Goal: Task Accomplishment & Management: Use online tool/utility

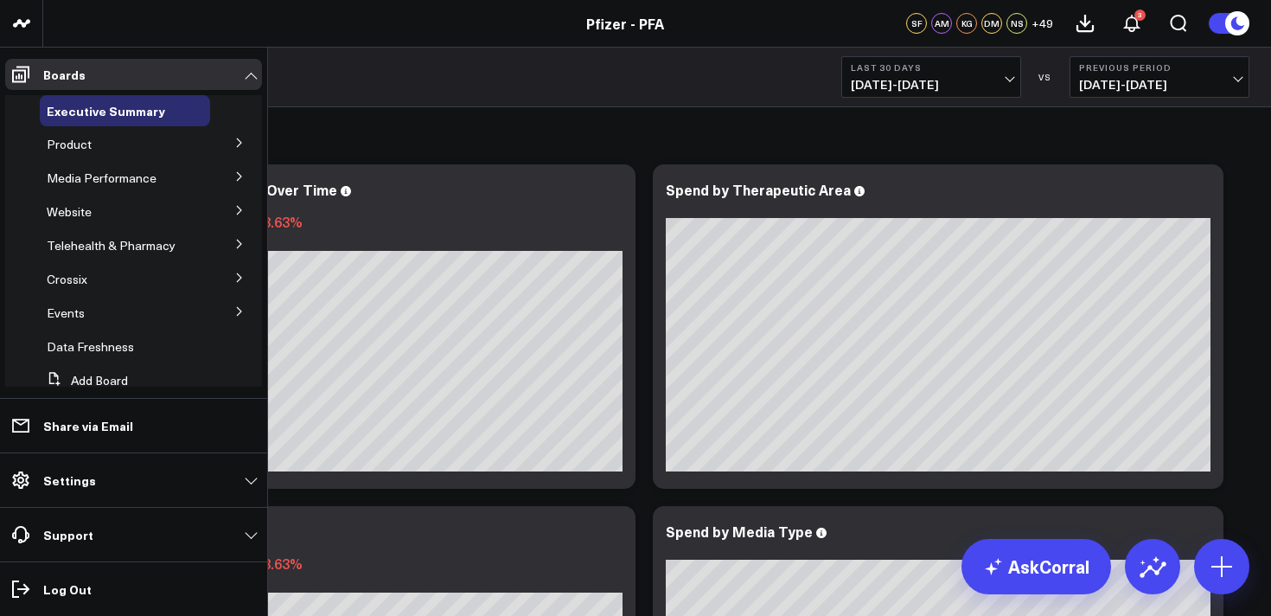
click at [234, 144] on icon at bounding box center [239, 143] width 10 height 10
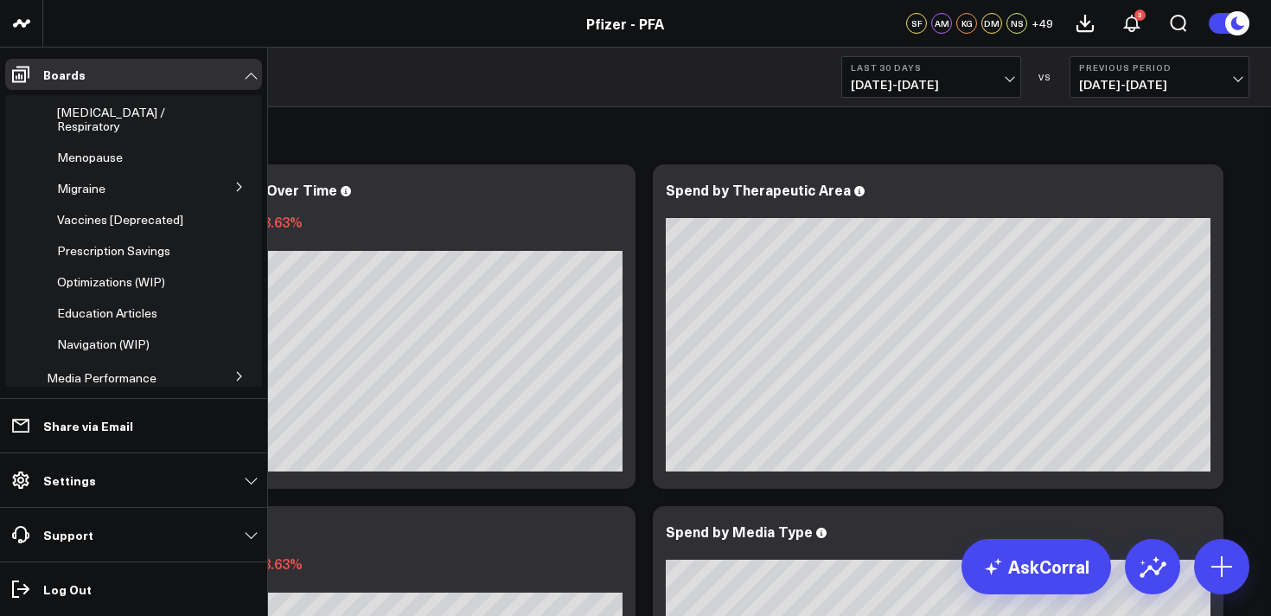
scroll to position [232, 0]
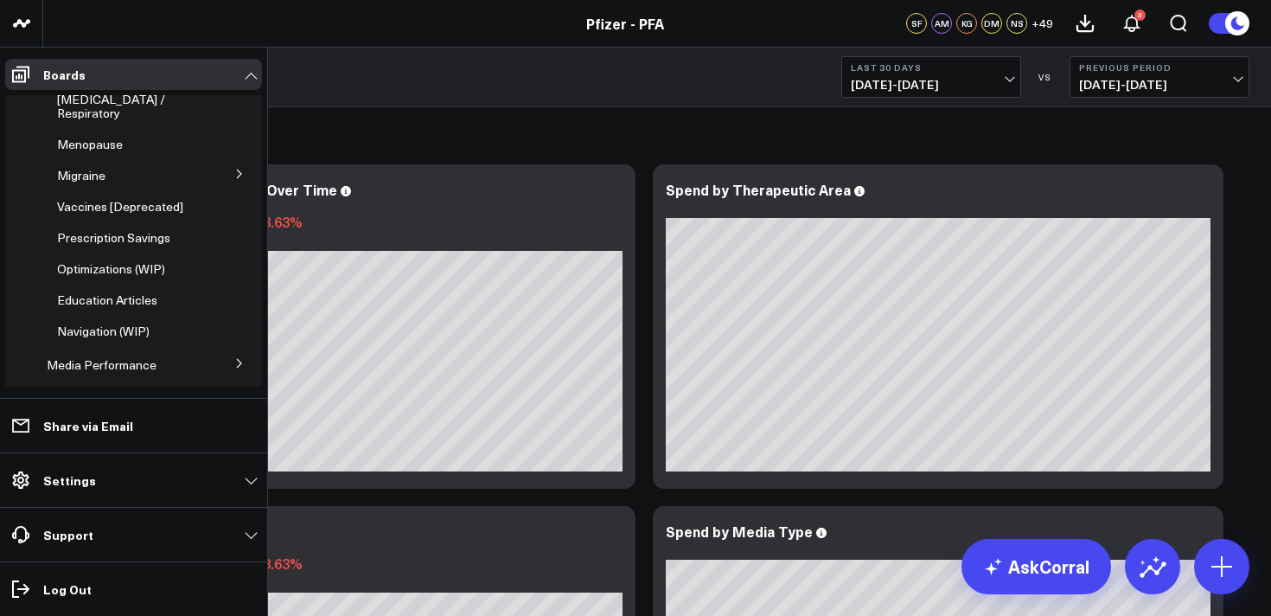
click at [152, 246] on span "Prescription Savings" at bounding box center [113, 237] width 113 height 16
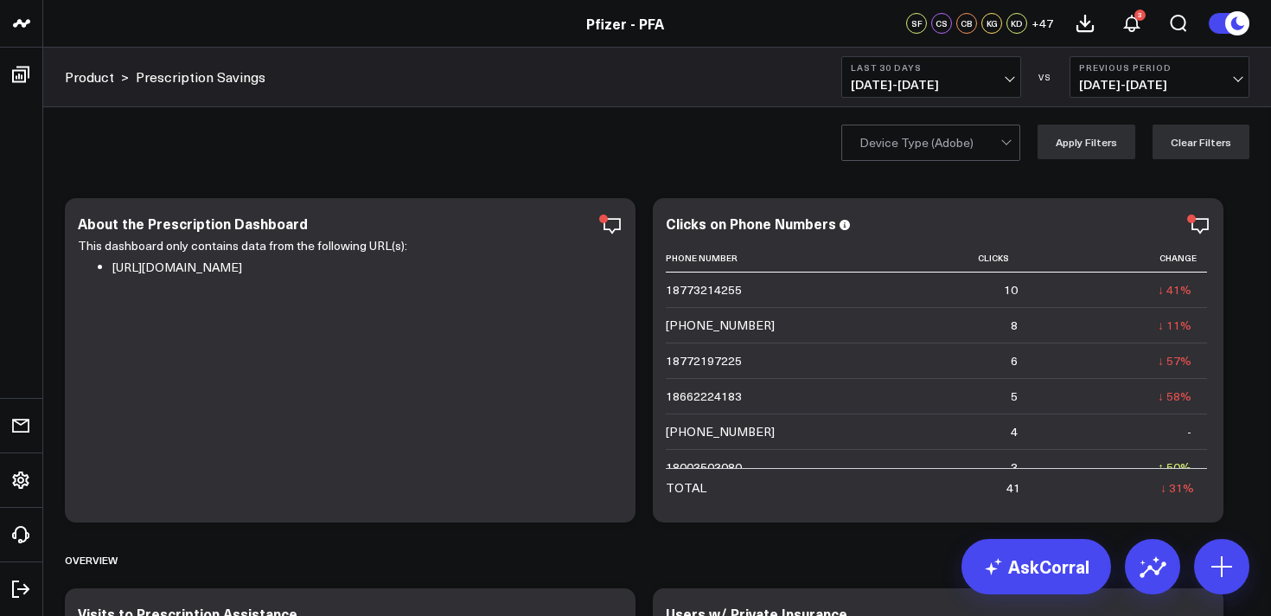
click at [947, 85] on span "[DATE] - [DATE]" at bounding box center [931, 85] width 161 height 14
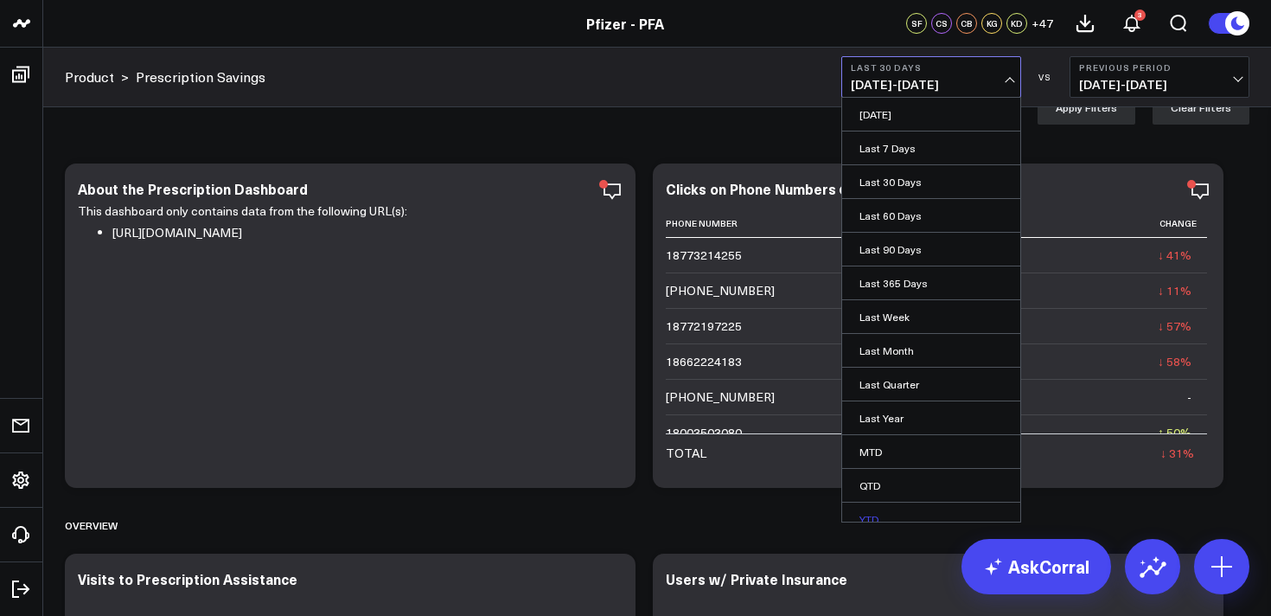
click at [873, 514] on link "YTD" at bounding box center [931, 519] width 178 height 33
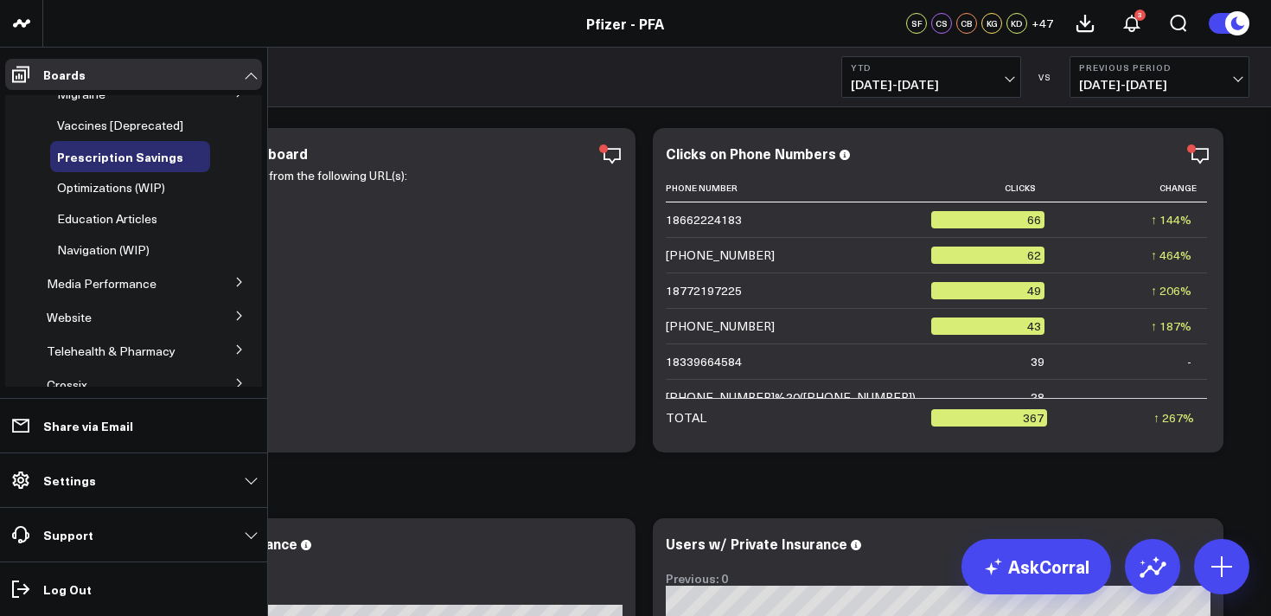
scroll to position [68, 0]
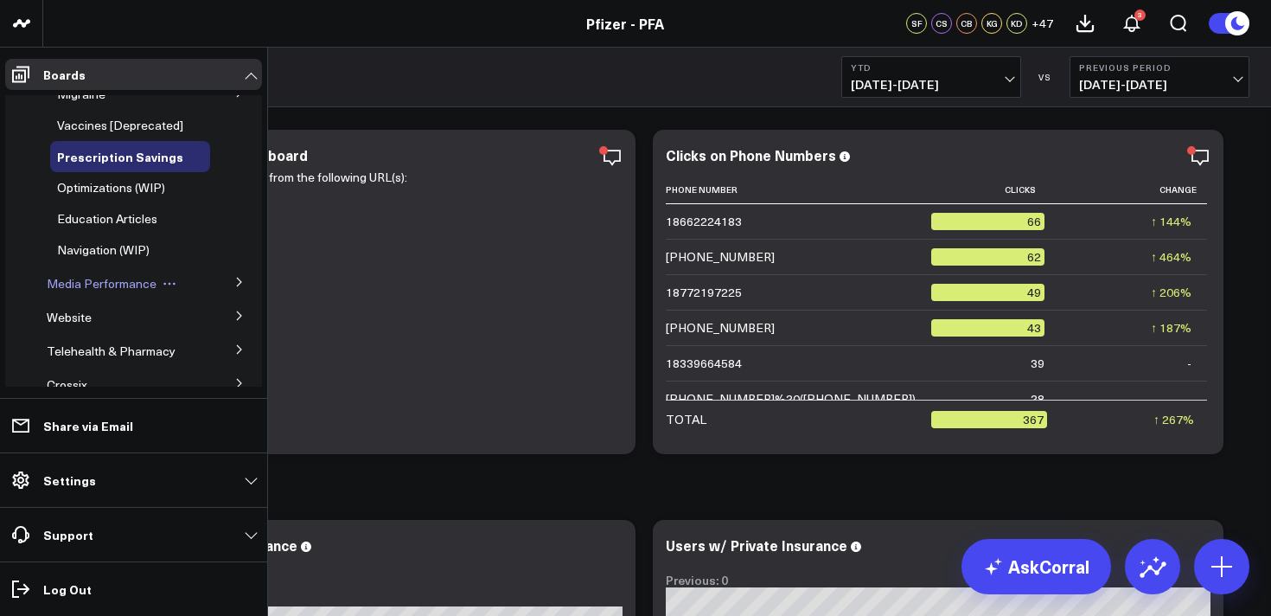
click at [126, 291] on span "Media Performance" at bounding box center [102, 283] width 110 height 16
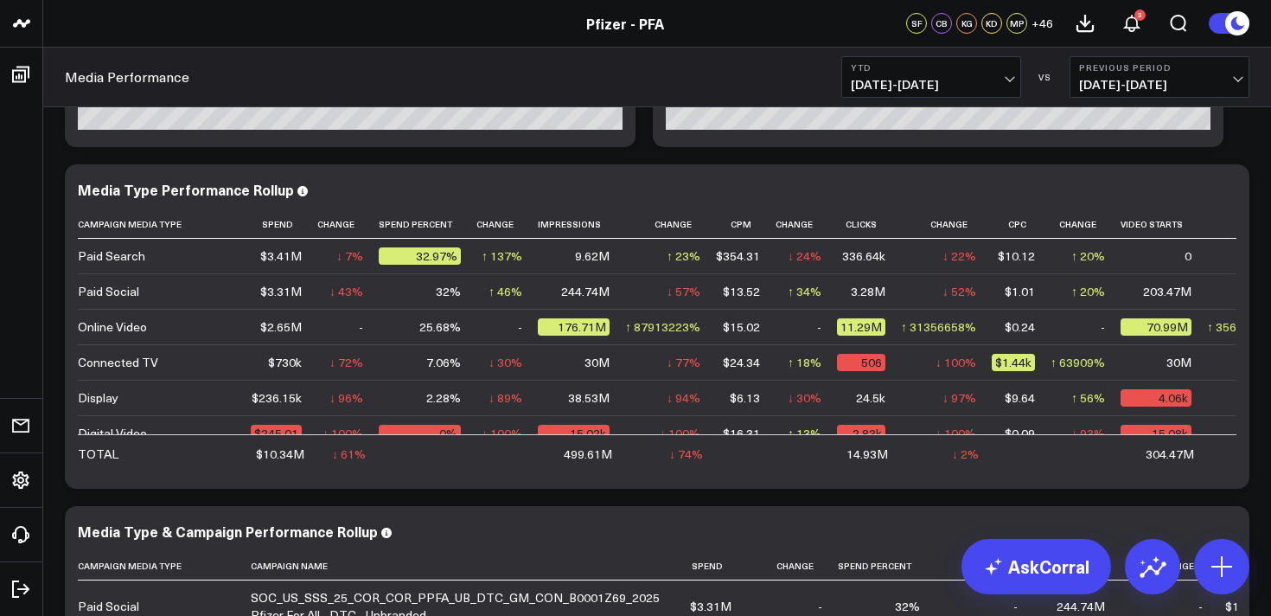
scroll to position [1047, 0]
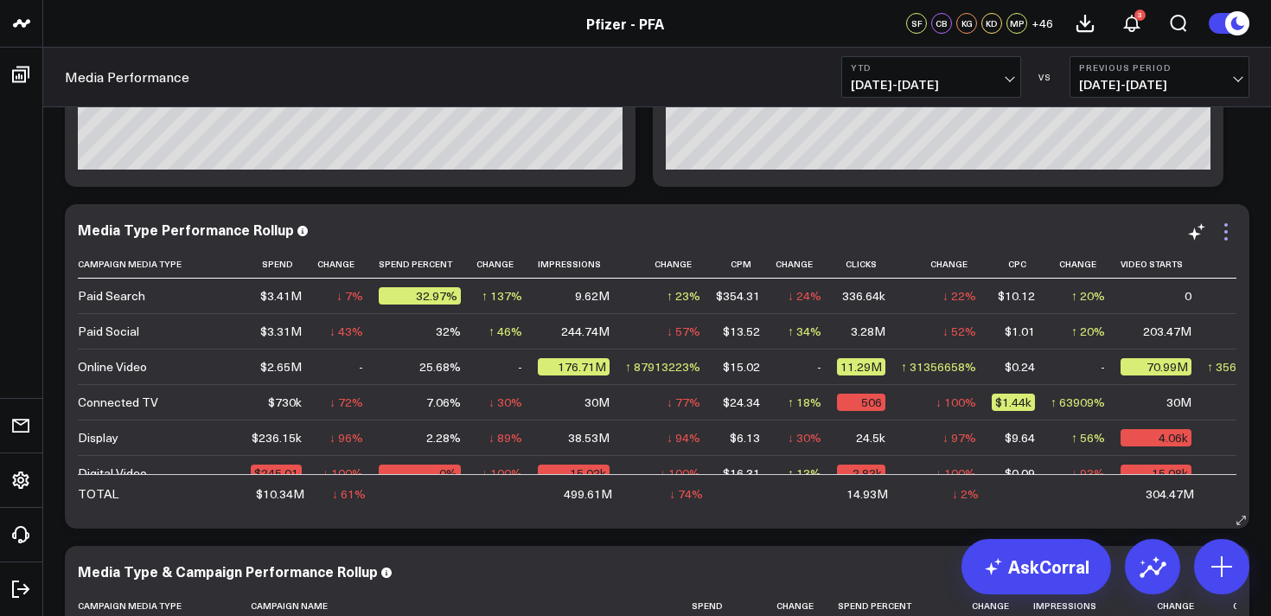
click at [1223, 237] on icon at bounding box center [1226, 231] width 21 height 21
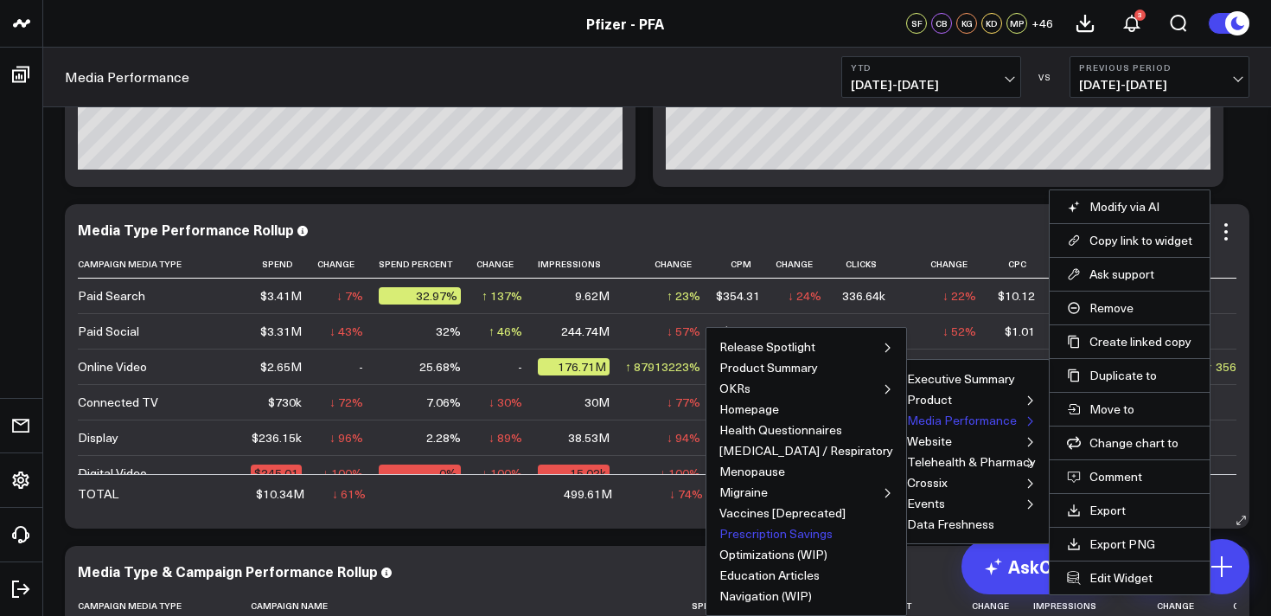
click at [825, 533] on button "Prescription Savings" at bounding box center [776, 534] width 113 height 12
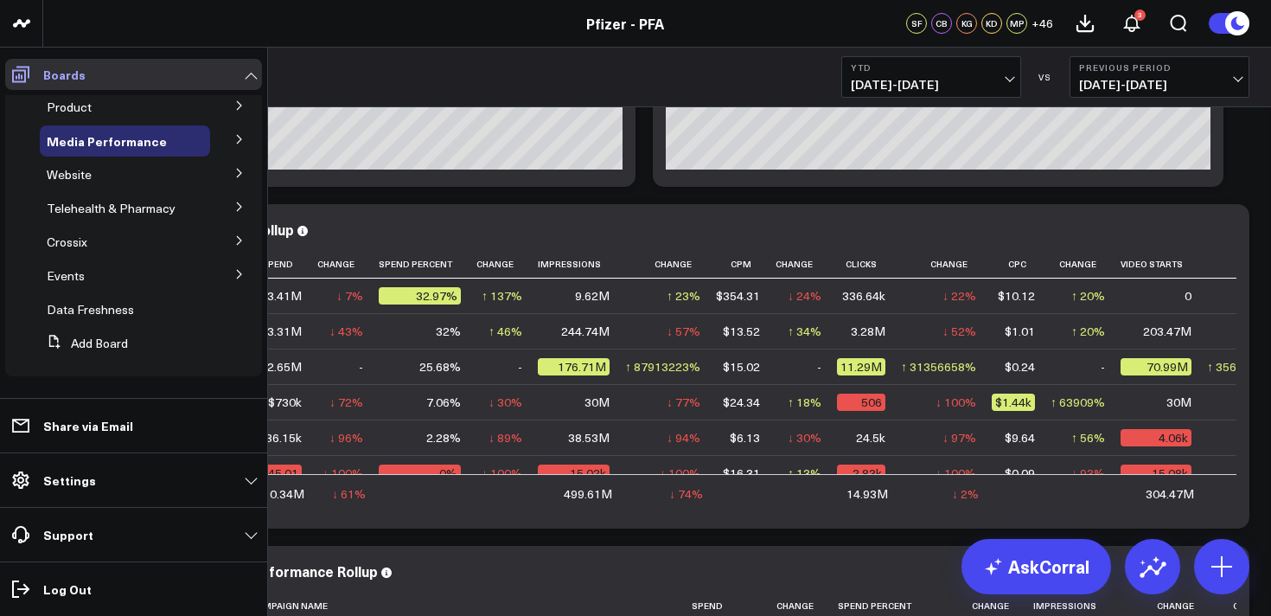
scroll to position [37, 0]
click at [234, 109] on icon at bounding box center [239, 105] width 10 height 10
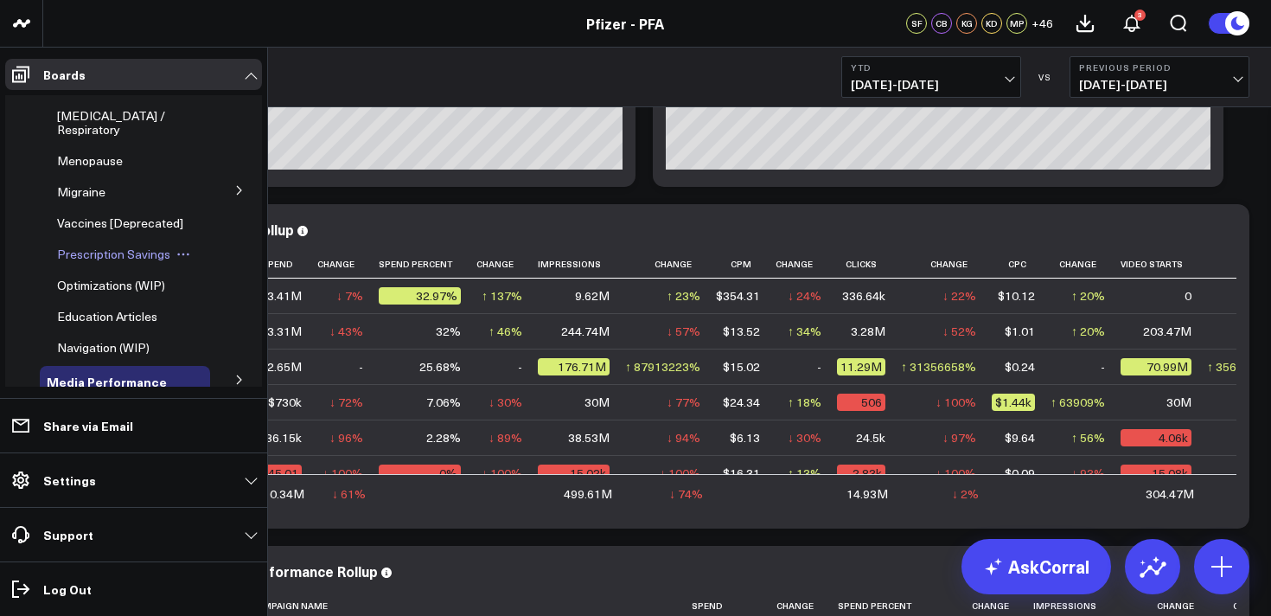
scroll to position [217, 0]
click at [121, 260] on span "Prescription Savings" at bounding box center [113, 252] width 113 height 16
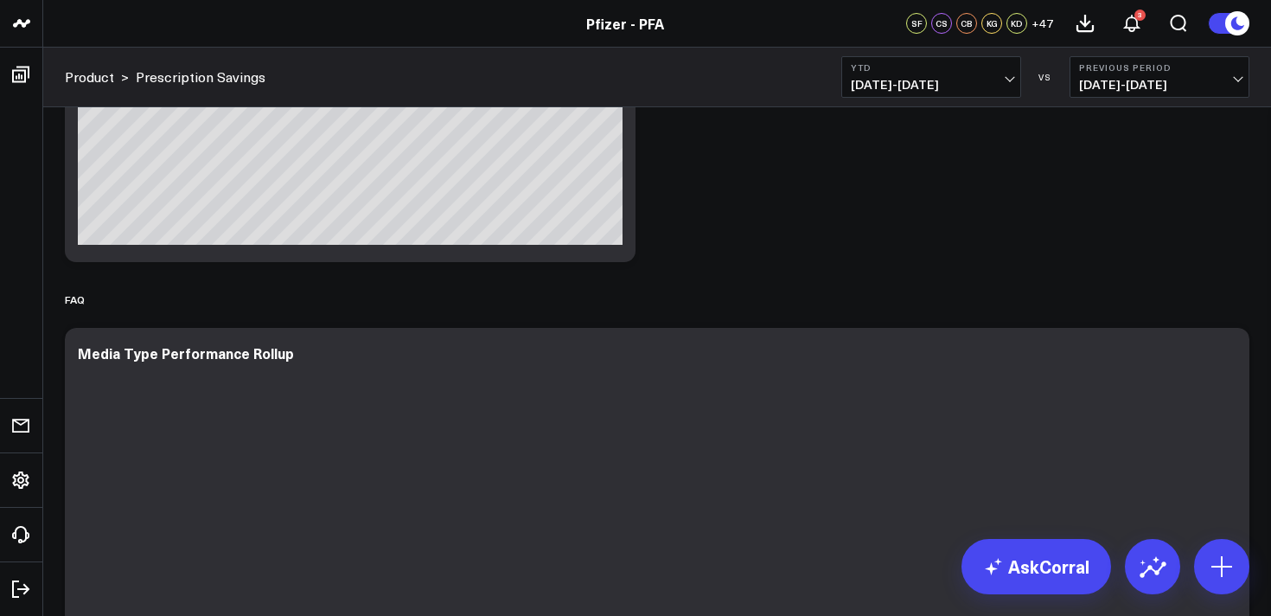
scroll to position [1676, 0]
drag, startPoint x: 1217, startPoint y: 572, endPoint x: 1194, endPoint y: 554, distance: 28.9
click at [1217, 572] on icon at bounding box center [1222, 567] width 28 height 28
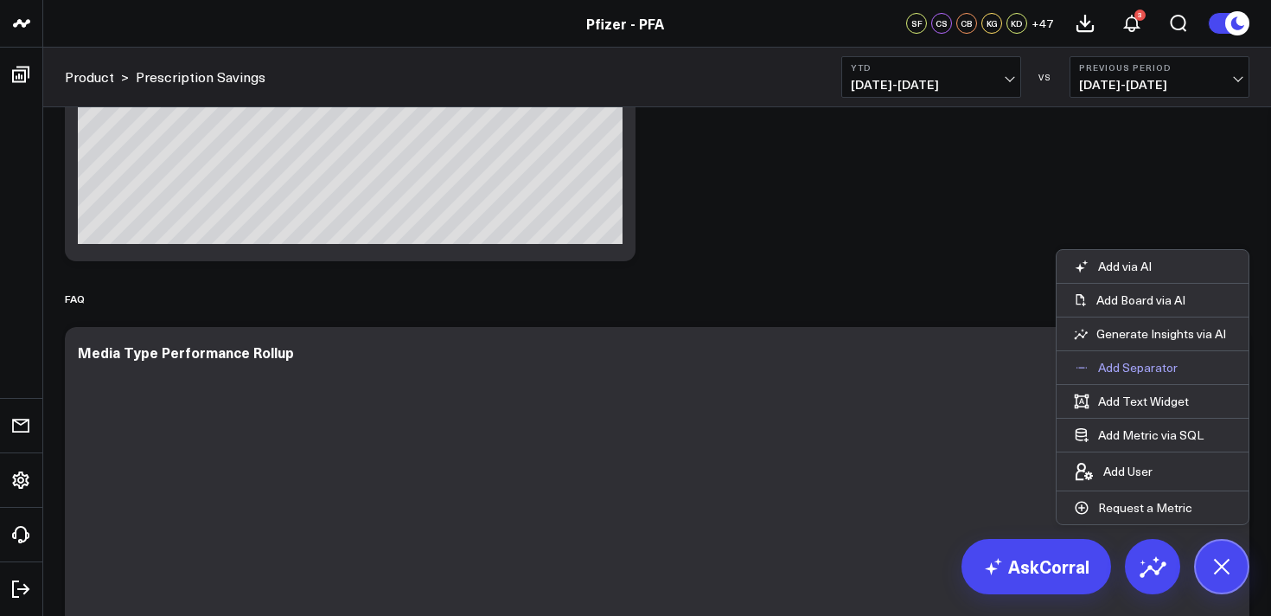
click at [1136, 362] on p "Add Separator" at bounding box center [1138, 368] width 80 height 16
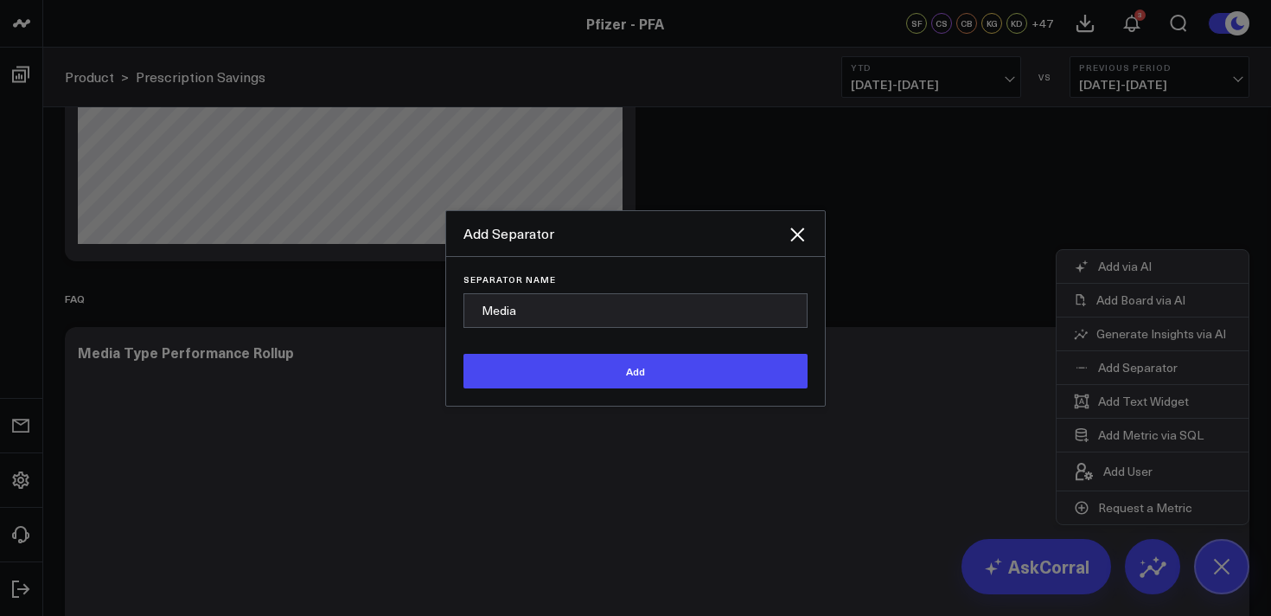
click at [486, 311] on input "Media" at bounding box center [636, 310] width 344 height 35
click at [543, 316] on input "Media" at bounding box center [636, 310] width 344 height 35
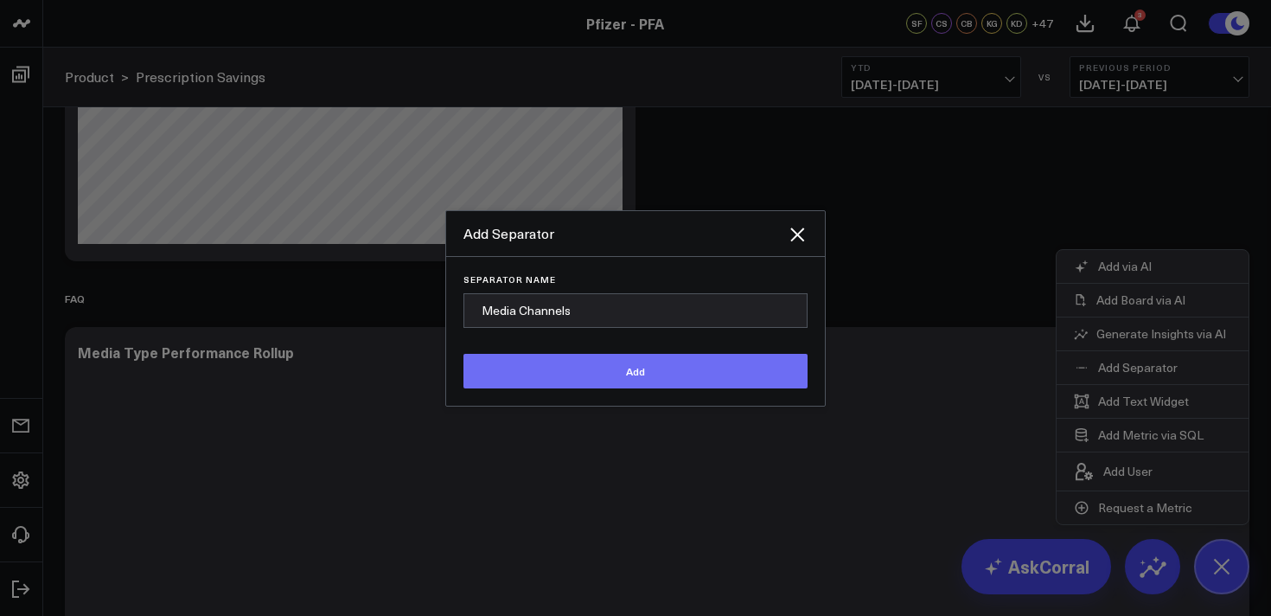
type input "Media Channels"
click at [567, 357] on button "Add" at bounding box center [636, 371] width 344 height 35
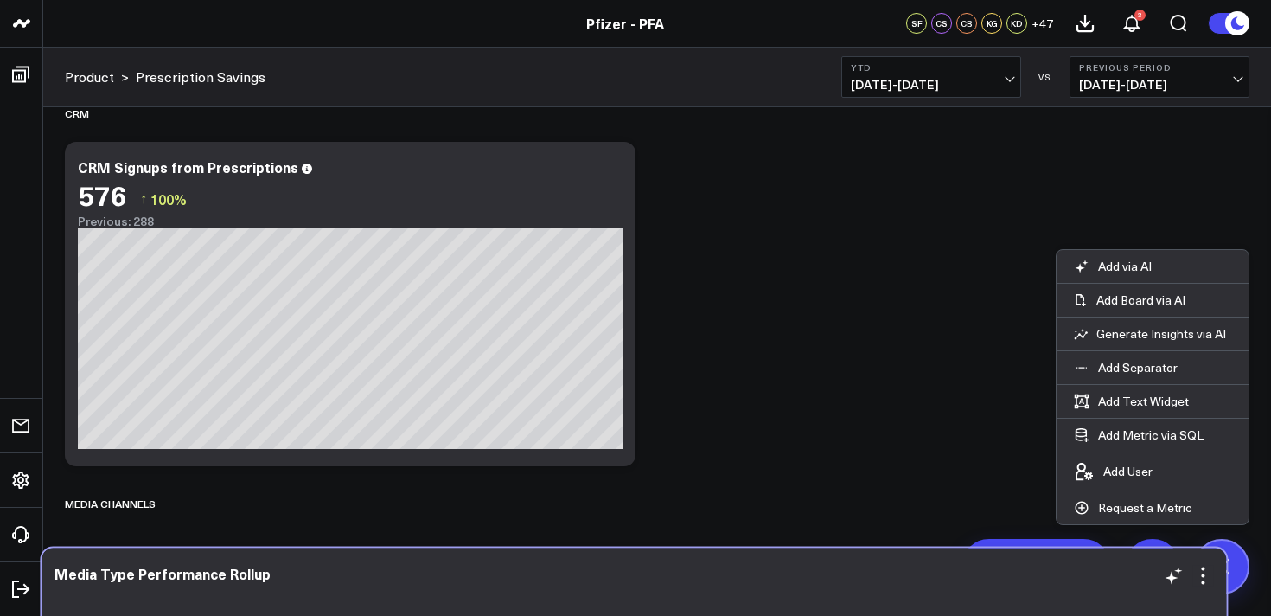
scroll to position [2946, 0]
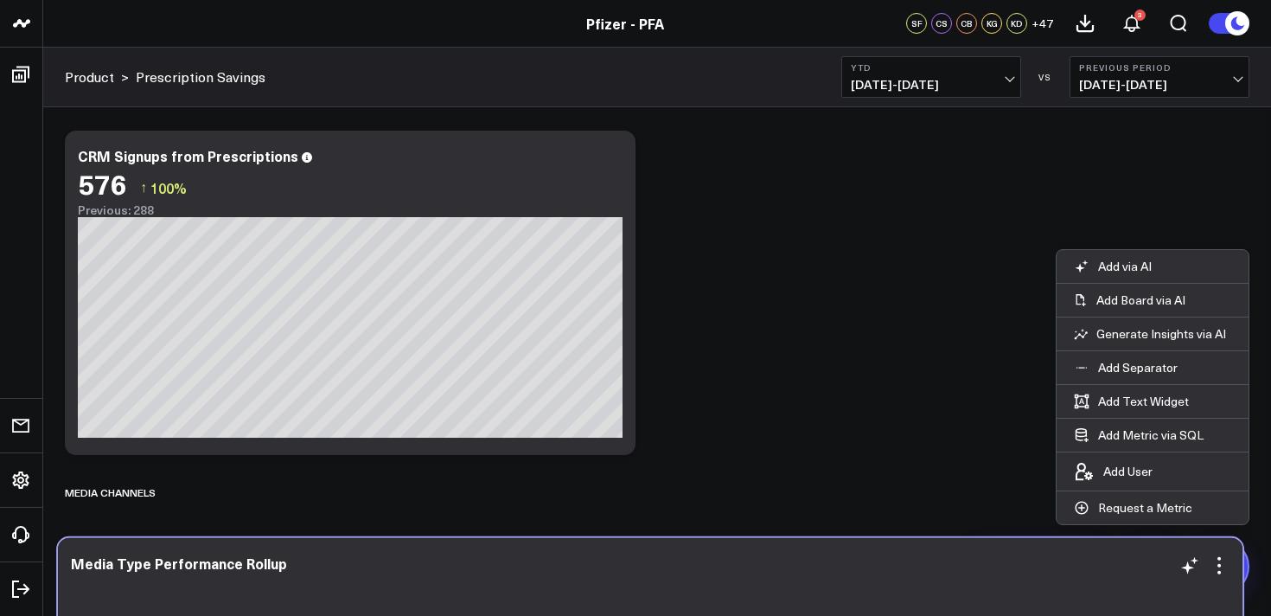
drag, startPoint x: 727, startPoint y: 400, endPoint x: 720, endPoint y: 547, distance: 147.2
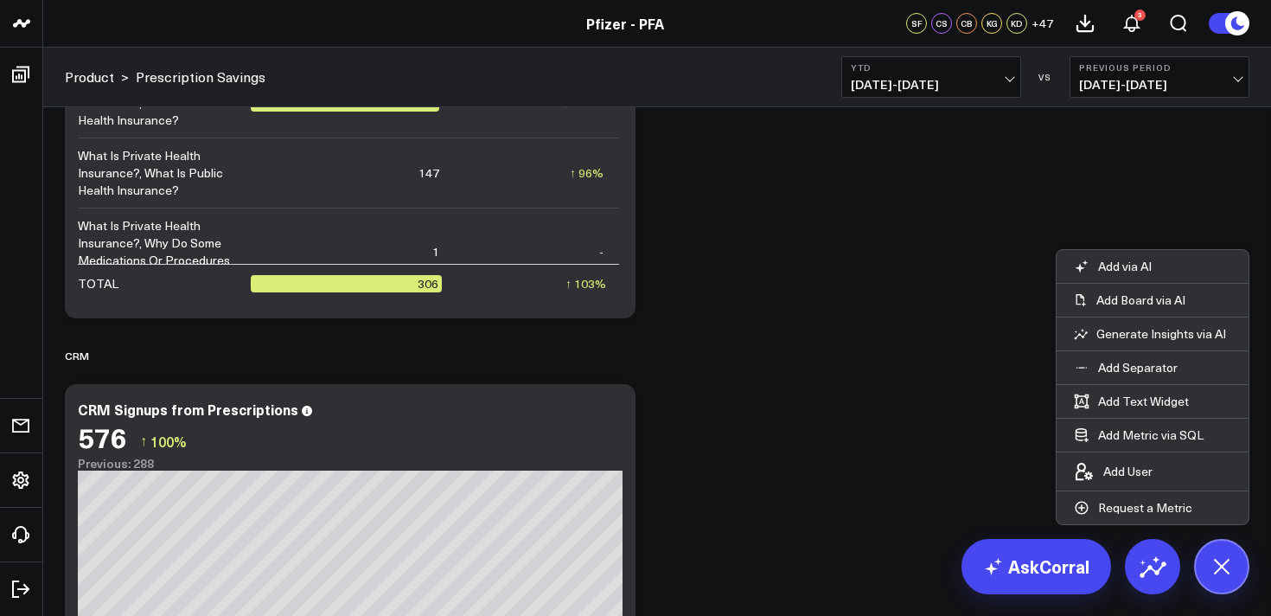
scroll to position [2539, 0]
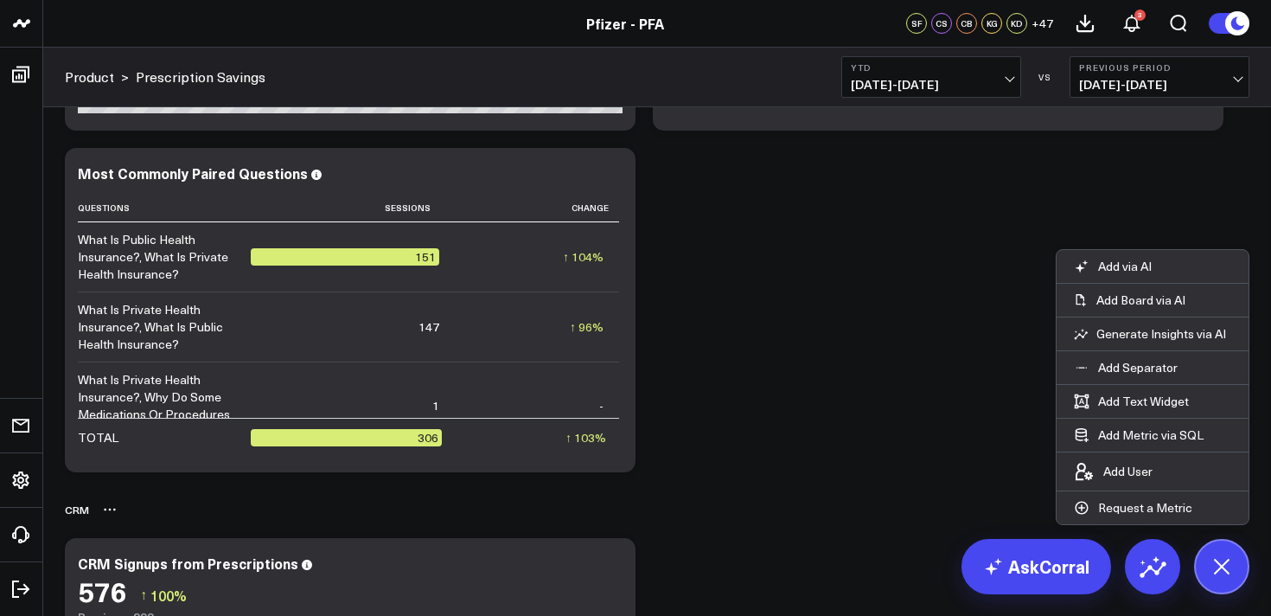
drag, startPoint x: 1223, startPoint y: 567, endPoint x: 991, endPoint y: 502, distance: 240.7
click at [1175, 551] on div "AskCorral Add via AI Add Board via AI Generate Insights via AI Add Separator Ad…" at bounding box center [1106, 566] width 288 height 55
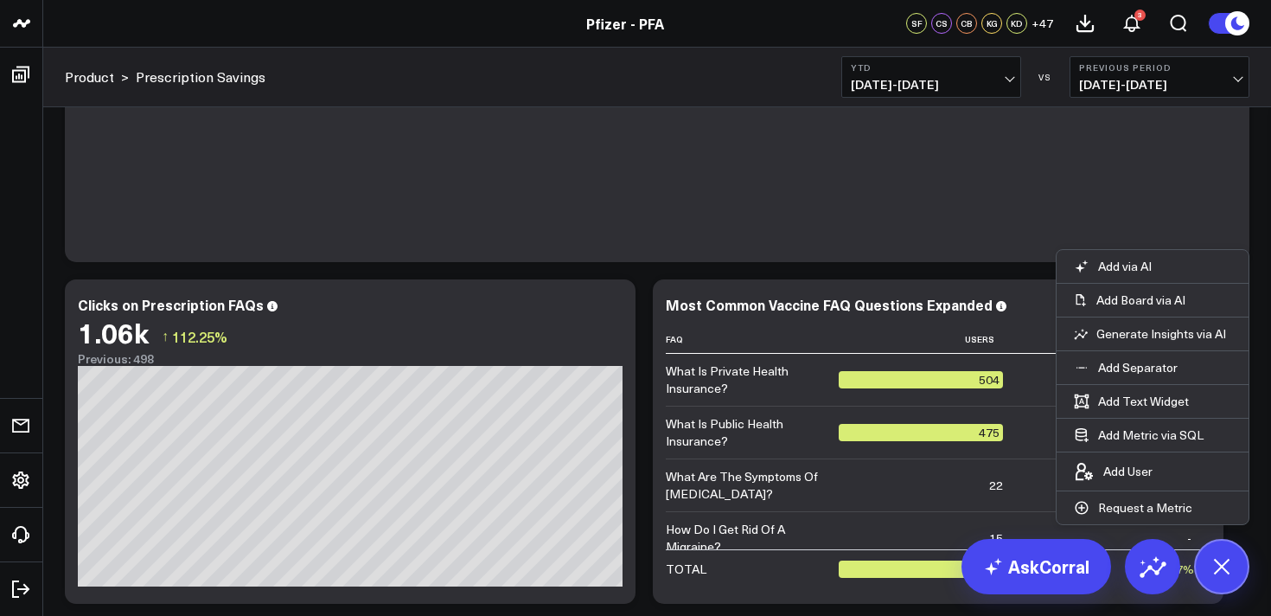
scroll to position [2015, 0]
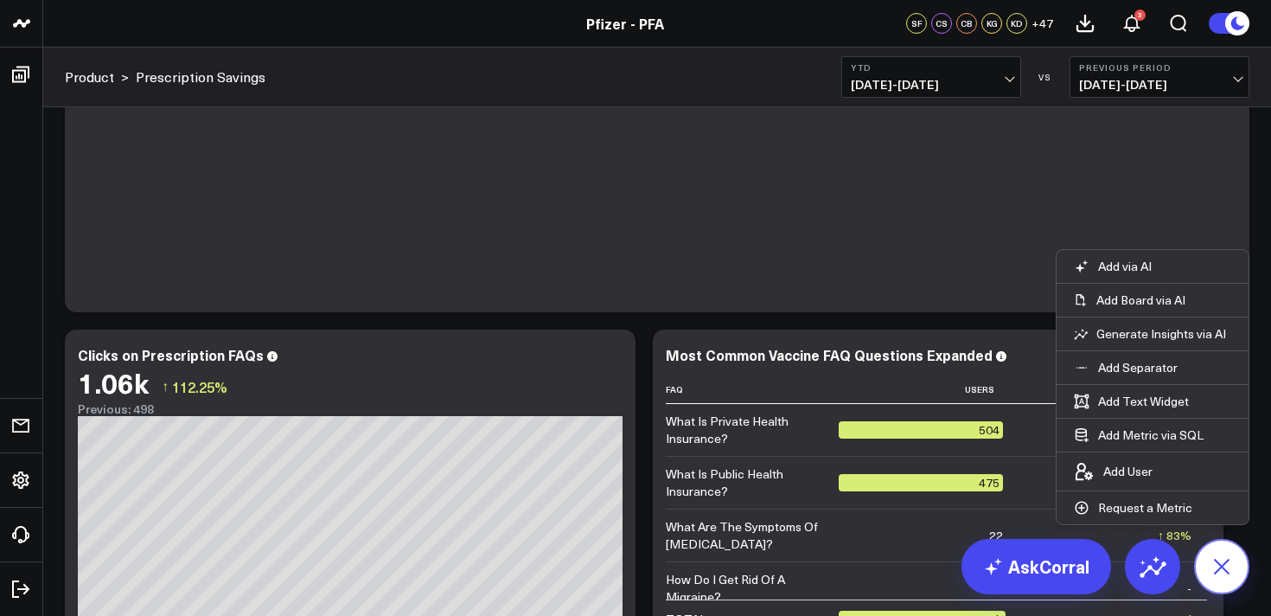
click at [1235, 569] on icon at bounding box center [1221, 566] width 39 height 39
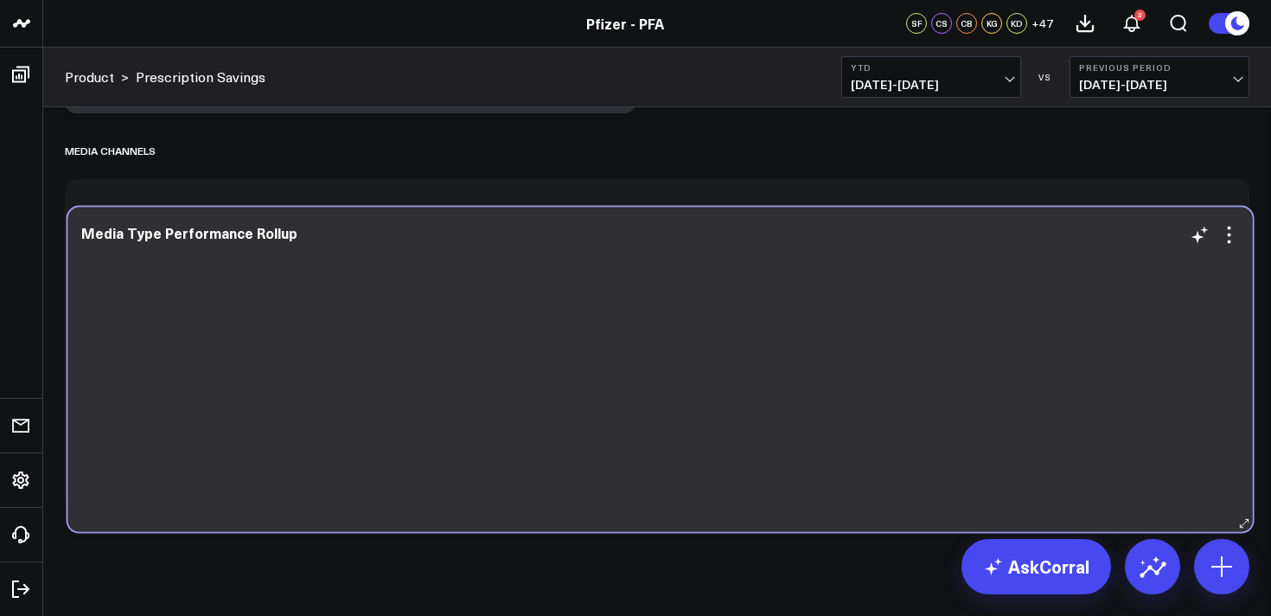
scroll to position [2946, 0]
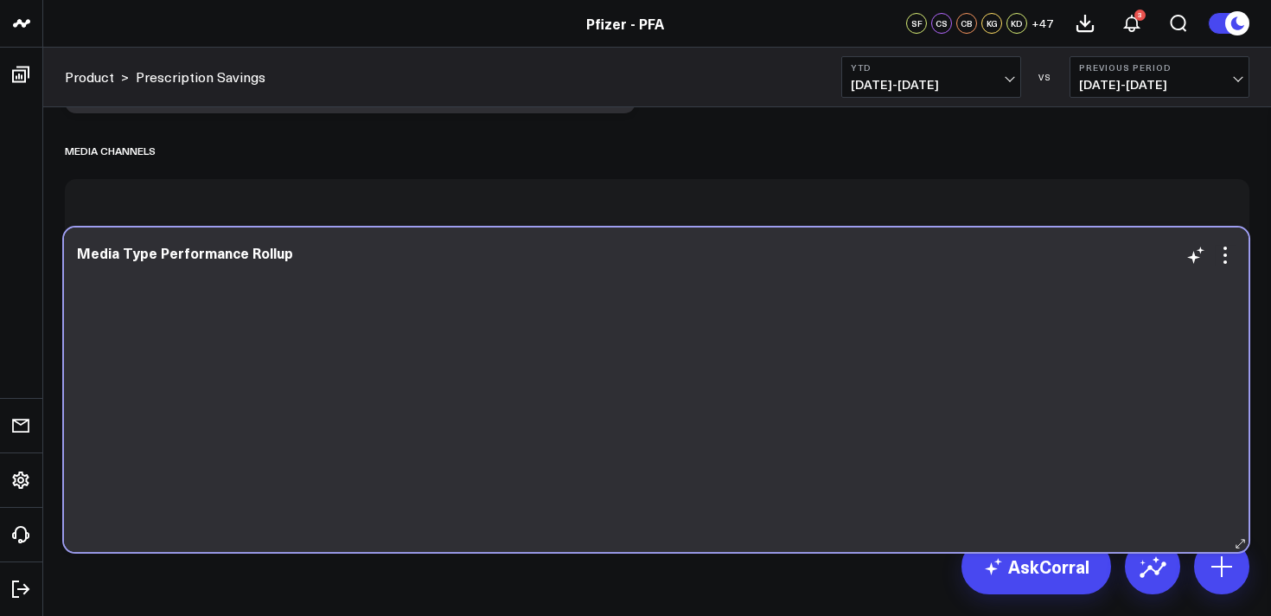
click at [827, 238] on div "Media Type Performance Rollup" at bounding box center [656, 389] width 1185 height 324
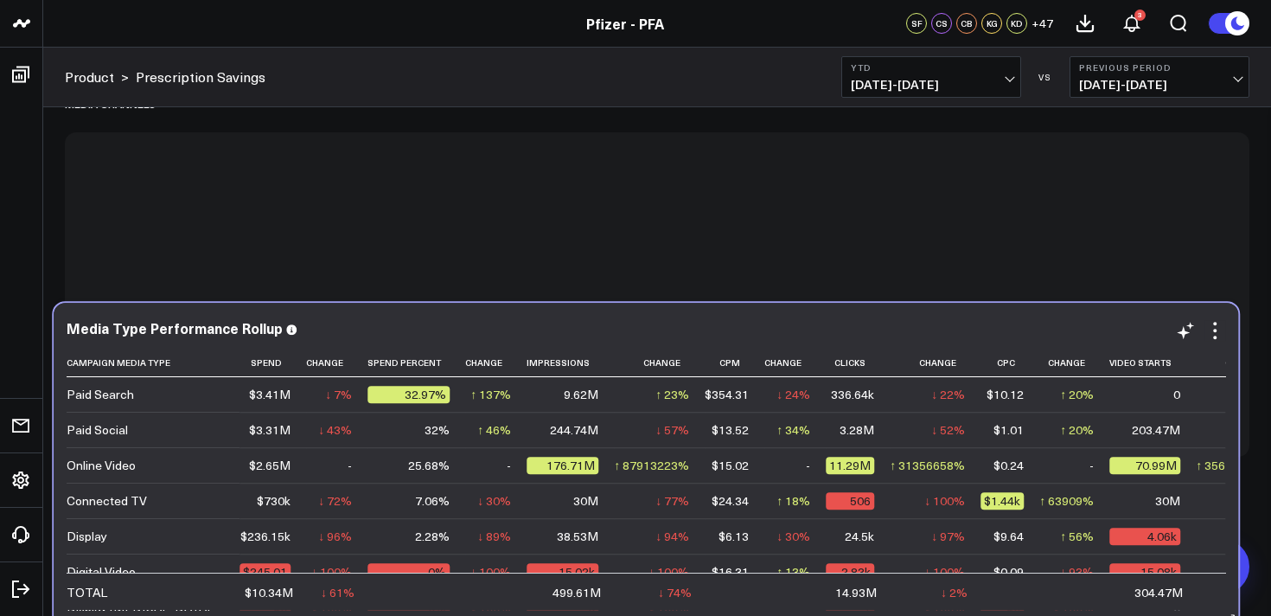
scroll to position [2946, 0]
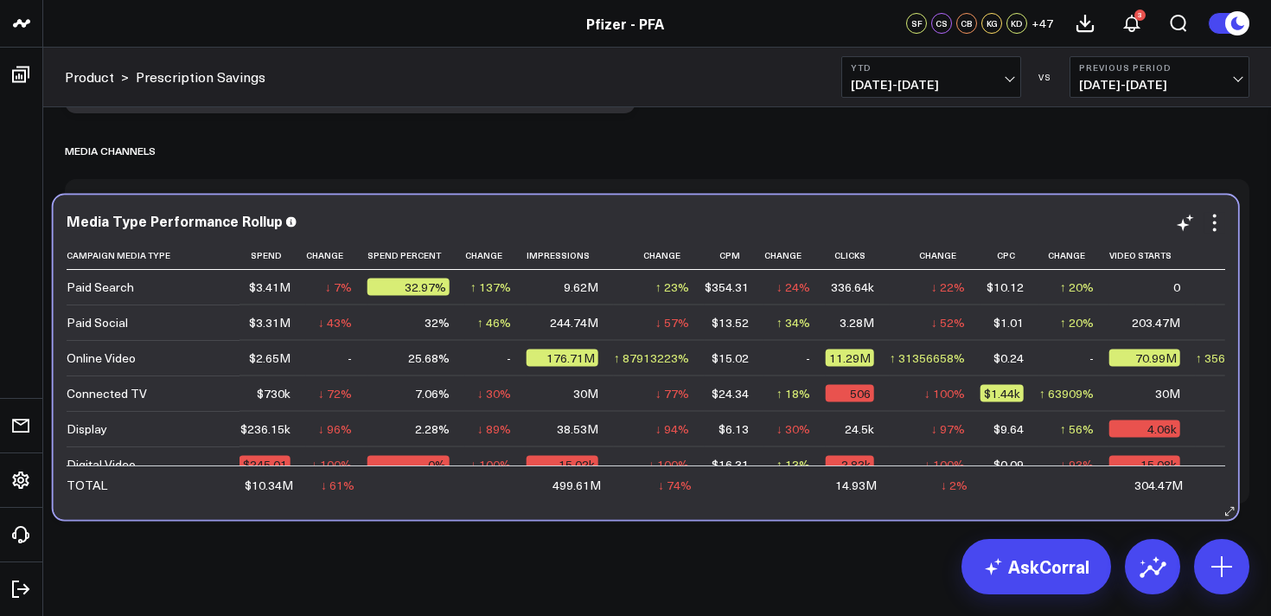
drag, startPoint x: 957, startPoint y: 283, endPoint x: 945, endPoint y: 221, distance: 62.4
click at [945, 221] on div "Media Type Performance Rollup Campaign Media Type Spend Change Spend Percent Ch…" at bounding box center [646, 357] width 1185 height 324
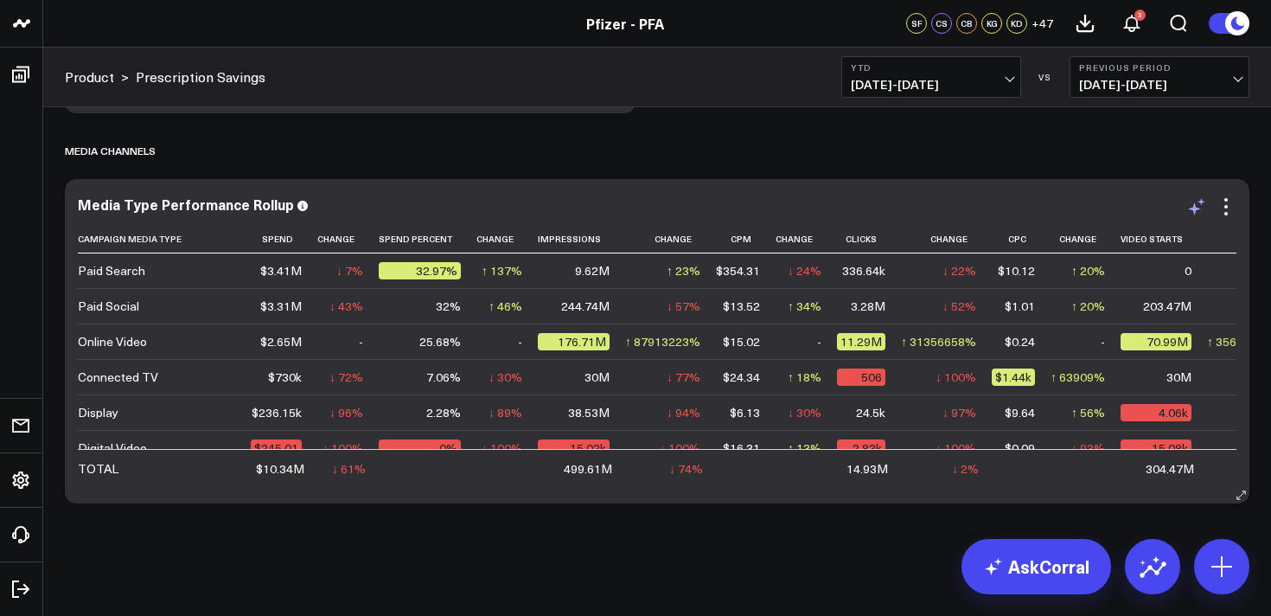
click at [1190, 202] on icon at bounding box center [1197, 206] width 21 height 21
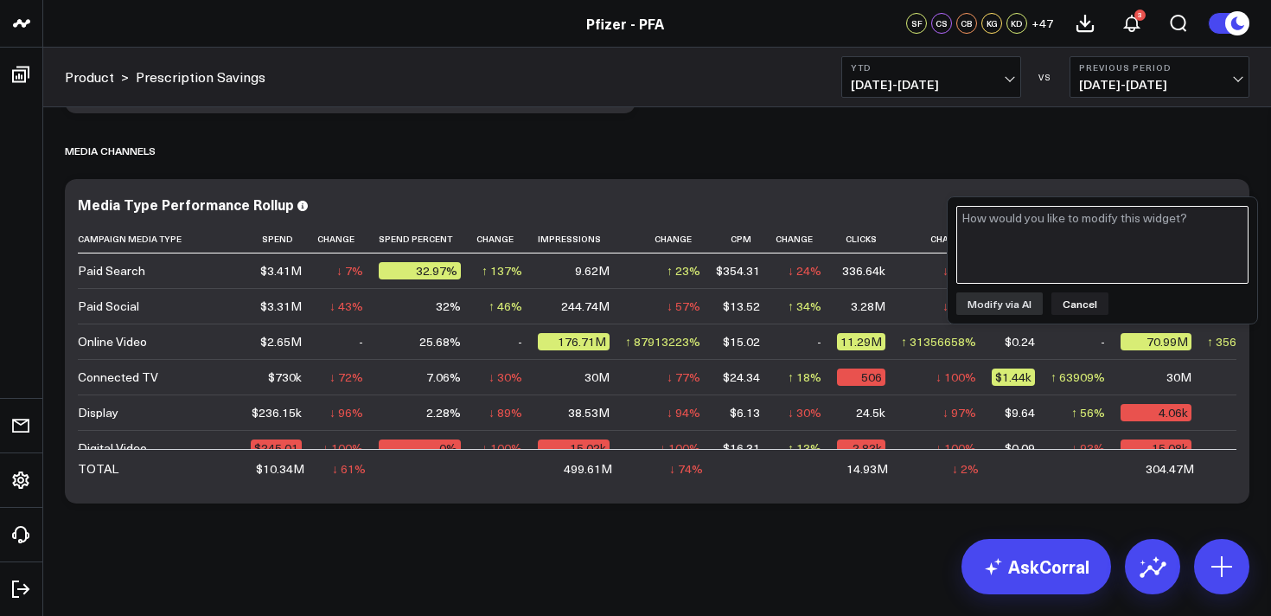
click at [1166, 229] on textarea at bounding box center [1103, 245] width 292 height 78
type textarea "add a column for page name"
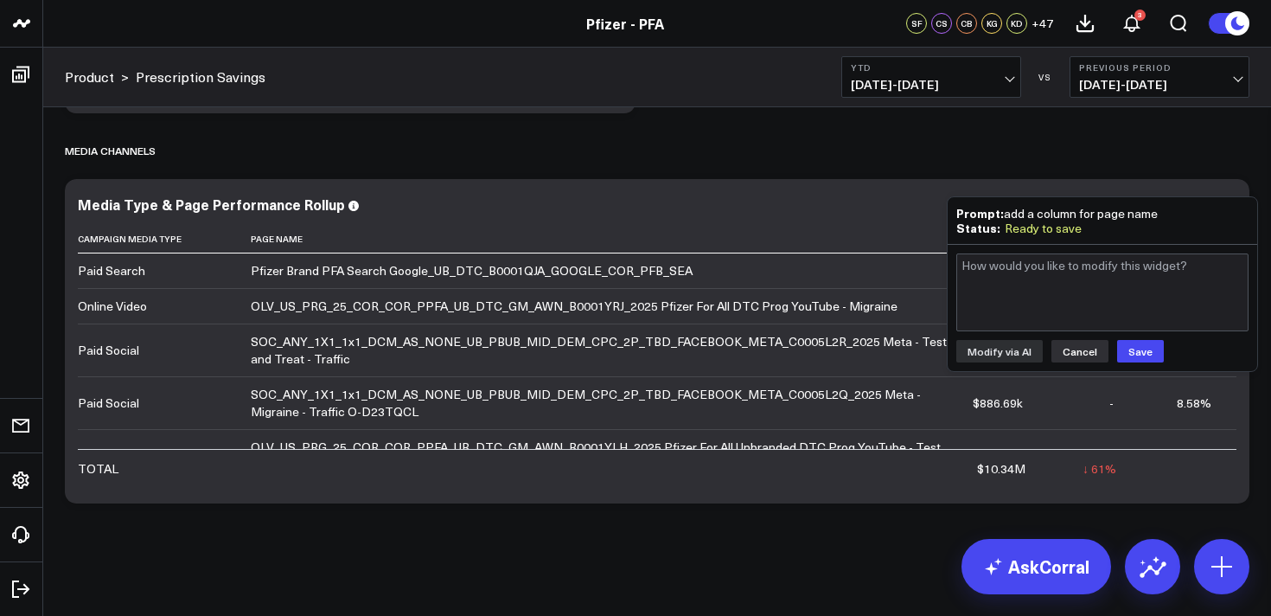
click at [1086, 355] on button "Cancel" at bounding box center [1080, 351] width 57 height 22
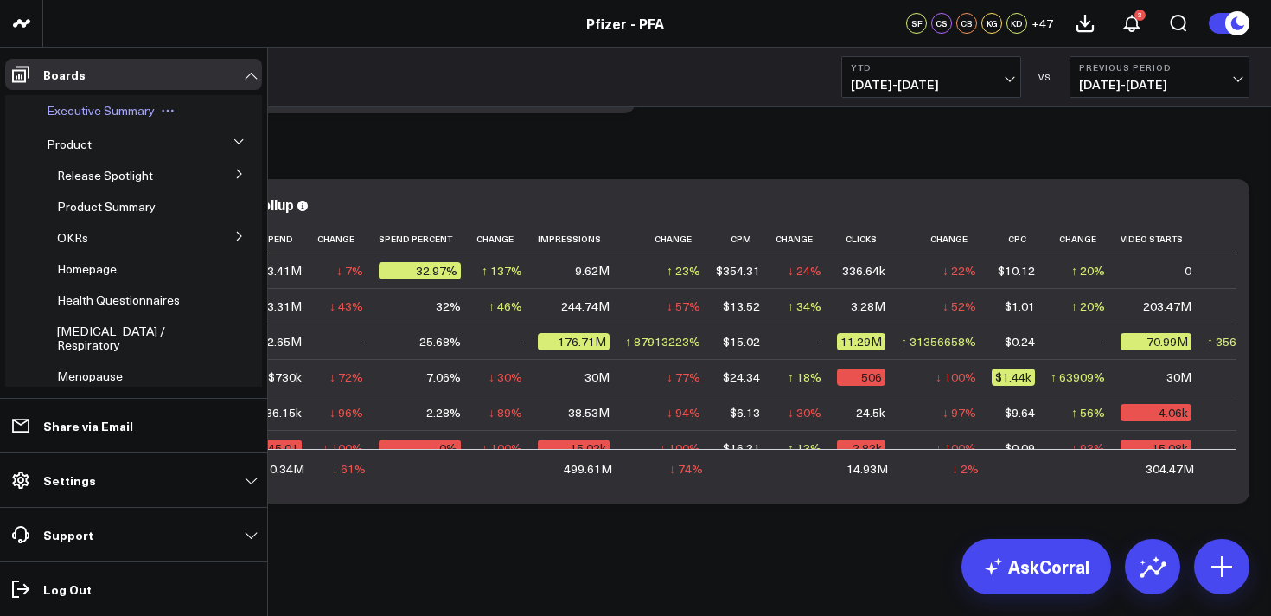
click at [95, 110] on span "Executive Summary" at bounding box center [101, 110] width 108 height 16
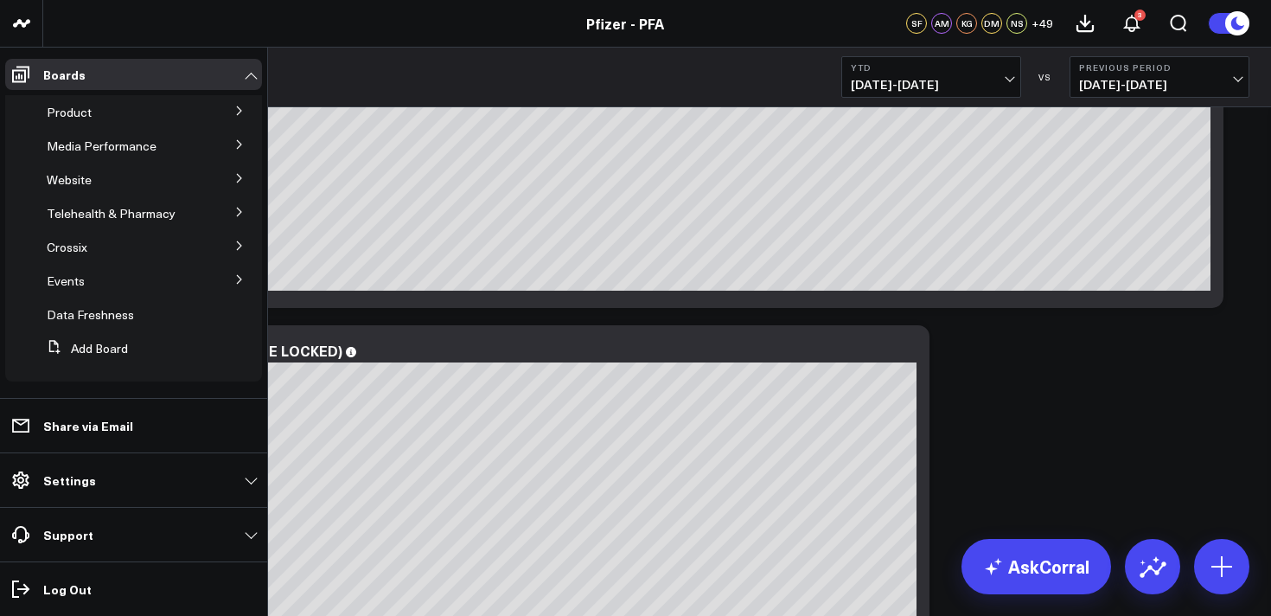
scroll to position [36, 0]
click at [235, 105] on icon at bounding box center [239, 106] width 10 height 10
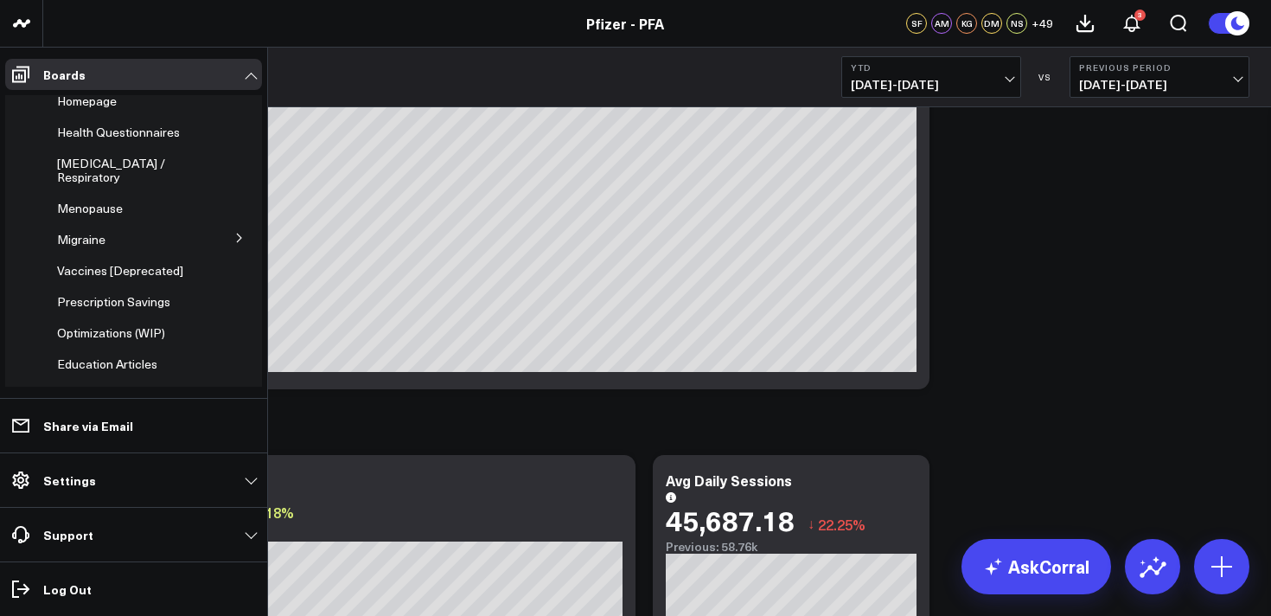
scroll to position [167, 0]
click at [147, 311] on span "Prescription Savings" at bounding box center [113, 302] width 113 height 16
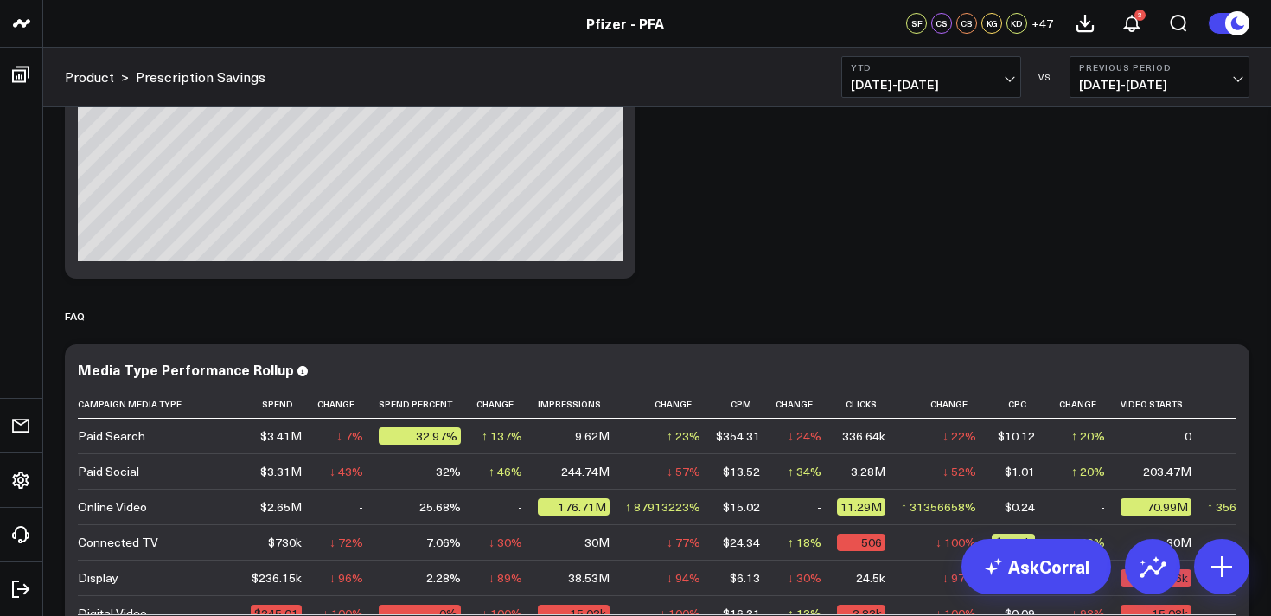
scroll to position [1661, 0]
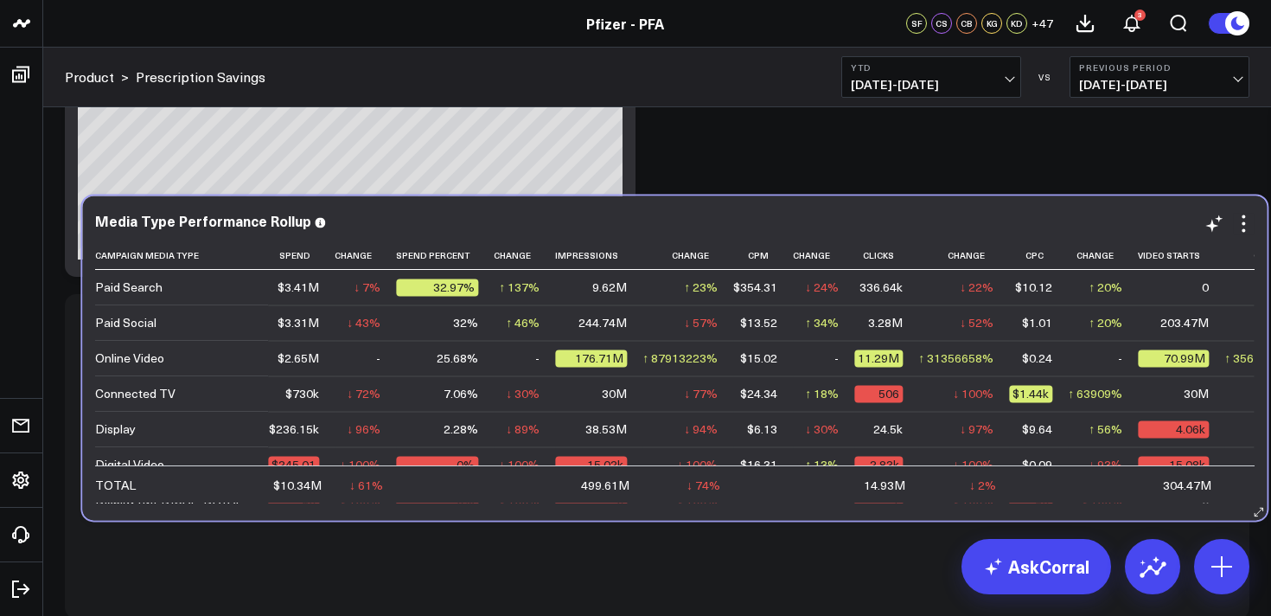
drag, startPoint x: 852, startPoint y: 356, endPoint x: 869, endPoint y: 209, distance: 148.1
click at [869, 209] on div "Media Type Performance Rollup Campaign Media Type Spend Change Spend Percent Ch…" at bounding box center [674, 357] width 1185 height 324
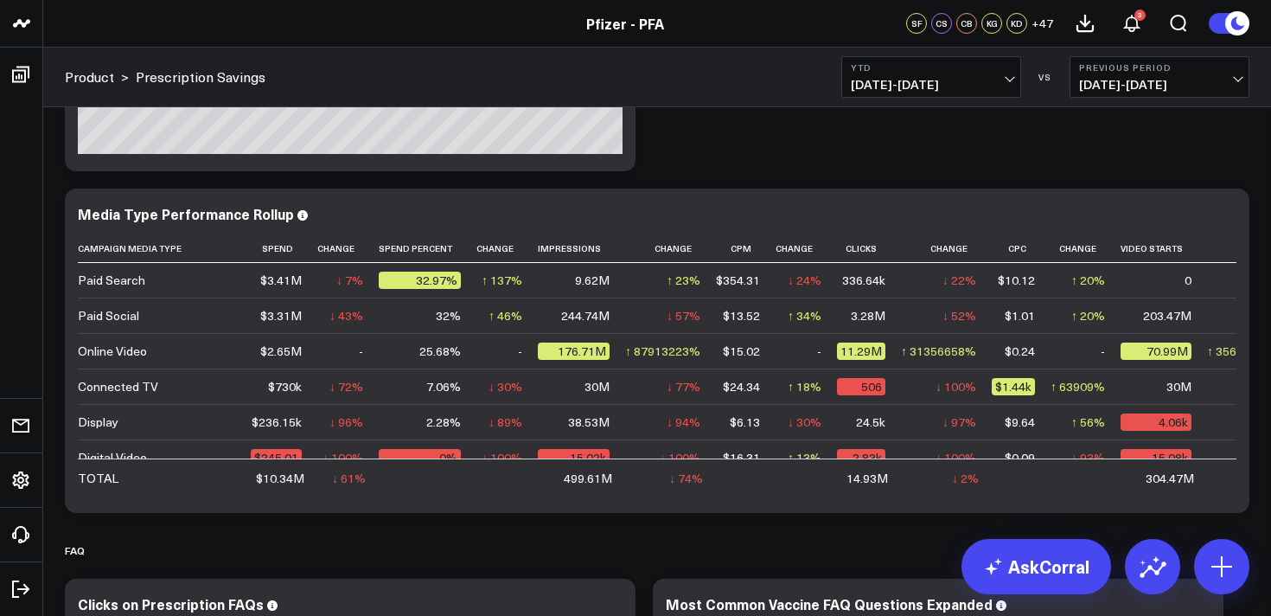
scroll to position [1775, 0]
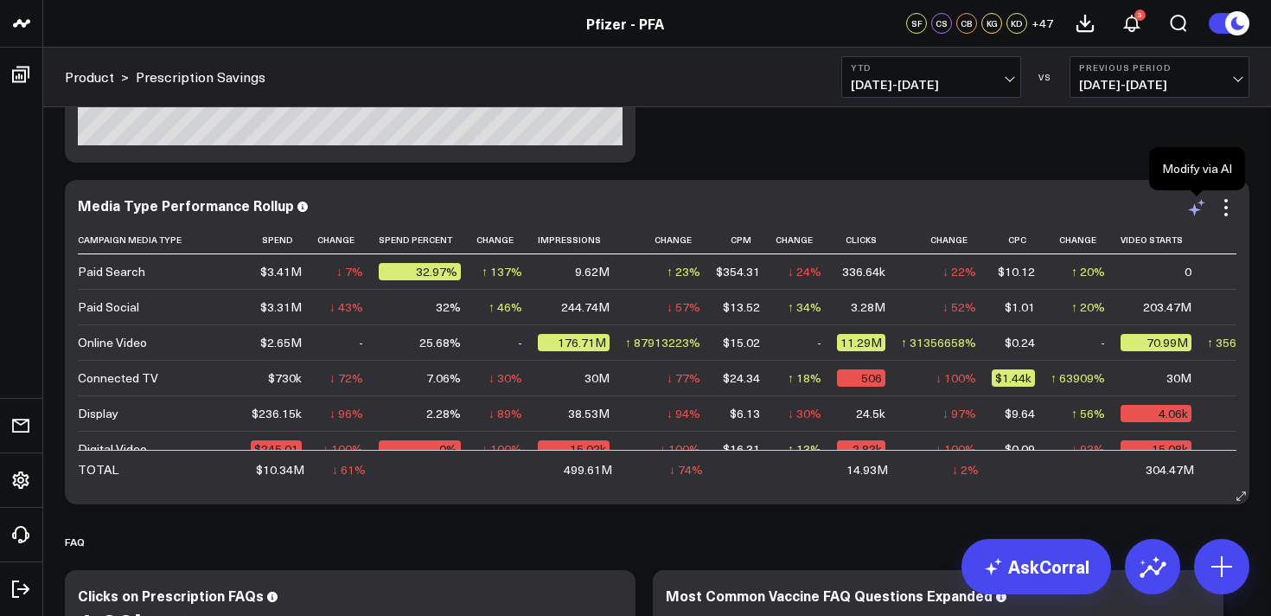
click at [1194, 206] on icon at bounding box center [1194, 209] width 13 height 13
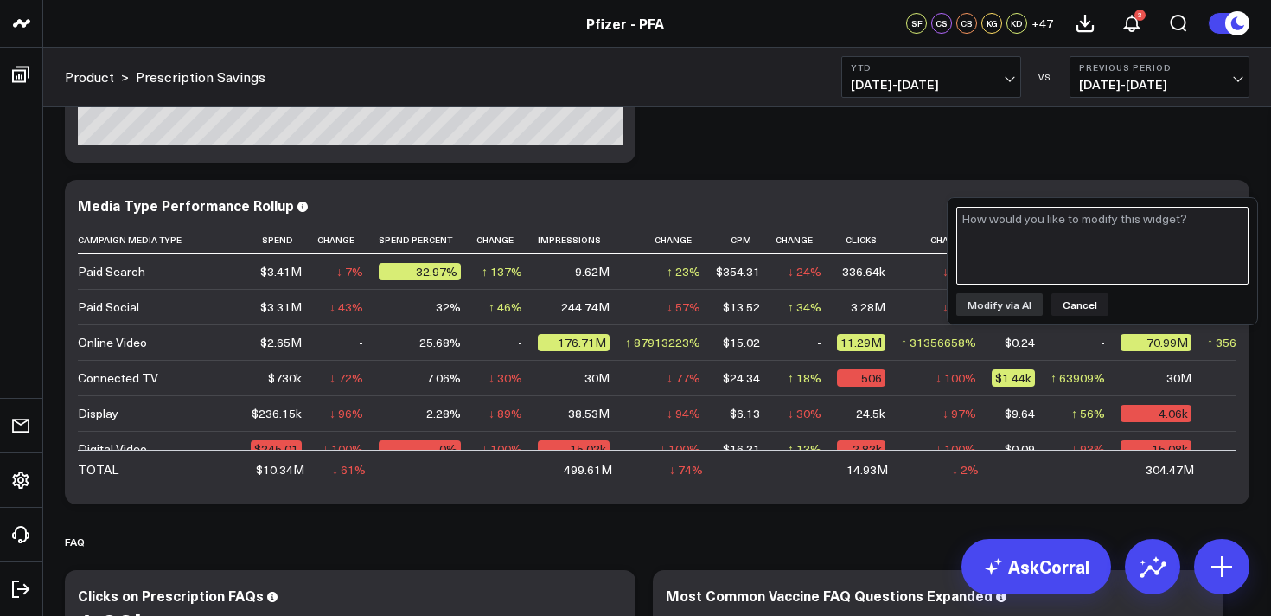
click at [1177, 234] on textarea at bounding box center [1103, 246] width 292 height 78
type textarea "s"
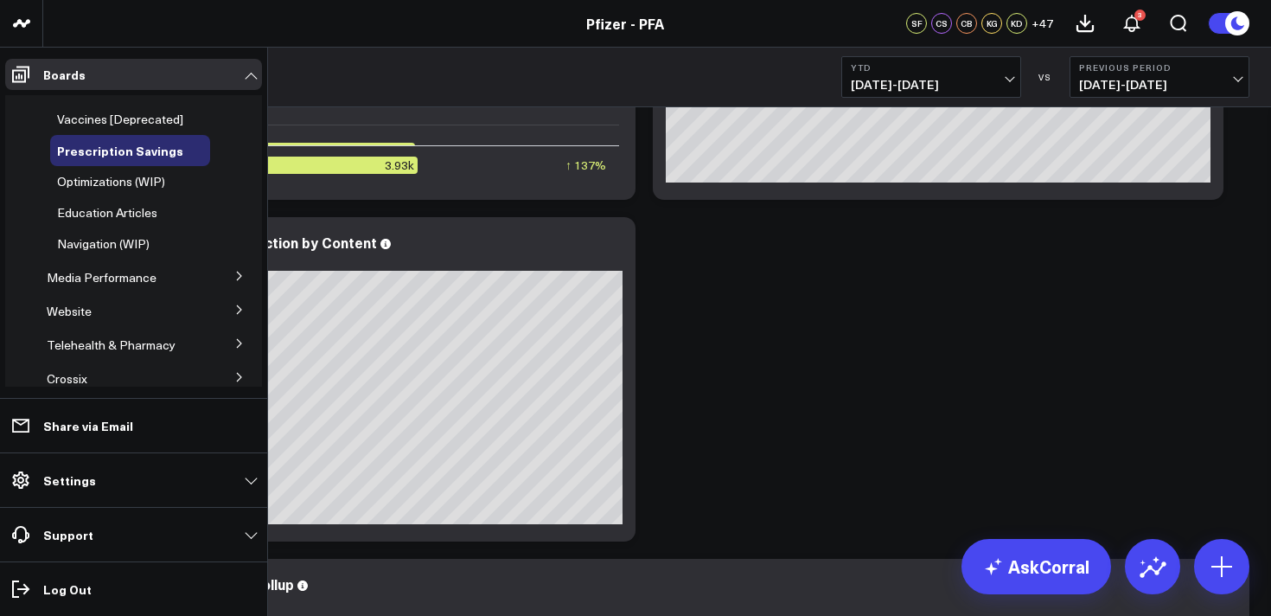
scroll to position [321, 0]
click at [116, 284] on span "Media Performance" at bounding box center [102, 275] width 110 height 16
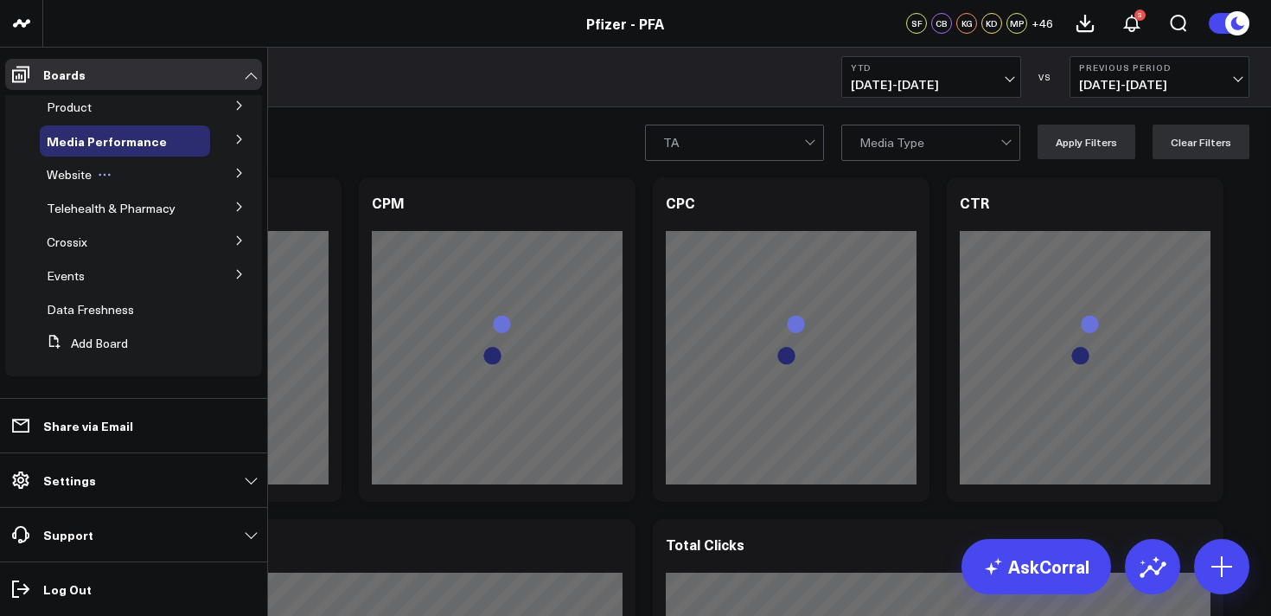
scroll to position [37, 0]
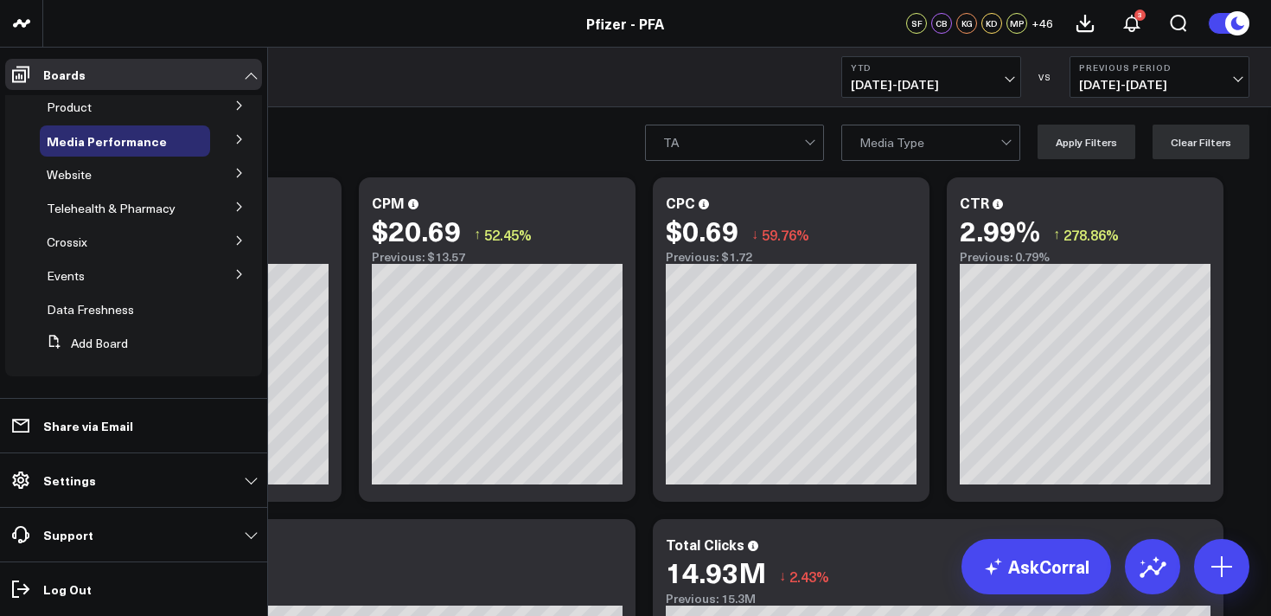
click at [234, 137] on icon at bounding box center [239, 139] width 10 height 10
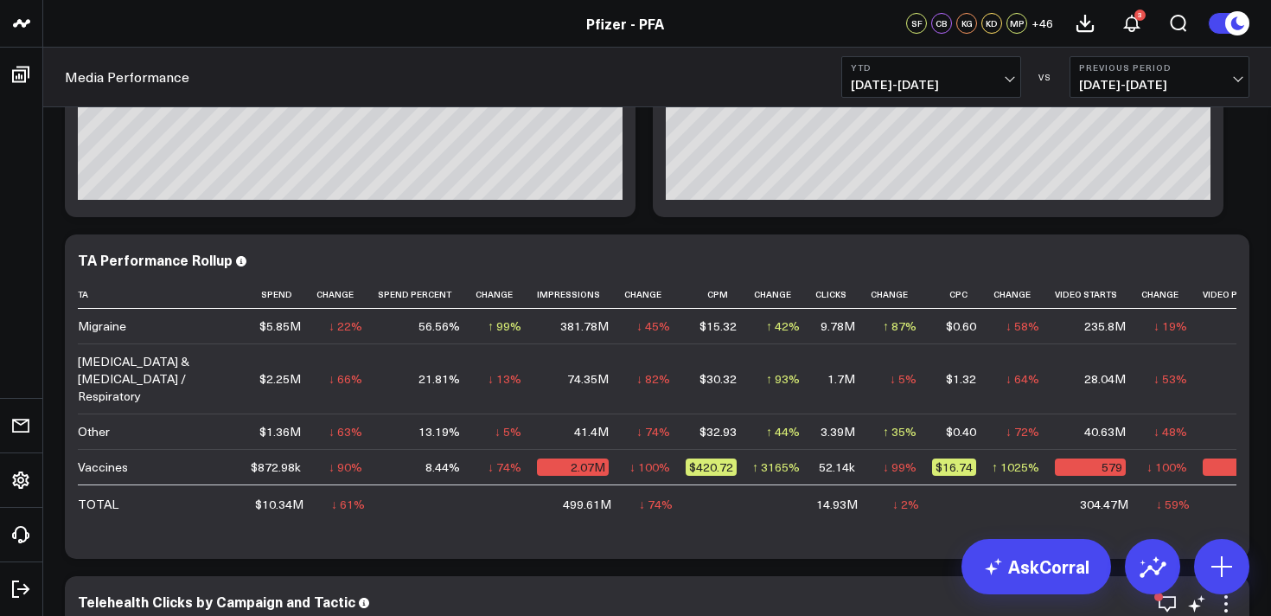
scroll to position [2091, 0]
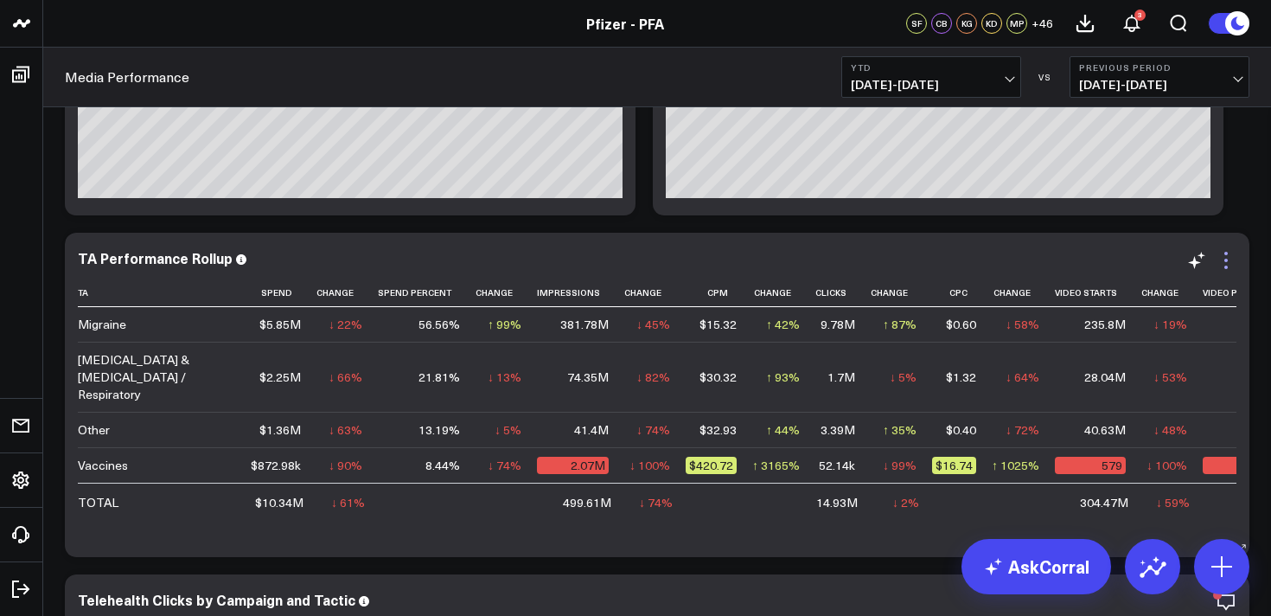
click at [1226, 264] on icon at bounding box center [1226, 260] width 21 height 21
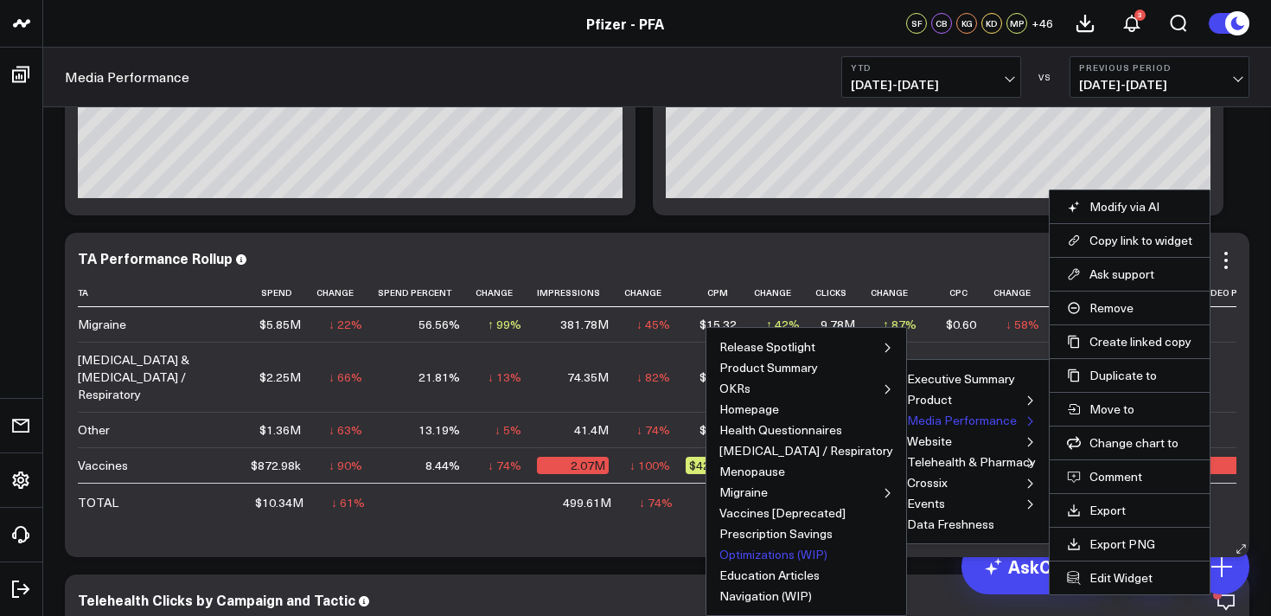
scroll to position [2108, 0]
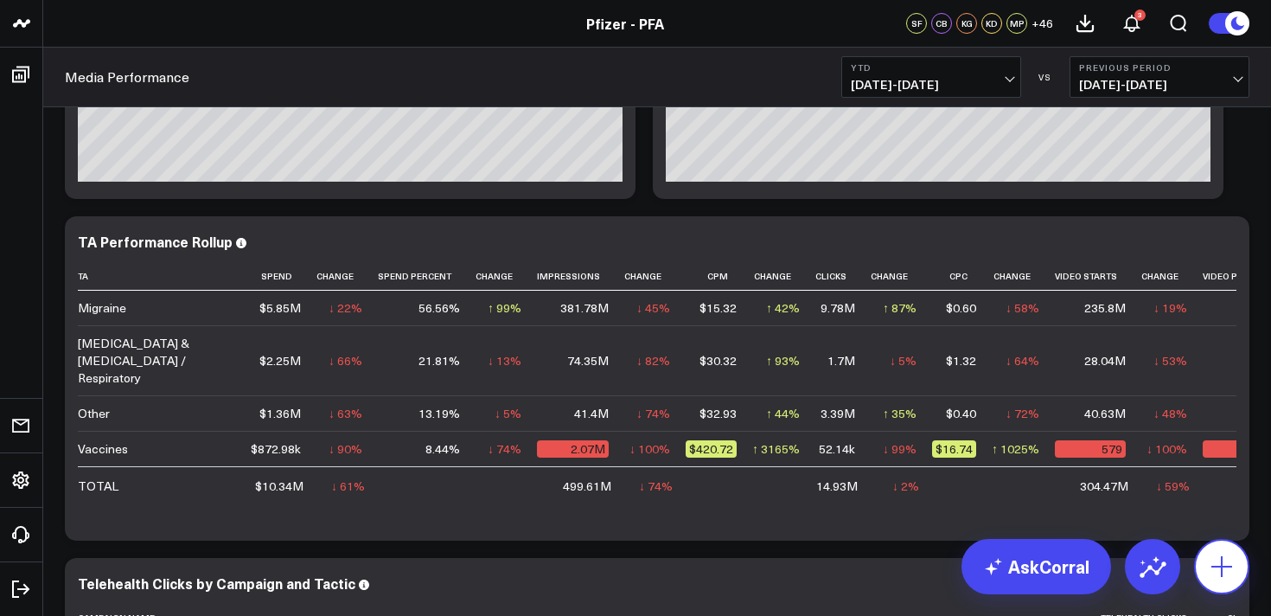
click at [1220, 571] on icon at bounding box center [1222, 567] width 28 height 28
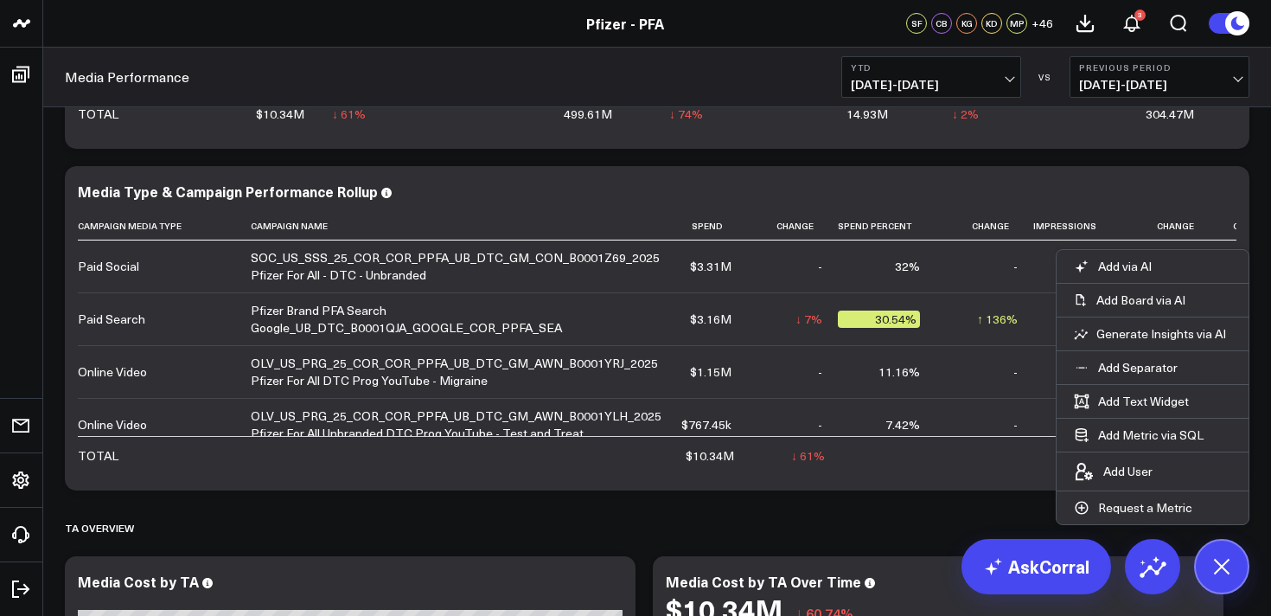
scroll to position [1428, 0]
click at [1265, 216] on div "Overview Modify via AI Copy link to widget Ask support Remove Create linked cop…" at bounding box center [657, 354] width 1228 height 3324
drag, startPoint x: 1230, startPoint y: 579, endPoint x: 1207, endPoint y: 526, distance: 58.1
click at [1228, 579] on button at bounding box center [1221, 566] width 55 height 55
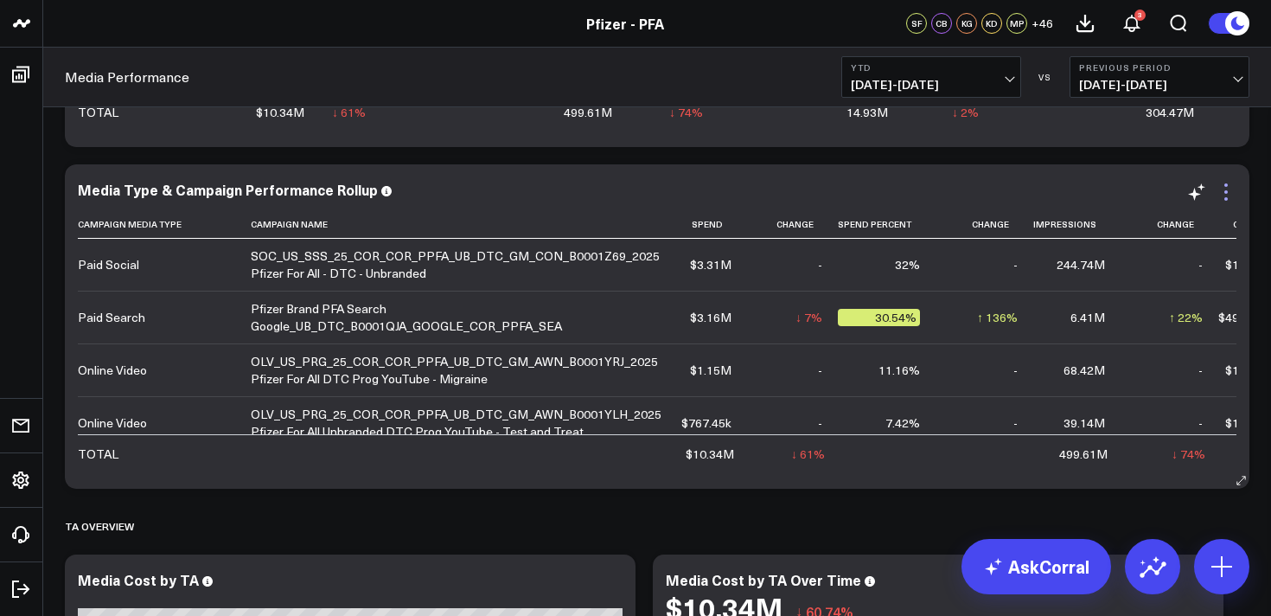
click at [1231, 189] on icon at bounding box center [1226, 192] width 21 height 21
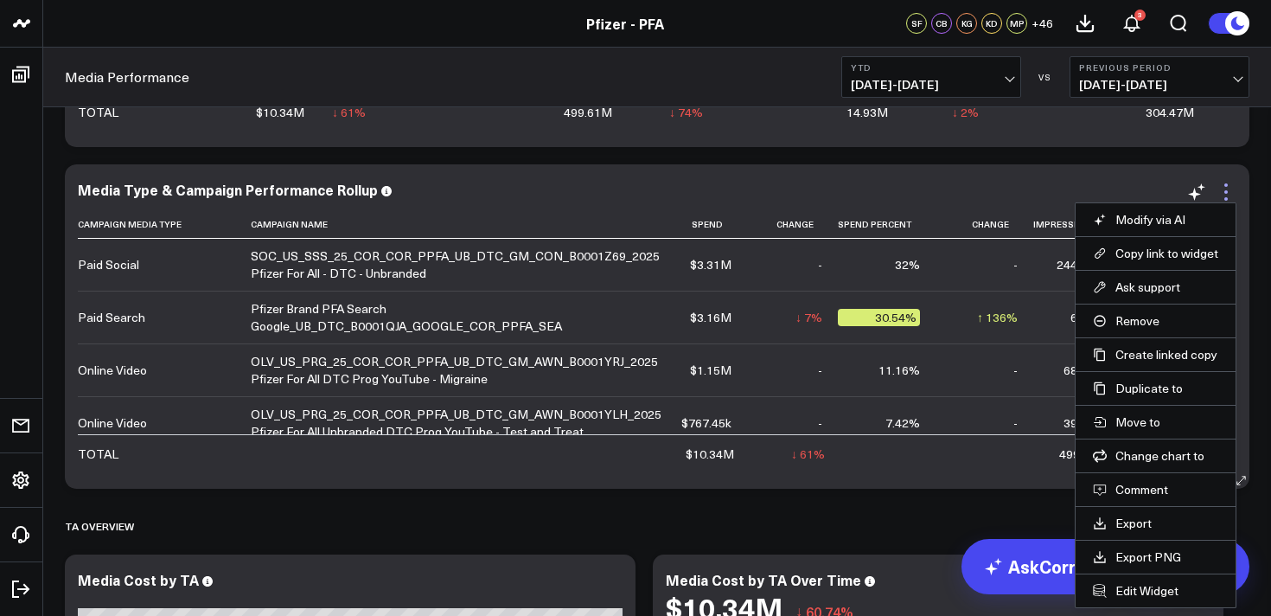
scroll to position [1427, 0]
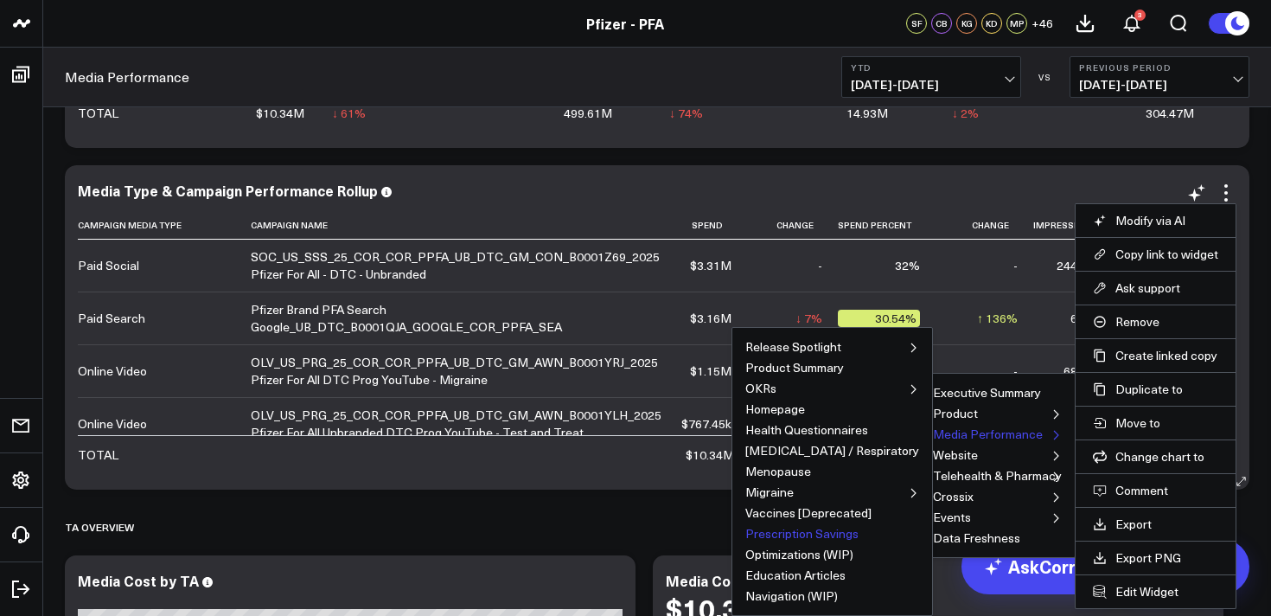
click at [851, 536] on button "Prescription Savings" at bounding box center [802, 534] width 113 height 12
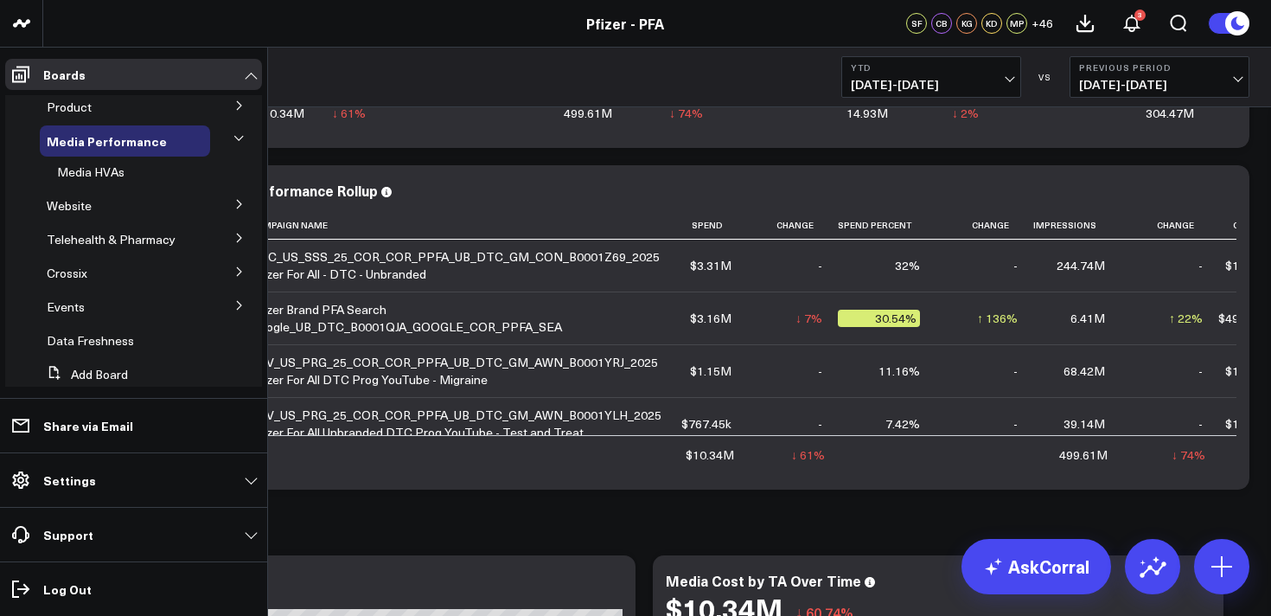
click at [234, 107] on icon at bounding box center [239, 105] width 10 height 10
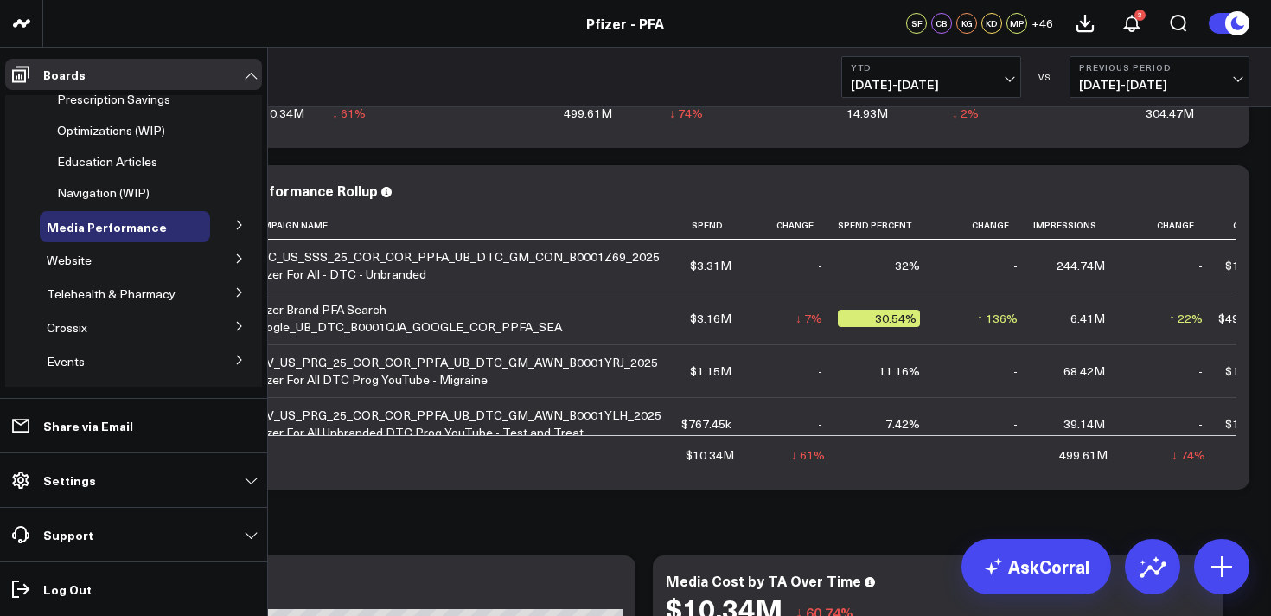
scroll to position [372, 0]
click at [111, 106] on span "Prescription Savings" at bounding box center [113, 97] width 113 height 16
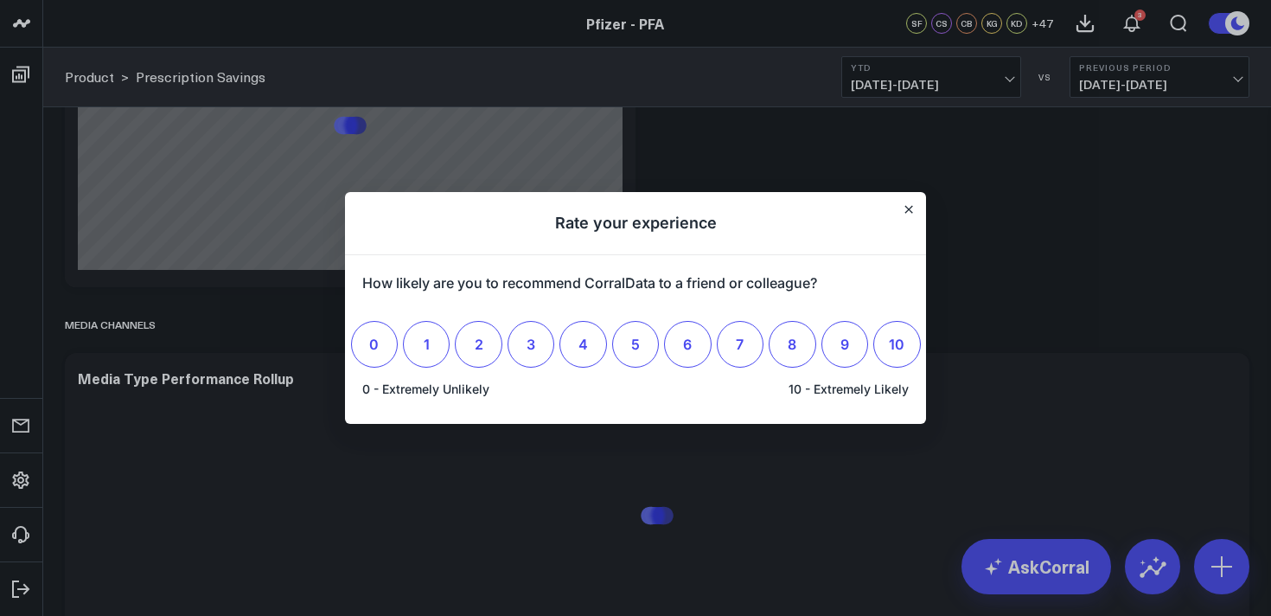
scroll to position [3288, 0]
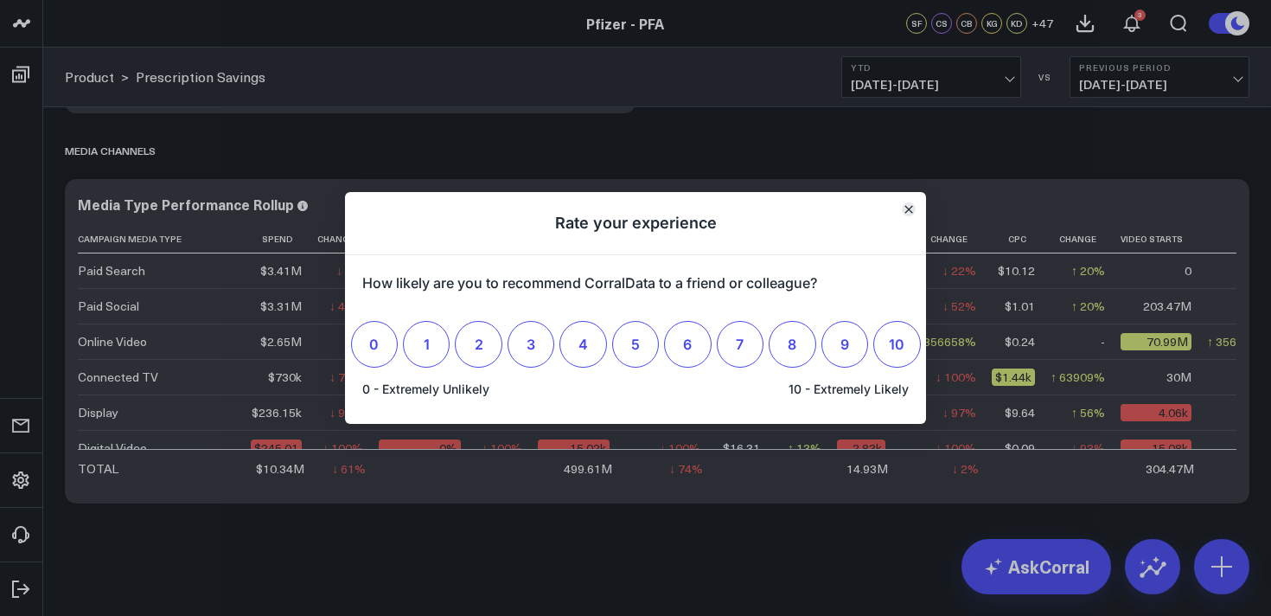
click at [906, 207] on icon "Close" at bounding box center [909, 209] width 7 height 7
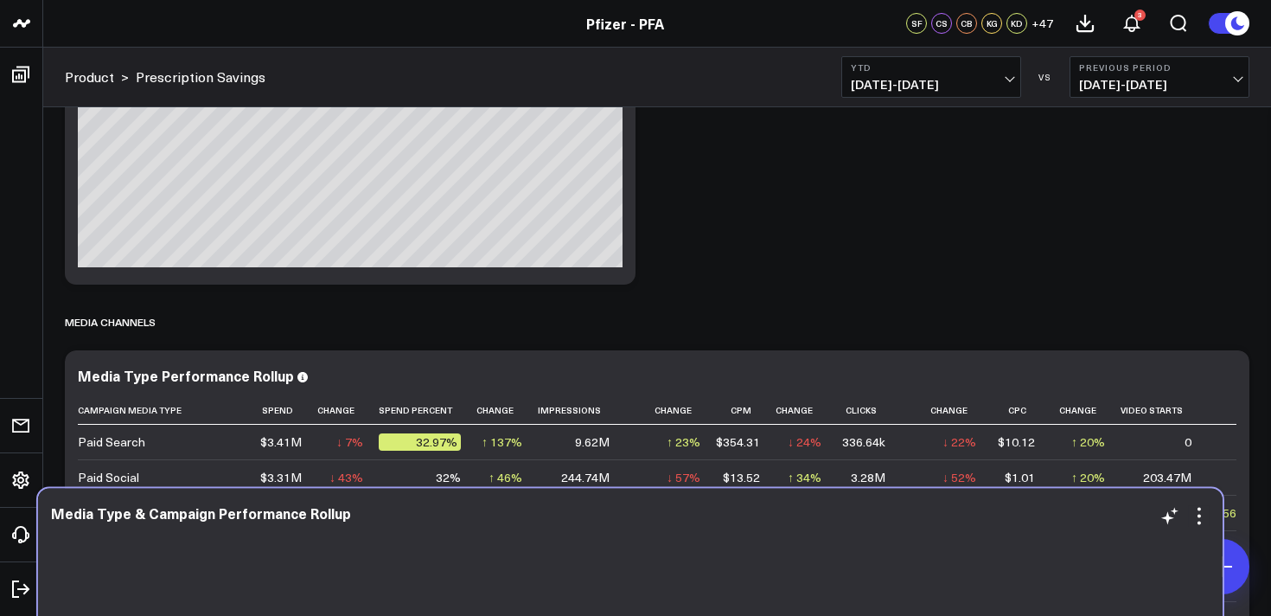
scroll to position [3116, 0]
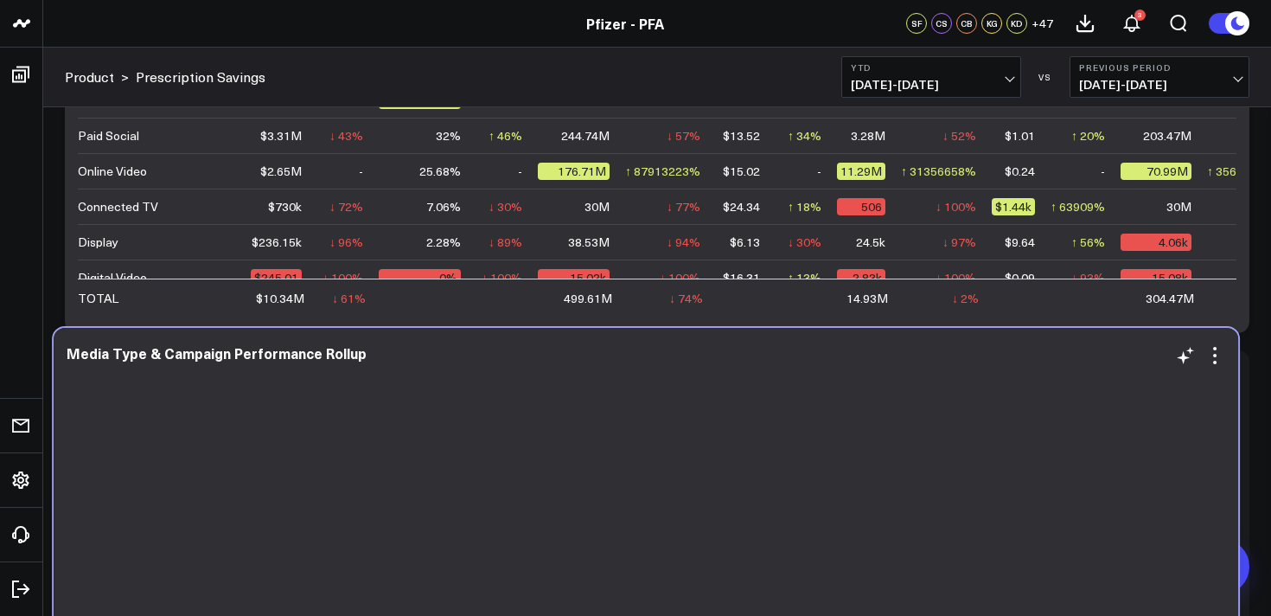
drag, startPoint x: 1114, startPoint y: 329, endPoint x: 1104, endPoint y: 352, distance: 25.6
click at [1104, 352] on div "Media Type & Campaign Performance Rollup" at bounding box center [646, 353] width 1159 height 16
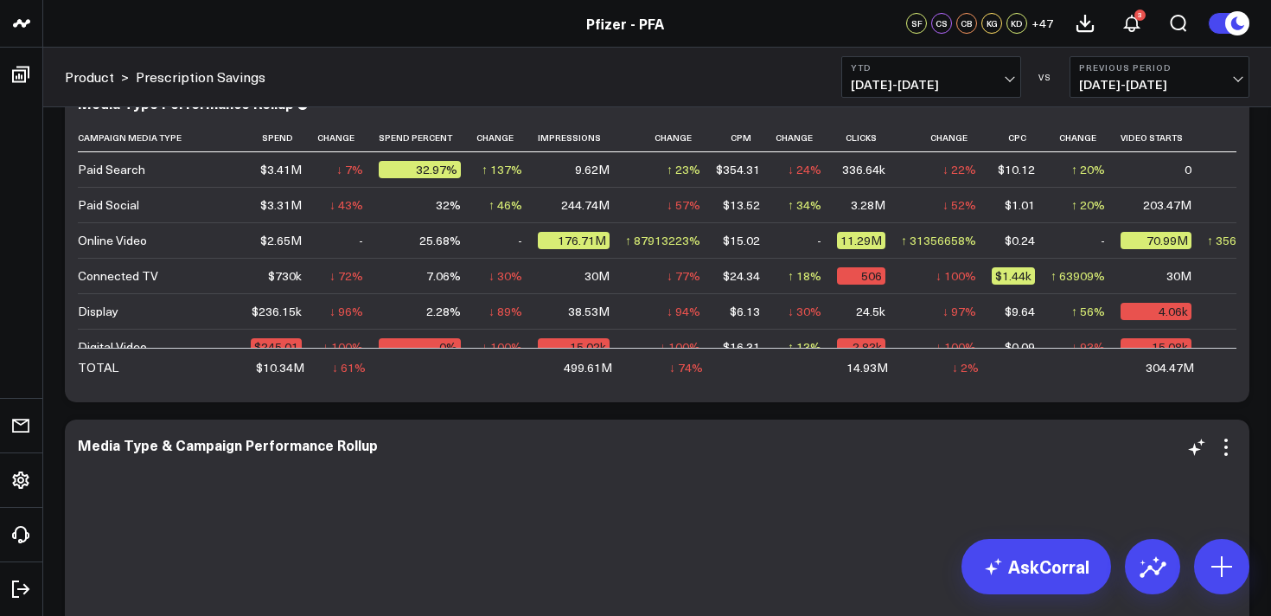
scroll to position [2947, 0]
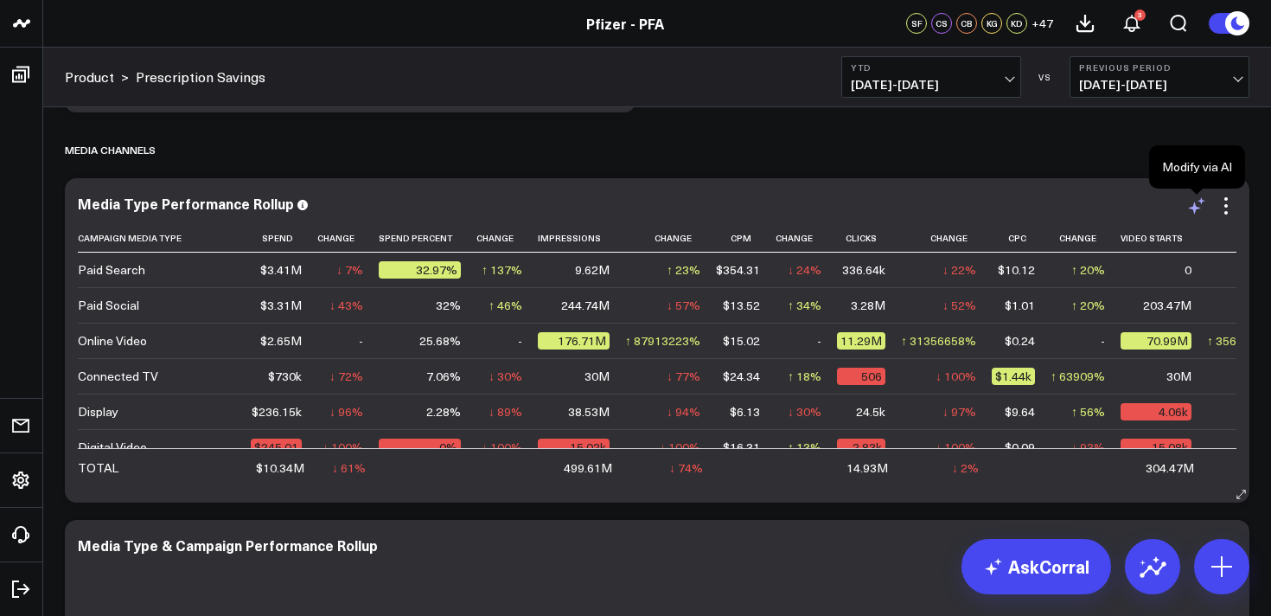
click at [1193, 203] on icon at bounding box center [1197, 205] width 21 height 21
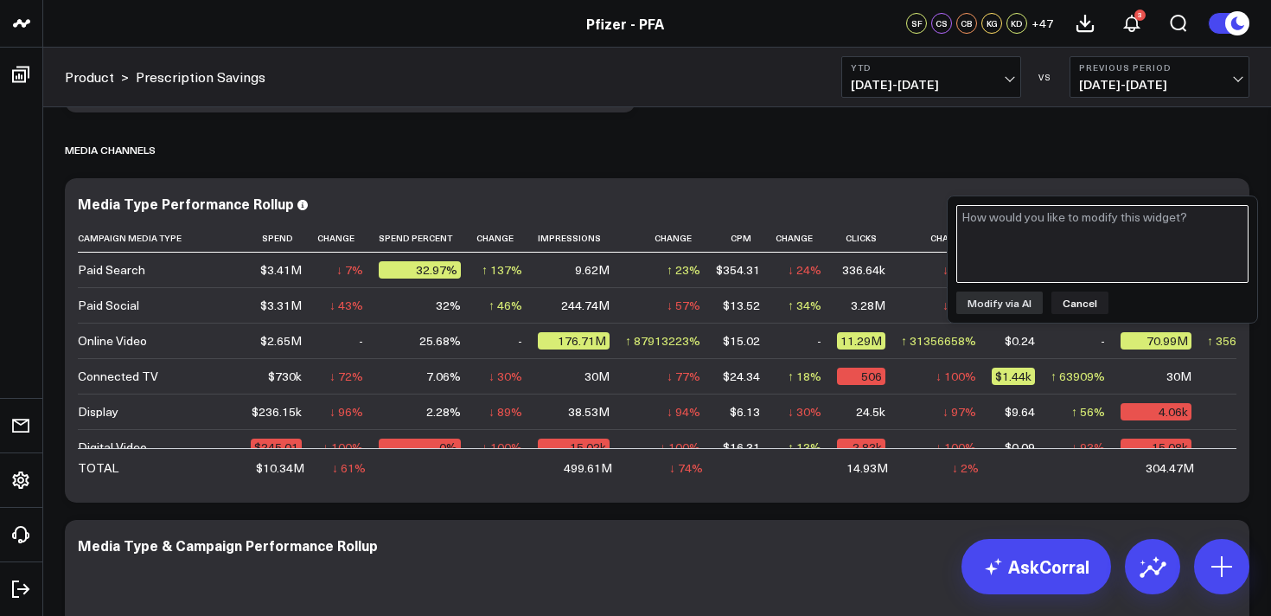
click at [1139, 234] on textarea at bounding box center [1103, 244] width 292 height 78
paste textarea "[URL][DOMAIN_NAME]"
type textarea "show only visits to the https://www.pfizerforall.com/prescription-assistance pa…"
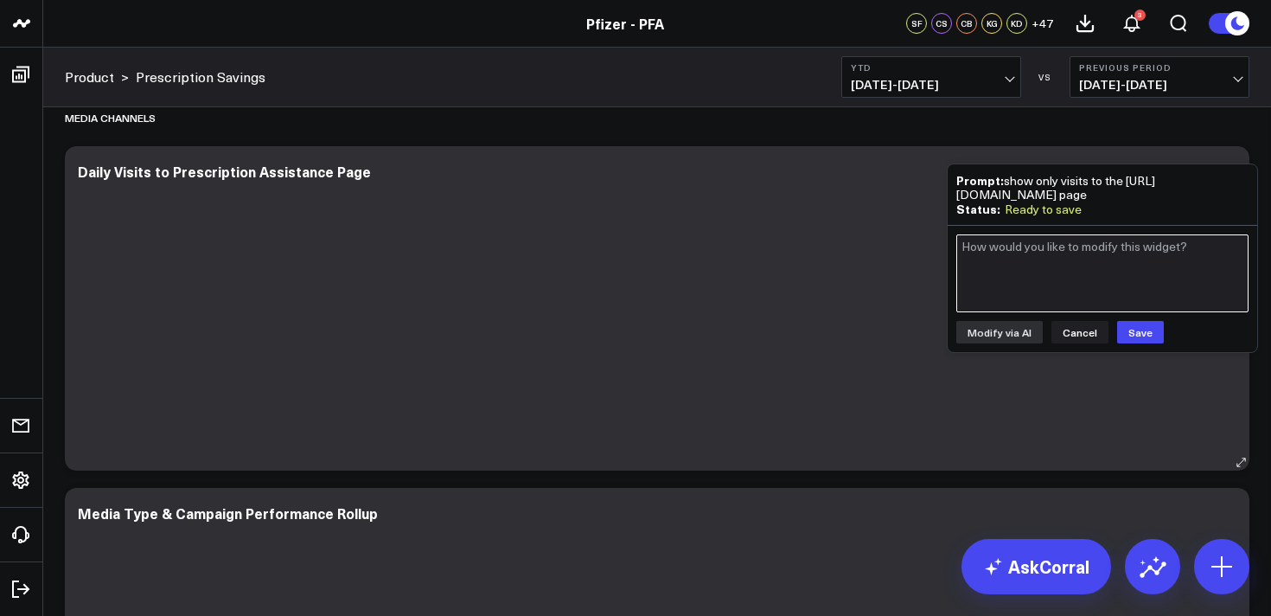
scroll to position [2982, 0]
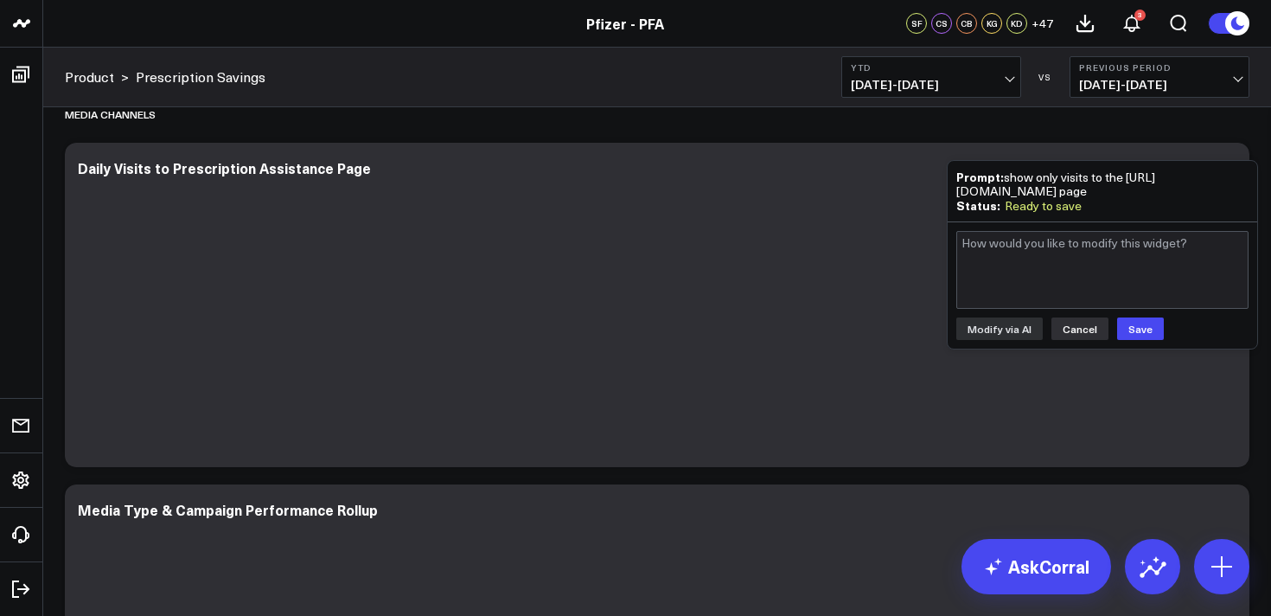
click at [1079, 340] on button "Cancel" at bounding box center [1080, 328] width 57 height 22
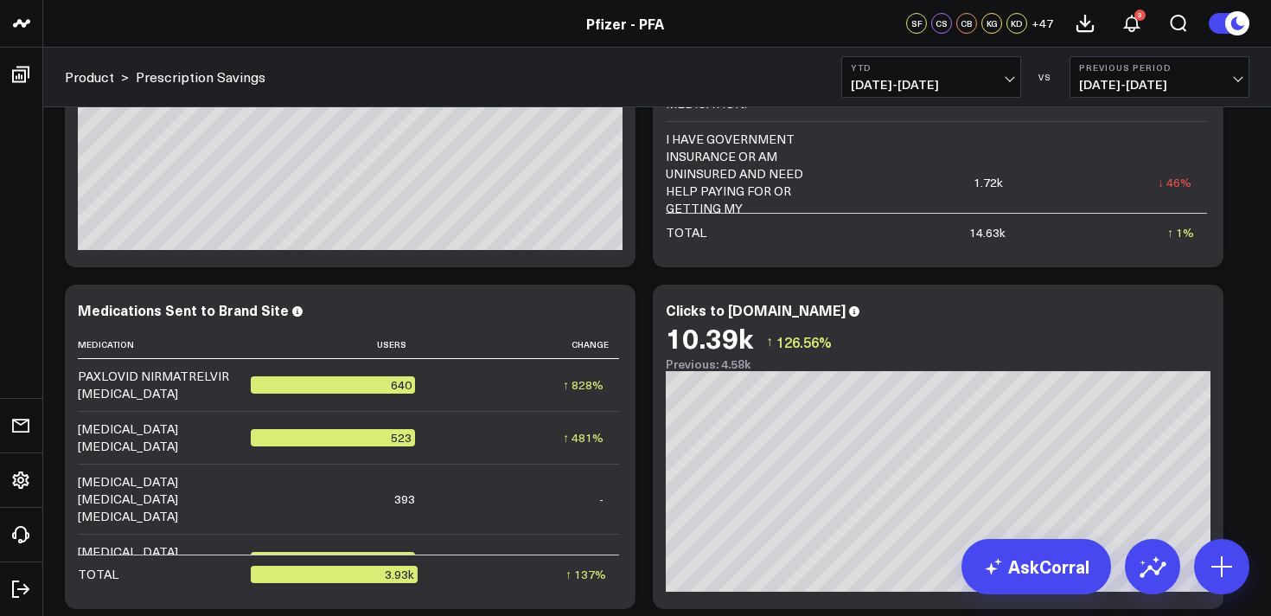
scroll to position [1025, 0]
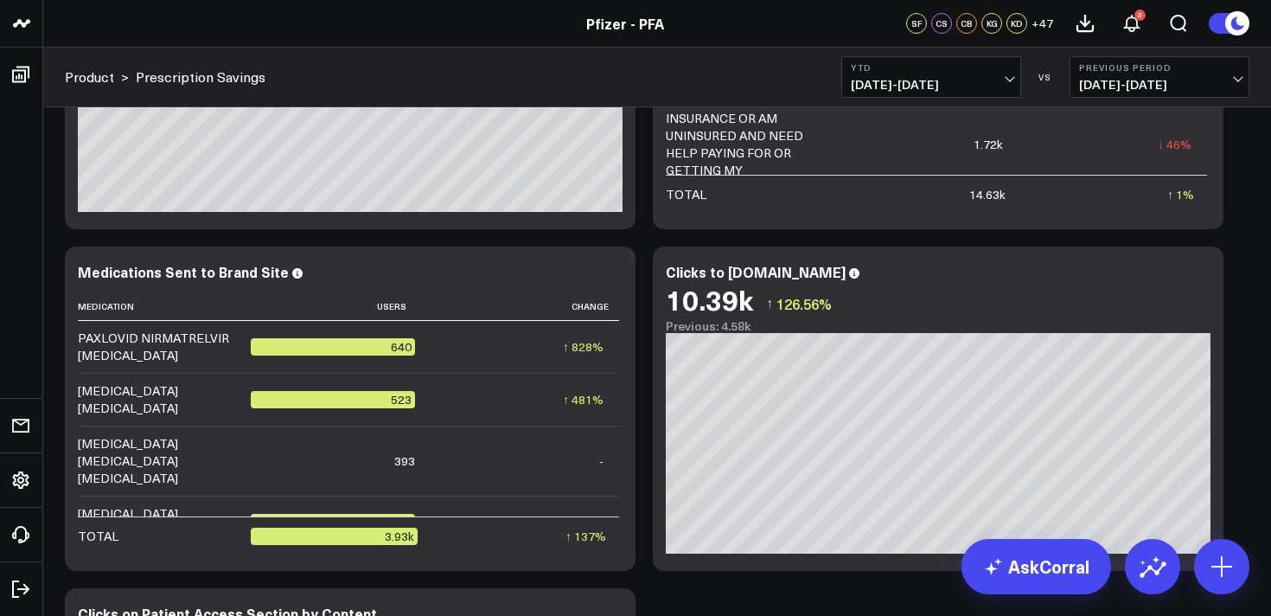
drag, startPoint x: 1221, startPoint y: 570, endPoint x: 1204, endPoint y: 541, distance: 33.4
click at [1220, 568] on icon at bounding box center [1222, 567] width 28 height 28
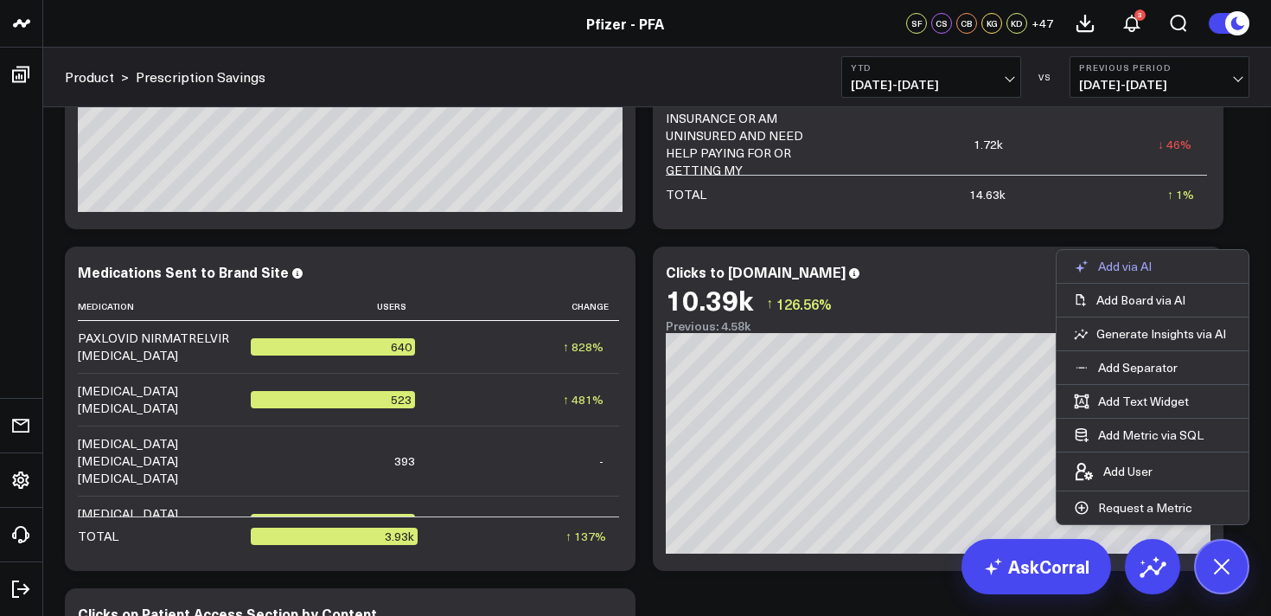
click at [1129, 262] on p "Add via AI" at bounding box center [1125, 267] width 54 height 16
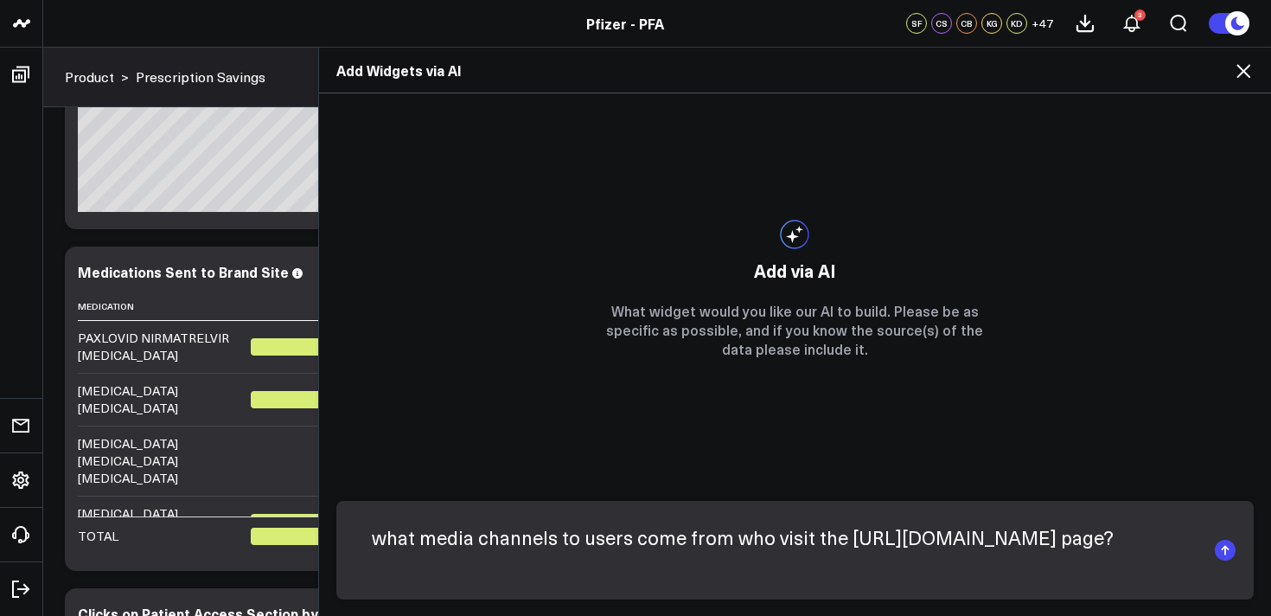
drag, startPoint x: 793, startPoint y: 545, endPoint x: 730, endPoint y: 547, distance: 63.2
click at [730, 547] on textarea "what media channels to users come from who visit the https://www.pfizerforall.c…" at bounding box center [781, 550] width 853 height 71
type textarea "what media channels to users come from to the https://www.pfizerforall.com/pres…"
click at [762, 567] on textarea "what media channels to users come from to the https://www.pfizerforall.com/pres…" at bounding box center [781, 550] width 853 height 71
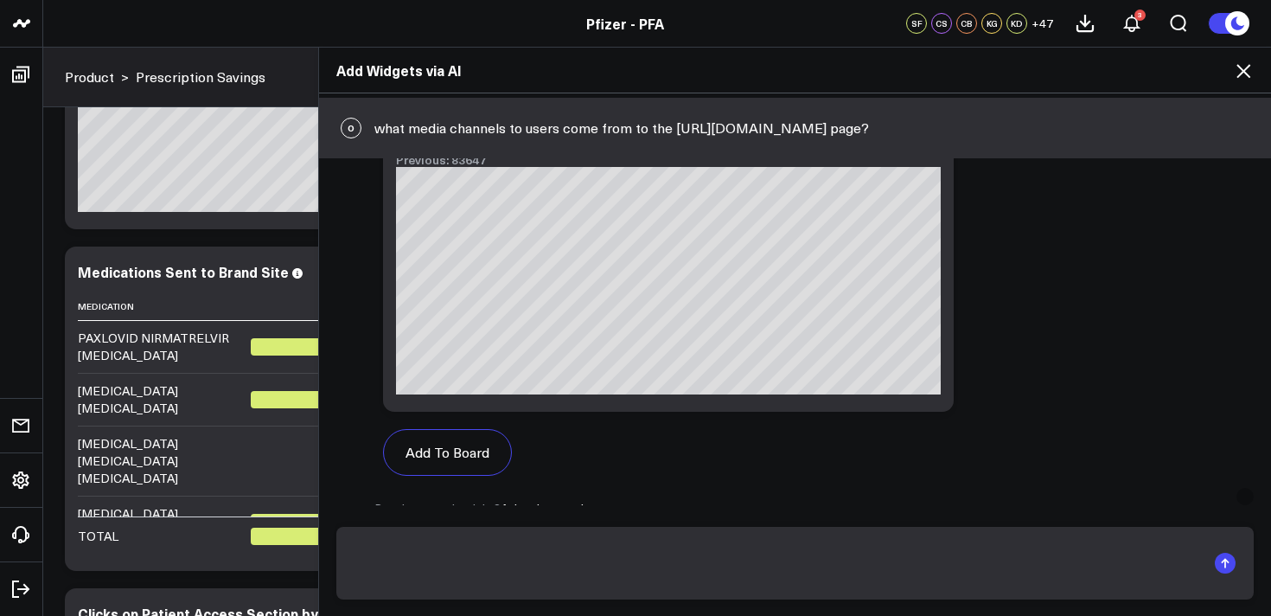
scroll to position [1032, 0]
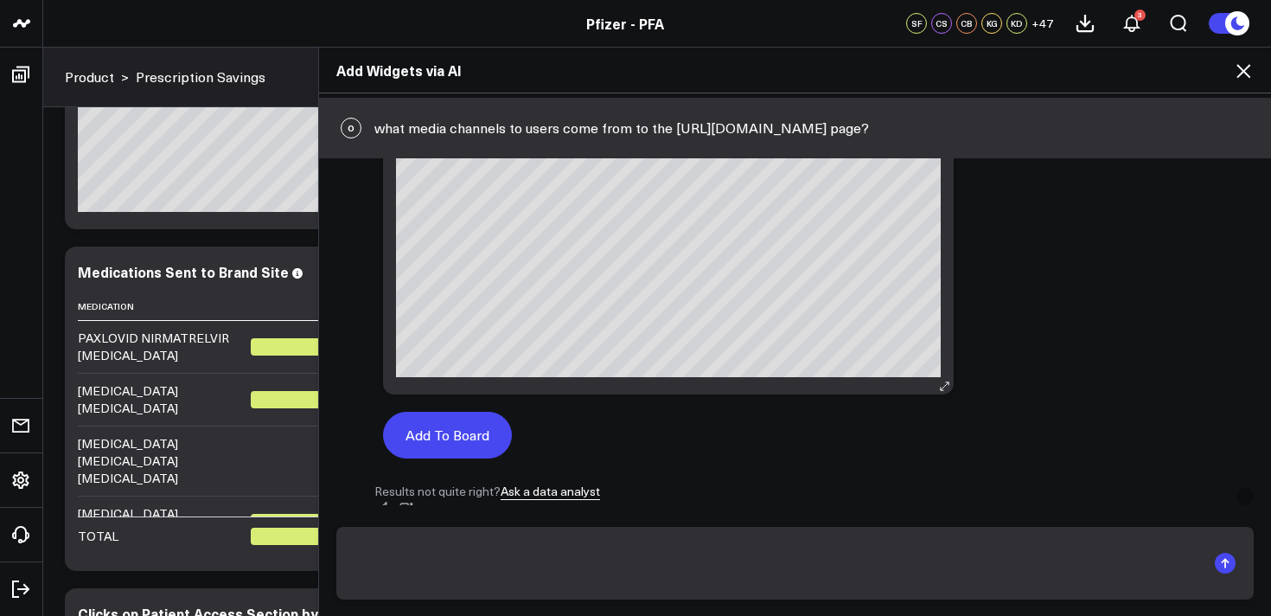
click at [471, 440] on button "Add To Board" at bounding box center [447, 435] width 129 height 47
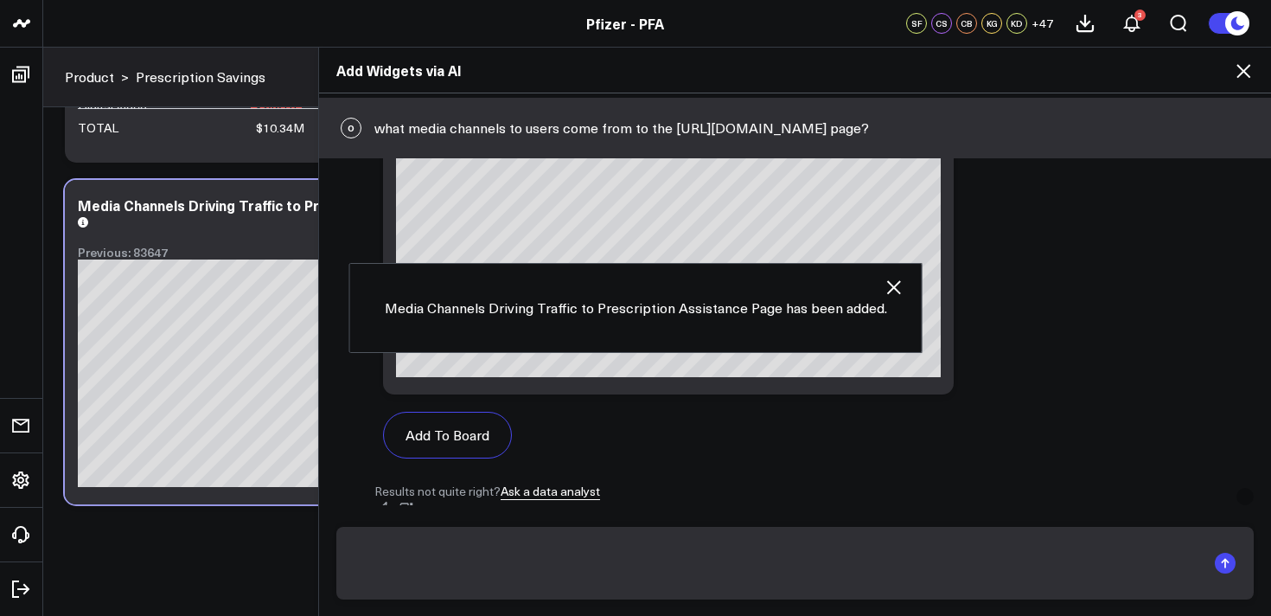
scroll to position [3629, 0]
click at [1245, 71] on icon at bounding box center [1243, 71] width 21 height 21
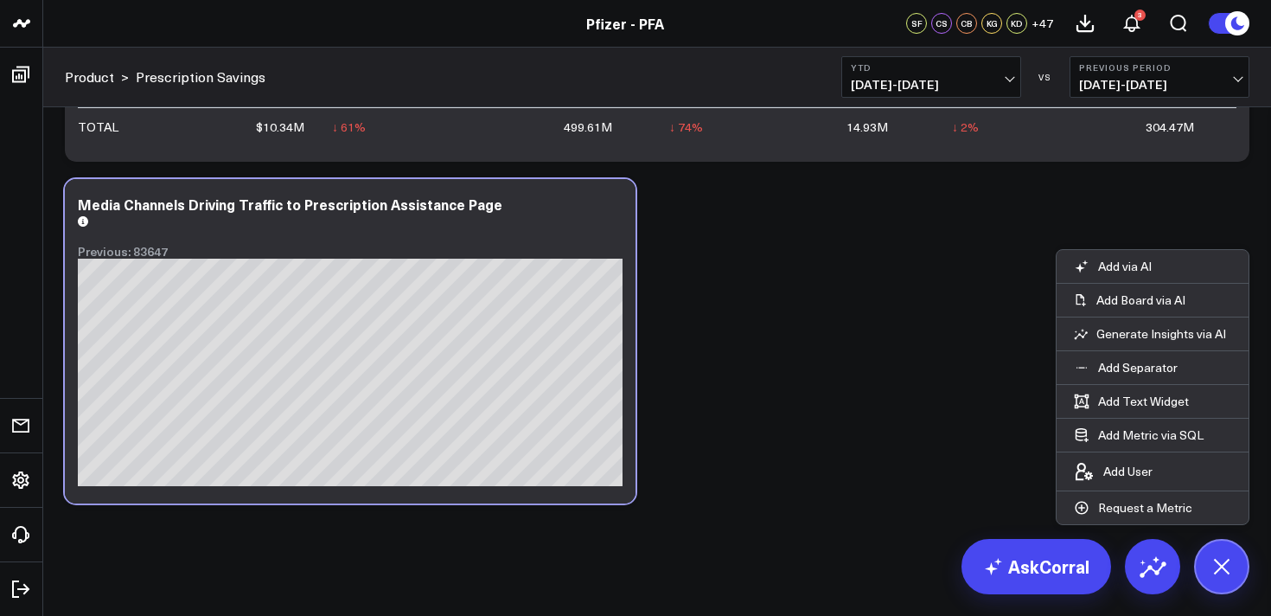
drag, startPoint x: 1227, startPoint y: 572, endPoint x: 925, endPoint y: 458, distance: 322.4
click at [1196, 560] on button at bounding box center [1221, 566] width 55 height 55
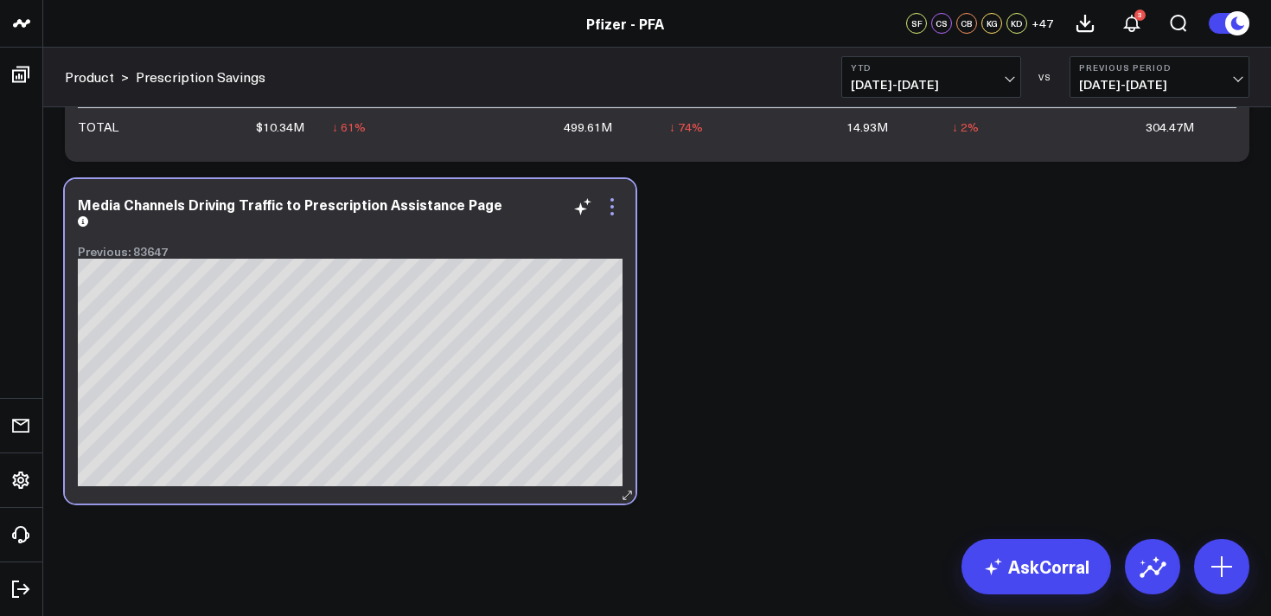
click at [613, 202] on icon at bounding box center [612, 206] width 21 height 21
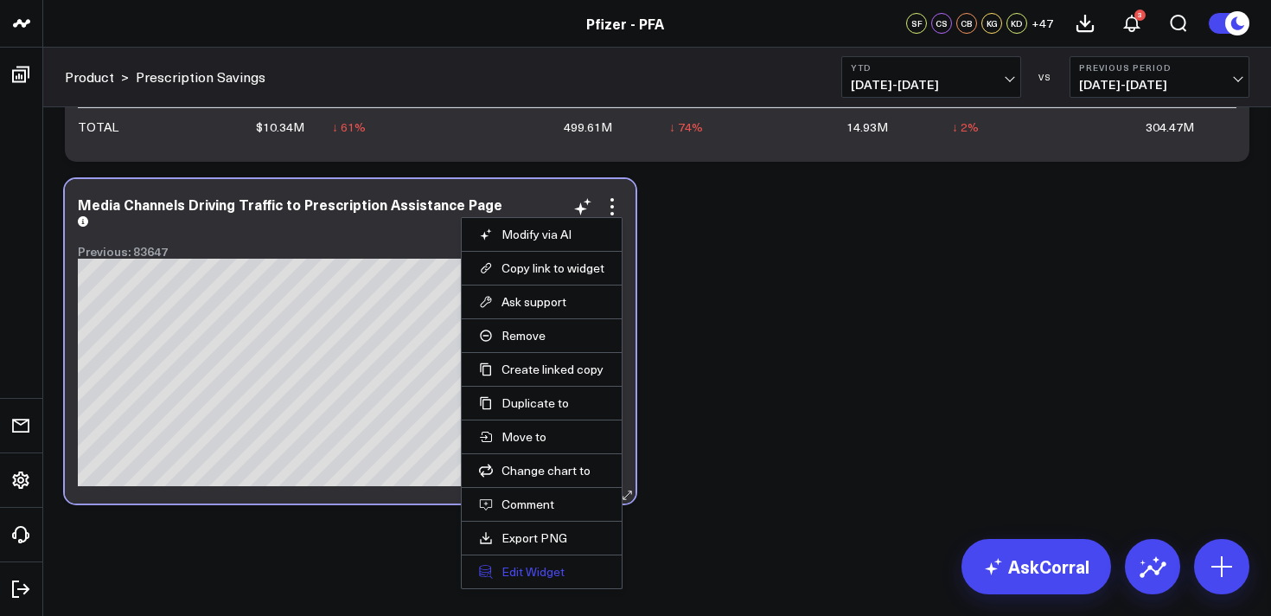
click at [532, 572] on button "Edit Widget" at bounding box center [541, 572] width 125 height 16
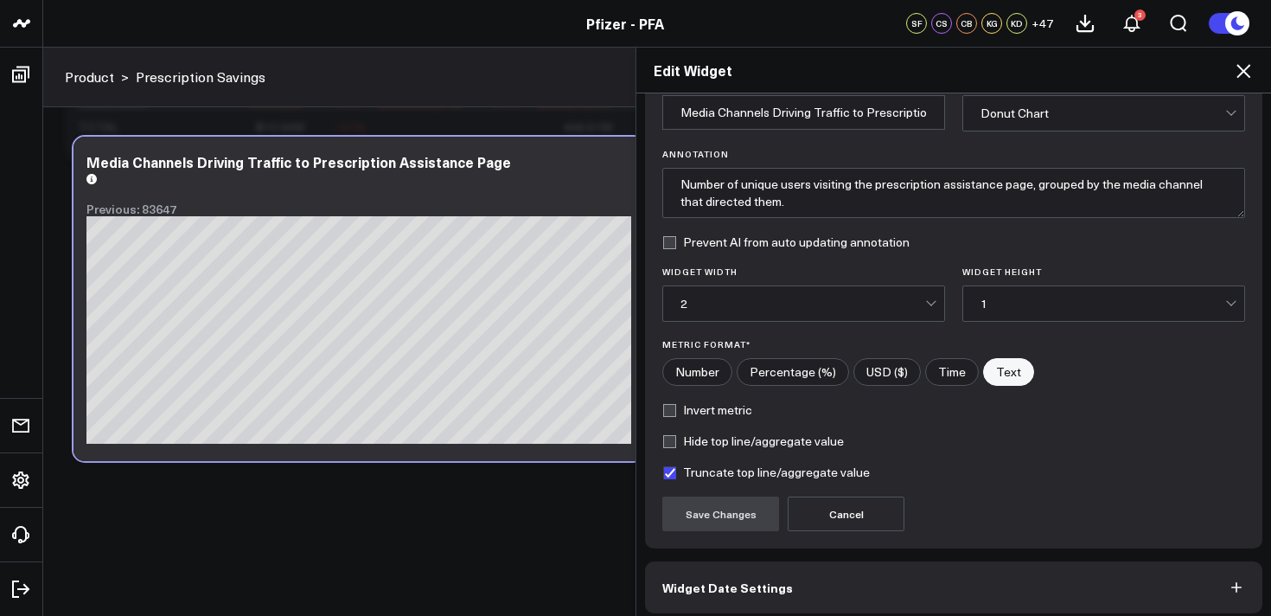
scroll to position [105, 0]
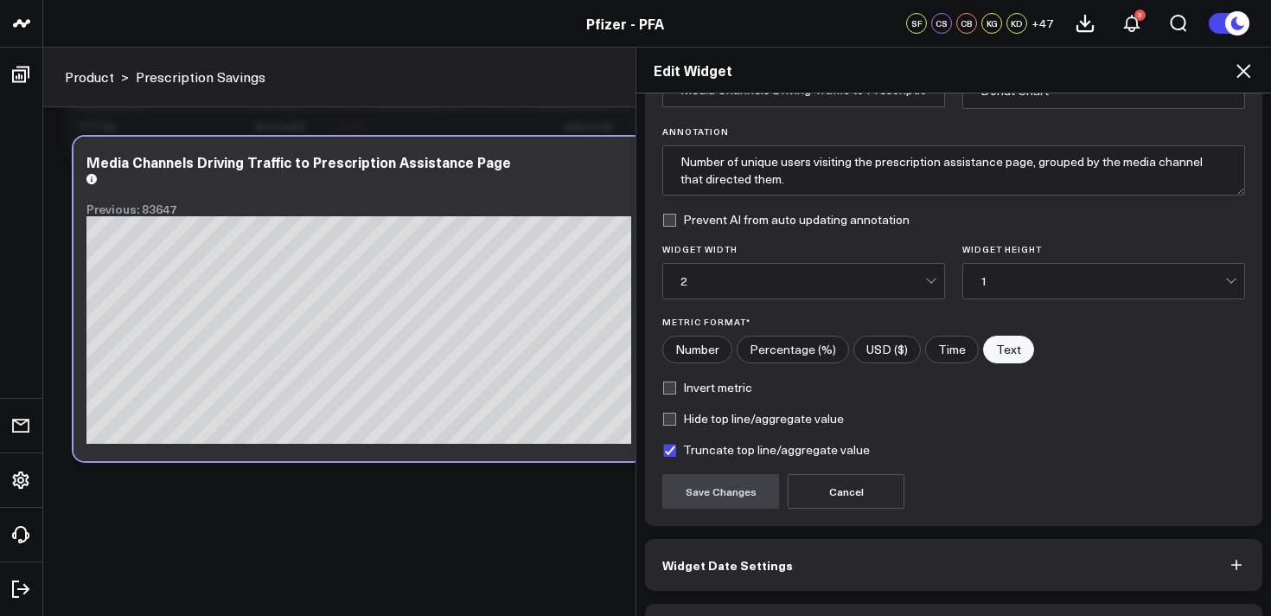
click at [708, 349] on input"] "Number" at bounding box center [697, 349] width 68 height 26
radio input"] "true"
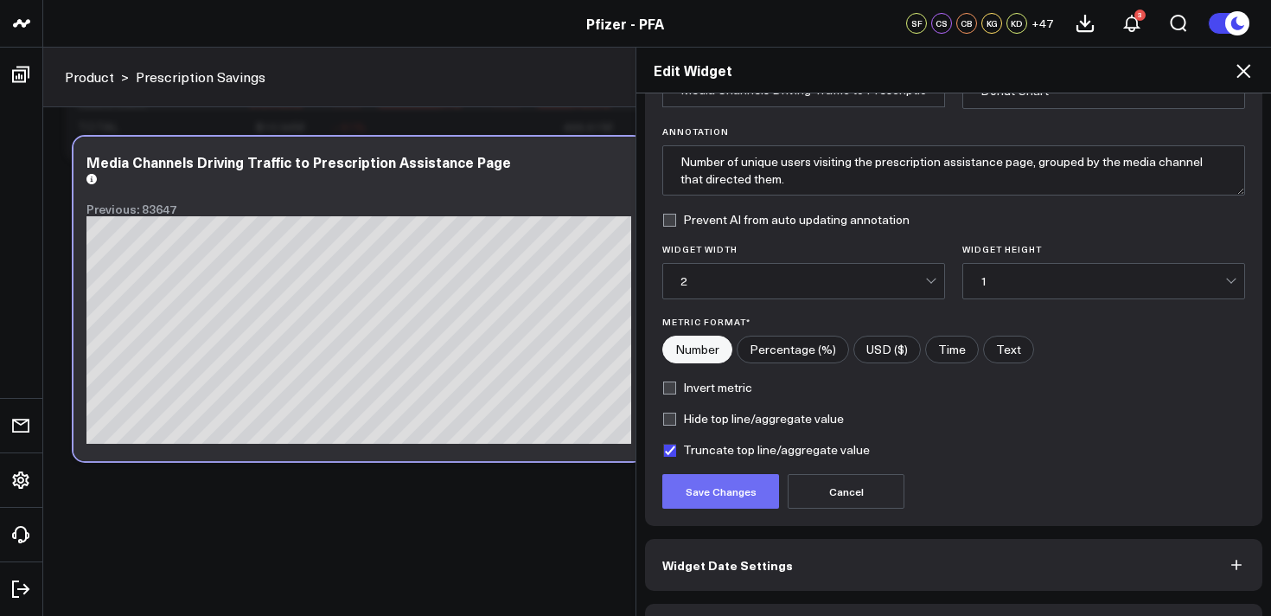
click at [716, 505] on button "Save Changes" at bounding box center [721, 491] width 117 height 35
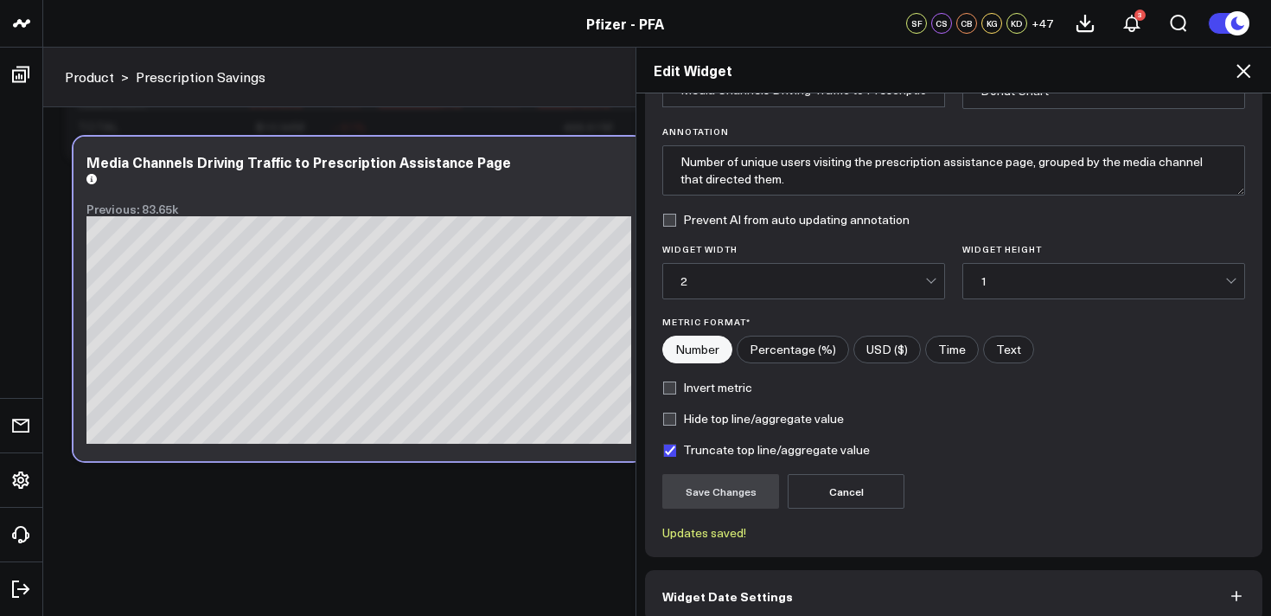
click at [1235, 62] on icon at bounding box center [1243, 71] width 21 height 21
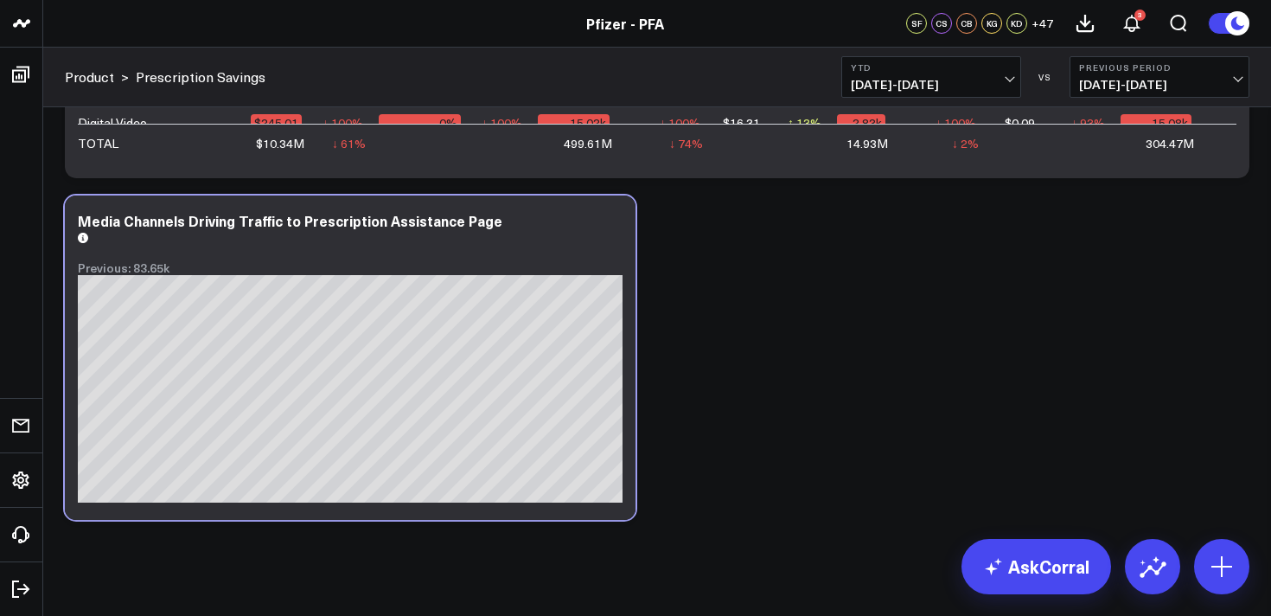
scroll to position [3612, 0]
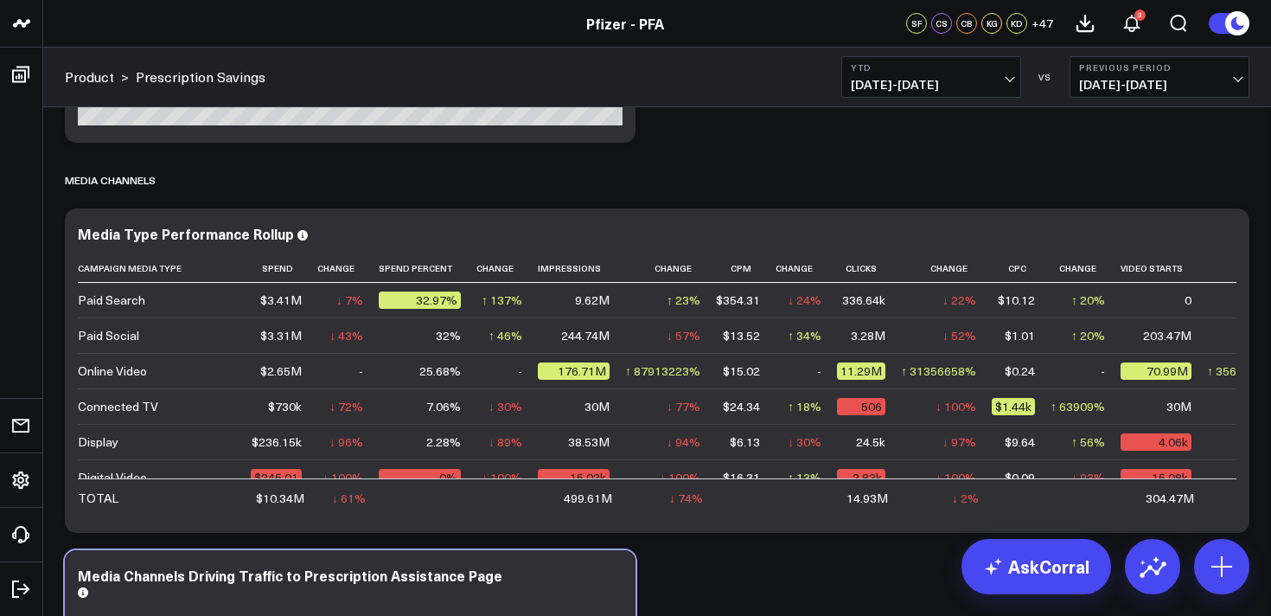
scroll to position [3263, 0]
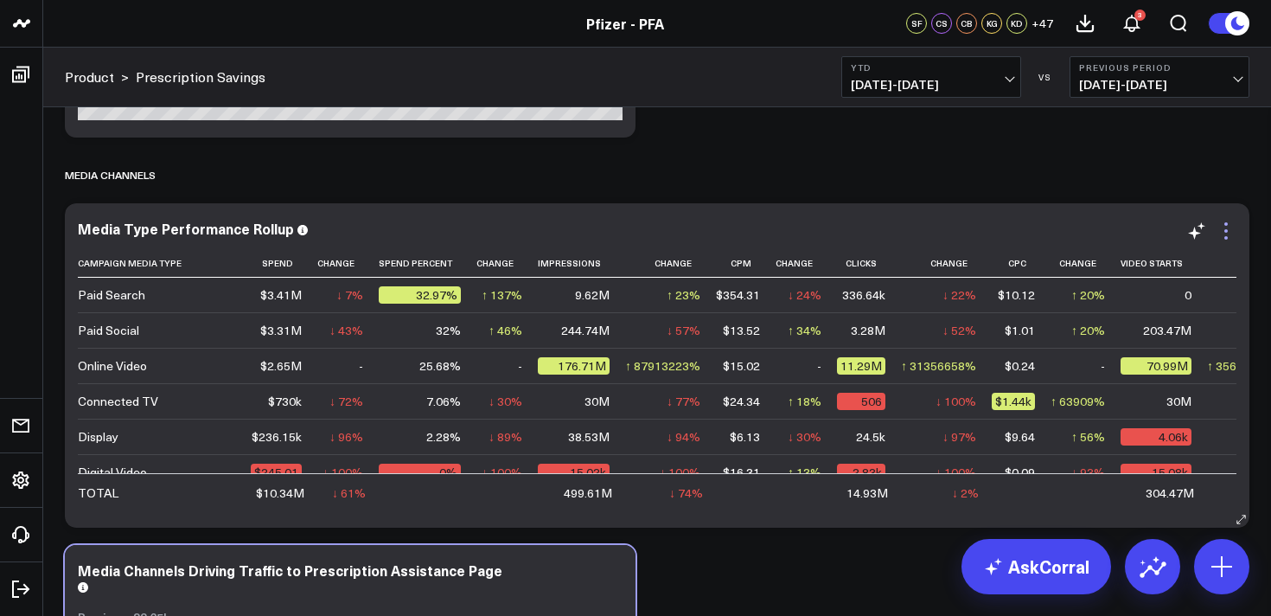
click at [1226, 237] on icon at bounding box center [1226, 237] width 3 height 3
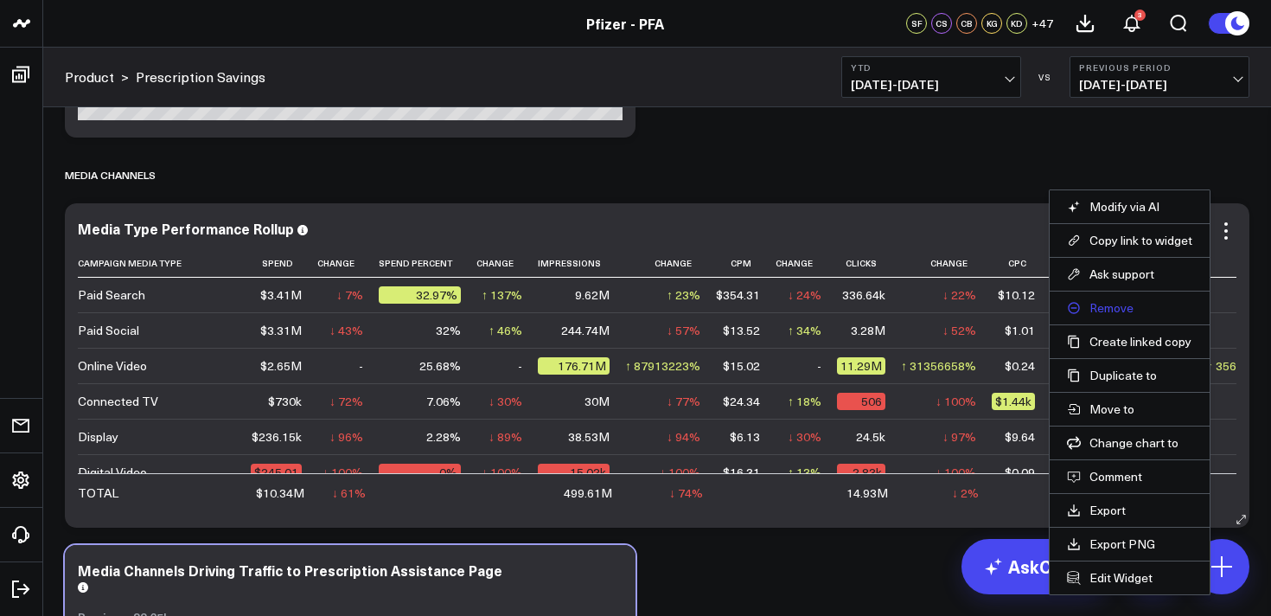
click at [1113, 312] on button "Remove" at bounding box center [1129, 308] width 125 height 16
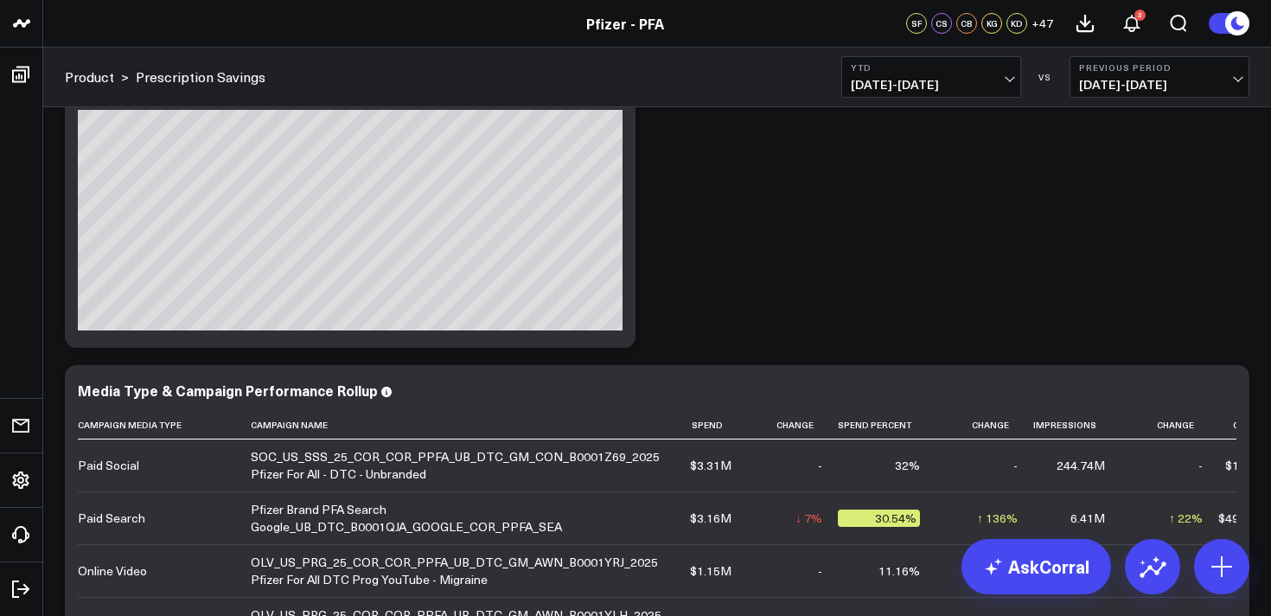
scroll to position [2075, 0]
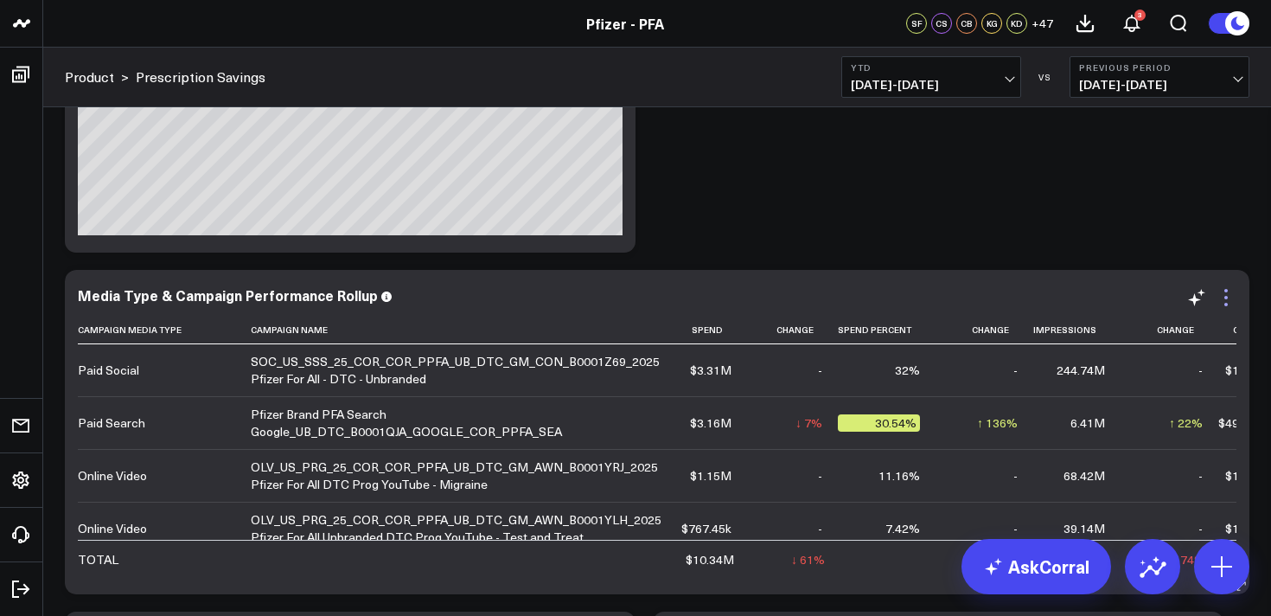
click at [1226, 299] on icon at bounding box center [1226, 297] width 21 height 21
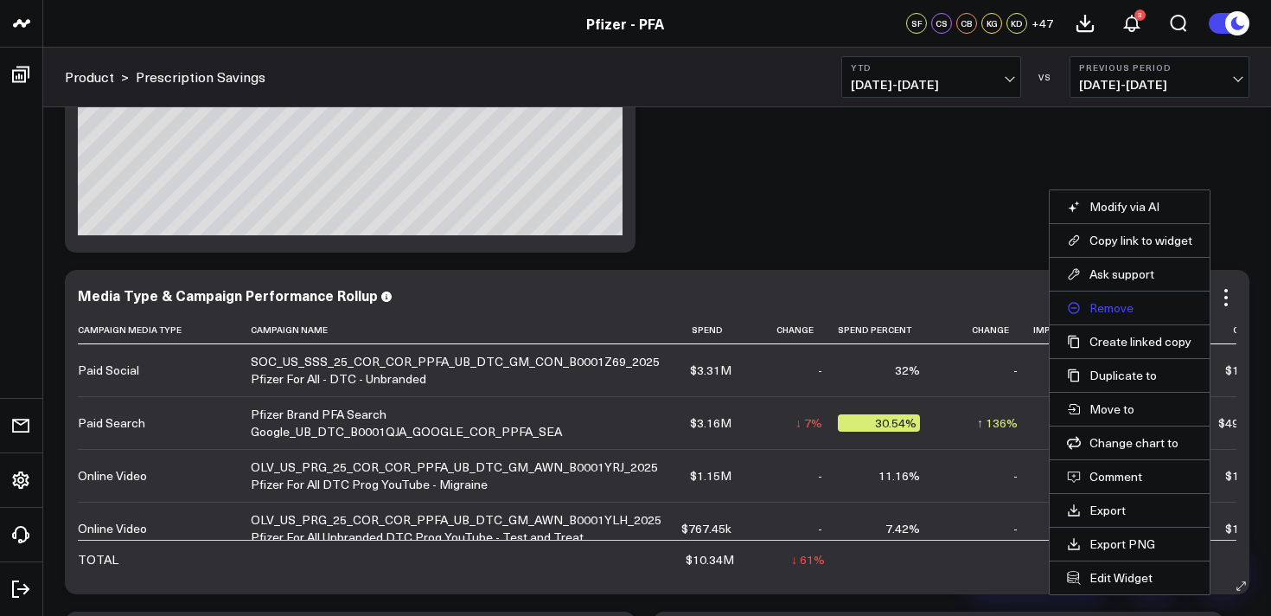
click at [1107, 304] on button "Remove" at bounding box center [1129, 308] width 125 height 16
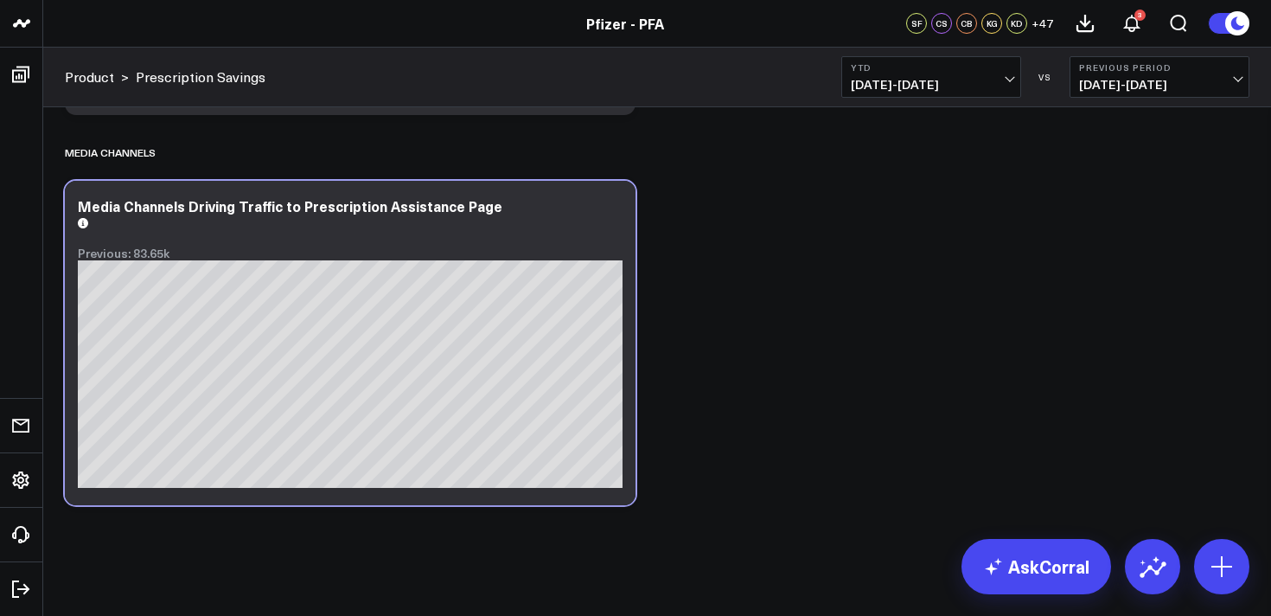
scroll to position [2946, 0]
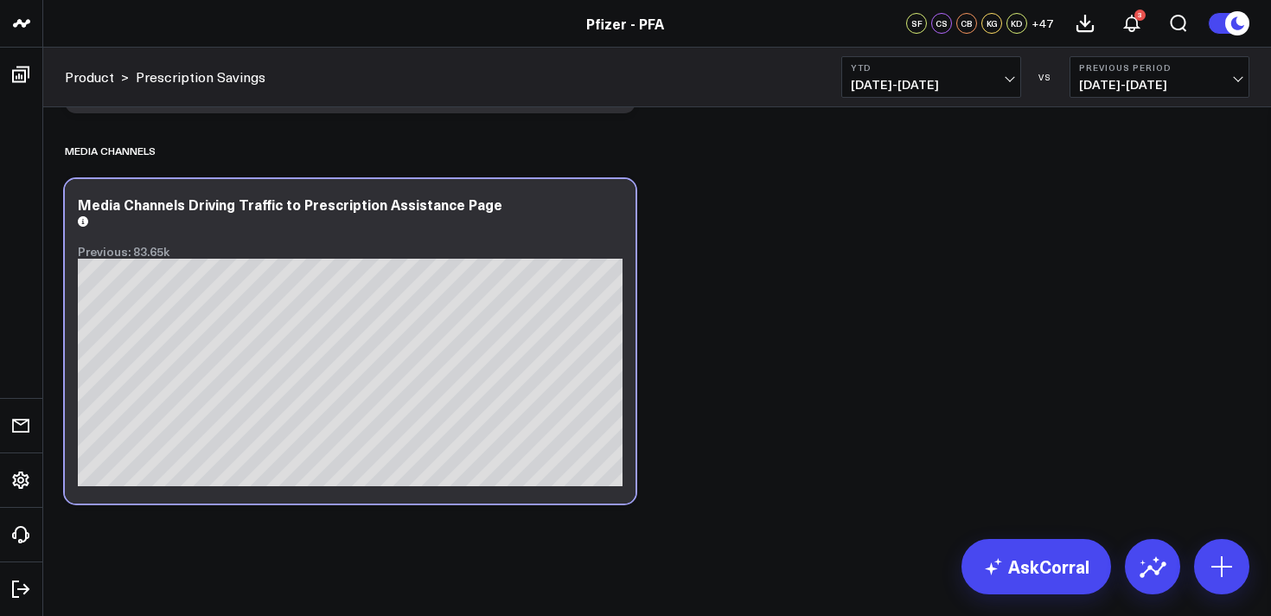
click at [610, 206] on icon at bounding box center [612, 206] width 21 height 21
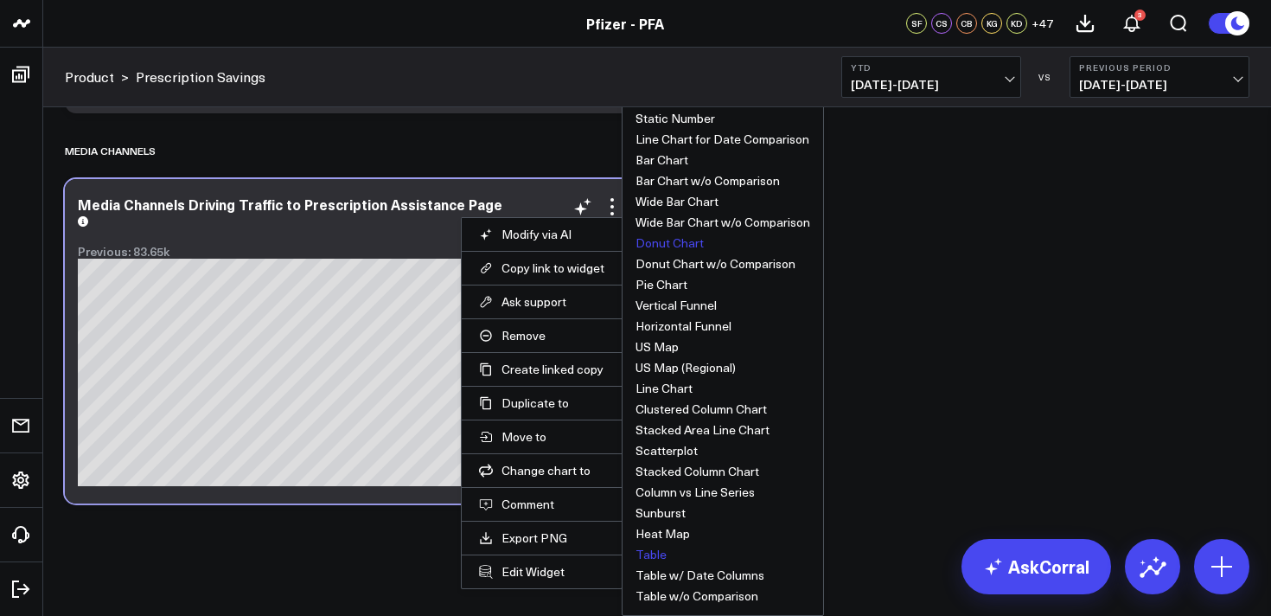
click at [645, 556] on button "Table" at bounding box center [651, 554] width 31 height 12
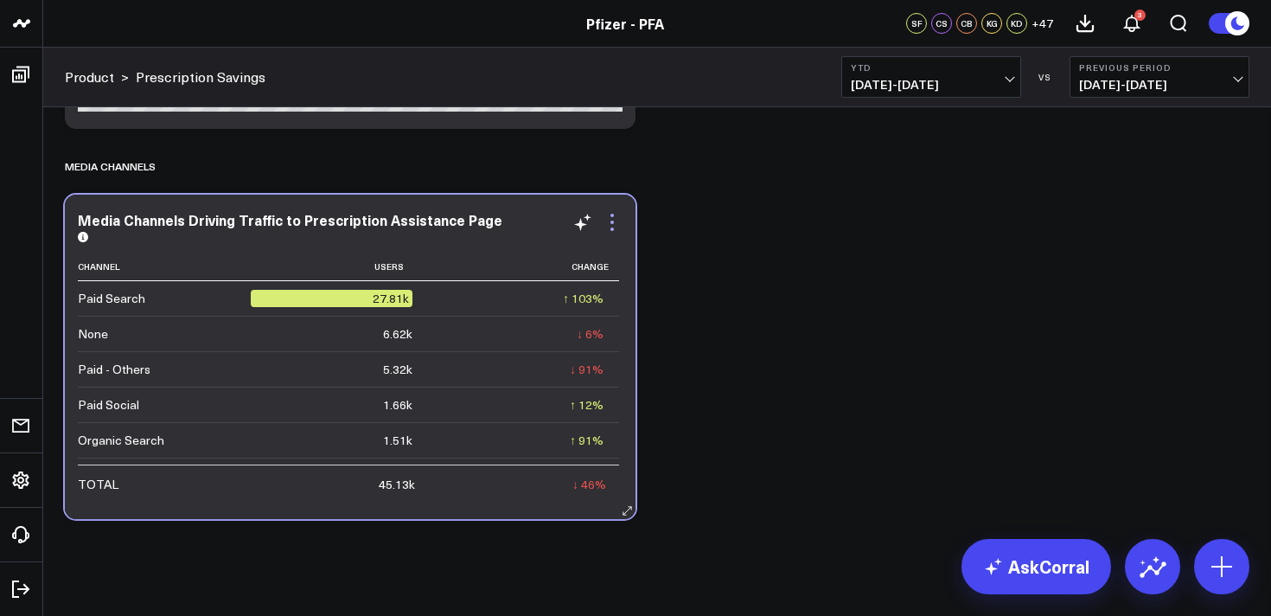
click at [611, 217] on icon at bounding box center [612, 222] width 21 height 21
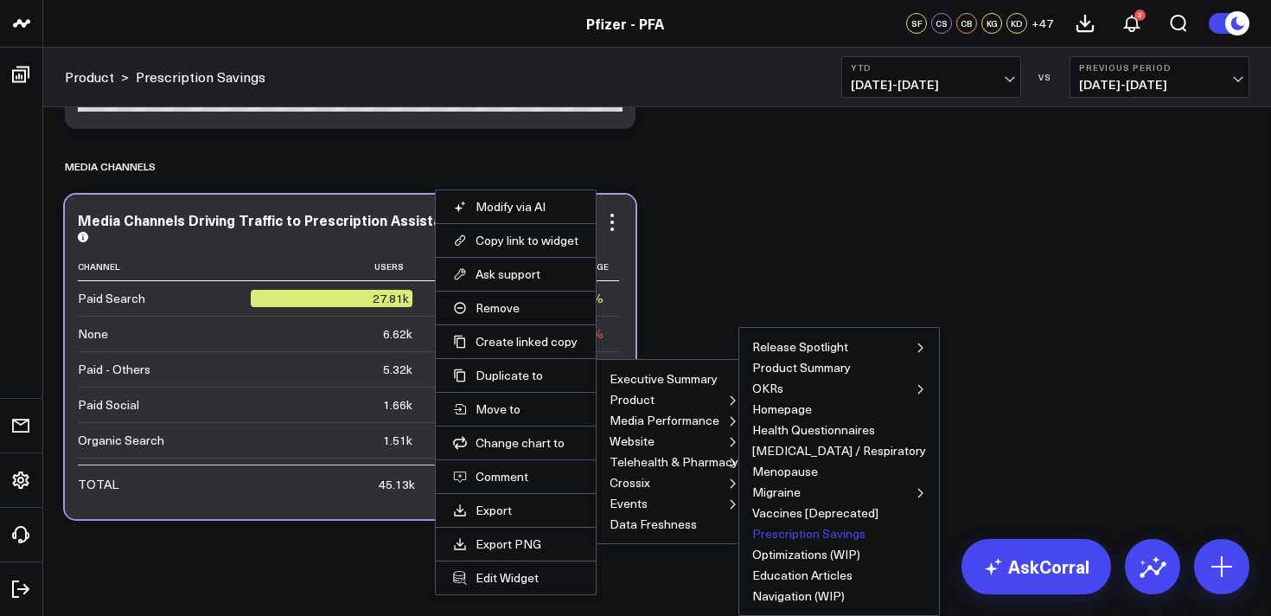
click at [818, 535] on button "Prescription Savings" at bounding box center [808, 534] width 113 height 12
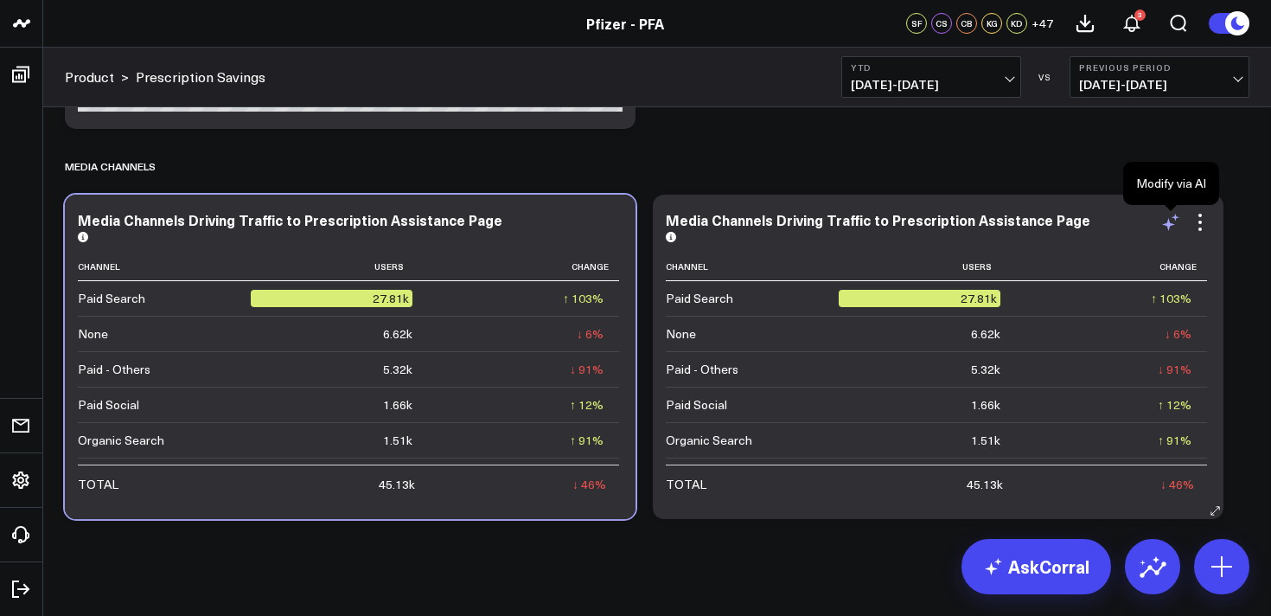
click at [1176, 224] on icon at bounding box center [1171, 222] width 21 height 21
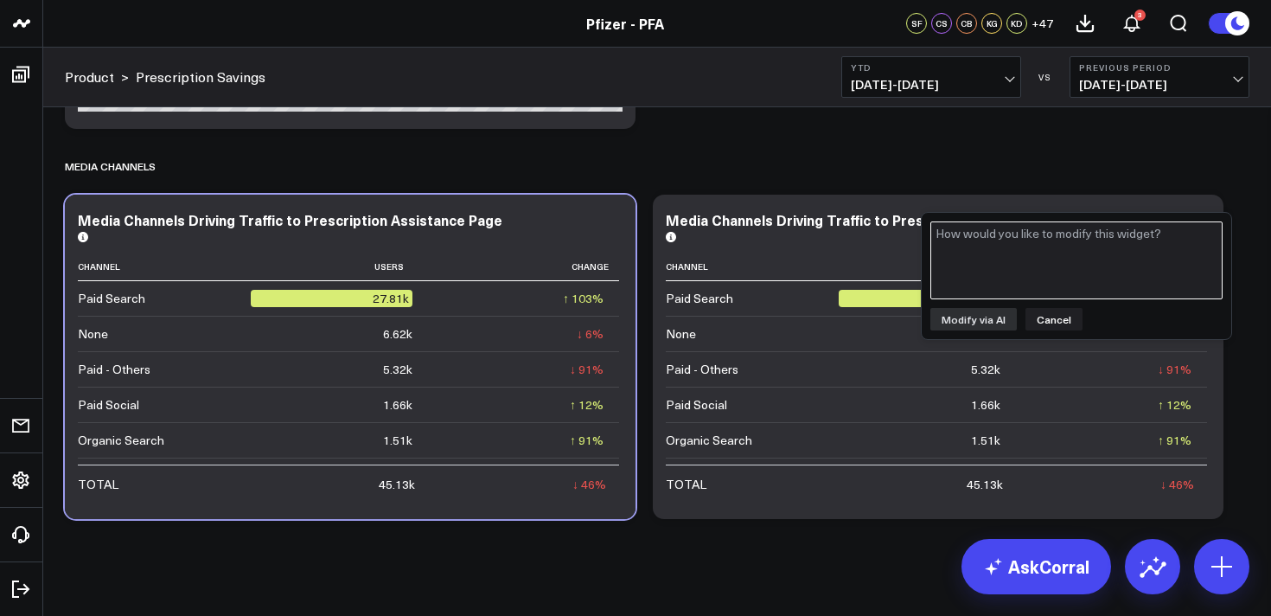
click at [1123, 237] on textarea at bounding box center [1077, 260] width 292 height 78
type textarea "add column for TA"
click at [973, 324] on button "Modify via AI" at bounding box center [974, 319] width 86 height 22
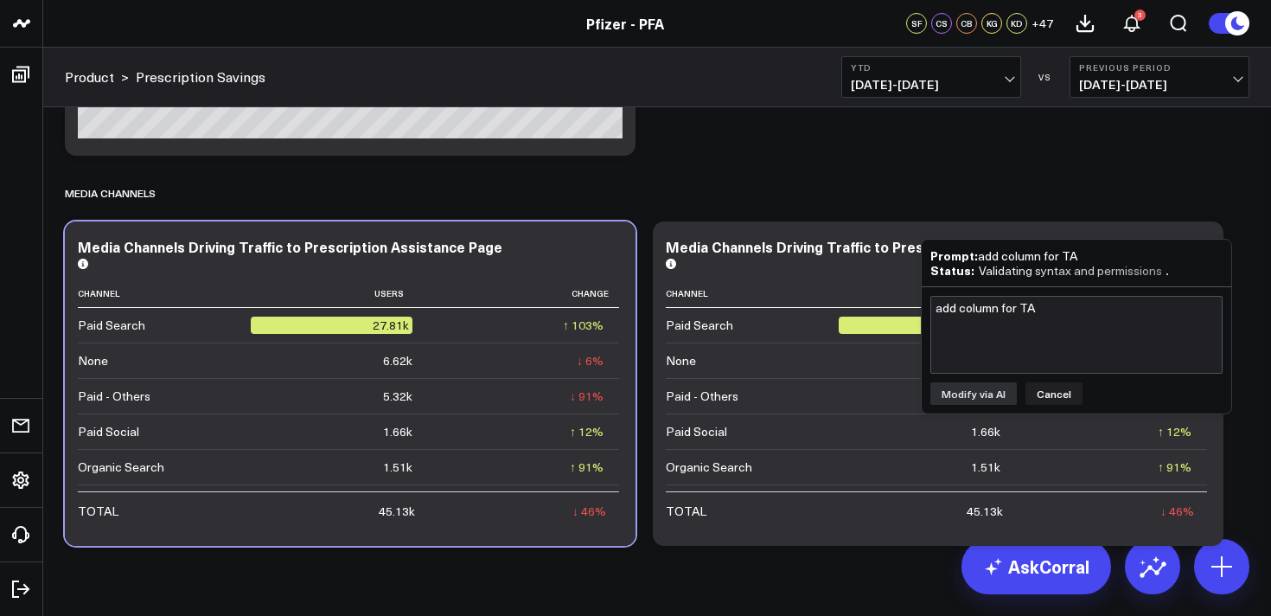
scroll to position [2904, 0]
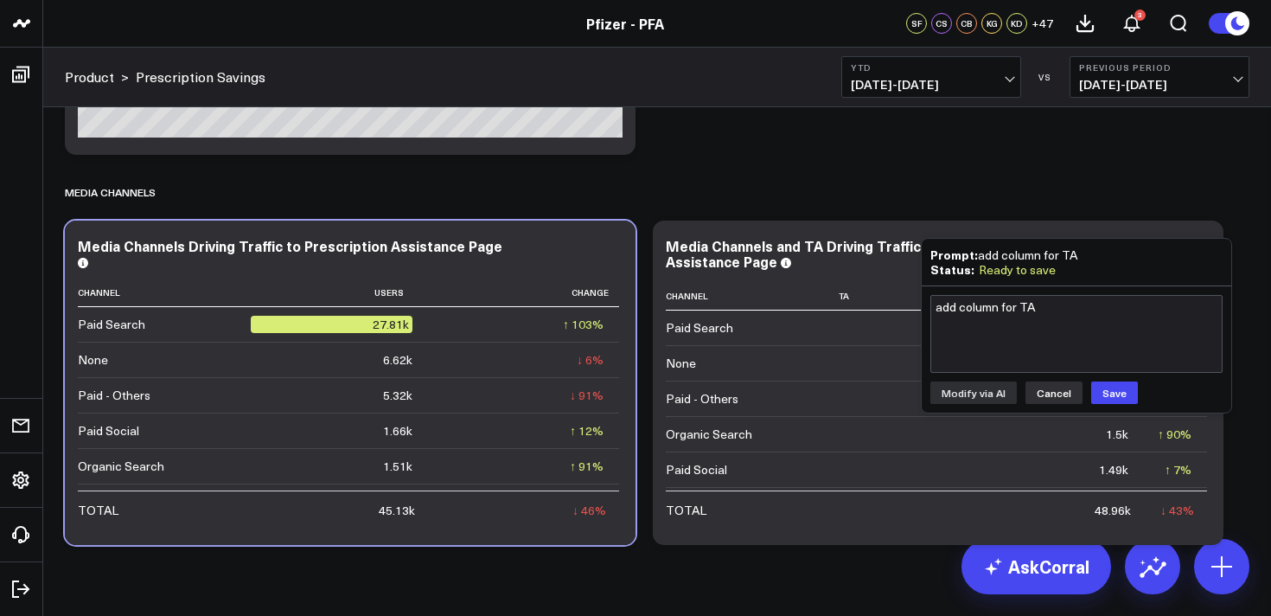
click at [1040, 393] on button "Cancel" at bounding box center [1054, 392] width 57 height 22
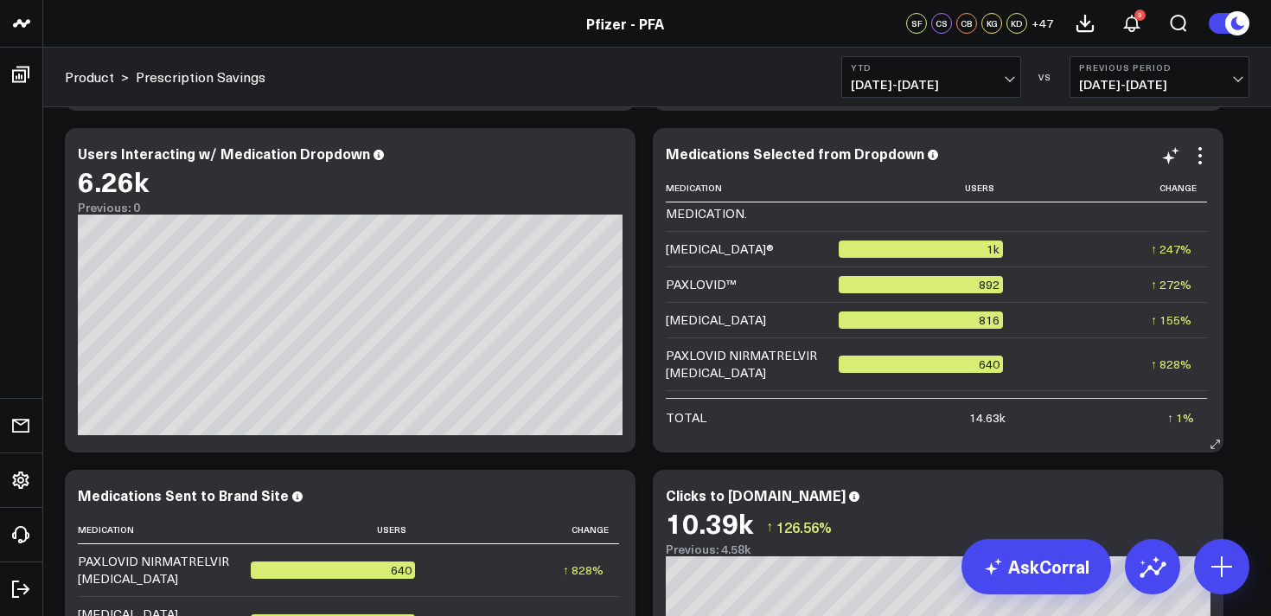
scroll to position [191, 0]
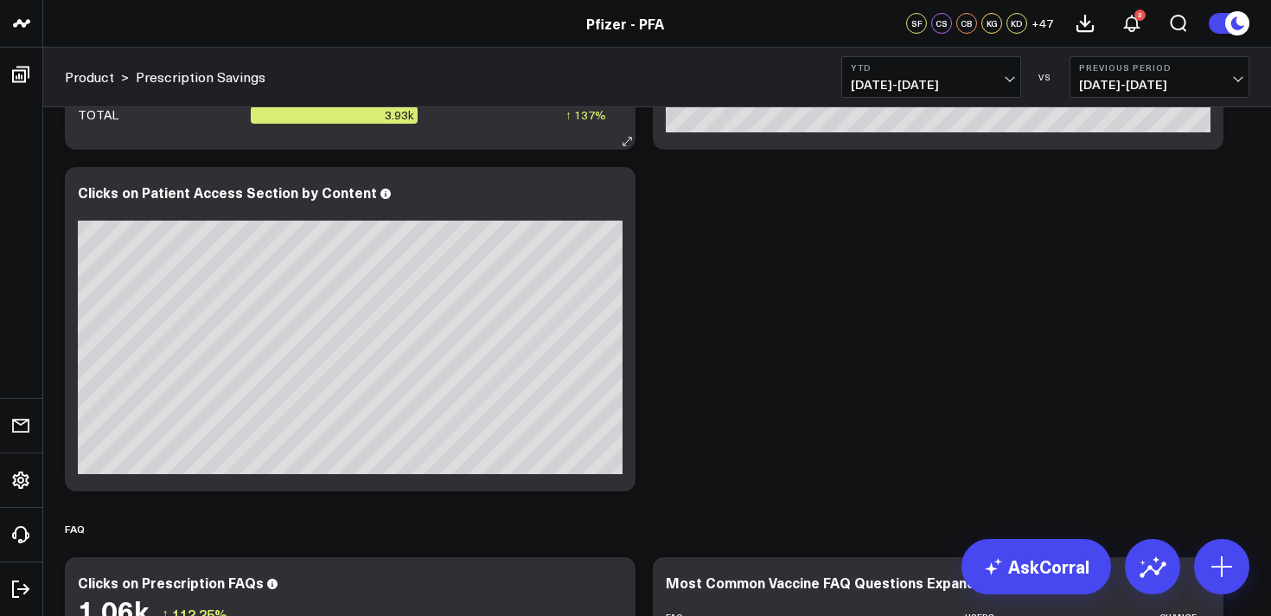
scroll to position [1445, 0]
click at [610, 198] on icon at bounding box center [612, 195] width 21 height 21
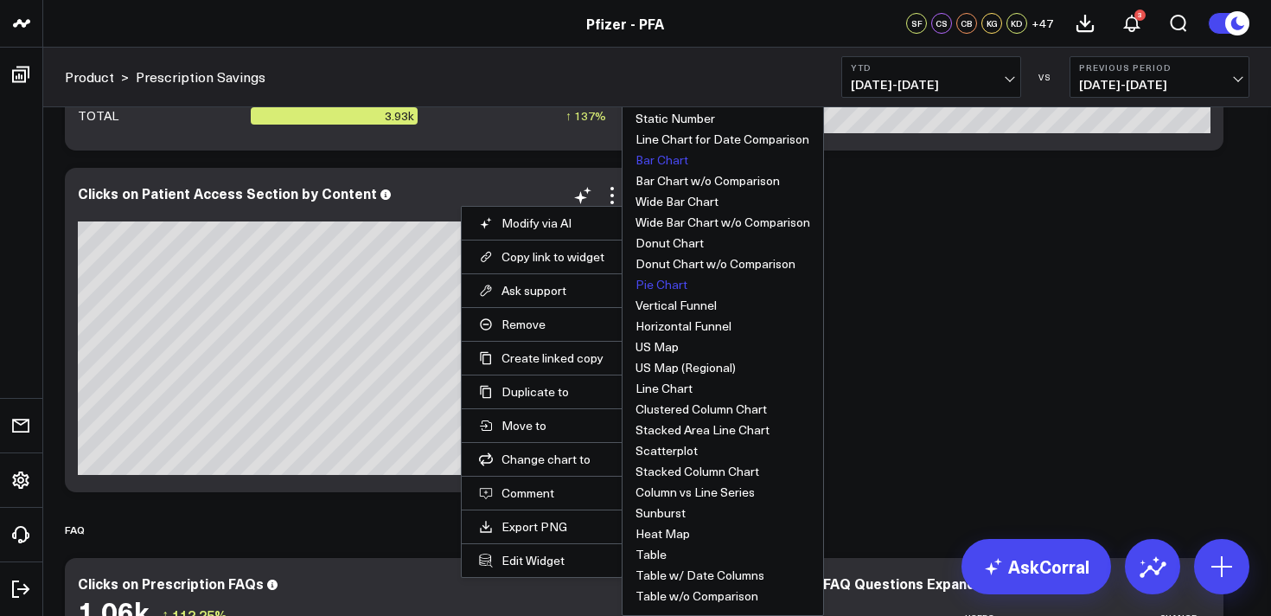
click at [663, 286] on button "Pie Chart" at bounding box center [662, 285] width 52 height 12
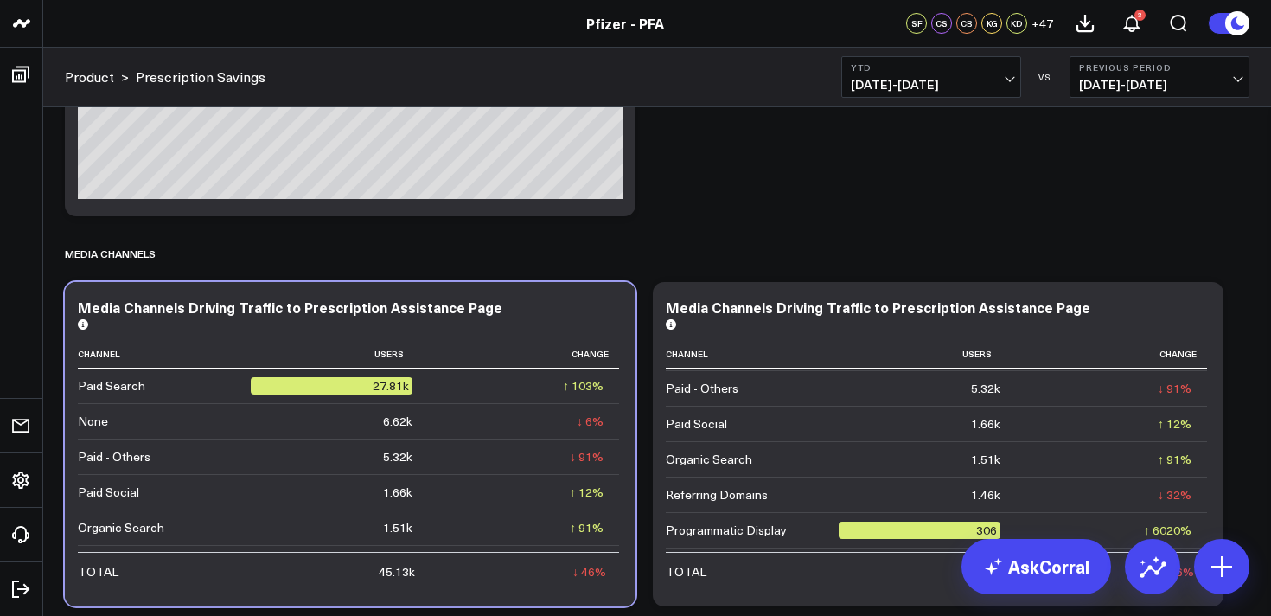
scroll to position [0, 0]
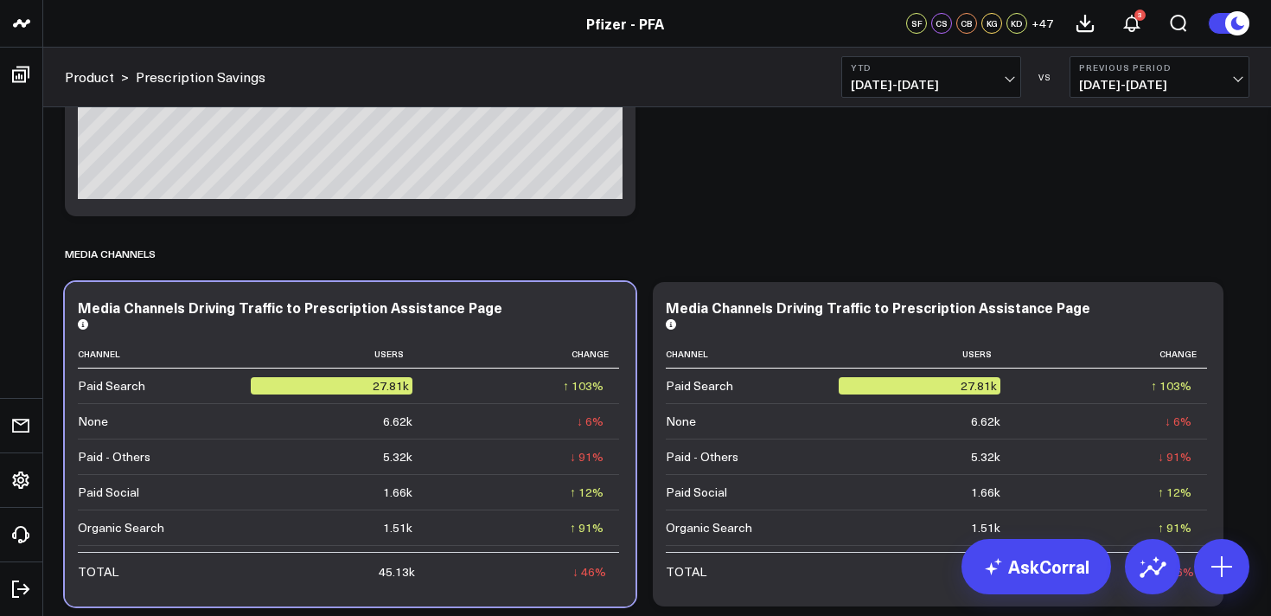
click at [1170, 310] on icon at bounding box center [1171, 309] width 21 height 21
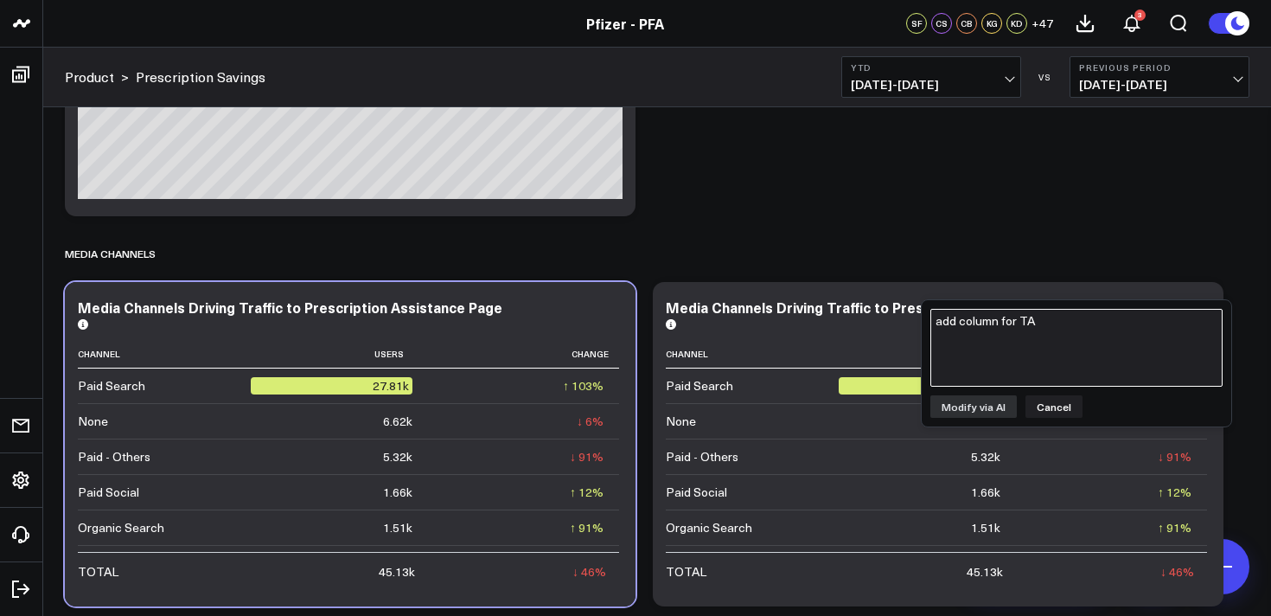
click at [1101, 336] on textarea "add column for TA" at bounding box center [1077, 348] width 292 height 78
type textarea "add column for campaign name"
click at [977, 406] on button "Modify via AI" at bounding box center [974, 406] width 86 height 22
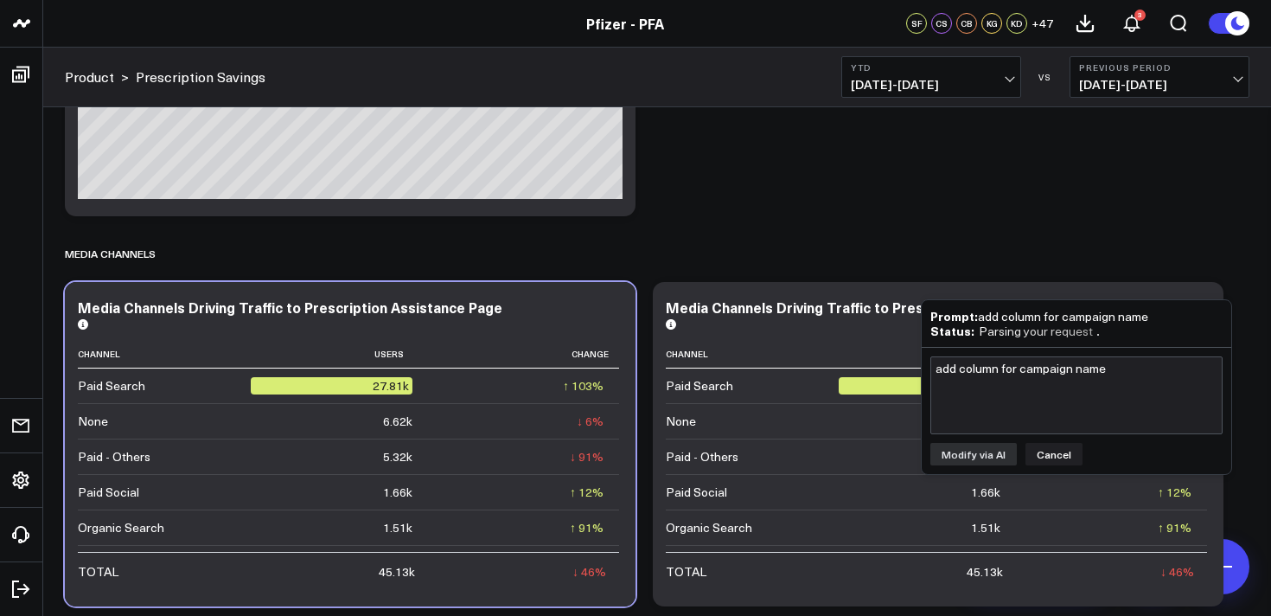
scroll to position [2850, 0]
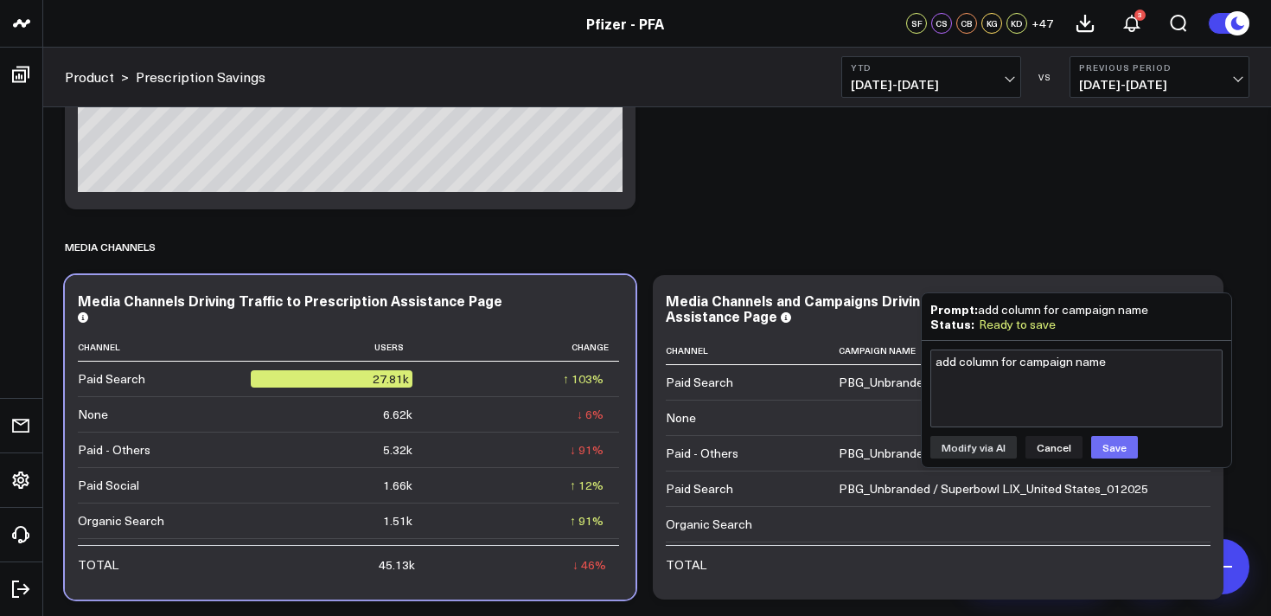
click at [1121, 441] on button "Save" at bounding box center [1115, 447] width 47 height 22
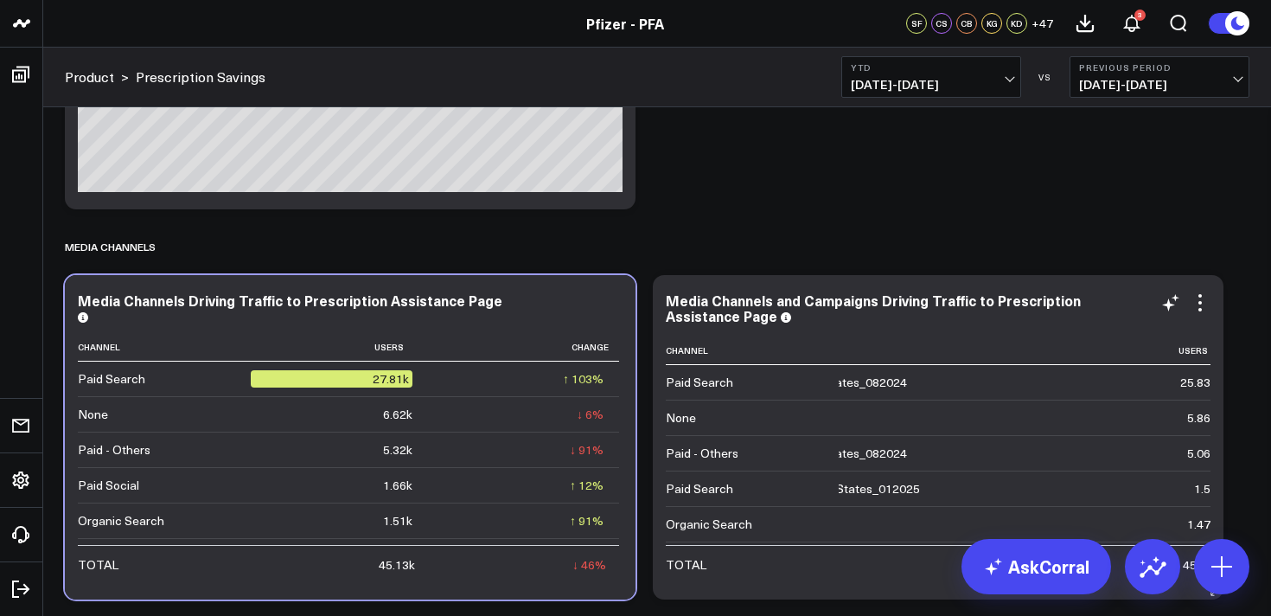
scroll to position [0, 239]
click at [1170, 304] on icon at bounding box center [1168, 304] width 13 height 13
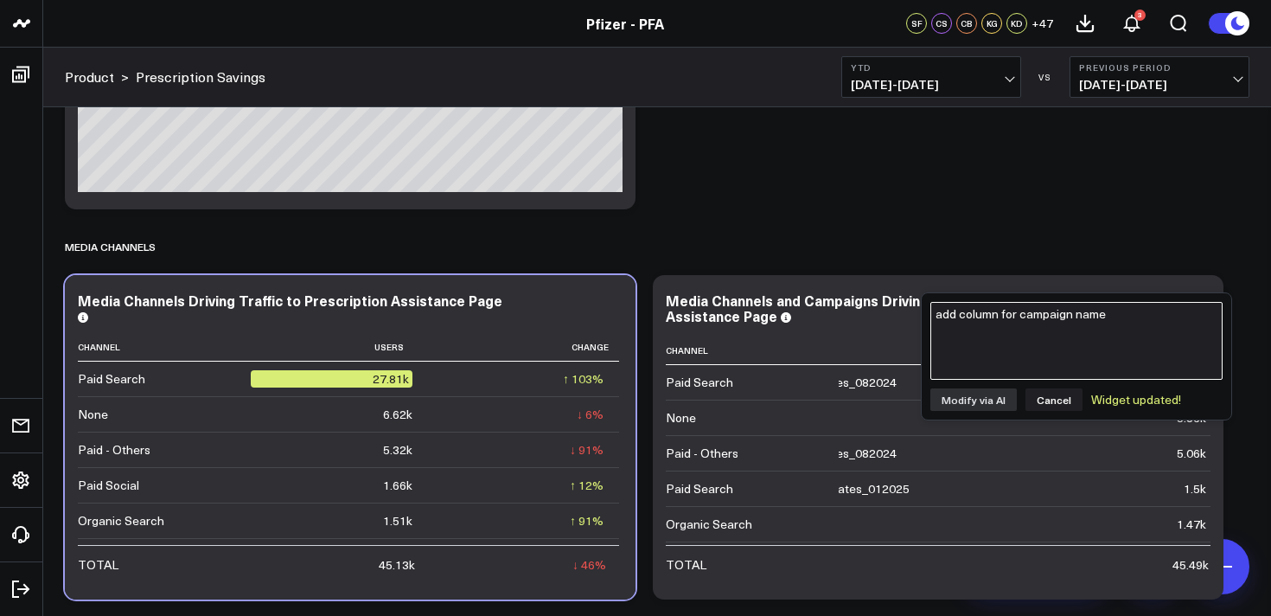
click at [1107, 334] on textarea "add column for campaign name" at bounding box center [1077, 341] width 292 height 78
type textarea "add column for tactic name"
click at [985, 395] on button "Modify via AI" at bounding box center [974, 399] width 86 height 22
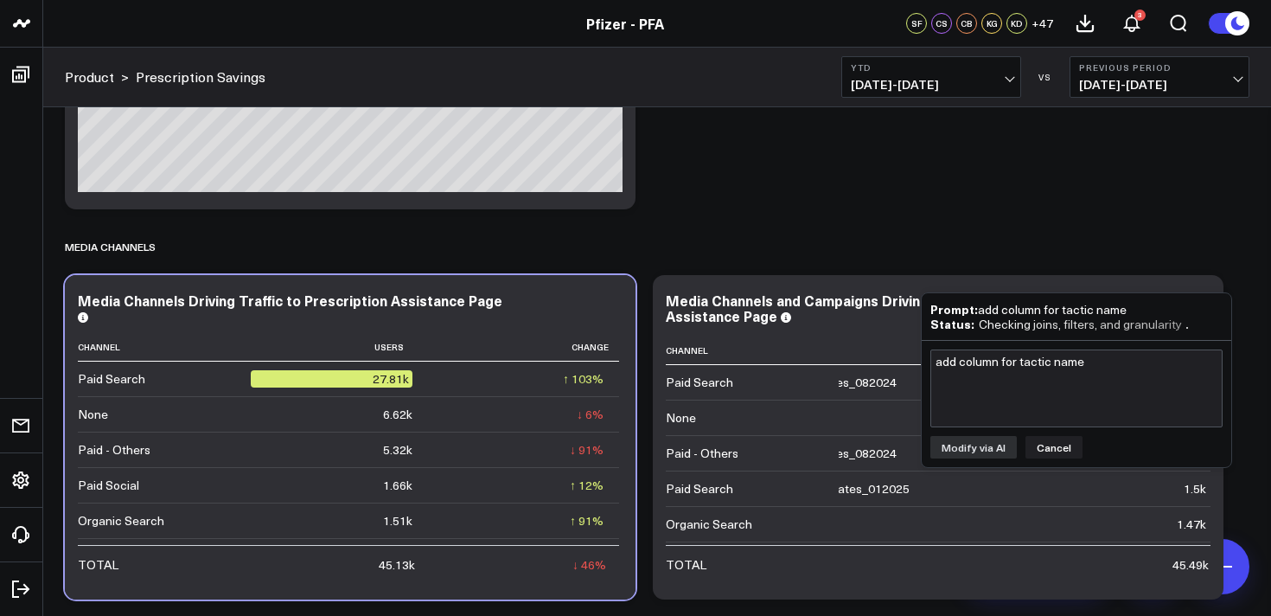
scroll to position [2849, 0]
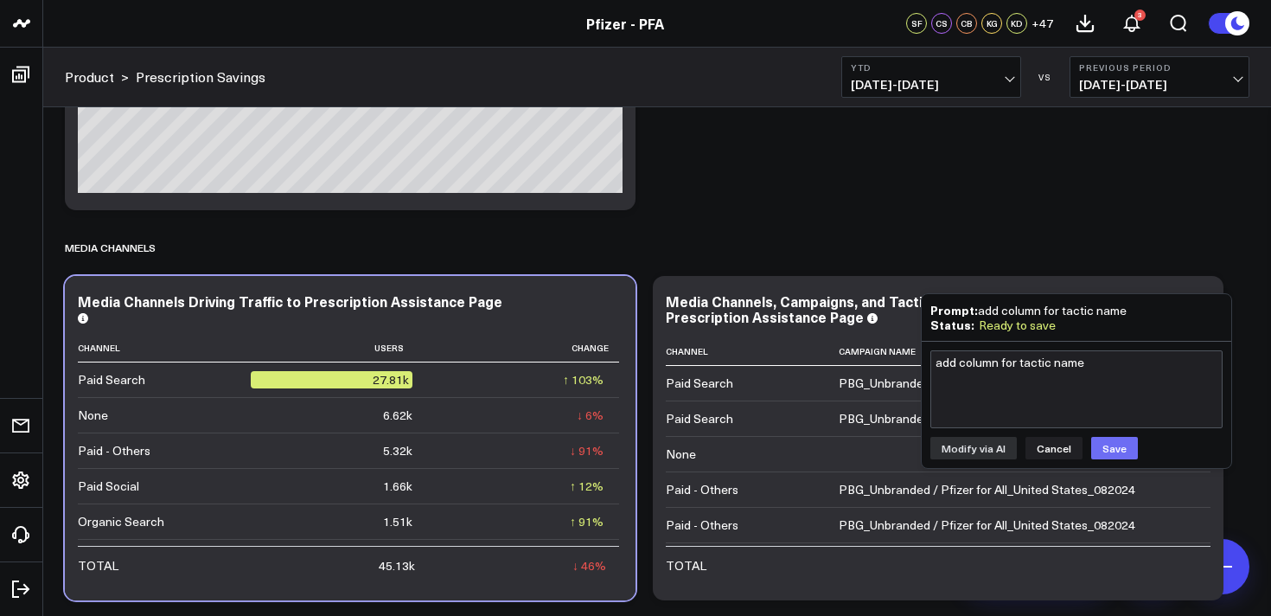
click at [1116, 446] on button "Save" at bounding box center [1115, 448] width 47 height 22
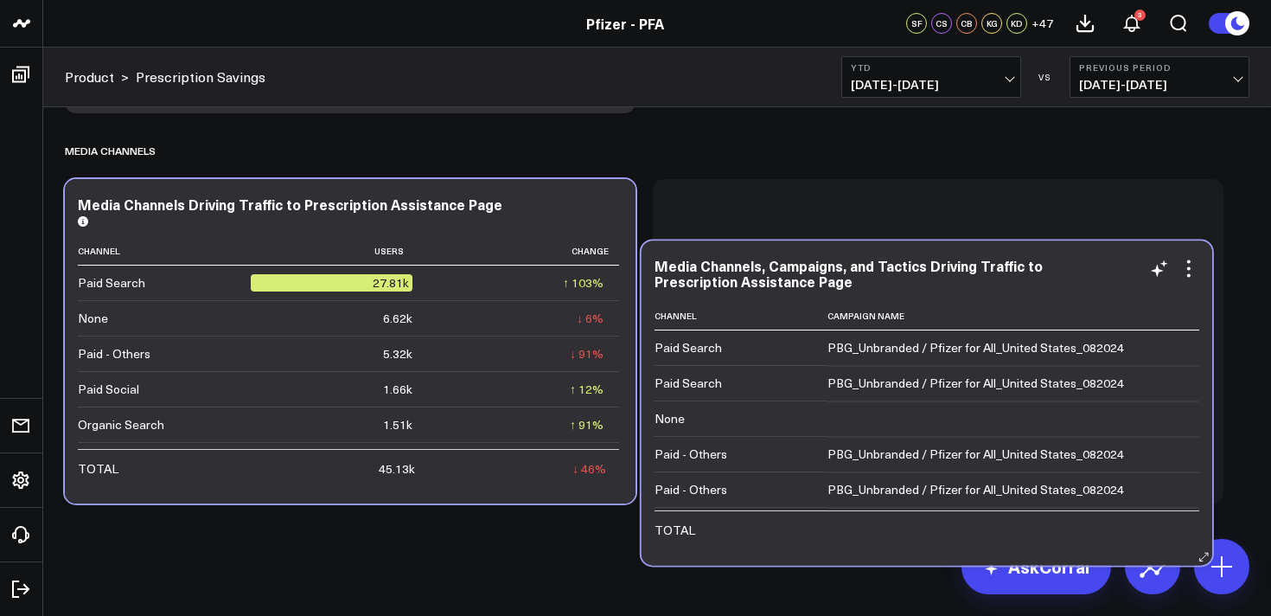
drag, startPoint x: 1111, startPoint y: 191, endPoint x: 1077, endPoint y: 218, distance: 43.1
click at [1077, 240] on div "Media Channels, Campaigns, and Tactics Driving Traffic to Prescription Assistan…" at bounding box center [927, 402] width 571 height 324
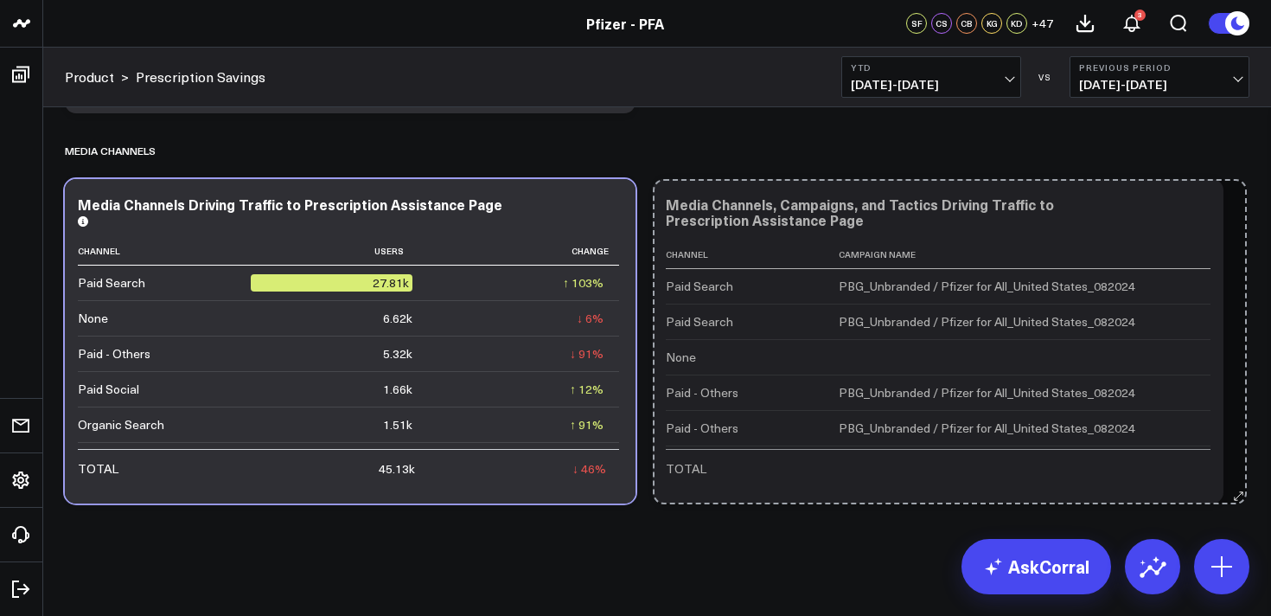
drag, startPoint x: 1218, startPoint y: 491, endPoint x: 1241, endPoint y: 492, distance: 23.4
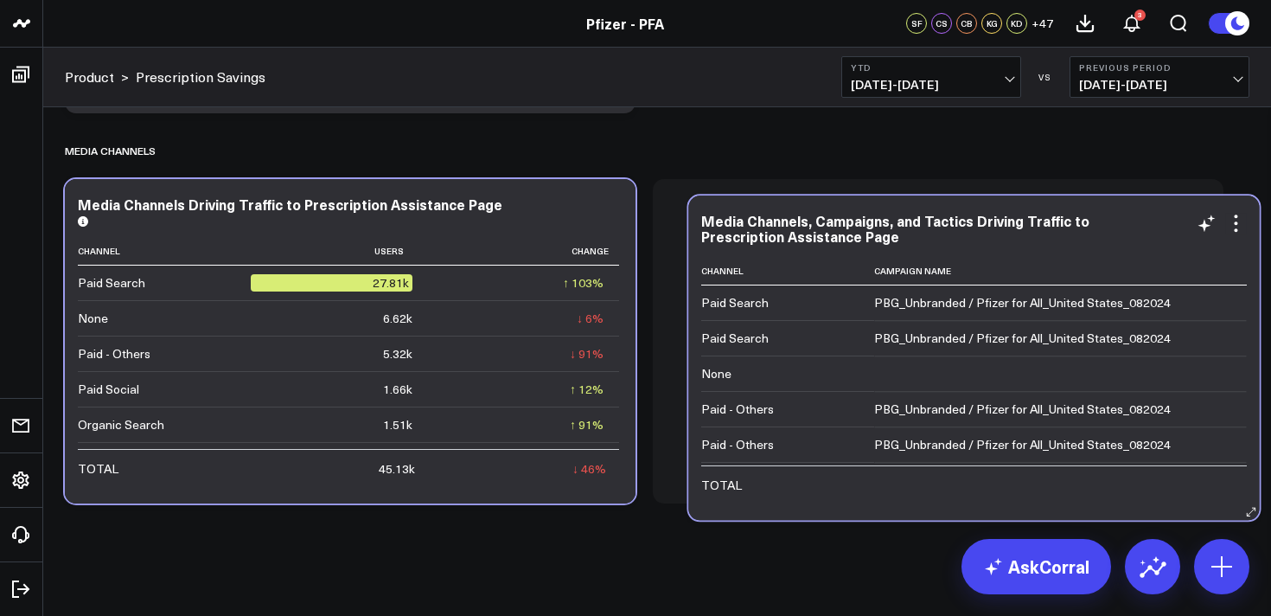
drag, startPoint x: 1094, startPoint y: 189, endPoint x: 1108, endPoint y: 197, distance: 15.9
click at [1110, 196] on div "Media Channels, Campaigns, and Tactics Driving Traffic to Prescription Assistan…" at bounding box center [973, 357] width 571 height 324
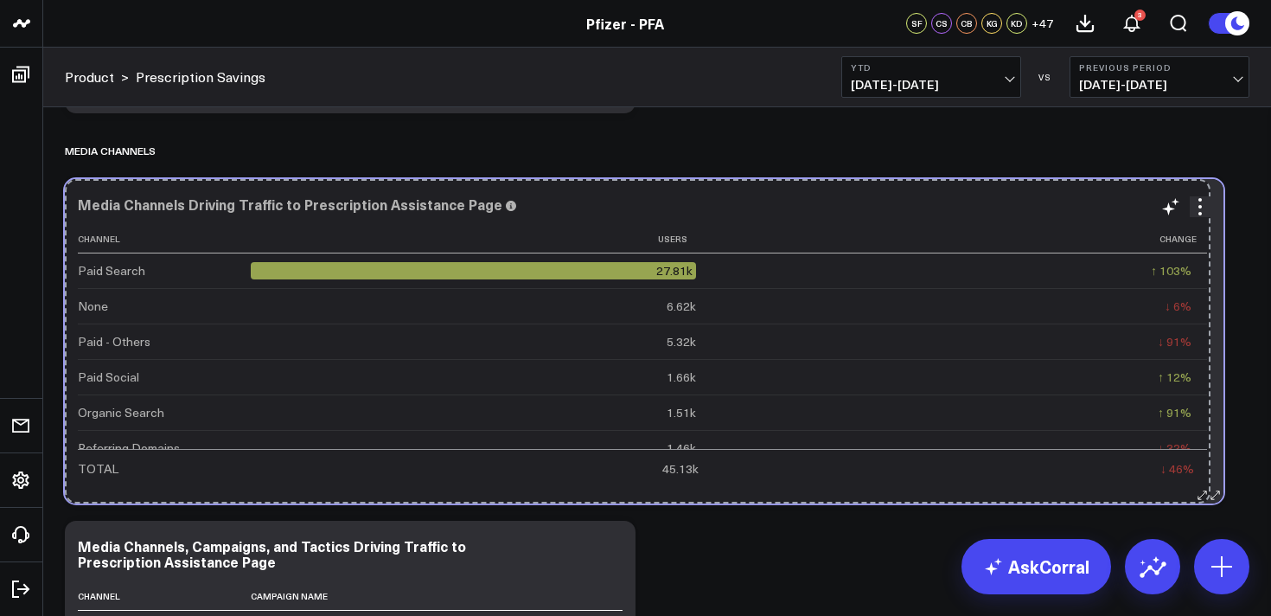
drag, startPoint x: 626, startPoint y: 494, endPoint x: 1201, endPoint y: 479, distance: 575.4
click at [1201, 479] on div "Media Channels Driving Traffic to Prescription Assistance Page Channel Users Ch…" at bounding box center [644, 341] width 1159 height 324
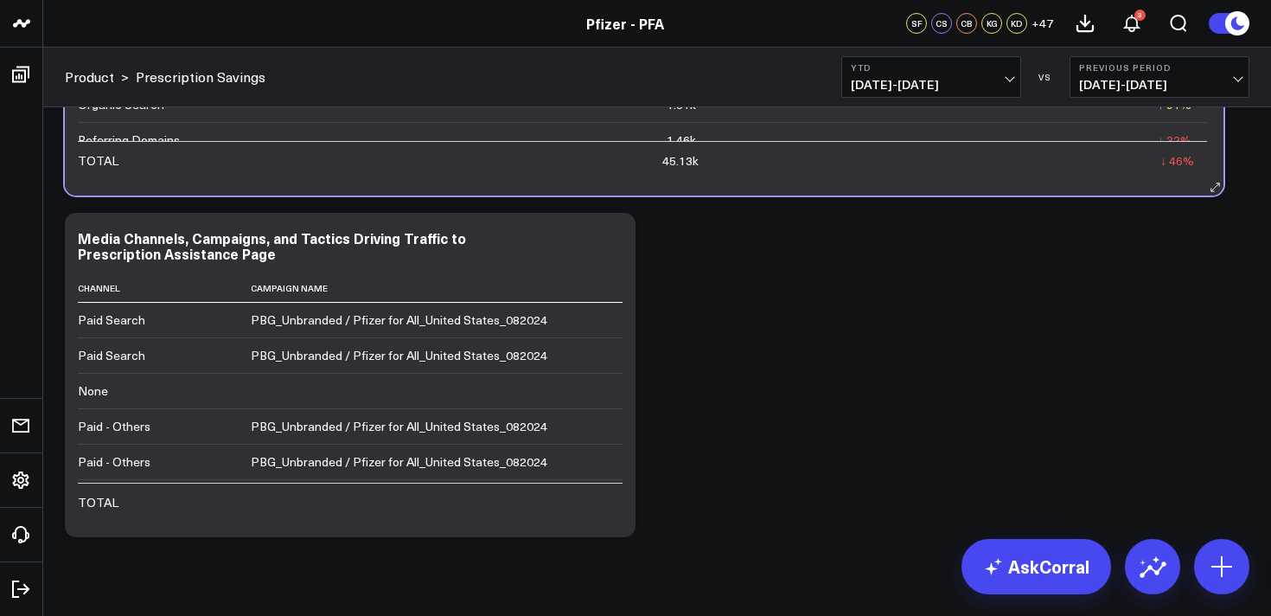
scroll to position [3282, 0]
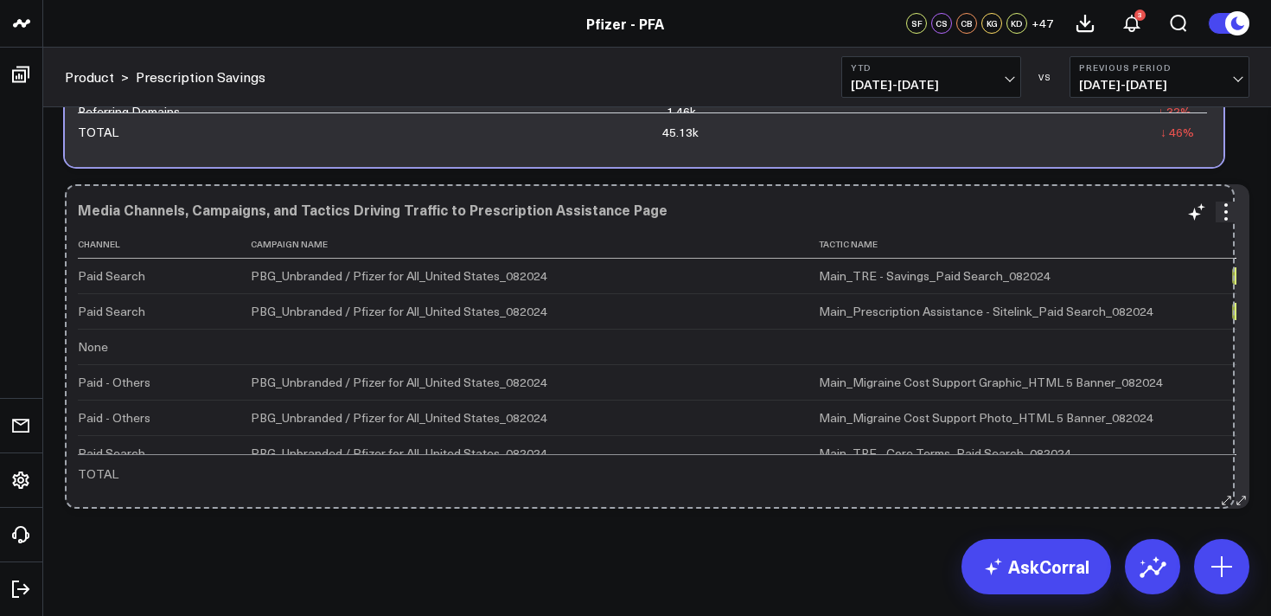
drag, startPoint x: 621, startPoint y: 499, endPoint x: 1220, endPoint y: 487, distance: 599.5
click at [1220, 487] on div "Media Channels, Campaigns, and Tactics Driving Traffic to Prescription Assistan…" at bounding box center [657, 346] width 1185 height 324
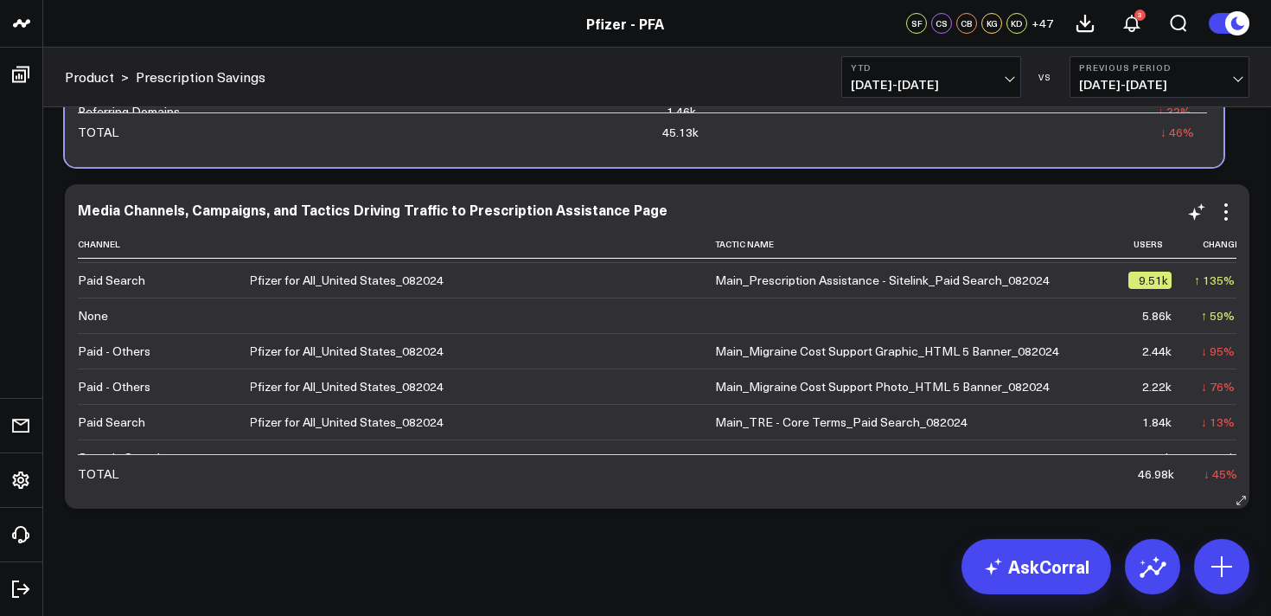
scroll to position [0, 104]
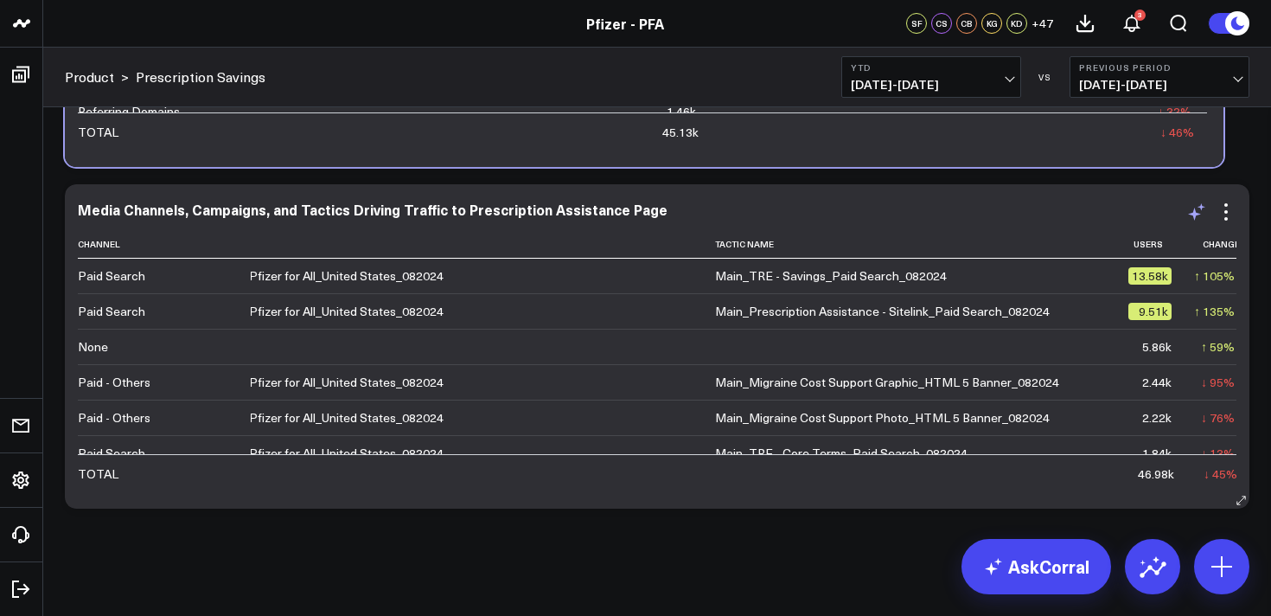
click at [1196, 212] on icon at bounding box center [1197, 212] width 21 height 21
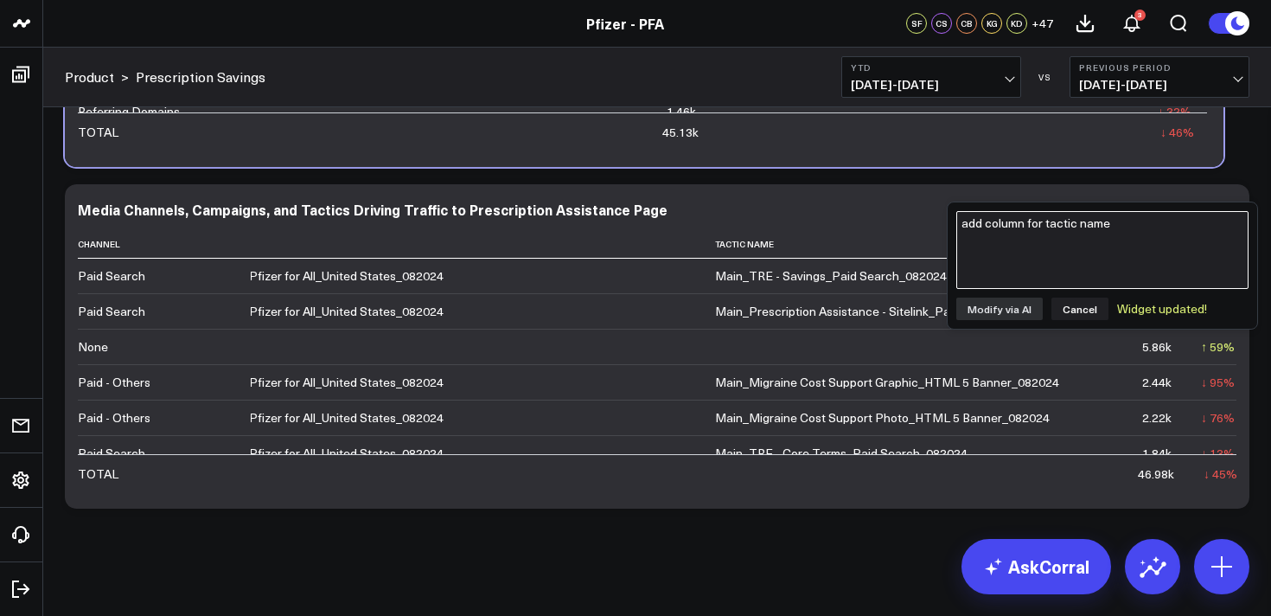
click at [1136, 224] on textarea "add column for tactic name" at bounding box center [1103, 250] width 292 height 78
type textarea "add column for % of total users"
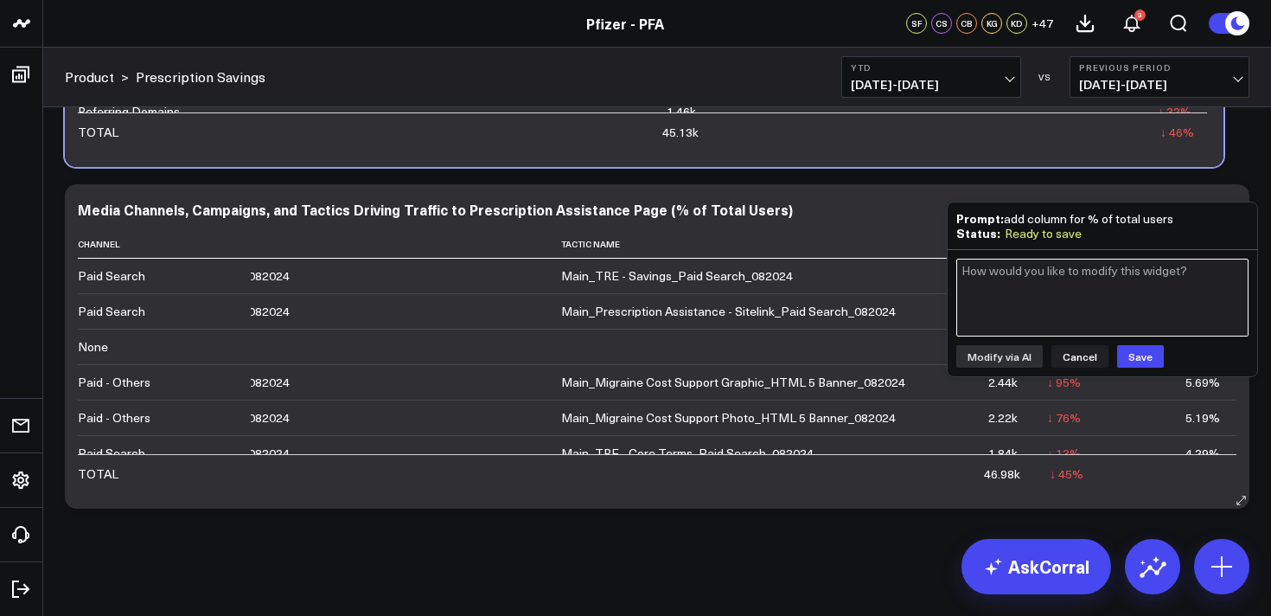
scroll to position [0, 304]
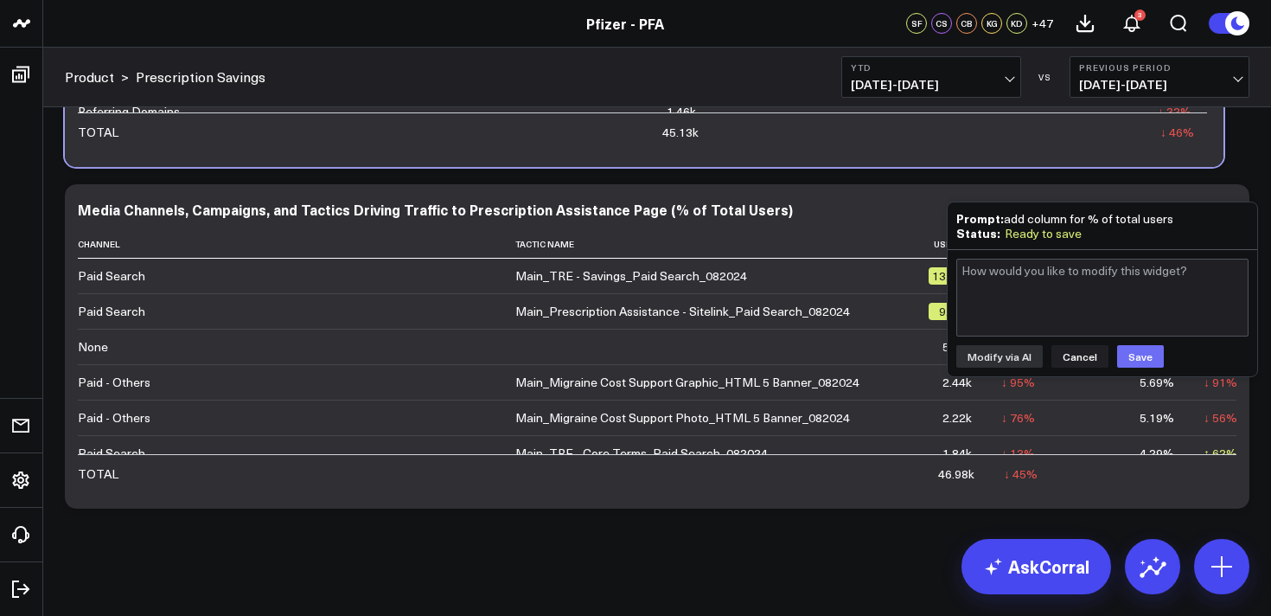
click at [1130, 352] on button "Save" at bounding box center [1140, 356] width 47 height 22
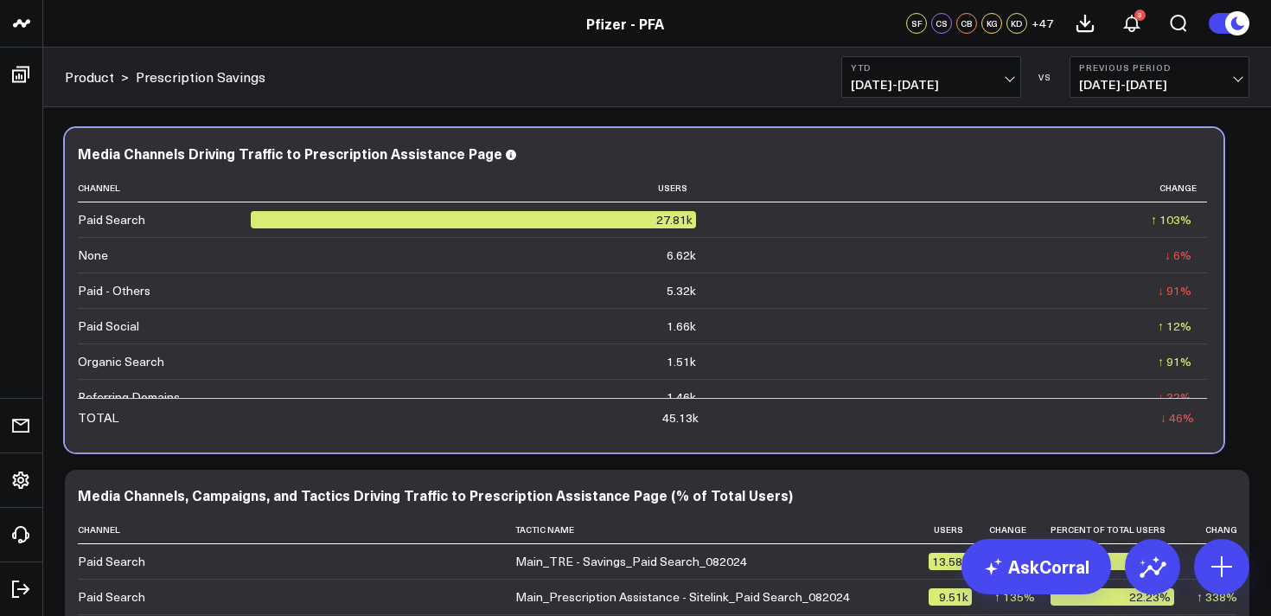
scroll to position [2977, 0]
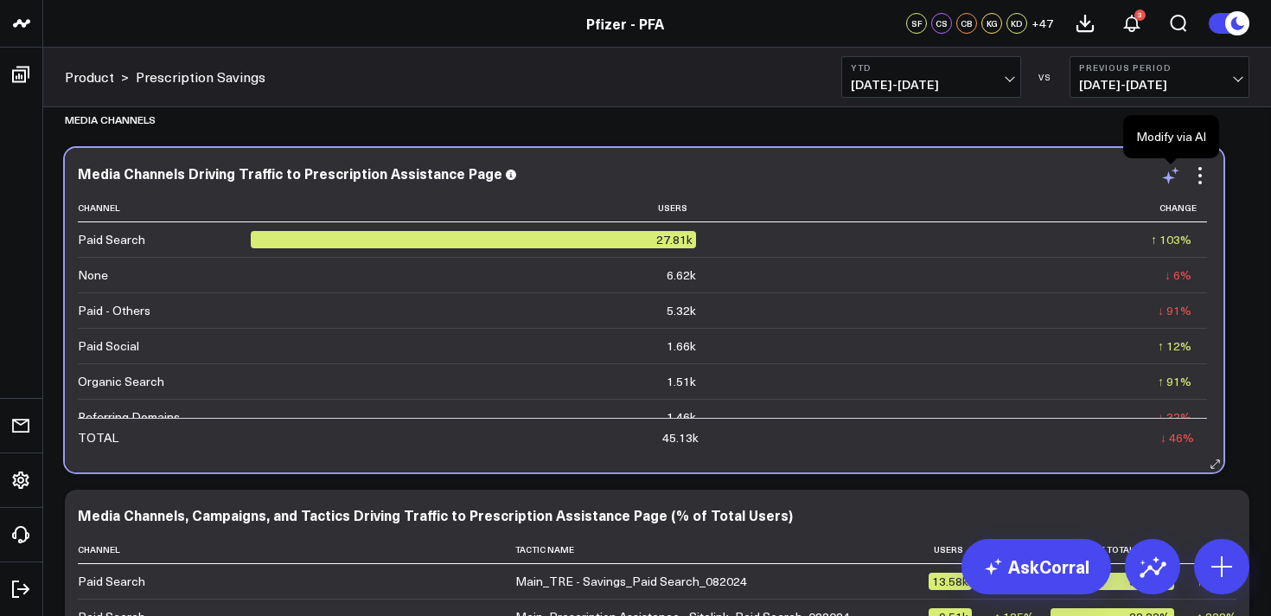
click at [1169, 171] on icon at bounding box center [1168, 177] width 13 height 13
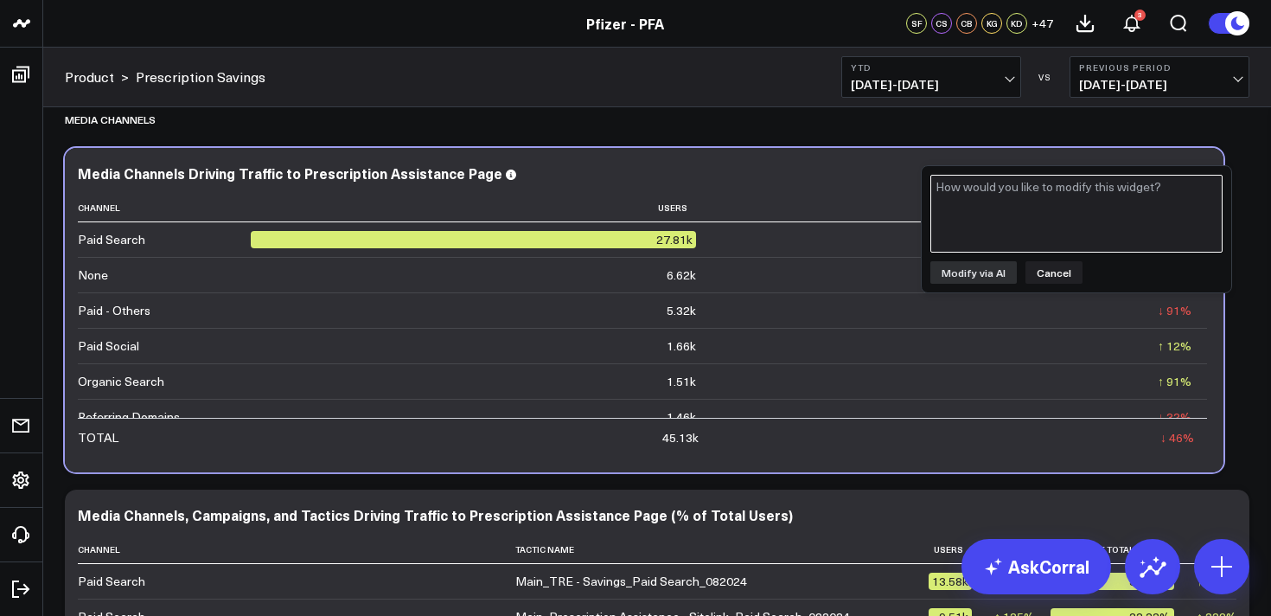
click at [1129, 198] on textarea at bounding box center [1077, 214] width 292 height 78
type textarea "add column for % of total users"
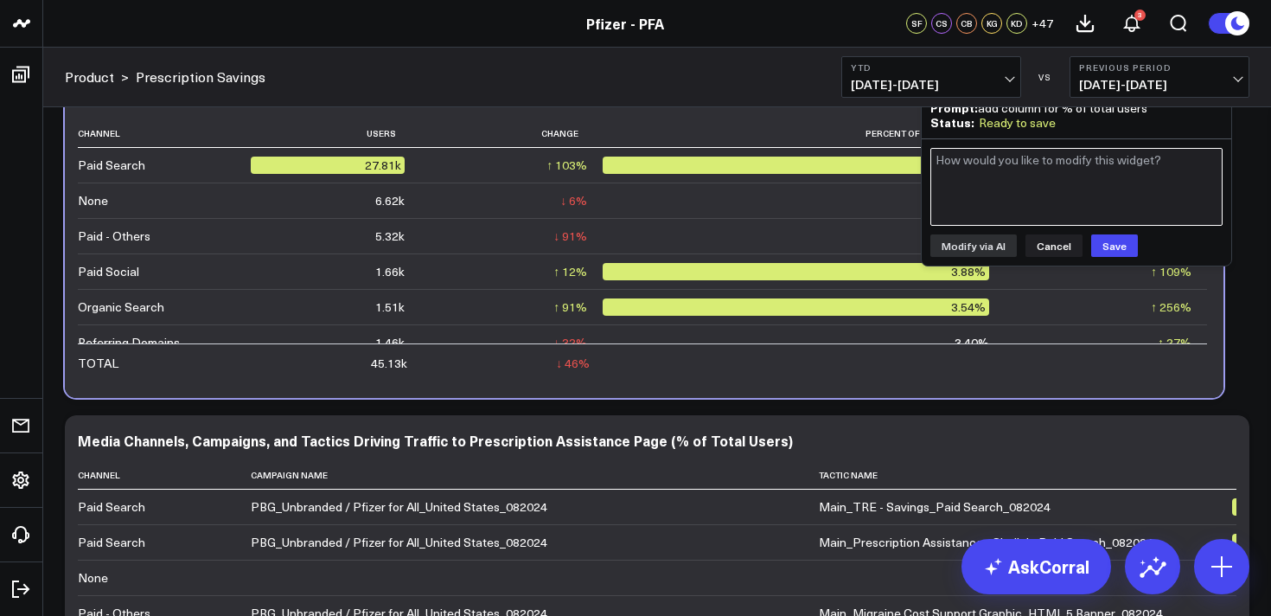
scroll to position [3011, 0]
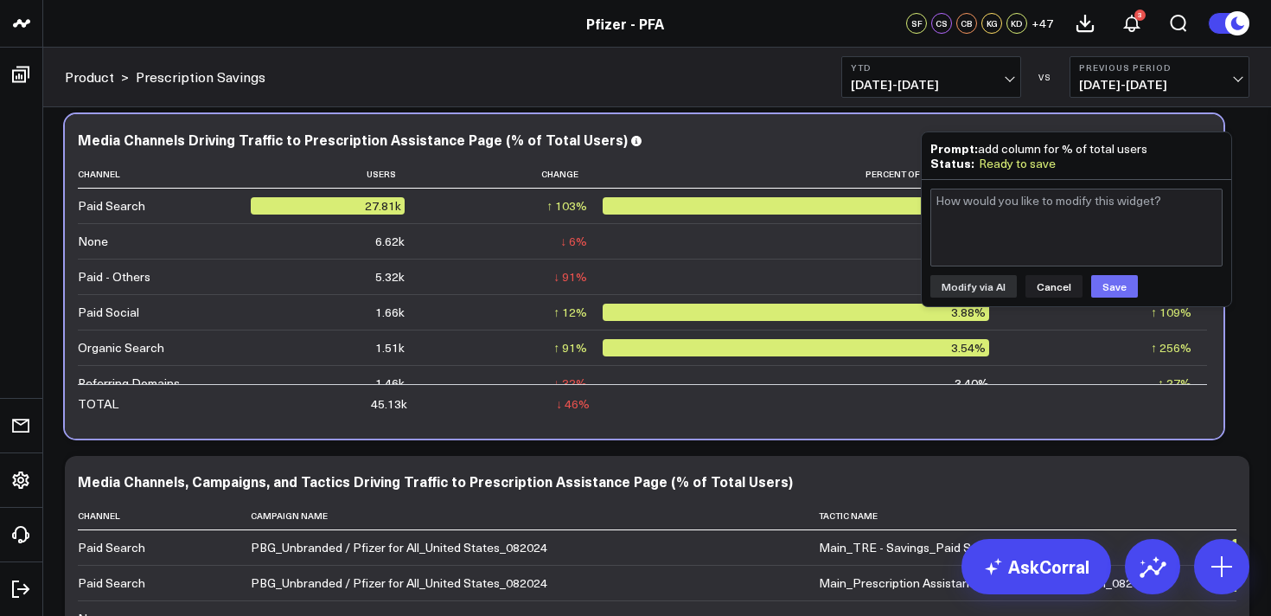
click at [1111, 285] on button "Save" at bounding box center [1115, 286] width 47 height 22
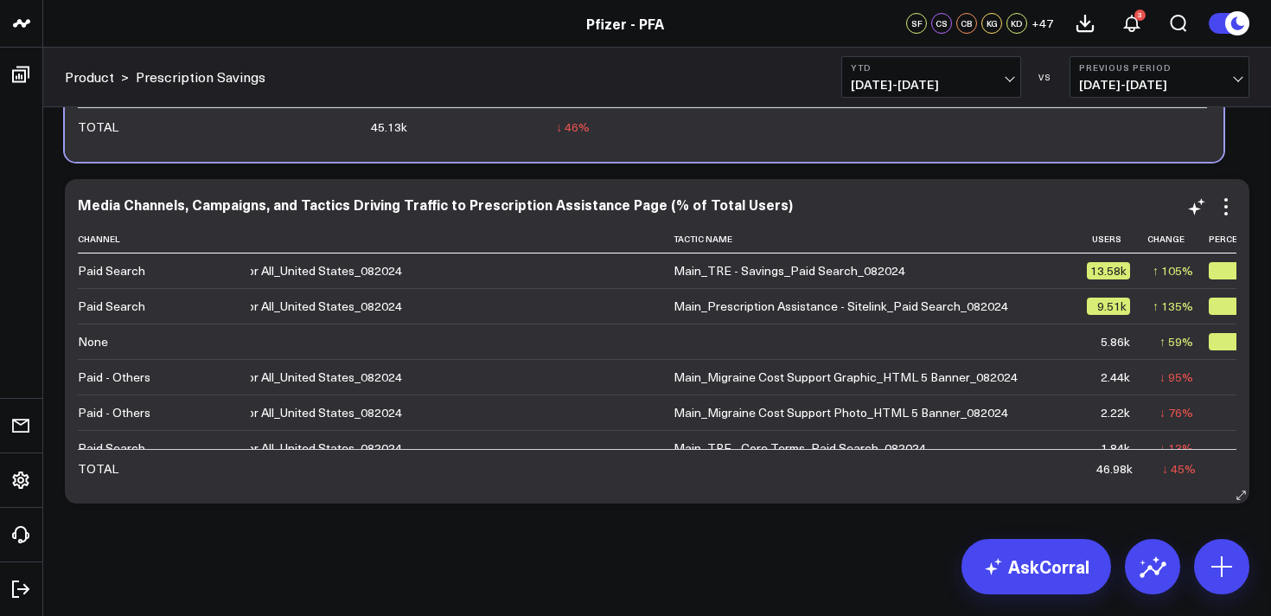
scroll to position [0, 304]
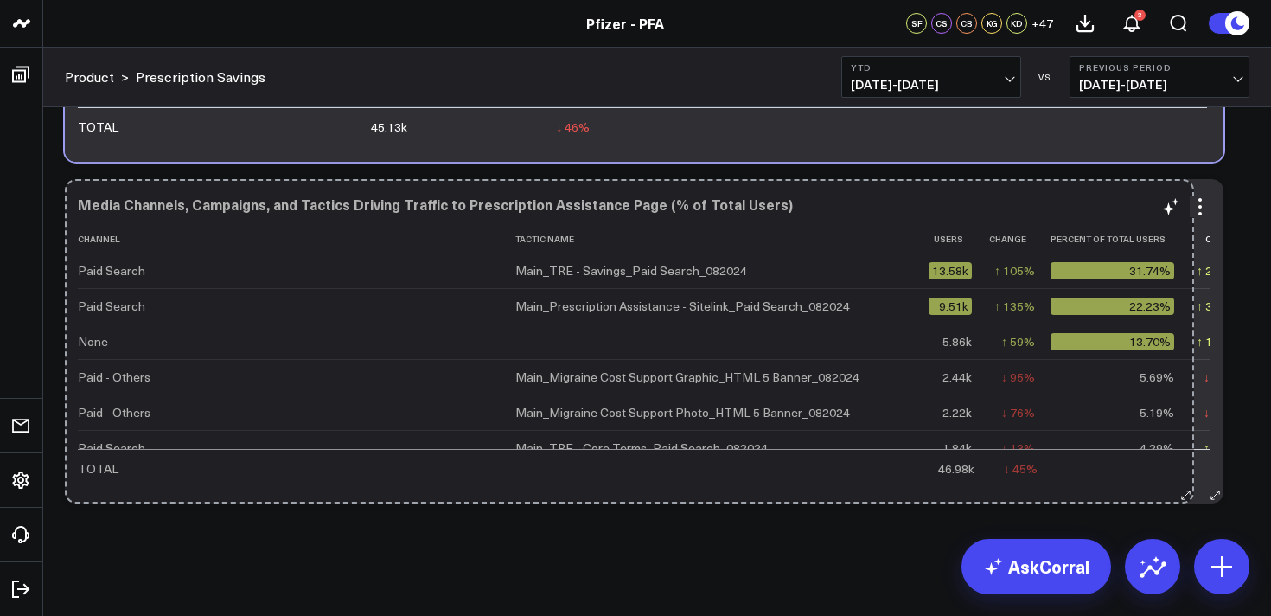
drag, startPoint x: 1242, startPoint y: 496, endPoint x: 1187, endPoint y: 487, distance: 56.2
click at [1187, 487] on div "Media Channels, Campaigns, and Tactics Driving Traffic to Prescription Assistan…" at bounding box center [644, 341] width 1159 height 324
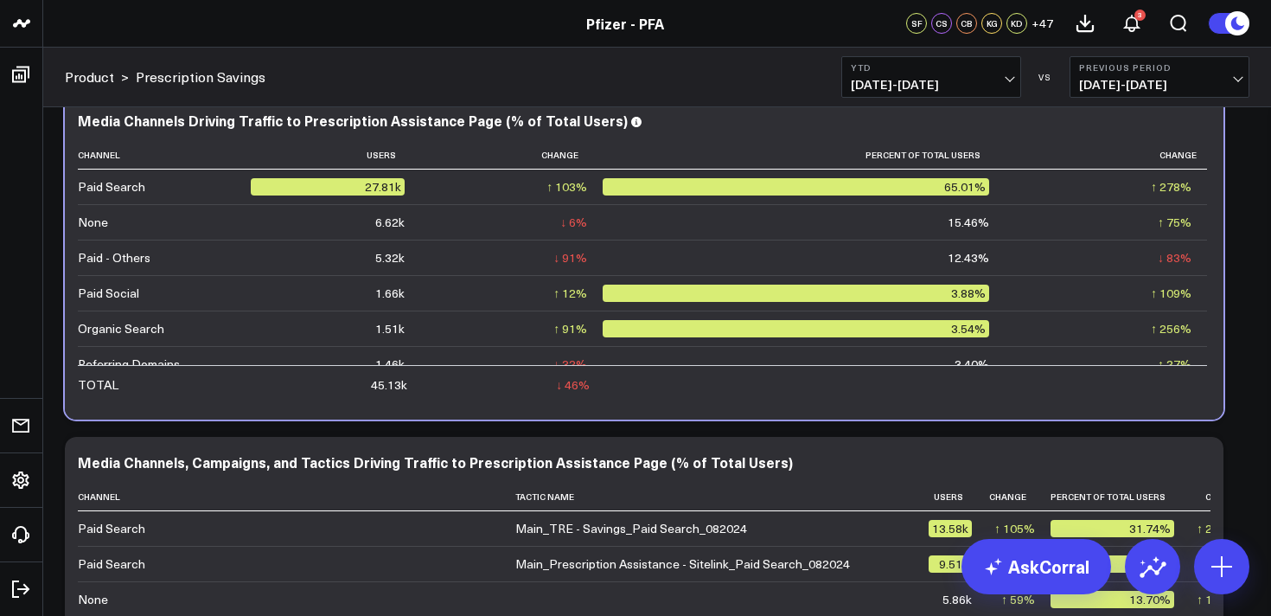
scroll to position [3288, 0]
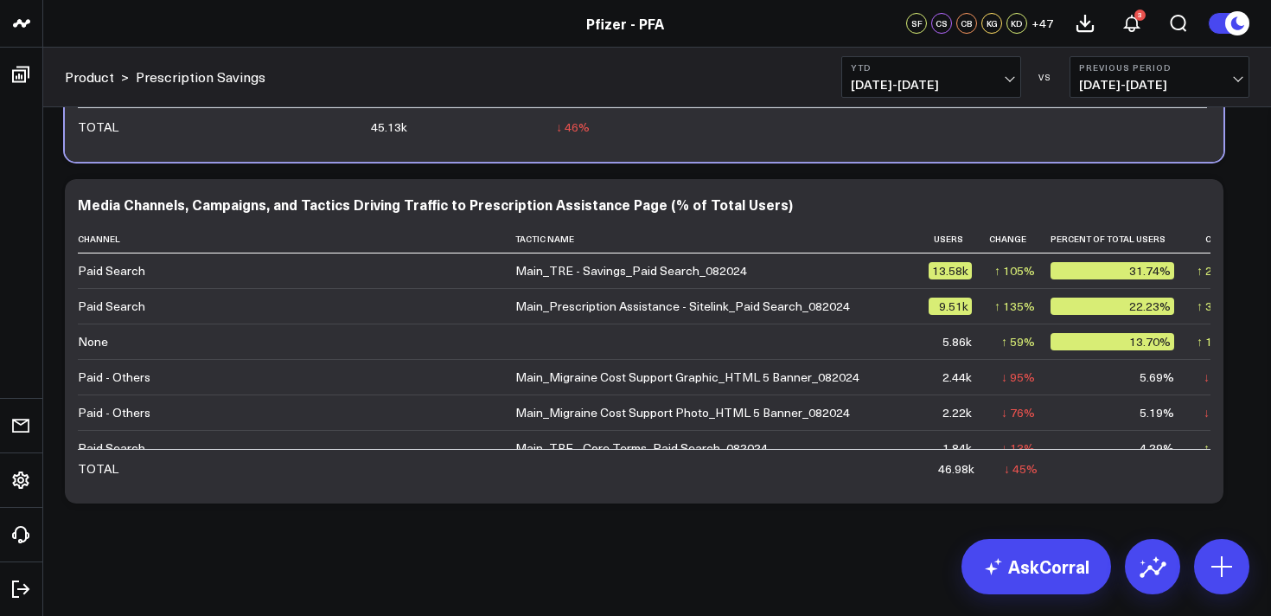
drag, startPoint x: 1221, startPoint y: 555, endPoint x: 1210, endPoint y: 534, distance: 24.4
click at [1220, 554] on icon at bounding box center [1222, 567] width 28 height 28
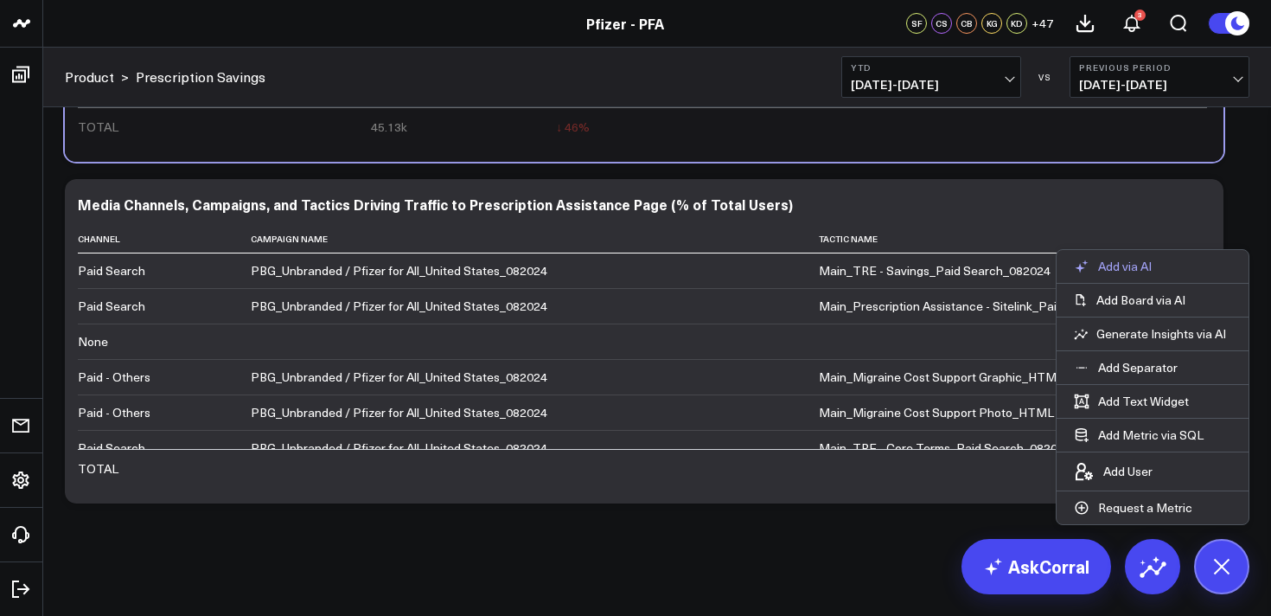
click at [1117, 275] on button "Add via AI" at bounding box center [1113, 266] width 112 height 33
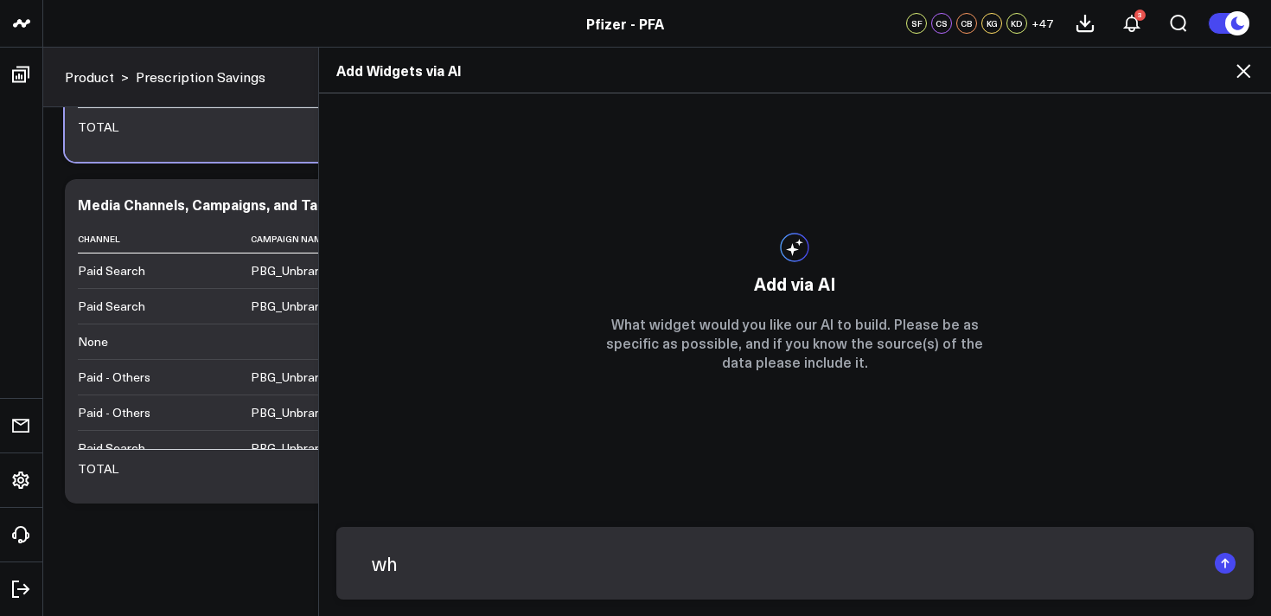
type textarea "w"
paste textarea "[URL][DOMAIN_NAME]"
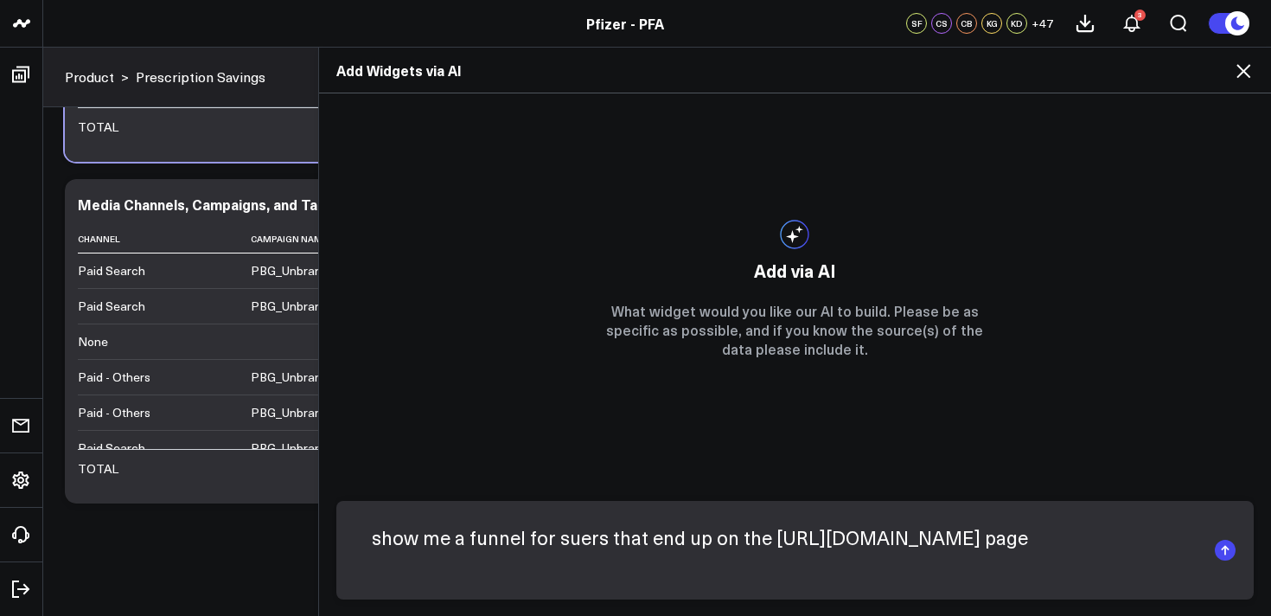
drag, startPoint x: 571, startPoint y: 540, endPoint x: 554, endPoint y: 543, distance: 17.6
click at [554, 543] on textarea "show me a funnel for suers that end up on the https://www.pfizerforall.com/pres…" at bounding box center [781, 550] width 853 height 71
type textarea "show me a funnel for users that end up on the https://www.pfizerforall.com/pres…"
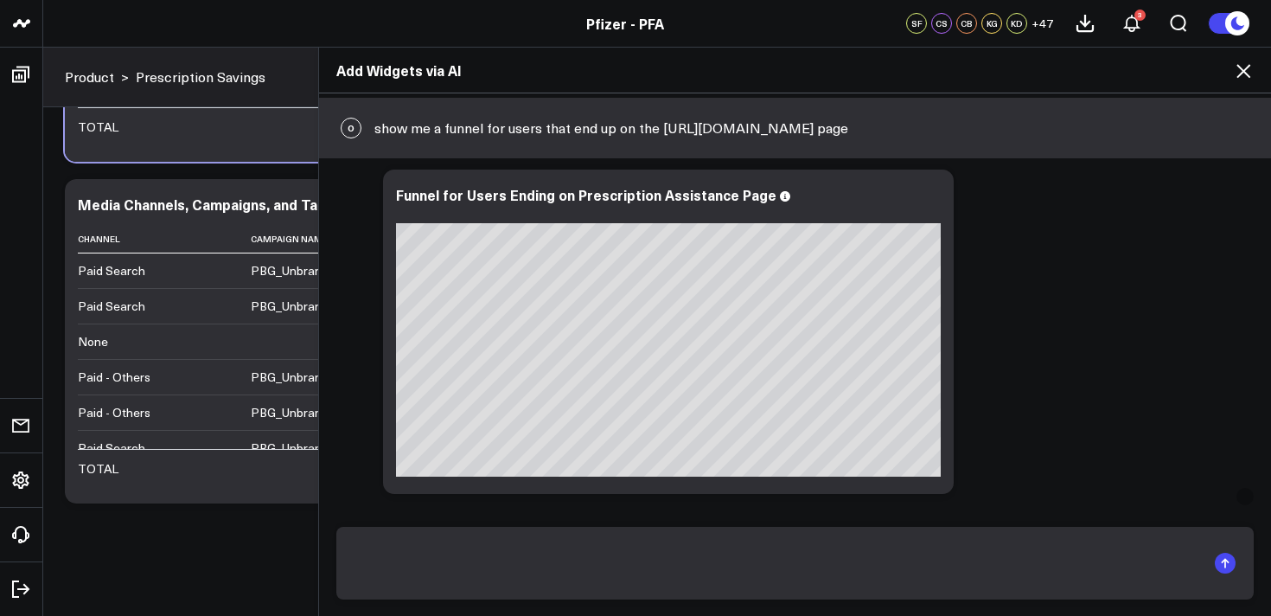
scroll to position [1046, 0]
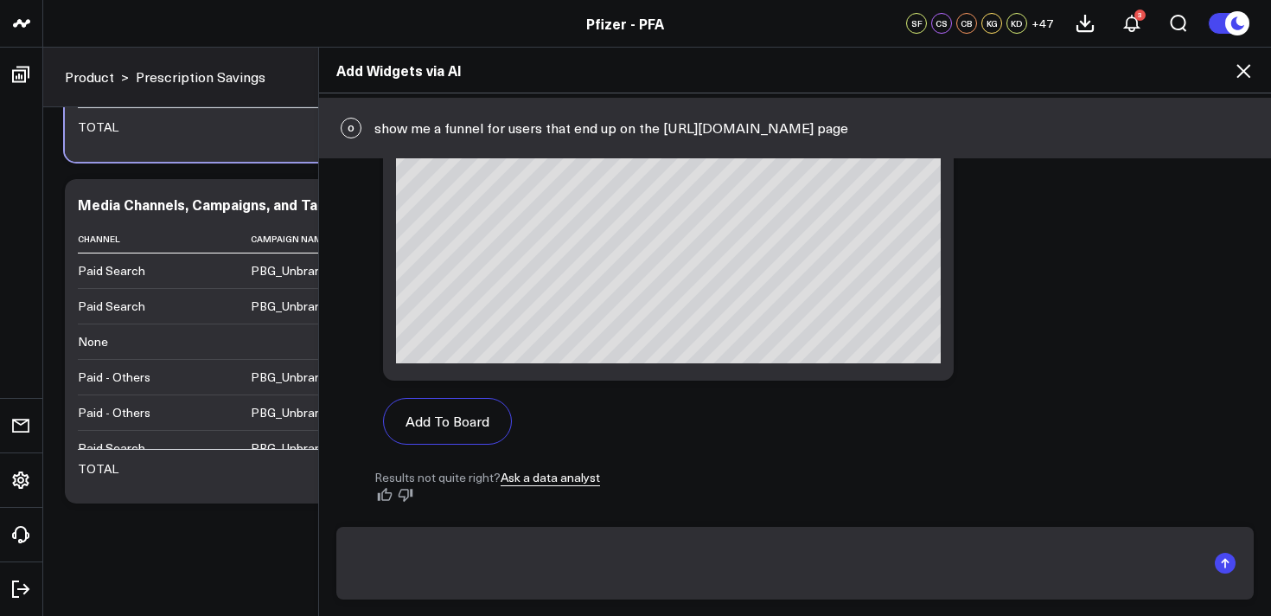
click at [1239, 76] on icon at bounding box center [1243, 71] width 21 height 21
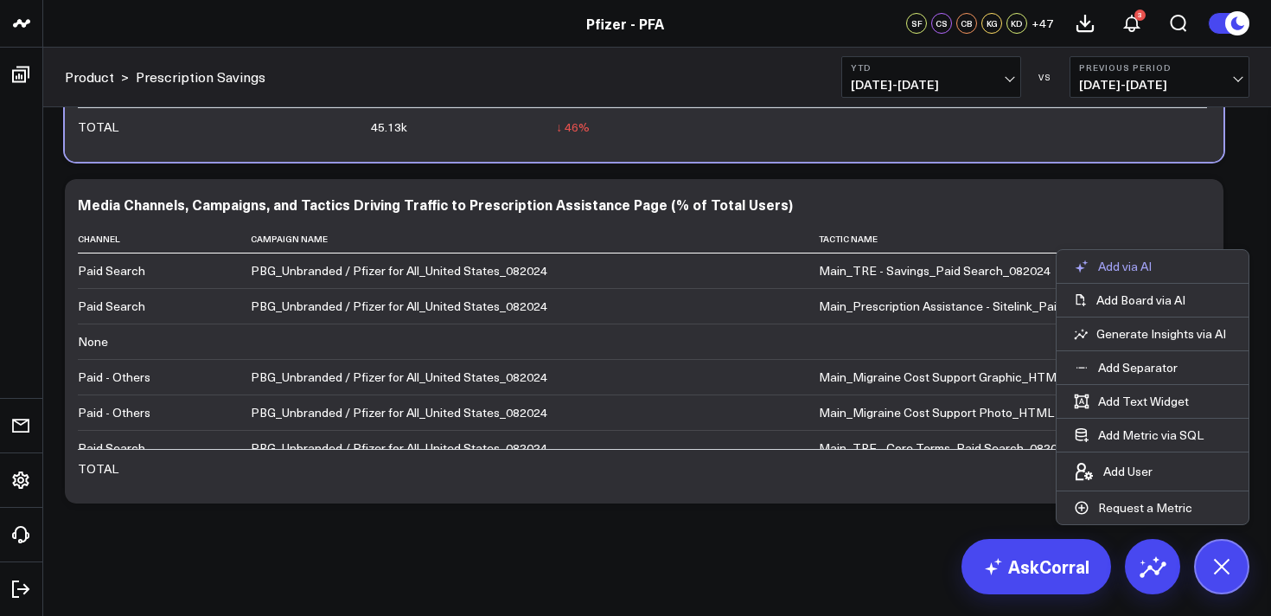
click at [1149, 271] on p "Add via AI" at bounding box center [1125, 267] width 54 height 16
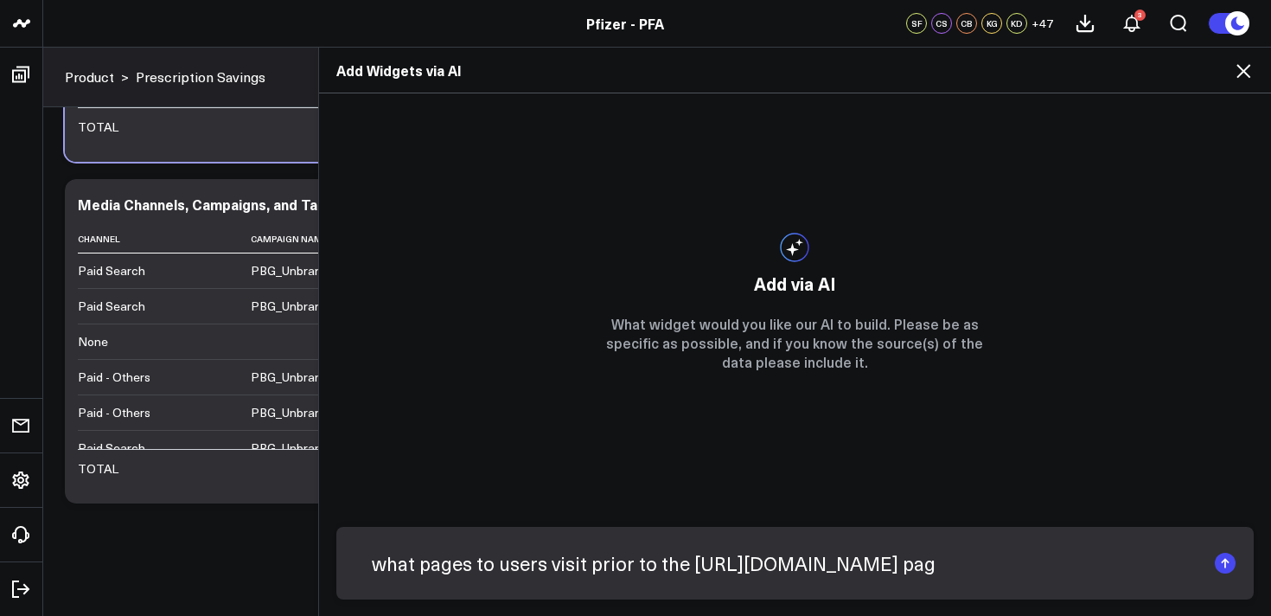
type textarea "what pages to users visit prior to the https://www.pfizerforall.com/prescriptio…"
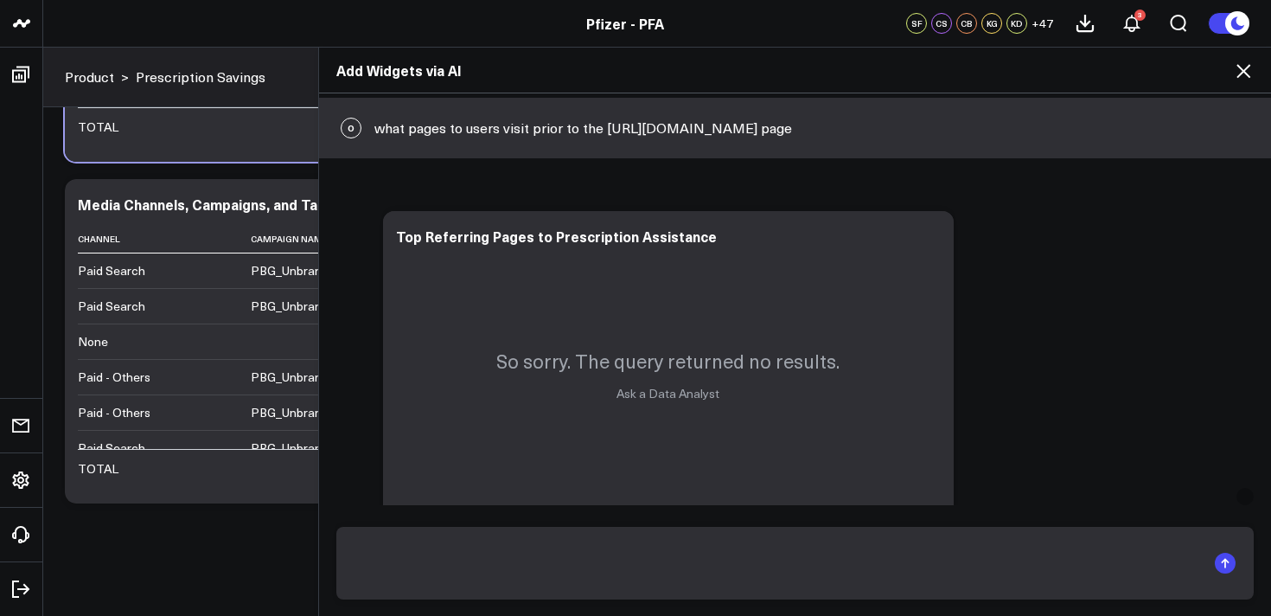
scroll to position [0, 0]
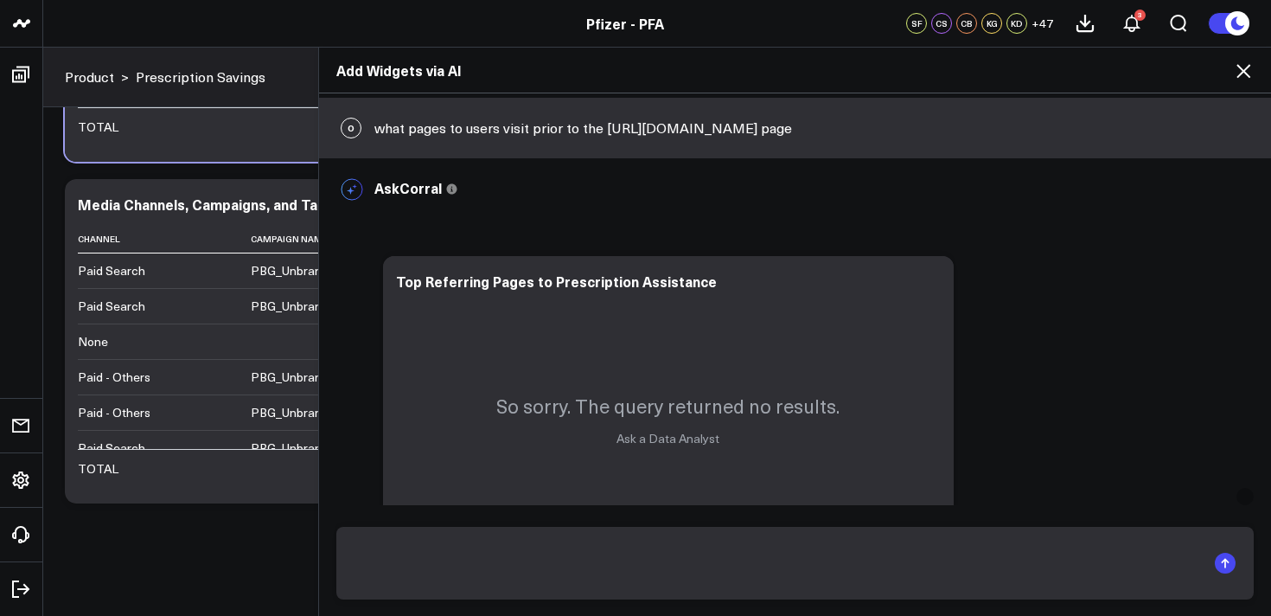
click at [1251, 67] on icon at bounding box center [1243, 71] width 21 height 21
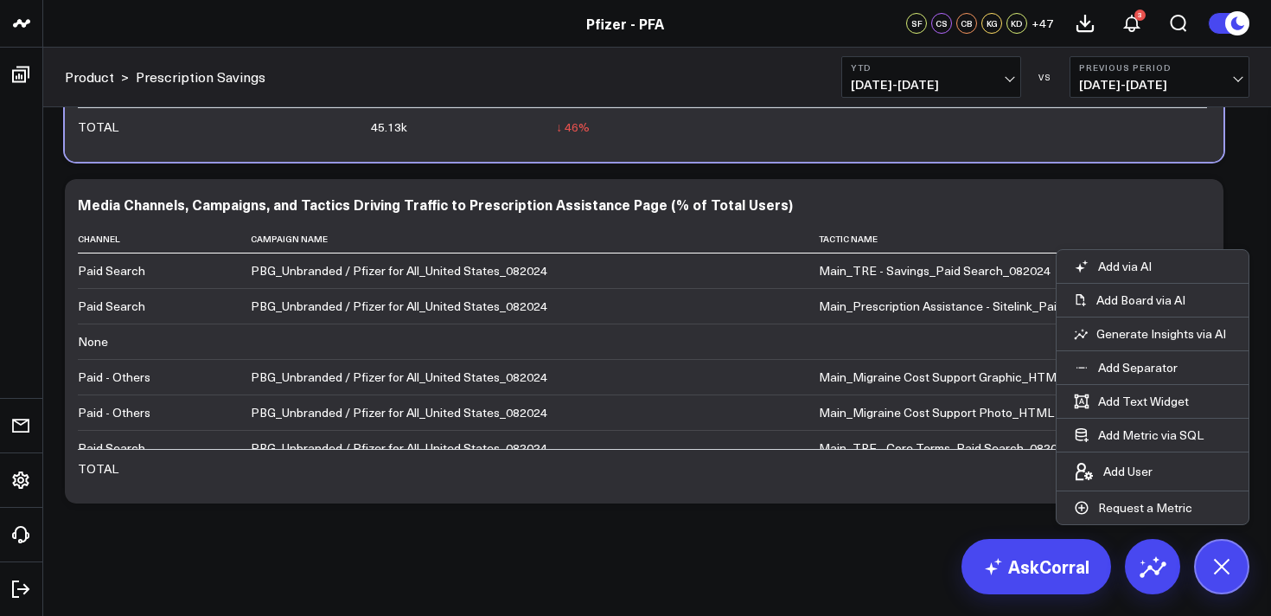
click at [1223, 575] on icon at bounding box center [1221, 566] width 39 height 39
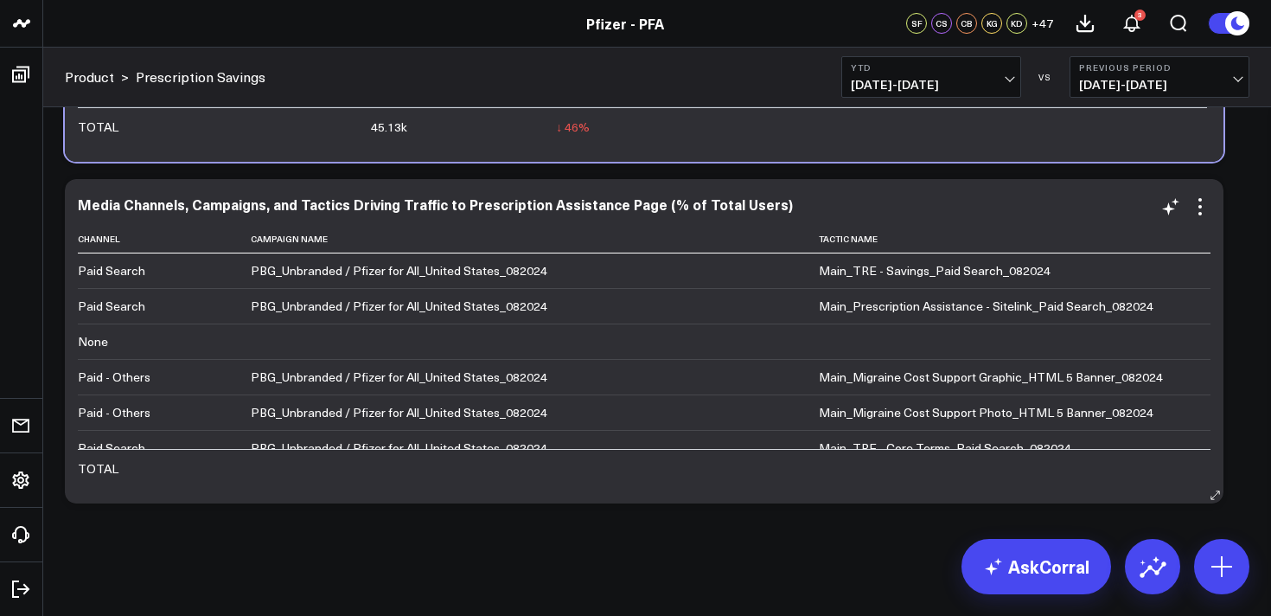
scroll to position [0, 330]
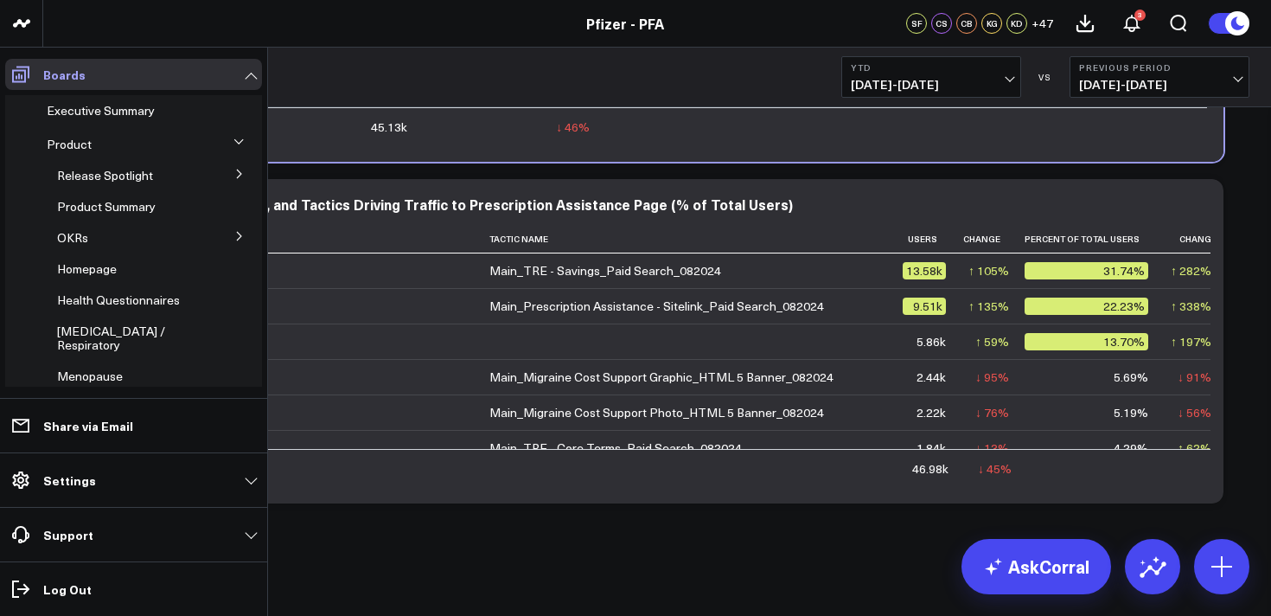
click at [28, 73] on icon at bounding box center [20, 75] width 17 height 16
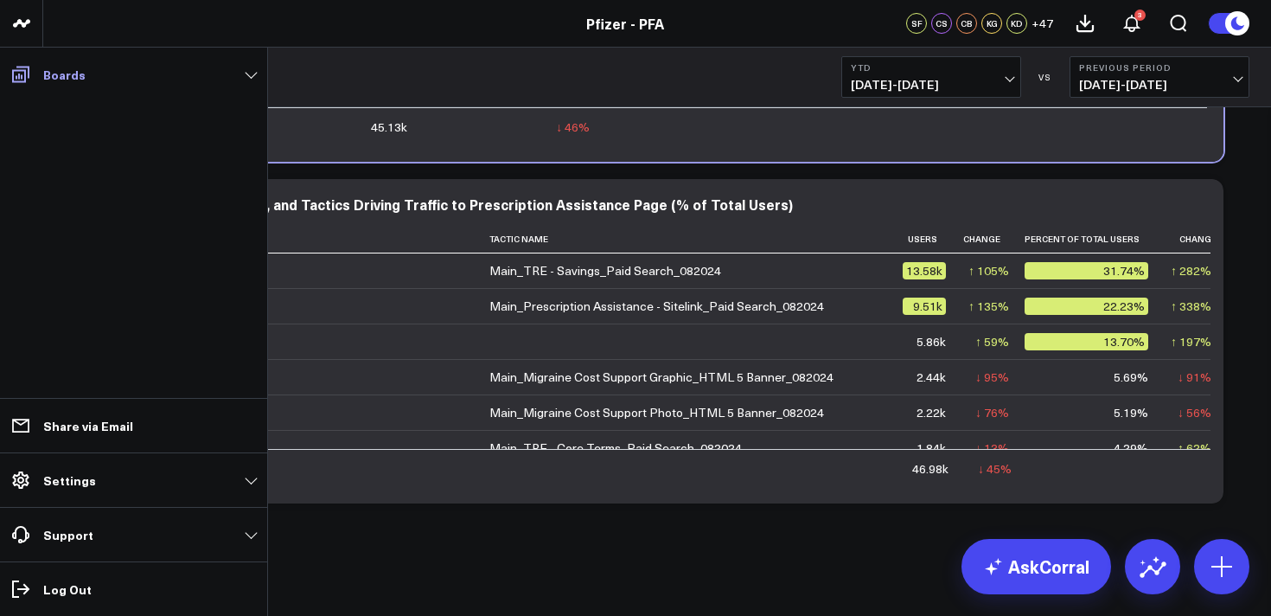
click at [35, 74] on span at bounding box center [20, 74] width 31 height 31
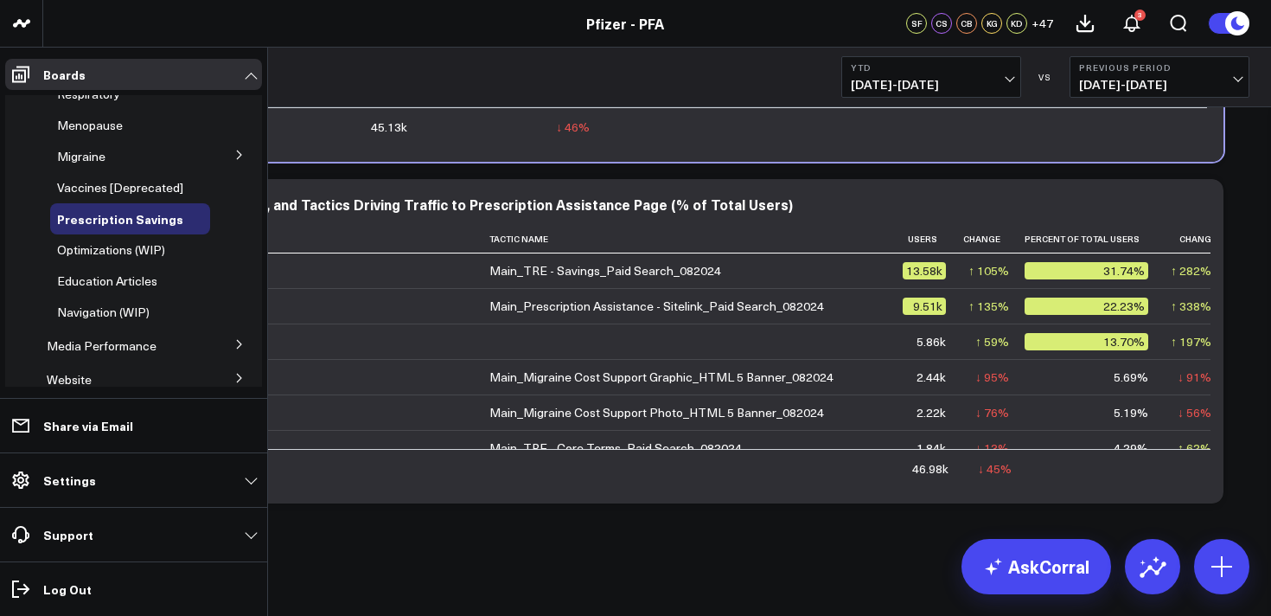
scroll to position [262, 0]
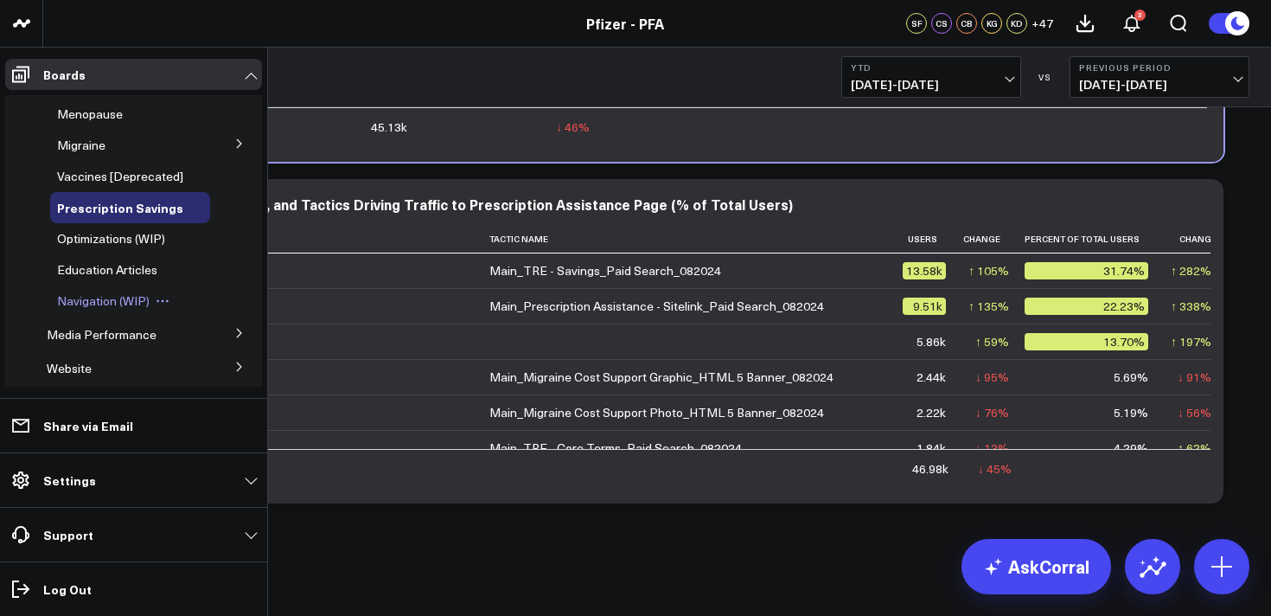
click at [118, 309] on span "Navigation (WIP)" at bounding box center [103, 300] width 93 height 16
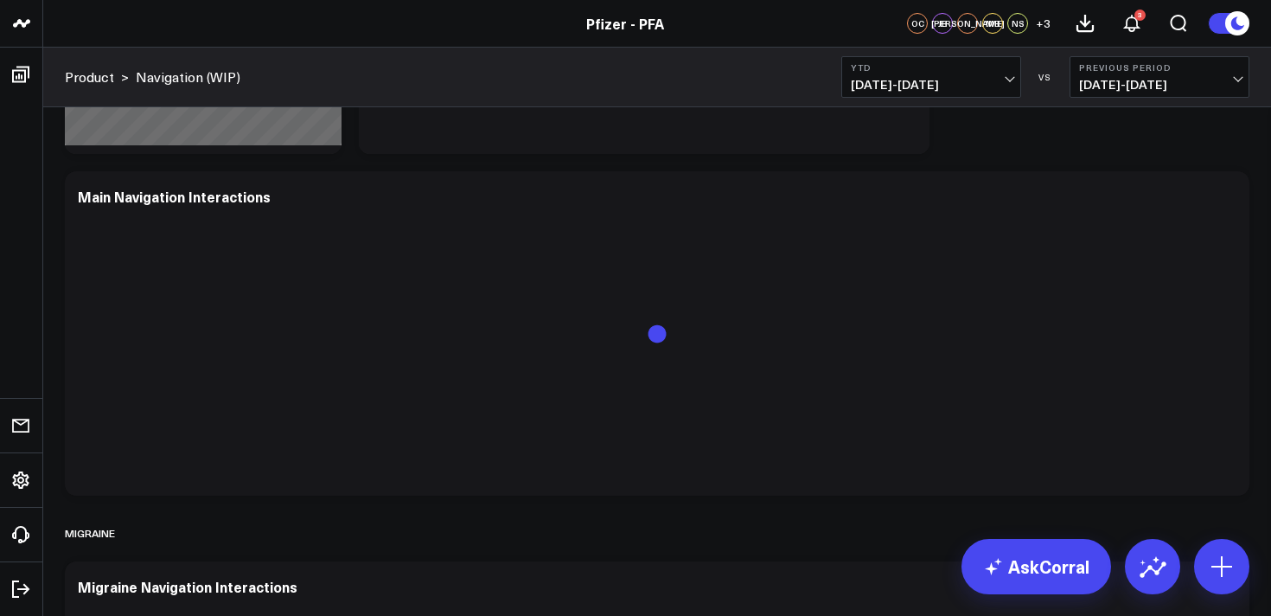
scroll to position [341, 0]
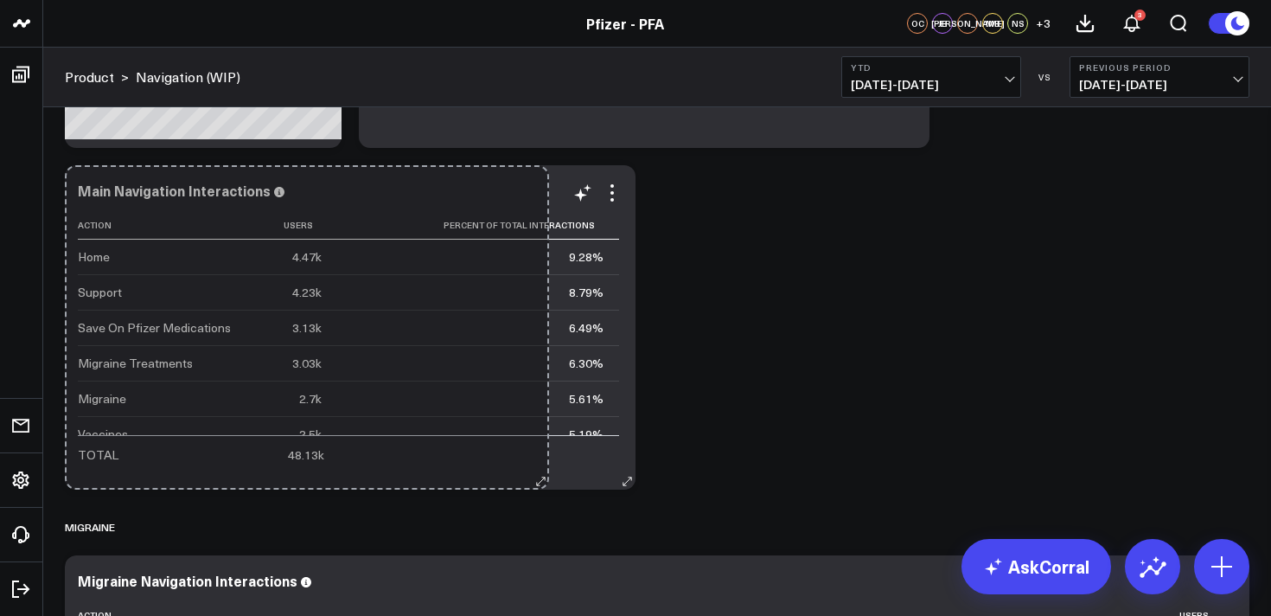
drag, startPoint x: 1237, startPoint y: 483, endPoint x: 541, endPoint y: 466, distance: 695.6
click at [536, 466] on div "Main Navigation Interactions Action Users Percent Of Total Interactions Home 4.…" at bounding box center [350, 327] width 571 height 324
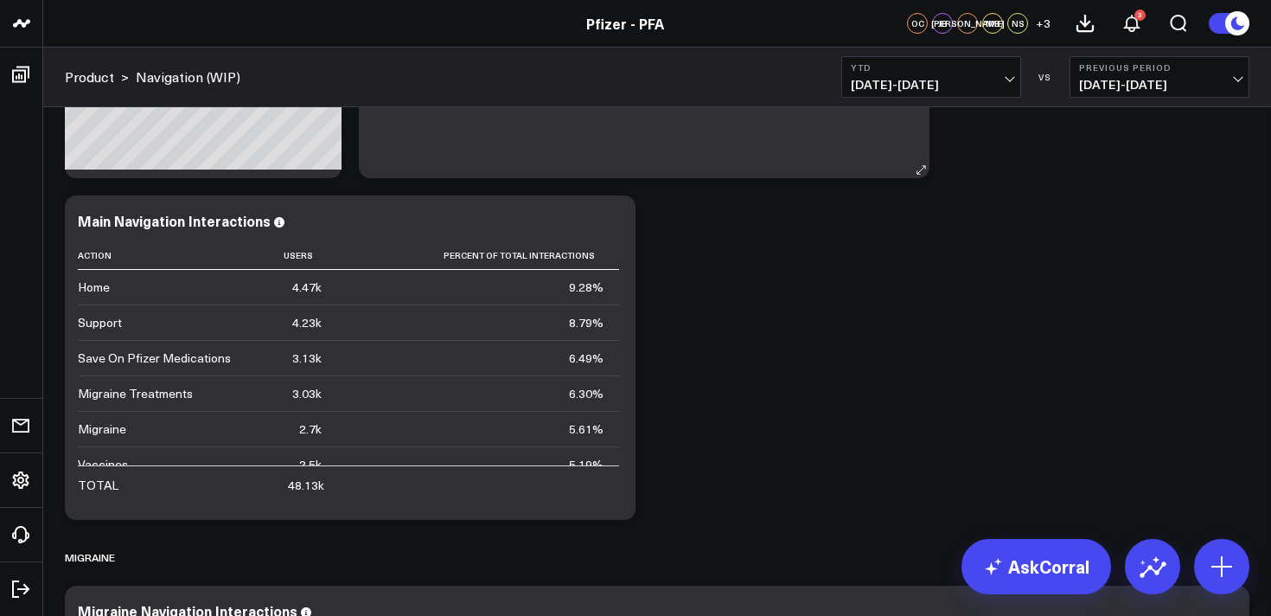
scroll to position [313, 0]
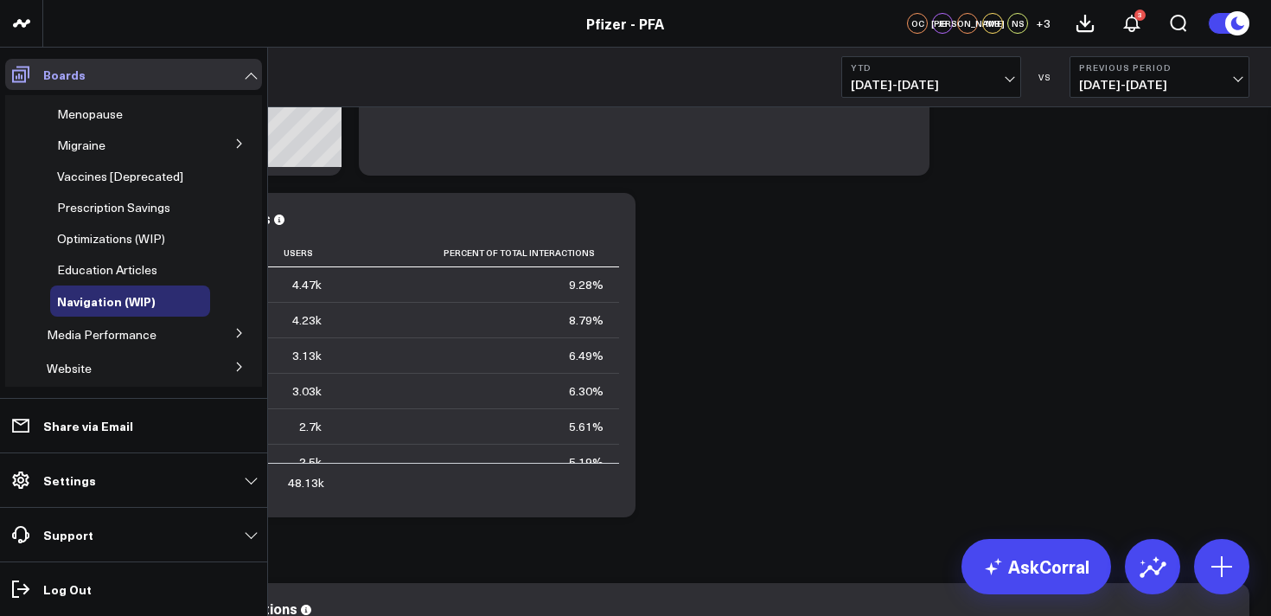
scroll to position [221, 0]
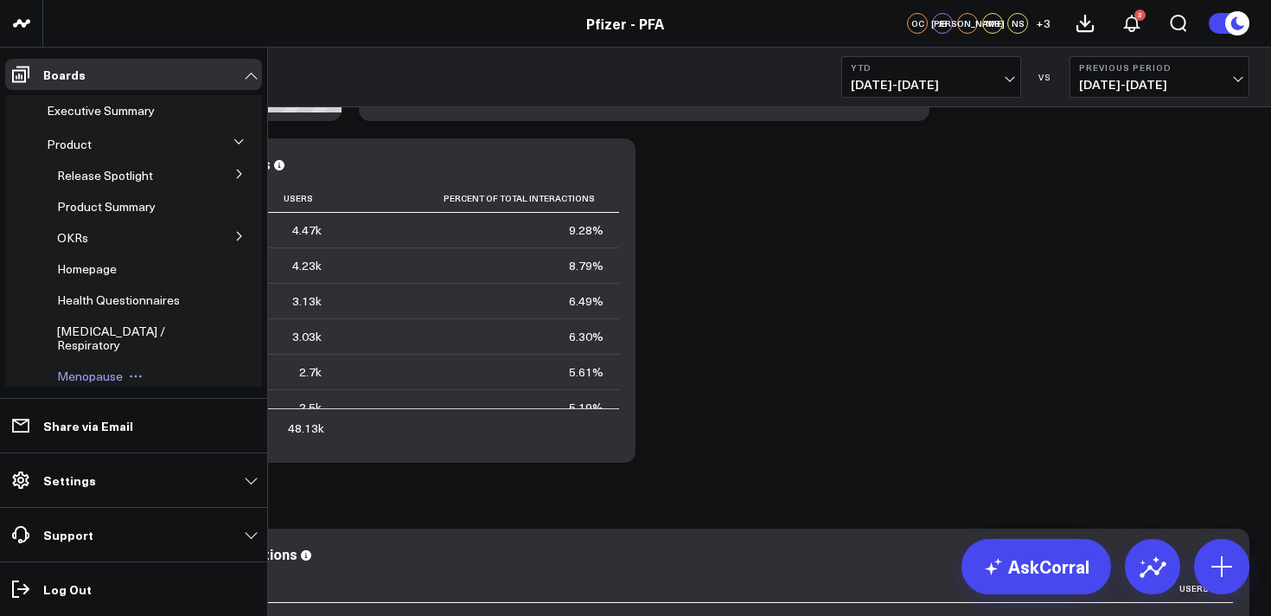
scroll to position [368, 0]
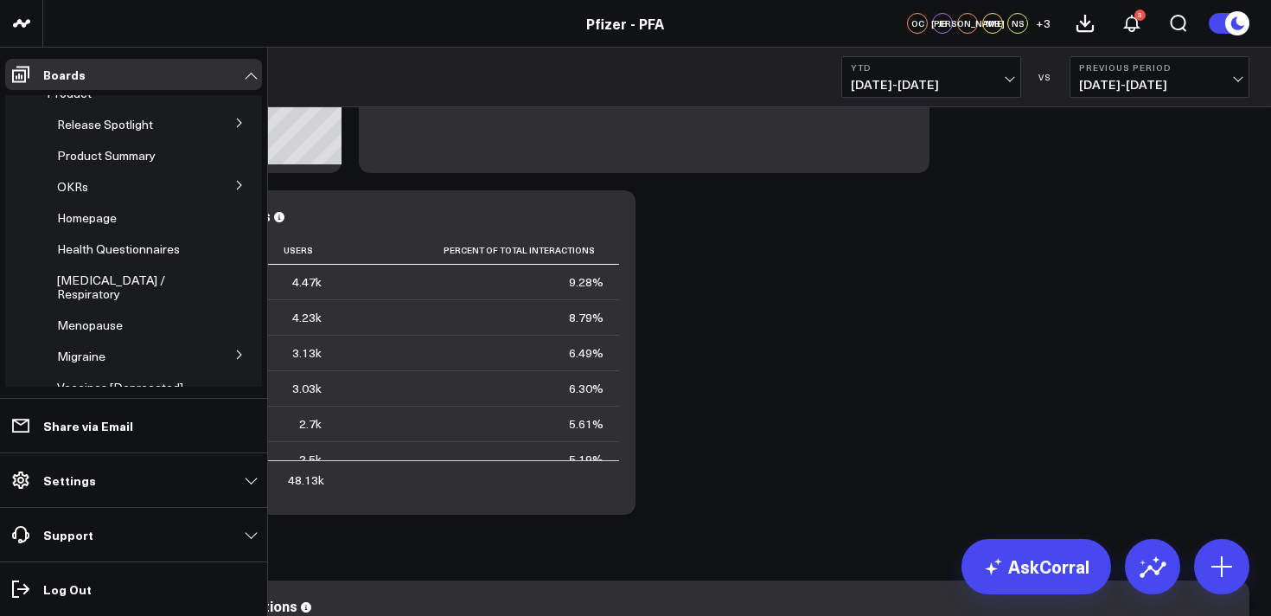
scroll to position [42, 0]
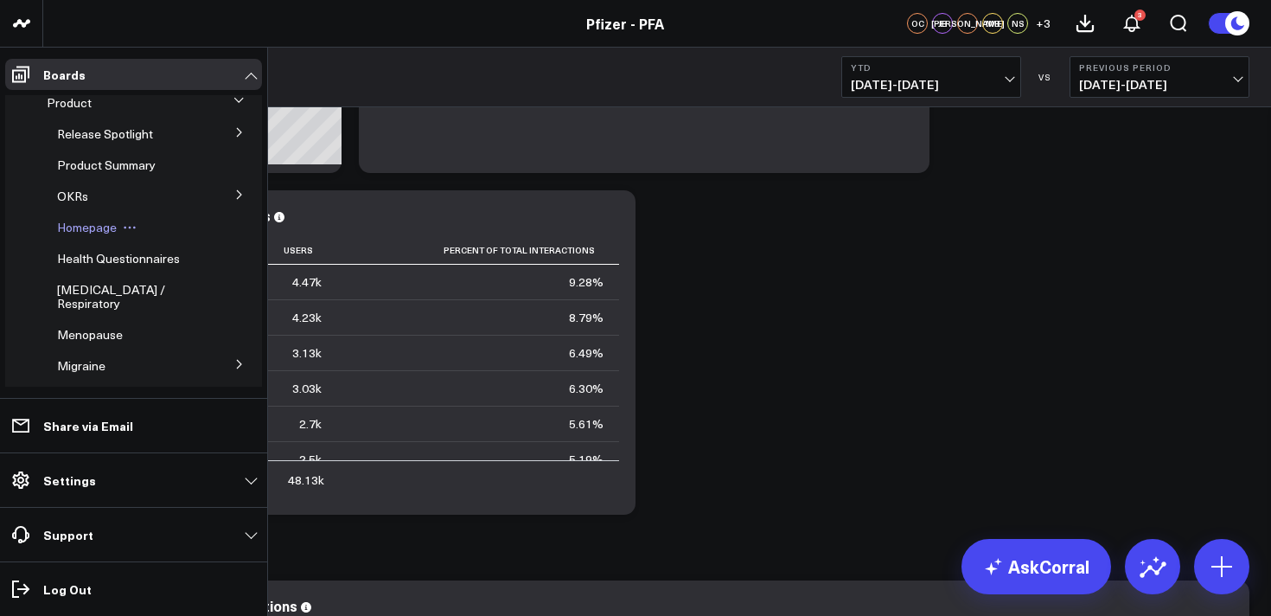
click at [92, 228] on span "Homepage" at bounding box center [87, 227] width 60 height 16
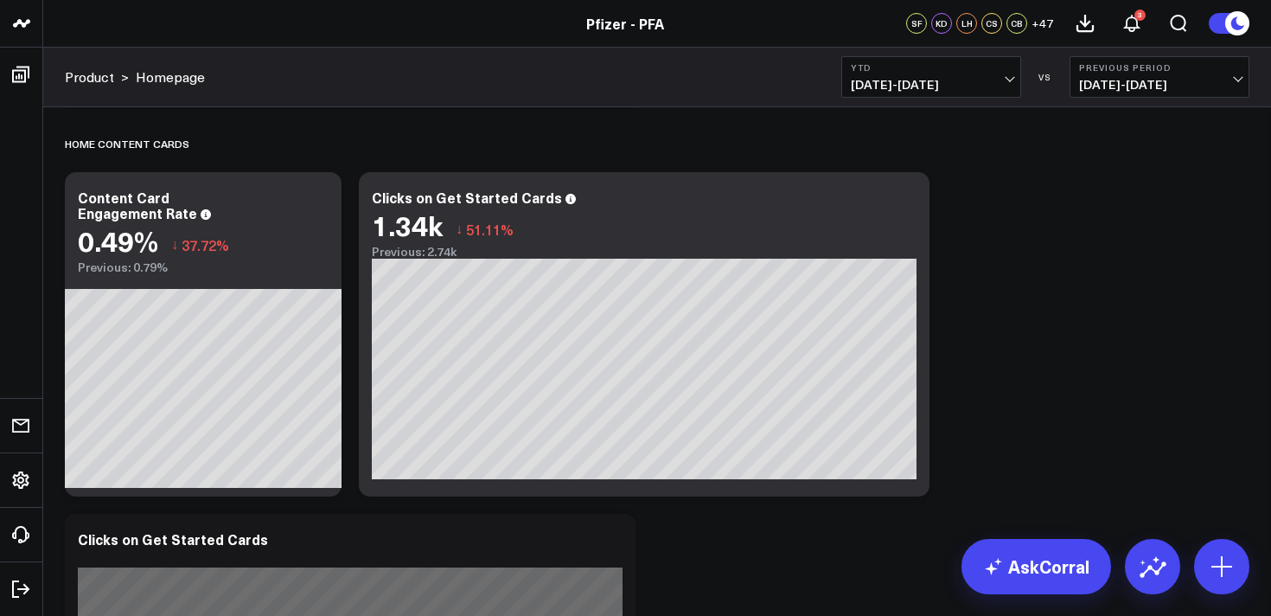
scroll to position [3687, 0]
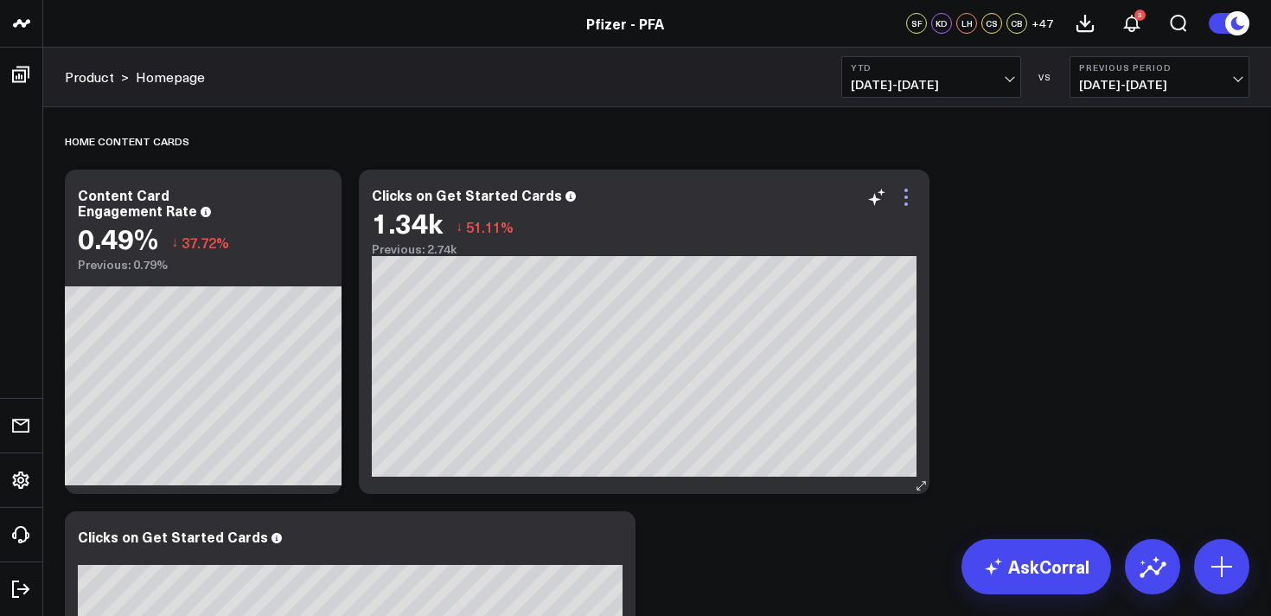
click at [904, 195] on icon at bounding box center [906, 197] width 21 height 21
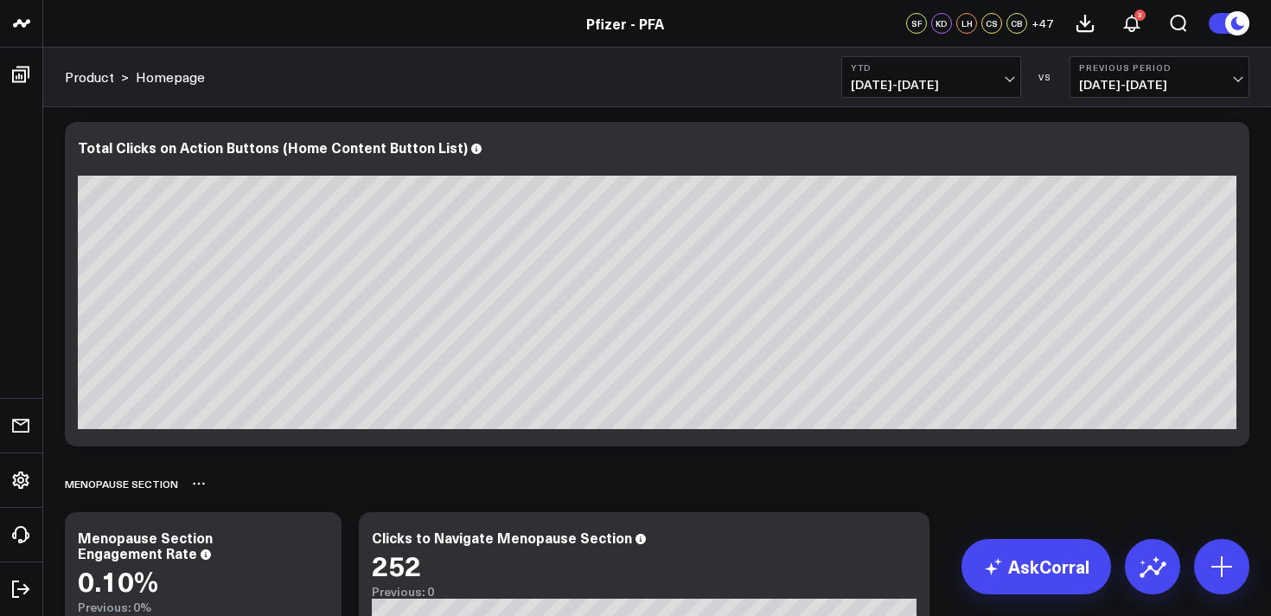
scroll to position [2221, 0]
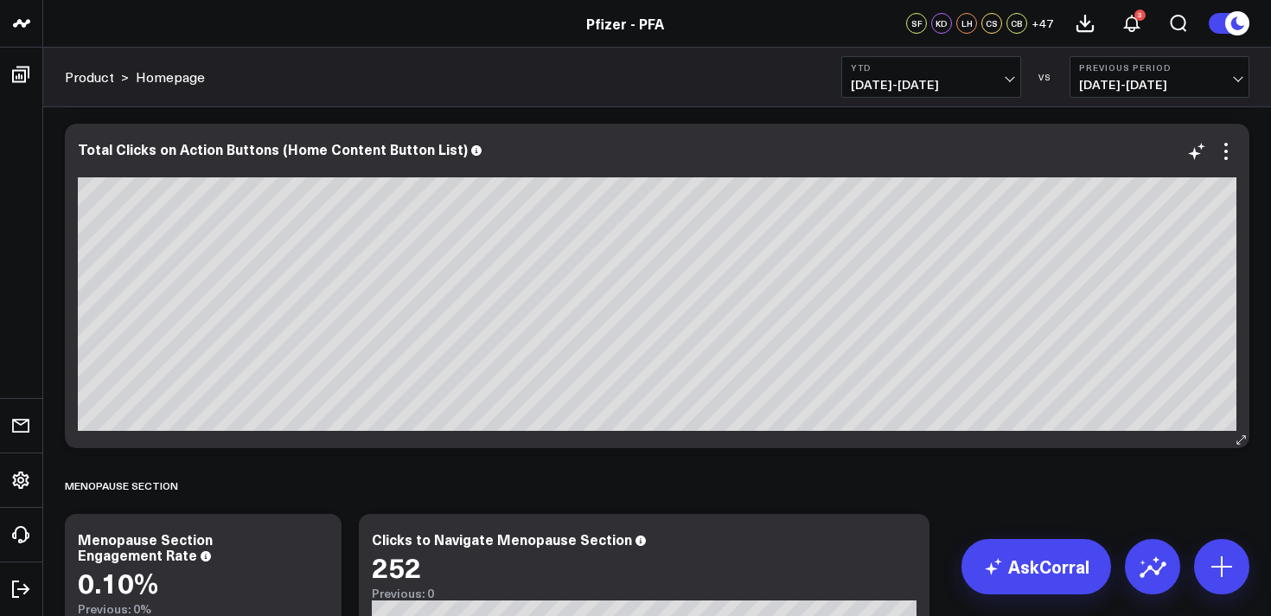
drag, startPoint x: 1226, startPoint y: 147, endPoint x: 1207, endPoint y: 173, distance: 31.7
click at [1226, 148] on icon at bounding box center [1226, 151] width 21 height 21
click at [0, 0] on button "Table" at bounding box center [0, 0] width 0 height 0
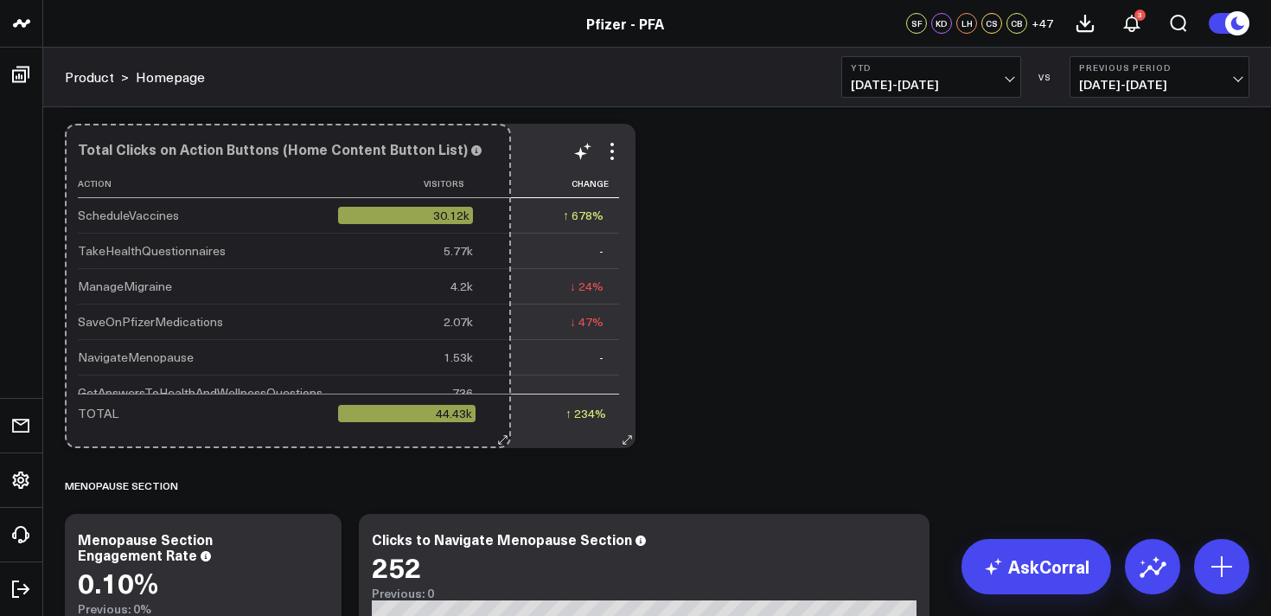
drag, startPoint x: 1239, startPoint y: 437, endPoint x: 592, endPoint y: 367, distance: 650.7
click at [501, 411] on div "Total Clicks on Action Buttons (Home Content Button List) Action Visitors Chang…" at bounding box center [350, 286] width 571 height 324
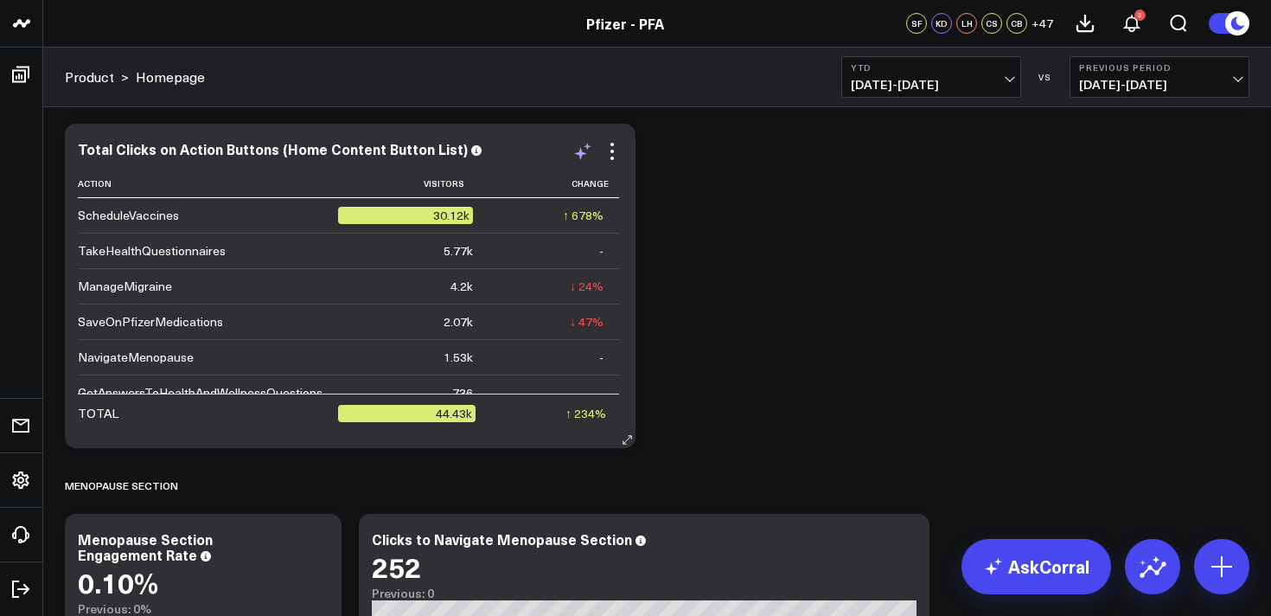
click at [585, 149] on icon at bounding box center [583, 151] width 21 height 21
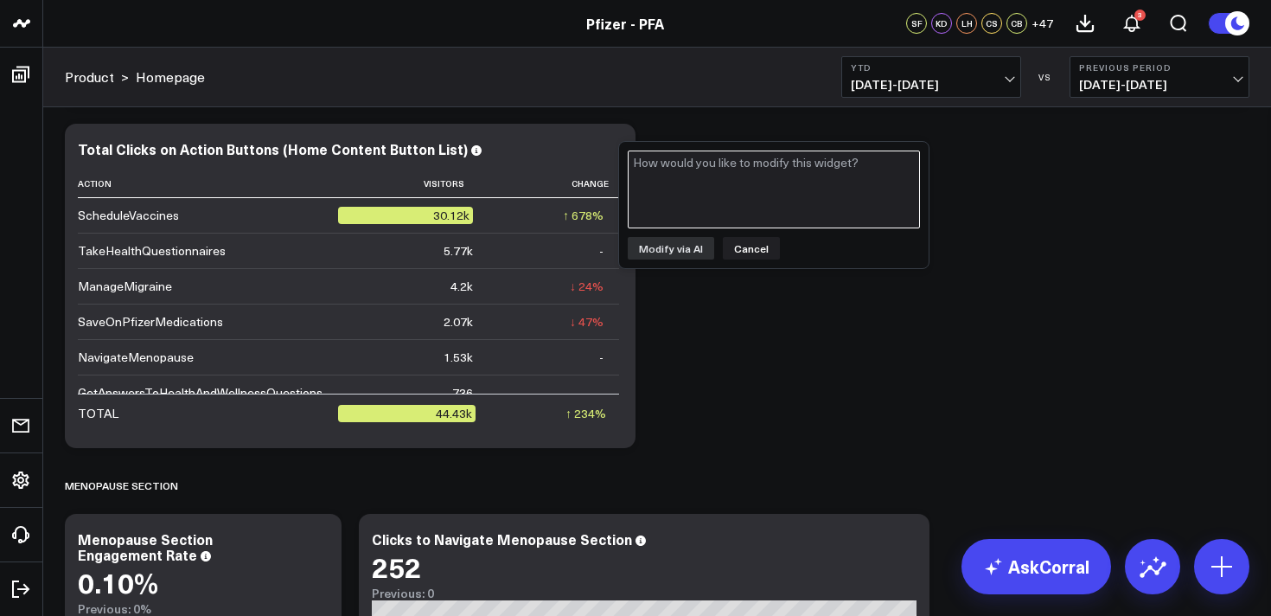
click at [693, 185] on textarea at bounding box center [774, 189] width 292 height 78
type textarea "add column for % of total visitors"
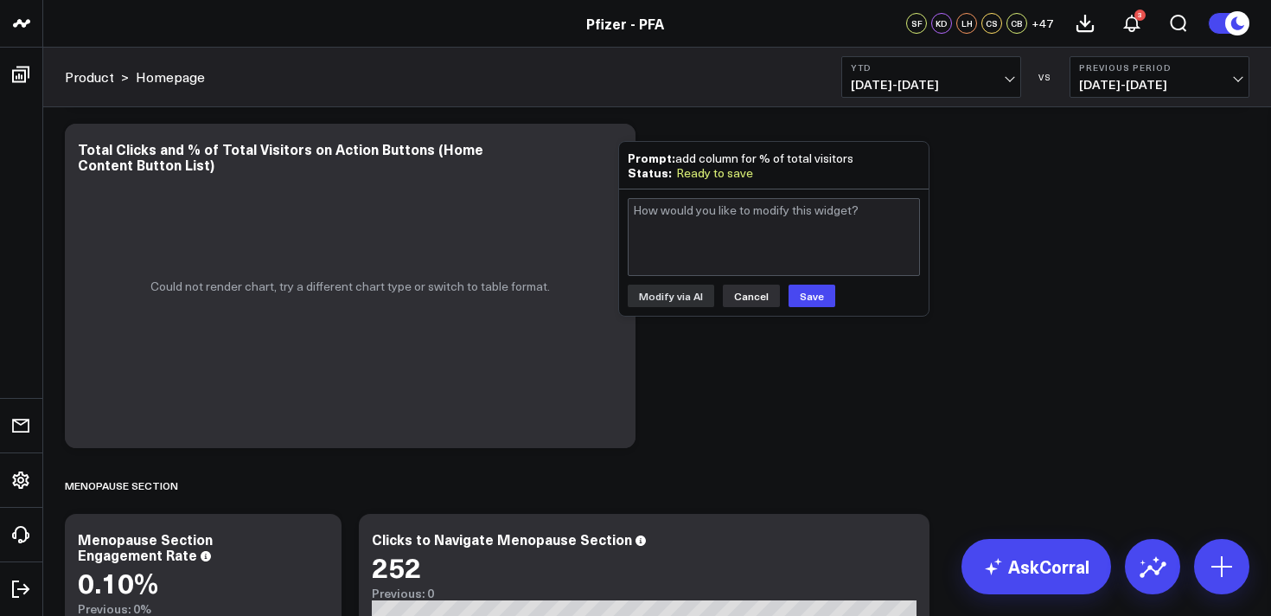
click at [755, 296] on button "Cancel" at bounding box center [751, 296] width 57 height 22
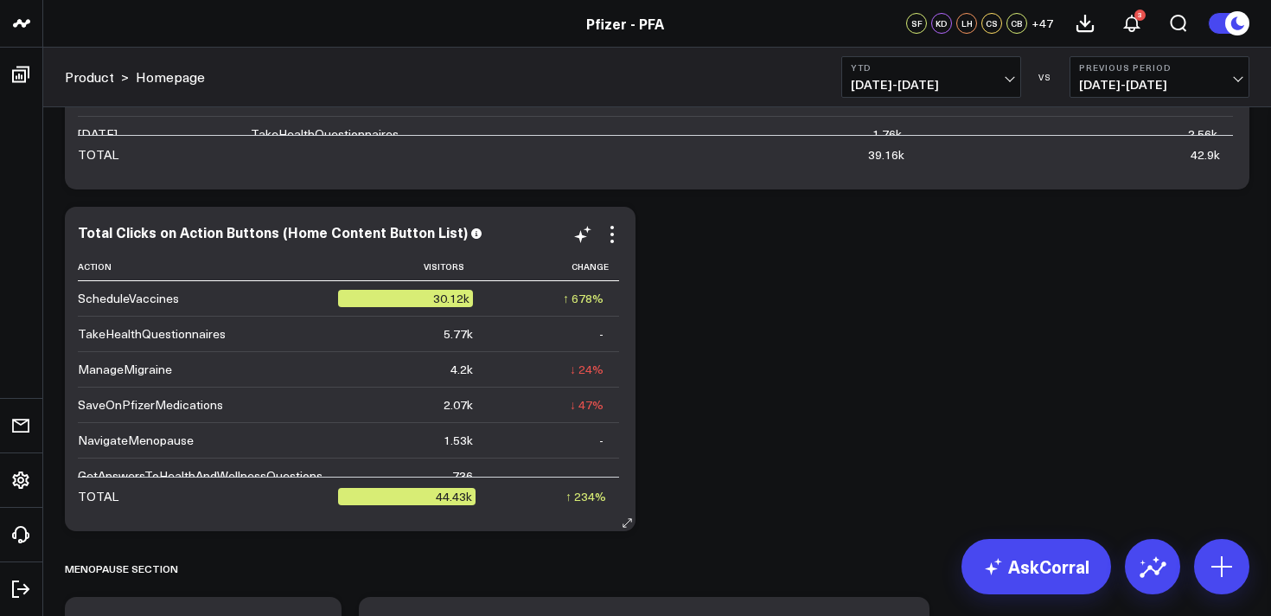
scroll to position [2136, 0]
click at [605, 239] on icon at bounding box center [612, 236] width 21 height 21
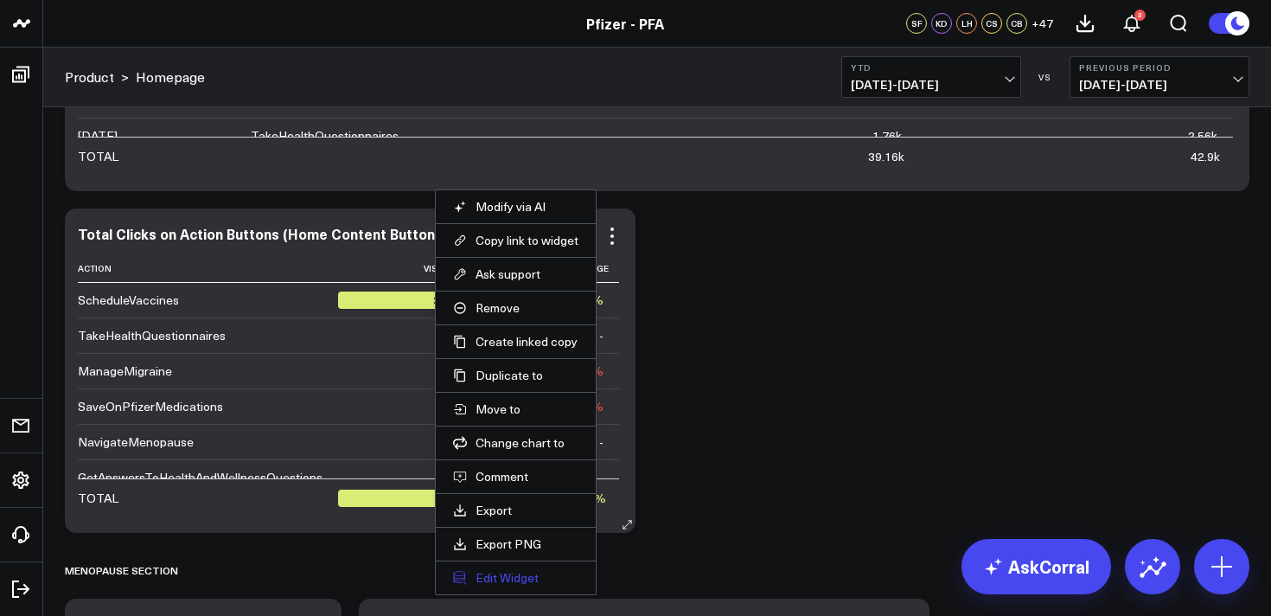
click at [491, 579] on button "Edit Widget" at bounding box center [515, 578] width 125 height 16
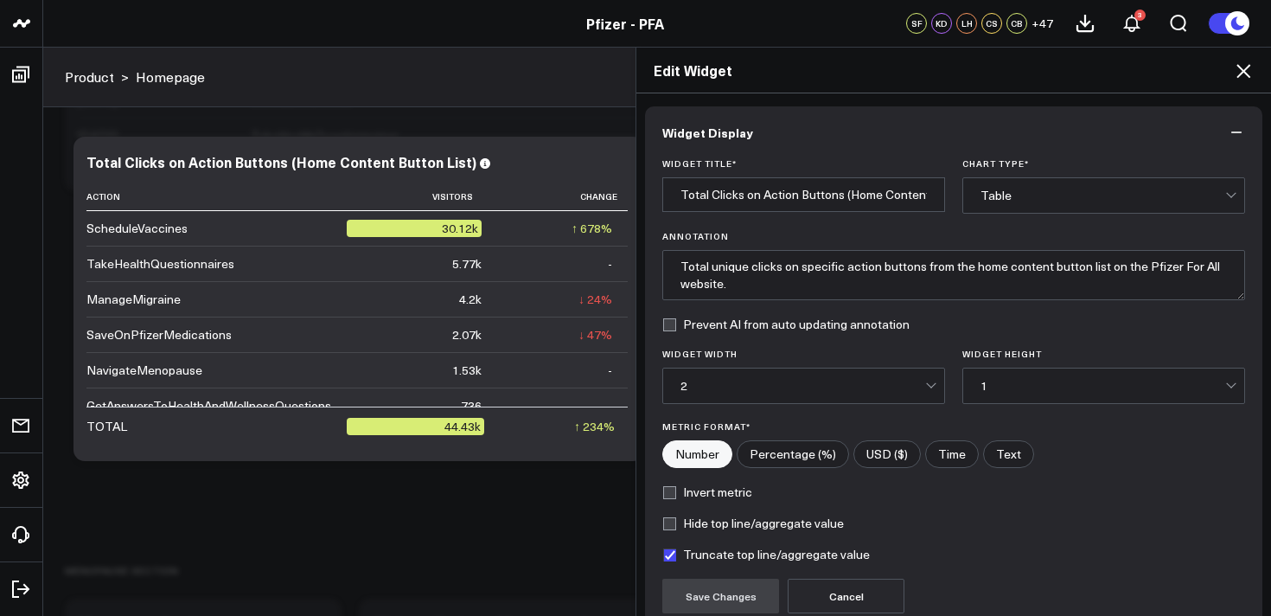
scroll to position [157, 0]
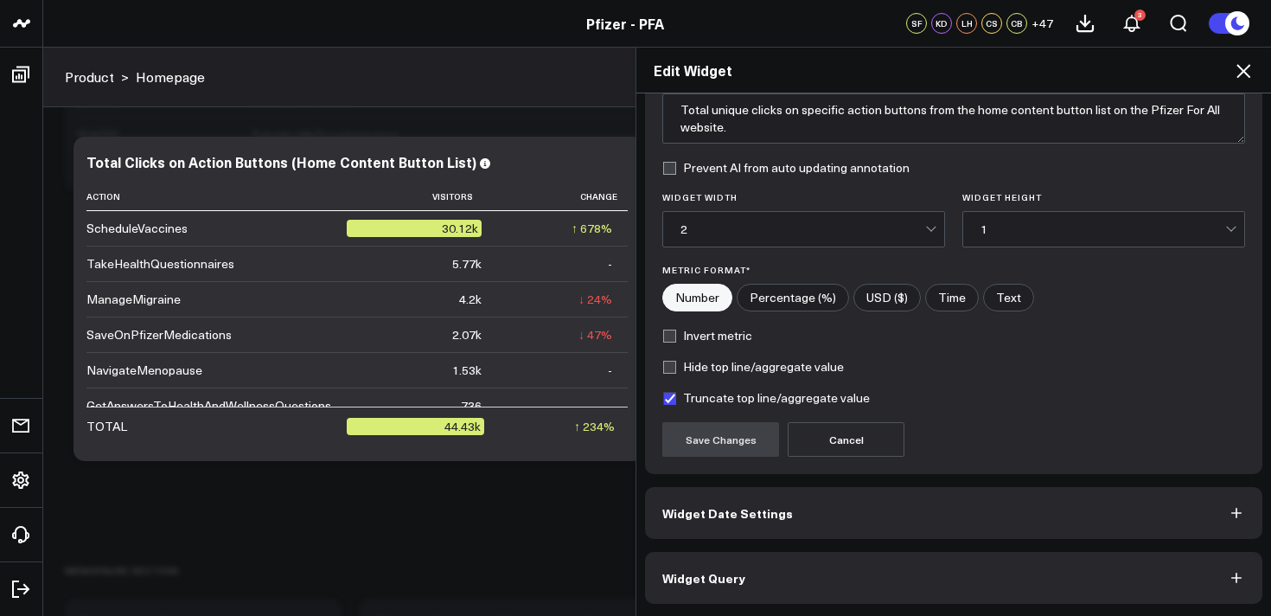
drag, startPoint x: 954, startPoint y: 594, endPoint x: 970, endPoint y: 538, distance: 58.6
click at [954, 592] on button "Widget Query" at bounding box center [954, 578] width 618 height 52
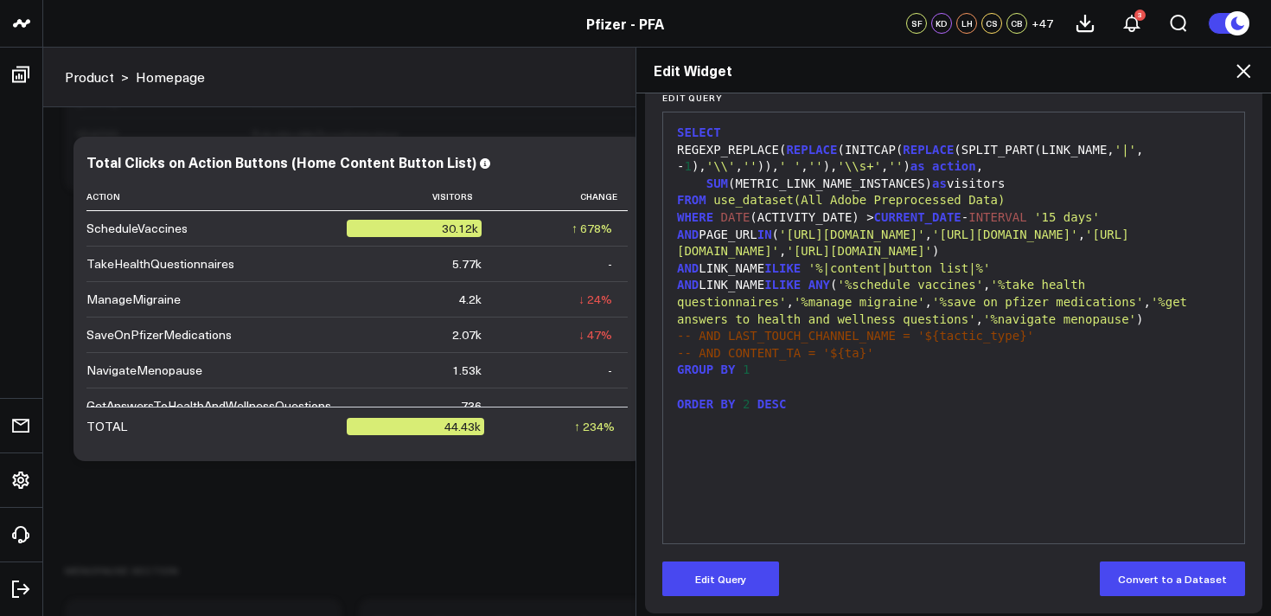
scroll to position [225, 0]
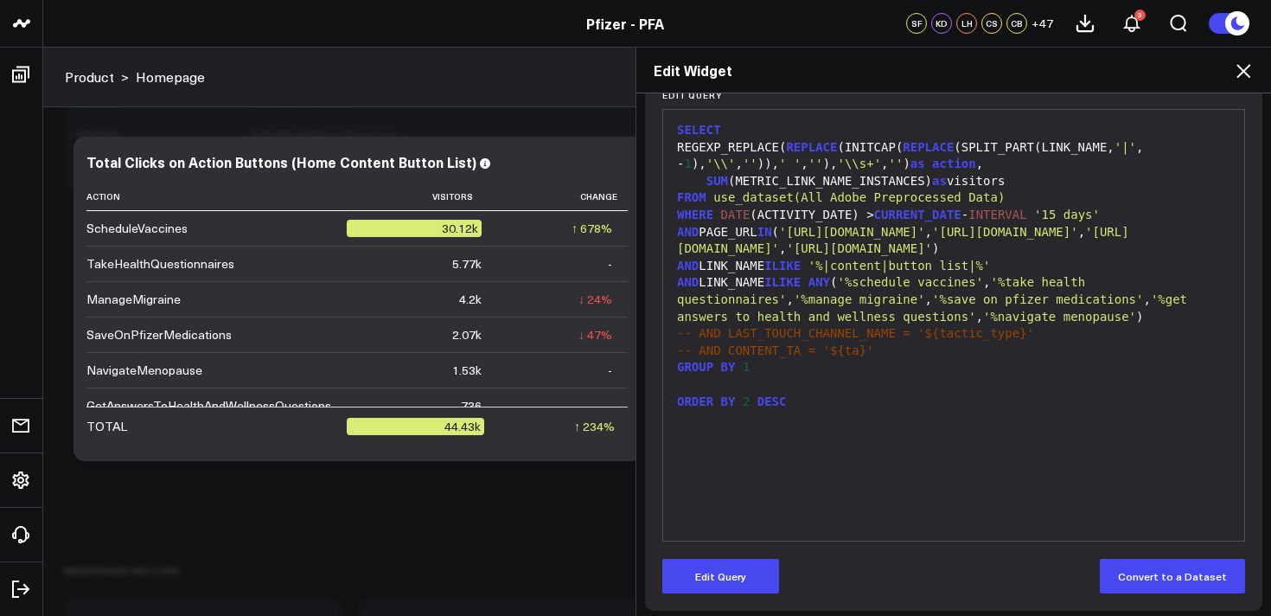
drag, startPoint x: 738, startPoint y: 579, endPoint x: 781, endPoint y: 539, distance: 58.8
click at [742, 576] on button "Edit Query" at bounding box center [721, 576] width 117 height 35
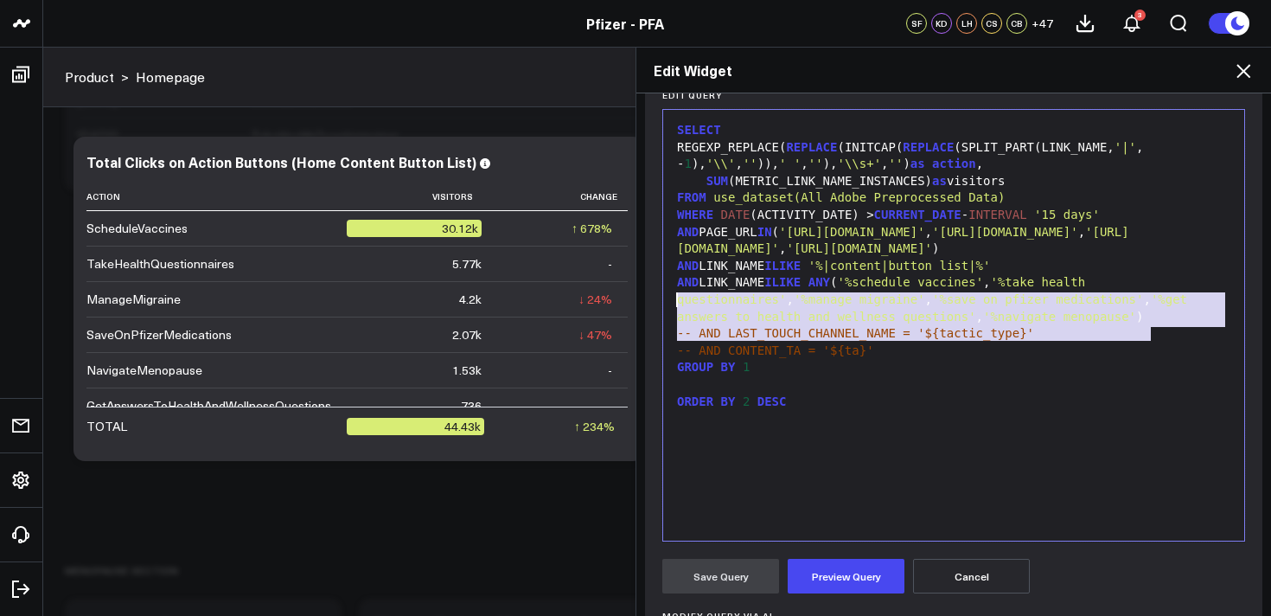
drag, startPoint x: 1158, startPoint y: 335, endPoint x: 651, endPoint y: 297, distance: 508.3
click at [651, 297] on div "Manually edit your query or ask our AI to modify it for you. Edit Query 99 1 2 …" at bounding box center [954, 444] width 618 height 762
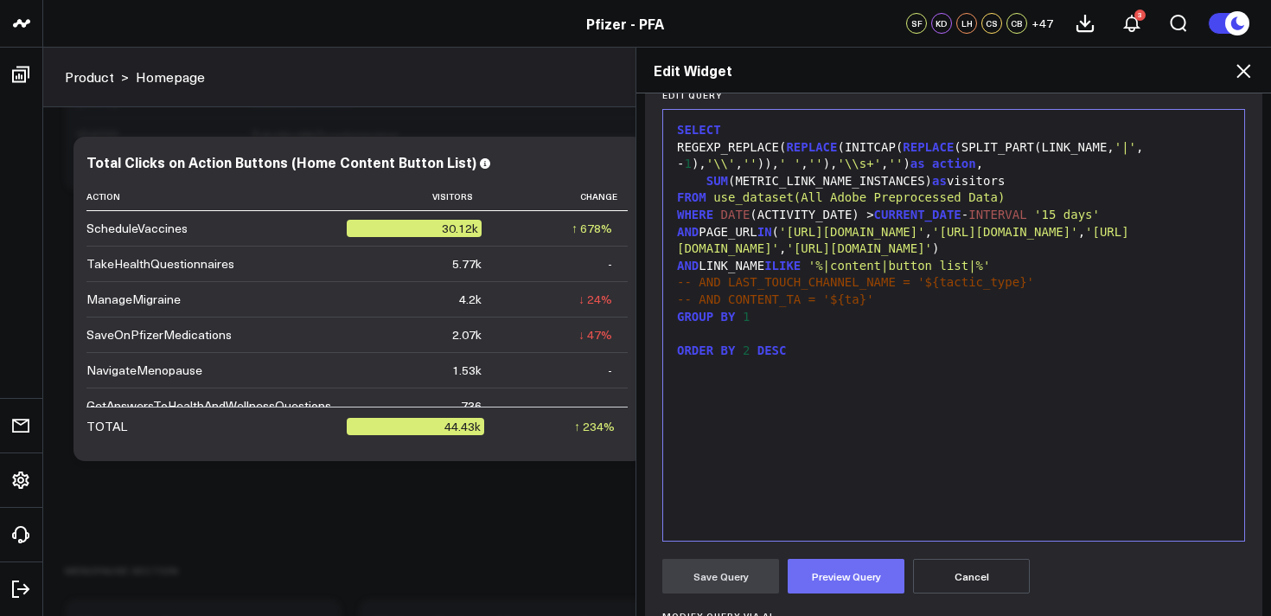
click at [852, 572] on button "Preview Query" at bounding box center [846, 576] width 117 height 35
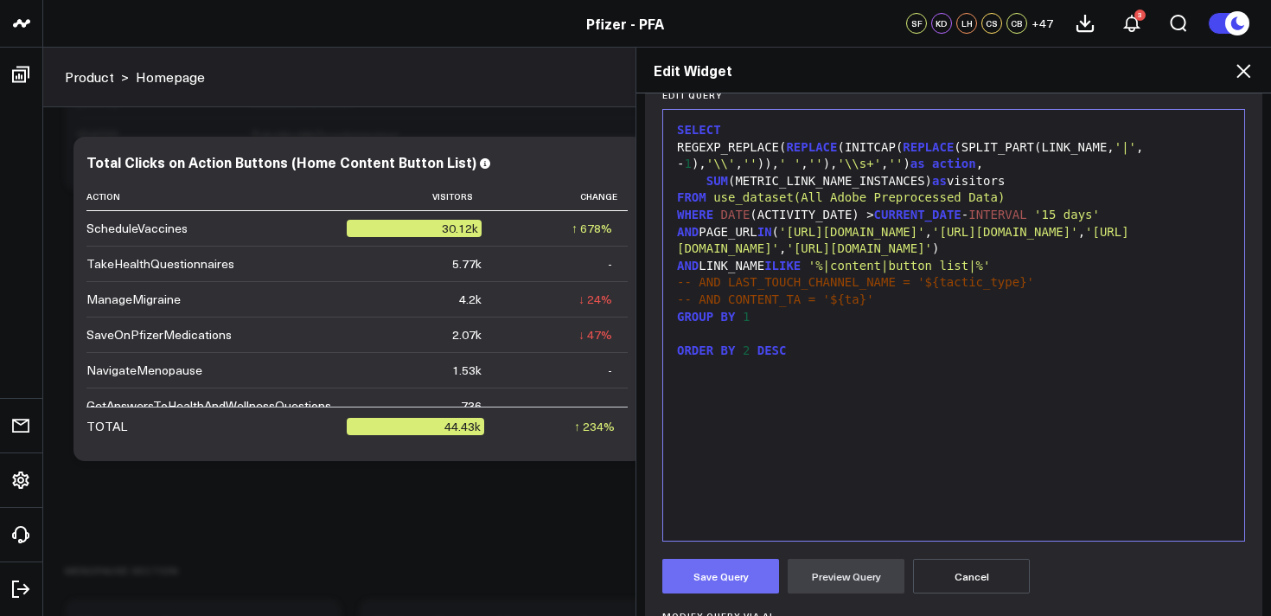
click at [726, 578] on button "Save Query" at bounding box center [721, 576] width 117 height 35
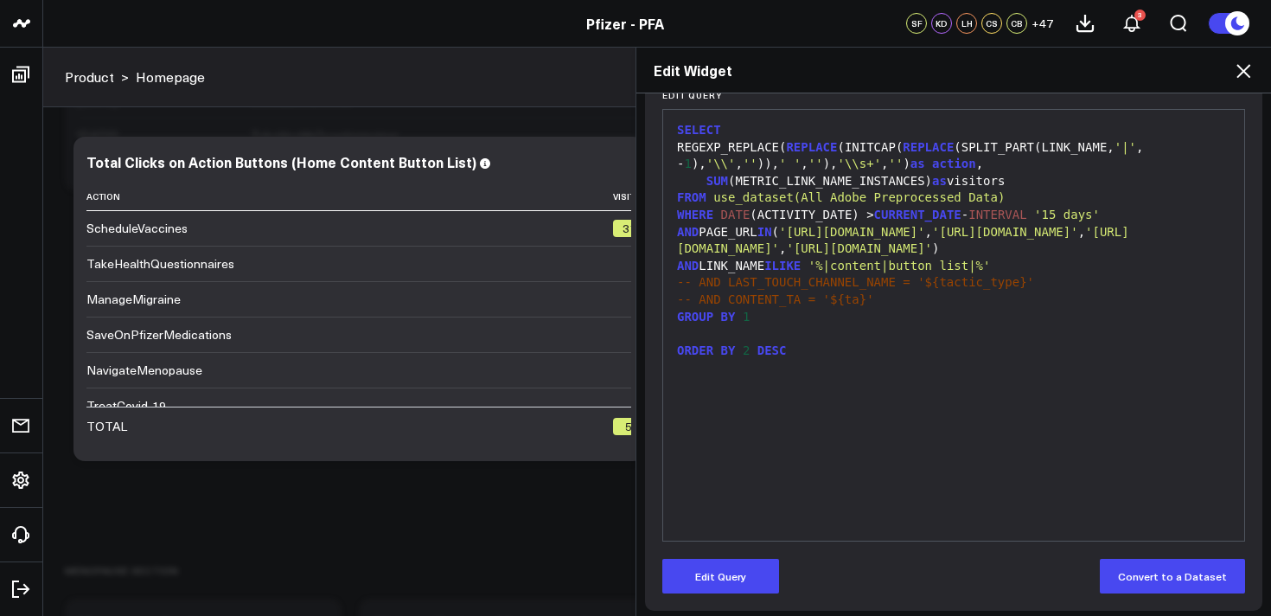
click at [1244, 67] on icon at bounding box center [1243, 71] width 21 height 21
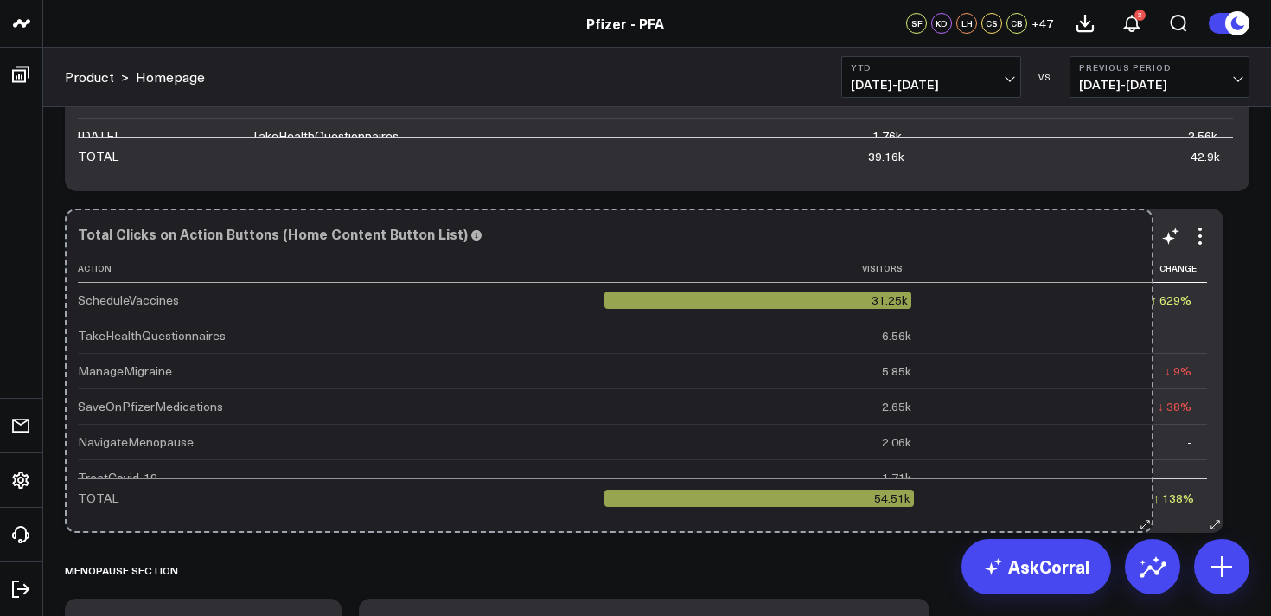
drag, startPoint x: 627, startPoint y: 526, endPoint x: 1145, endPoint y: 487, distance: 519.5
click at [1145, 487] on div "Total Clicks on Action Buttons (Home Content Button List) Action Visitors Chang…" at bounding box center [644, 370] width 1159 height 324
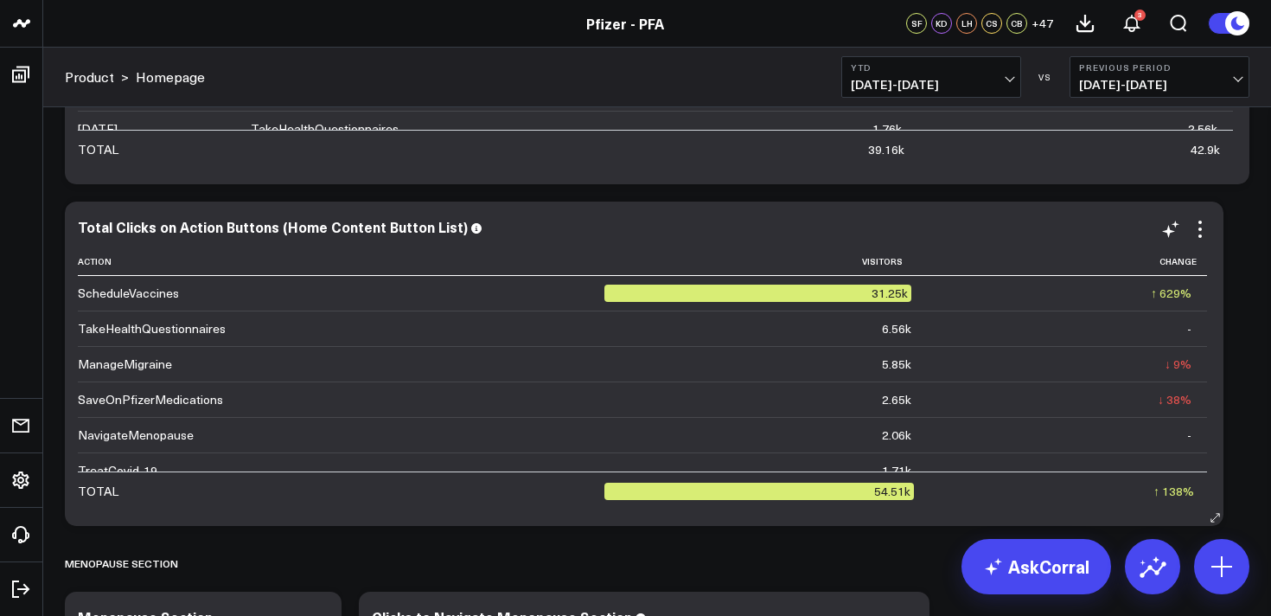
scroll to position [2145, 0]
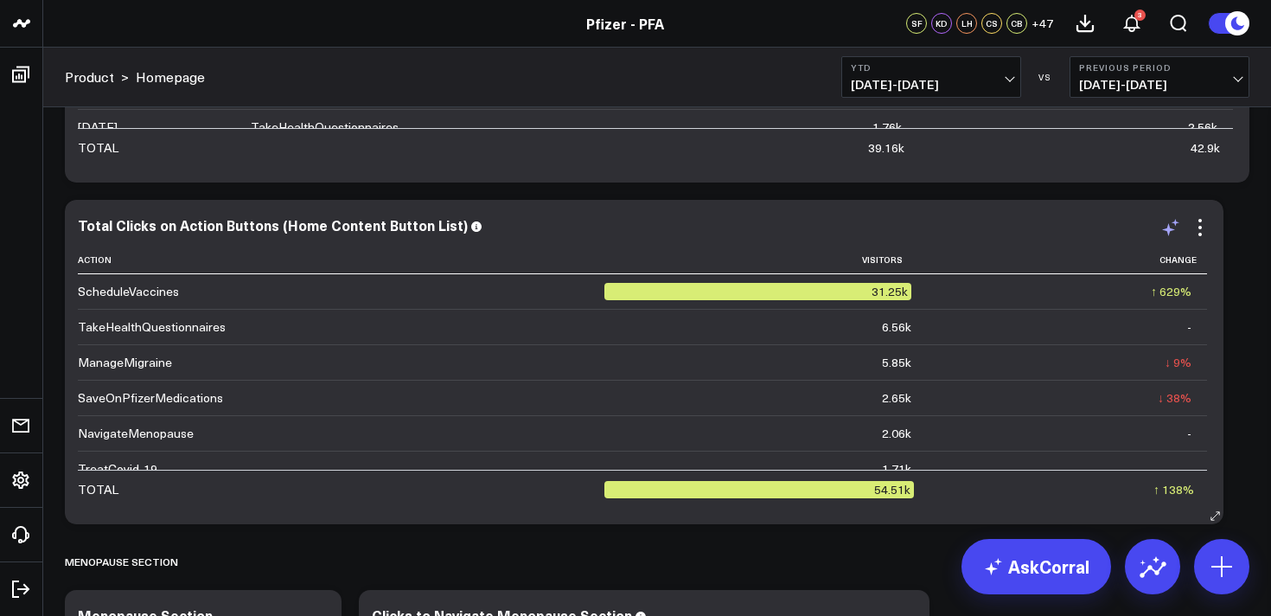
click at [1173, 228] on icon at bounding box center [1171, 227] width 21 height 21
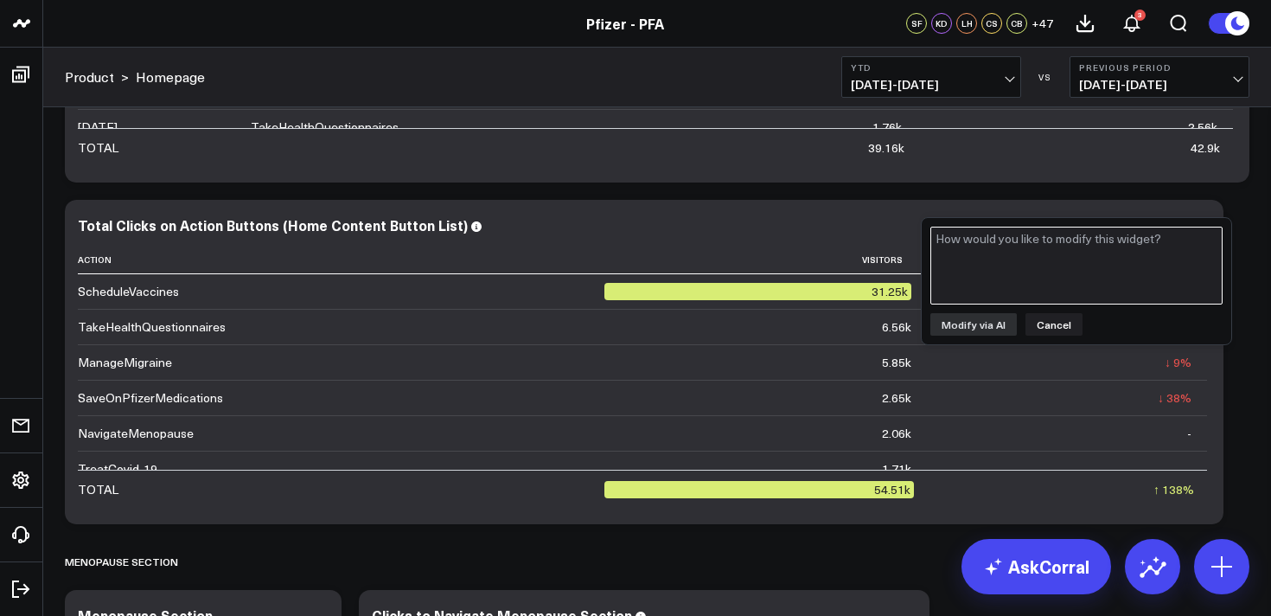
click at [1123, 252] on textarea at bounding box center [1077, 266] width 292 height 78
type textarea "add column for % of total clicks"
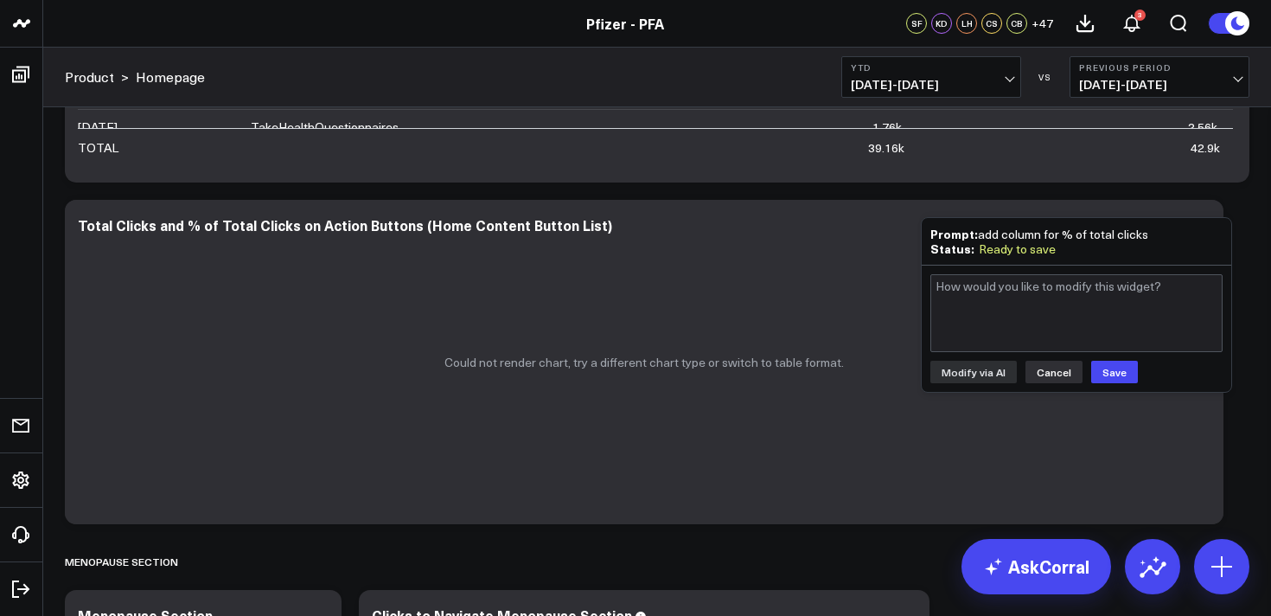
click at [1051, 375] on button "Cancel" at bounding box center [1054, 372] width 57 height 22
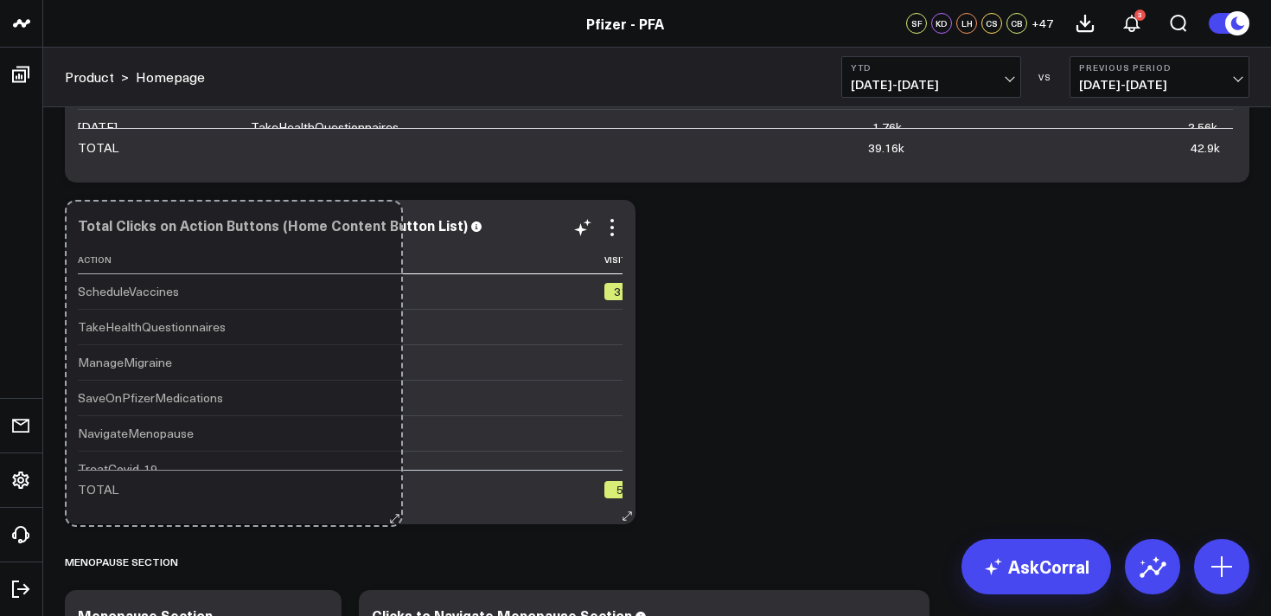
drag, startPoint x: 1212, startPoint y: 515, endPoint x: 391, endPoint y: 518, distance: 820.8
click at [391, 518] on div "Total Clicks on Action Buttons (Home Content Button List) Action Visitors Chang…" at bounding box center [350, 362] width 571 height 324
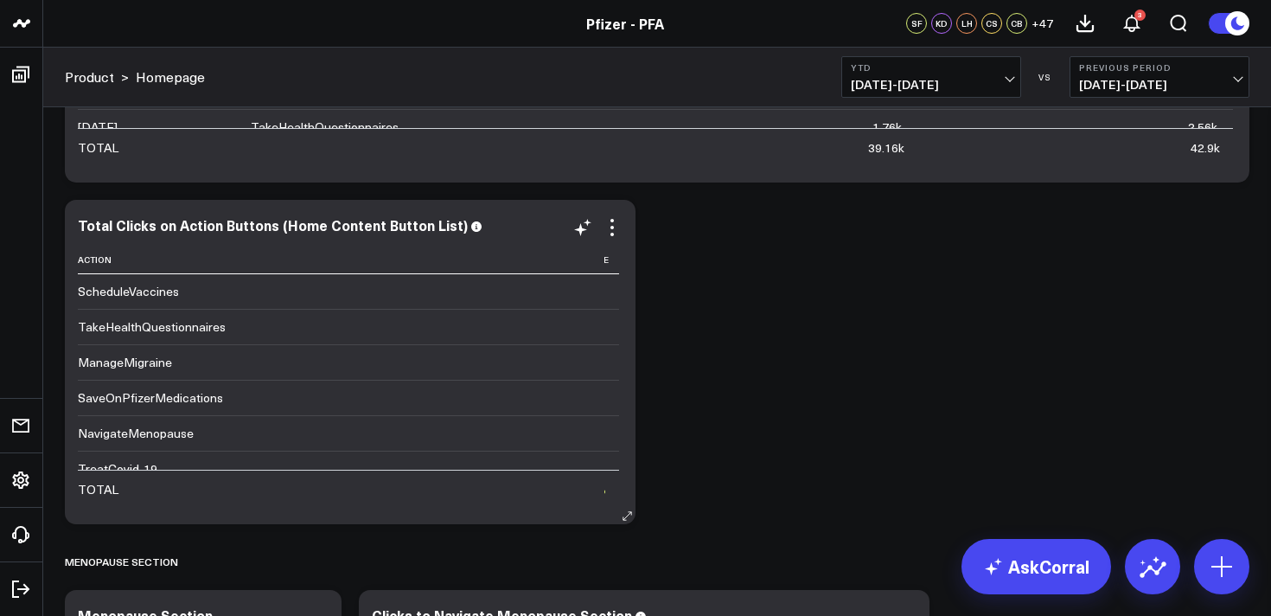
scroll to position [0, 0]
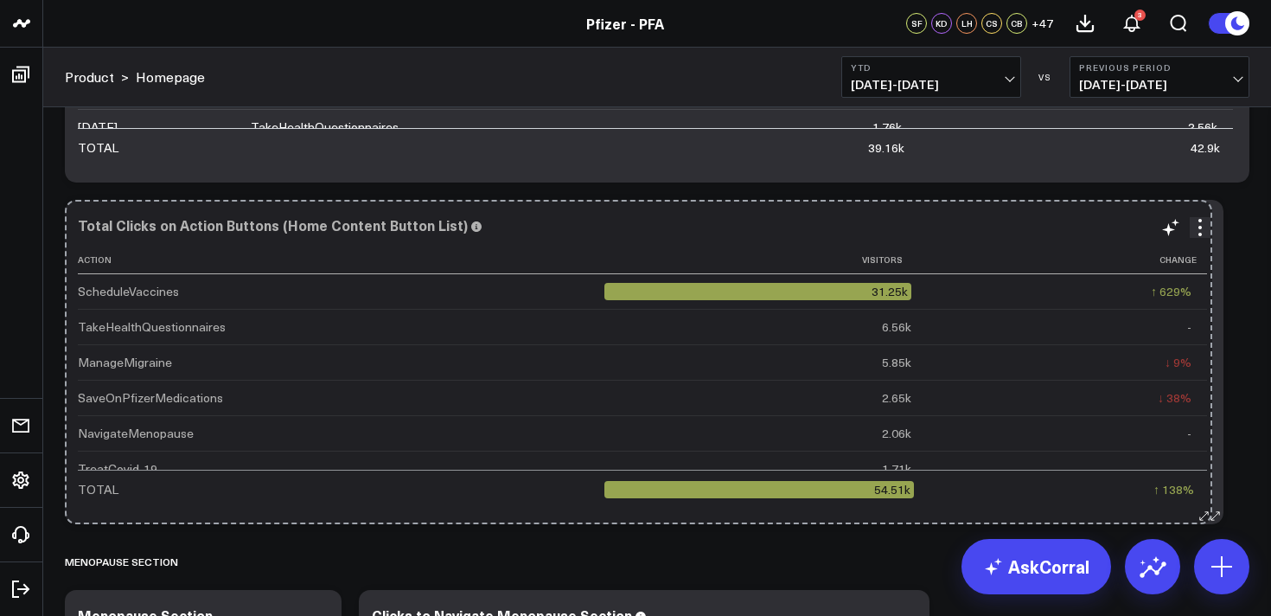
drag, startPoint x: 624, startPoint y: 514, endPoint x: 1201, endPoint y: 484, distance: 577.6
click at [1201, 484] on div "Total Clicks on Action Buttons (Home Content Button List) Action Visitors Chang…" at bounding box center [644, 362] width 1159 height 324
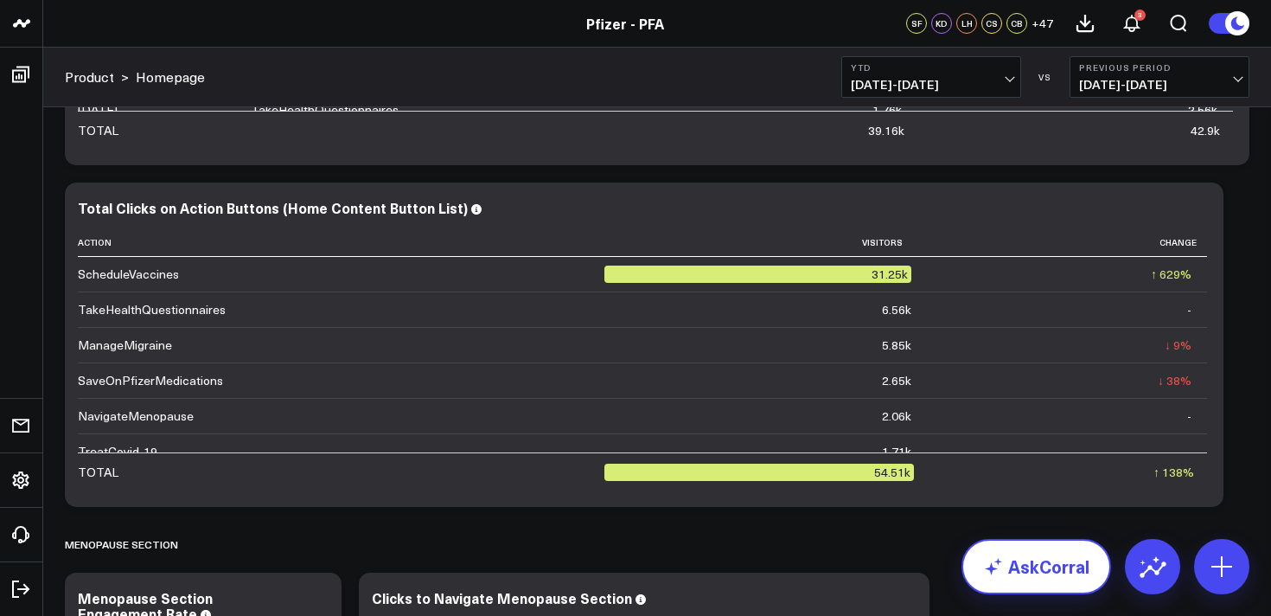
scroll to position [2164, 0]
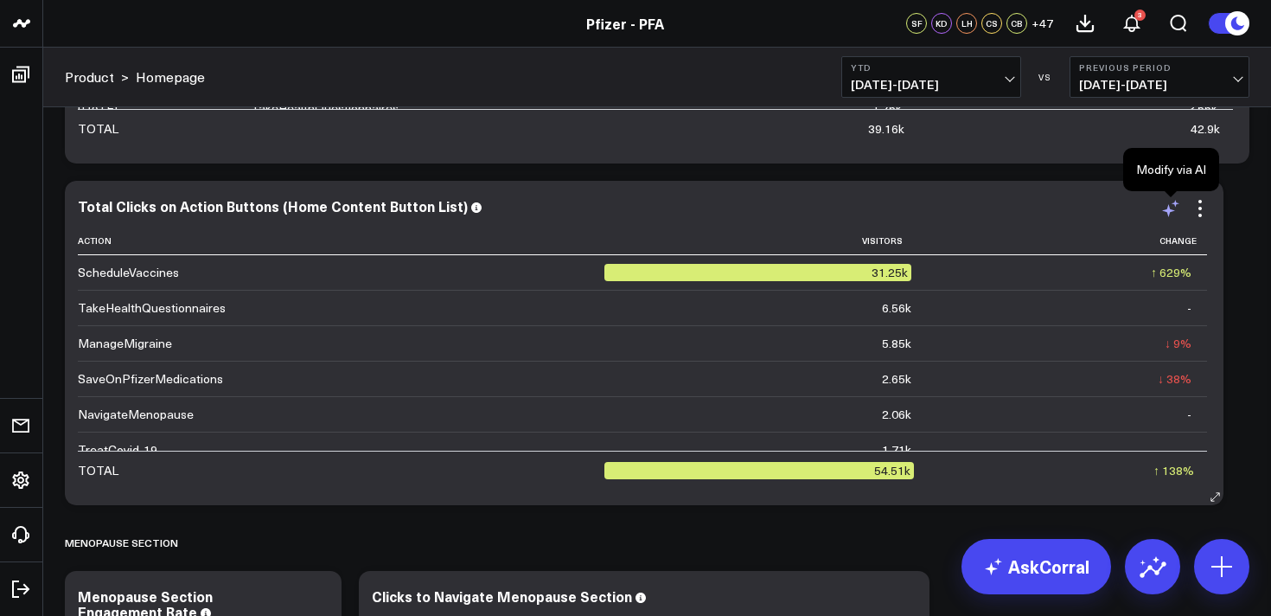
click at [1170, 210] on icon at bounding box center [1168, 210] width 13 height 13
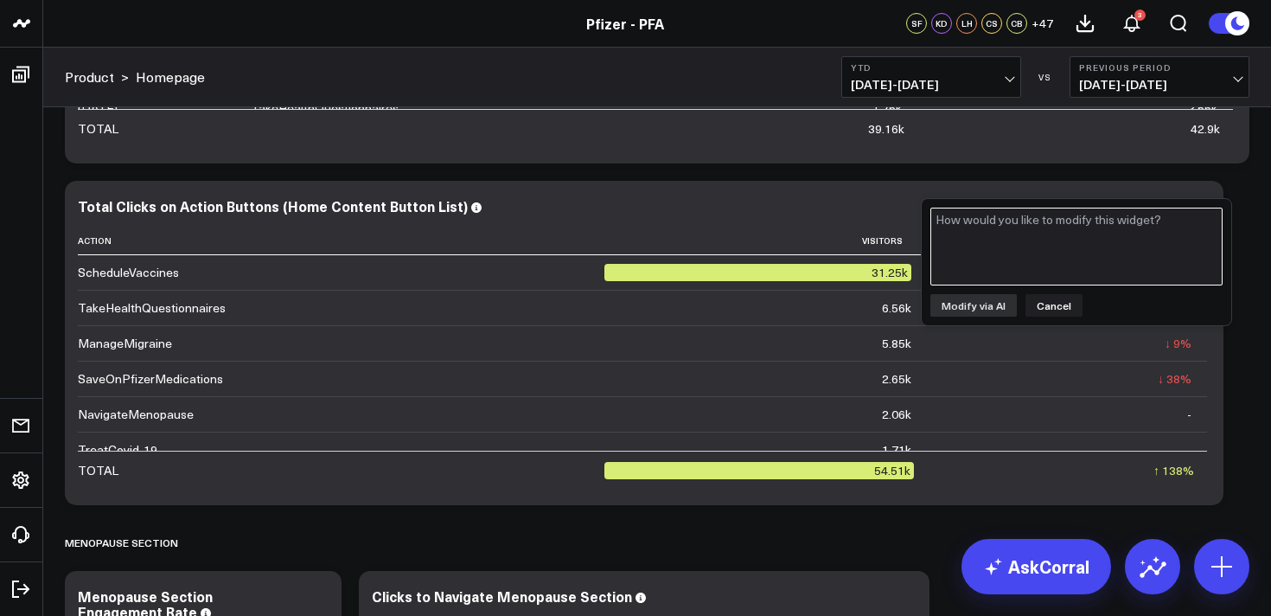
click at [1137, 251] on textarea at bounding box center [1077, 247] width 292 height 78
type textarea "add a column for % of total"
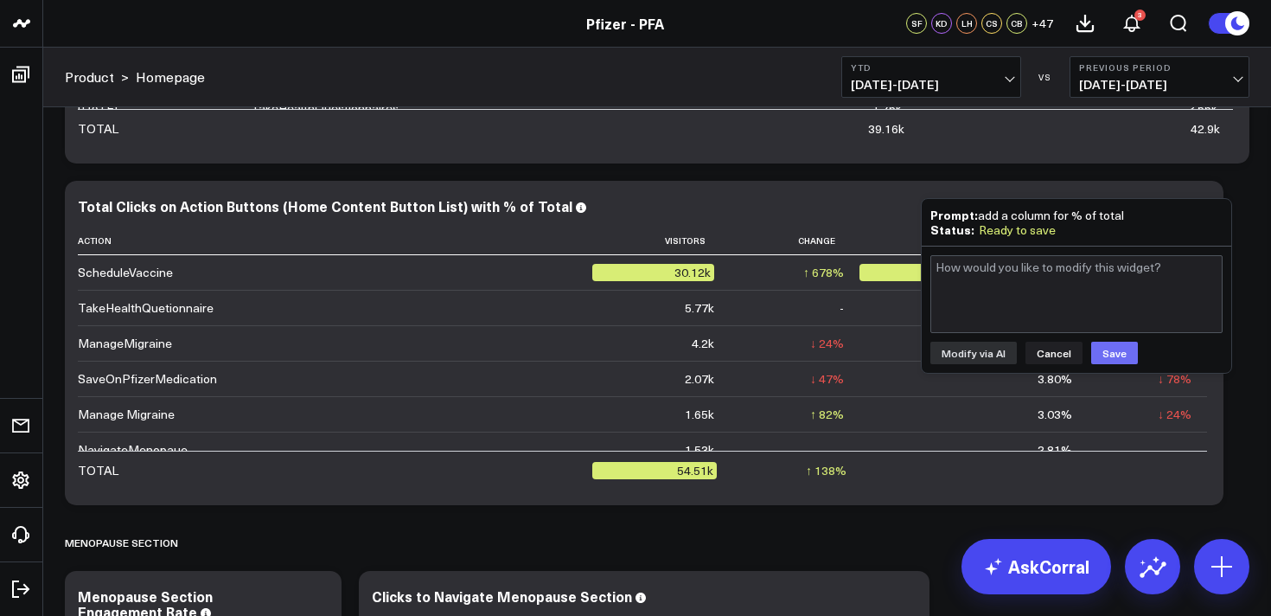
click at [1122, 349] on button "Save" at bounding box center [1115, 353] width 47 height 22
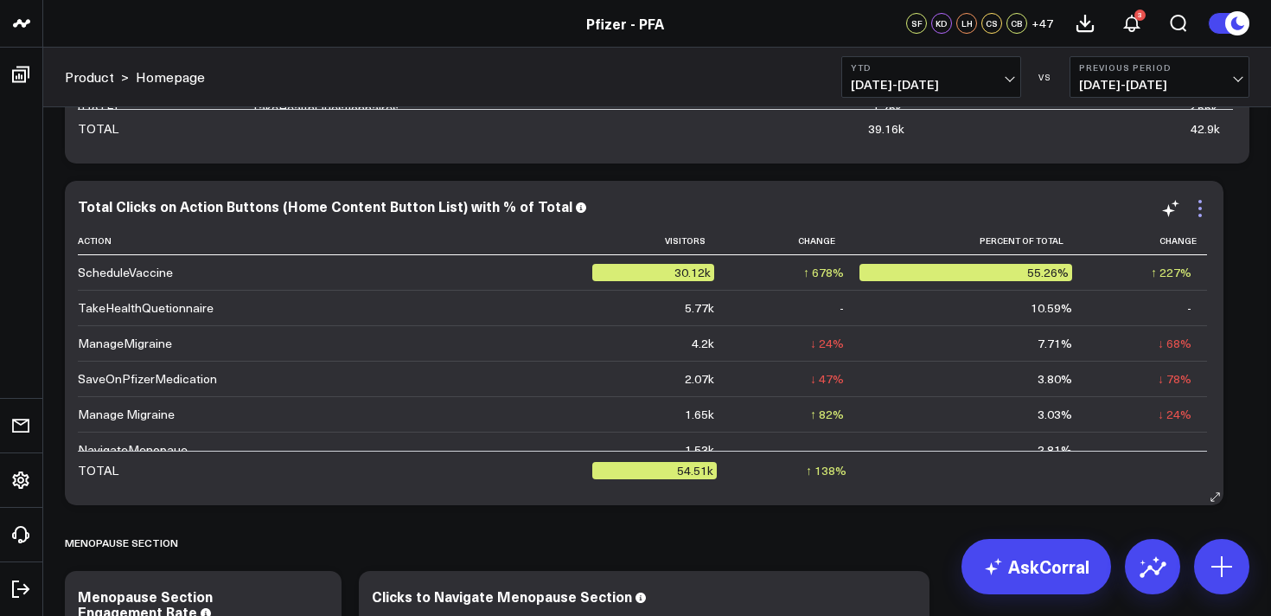
click at [1200, 204] on icon at bounding box center [1200, 208] width 21 height 21
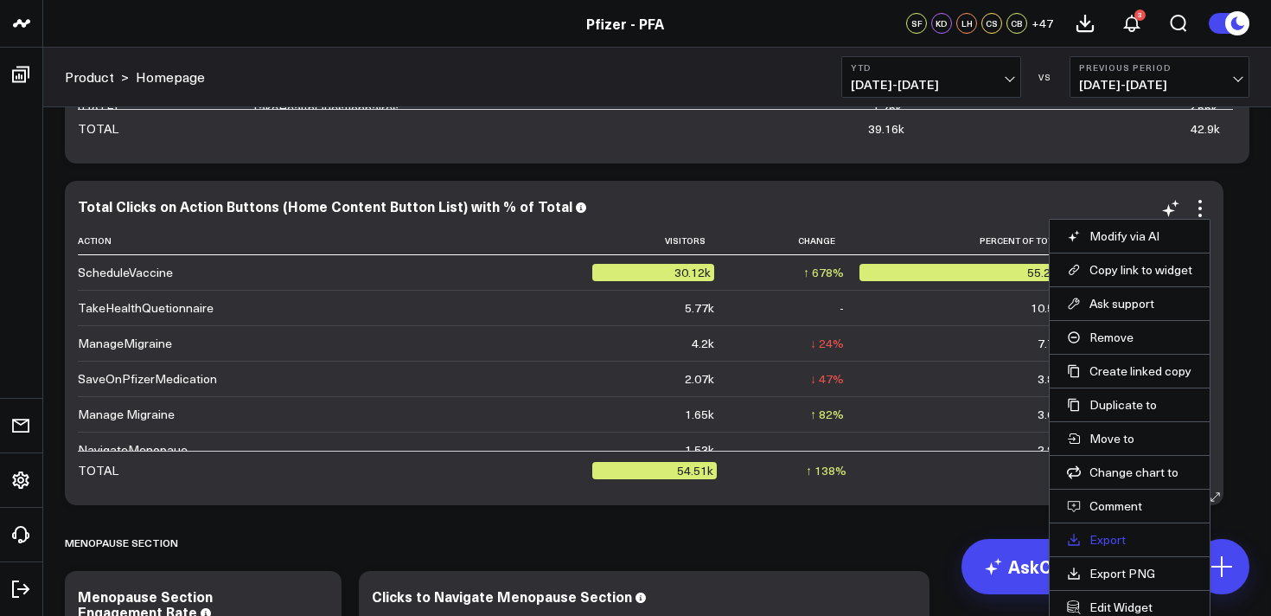
scroll to position [2215, 0]
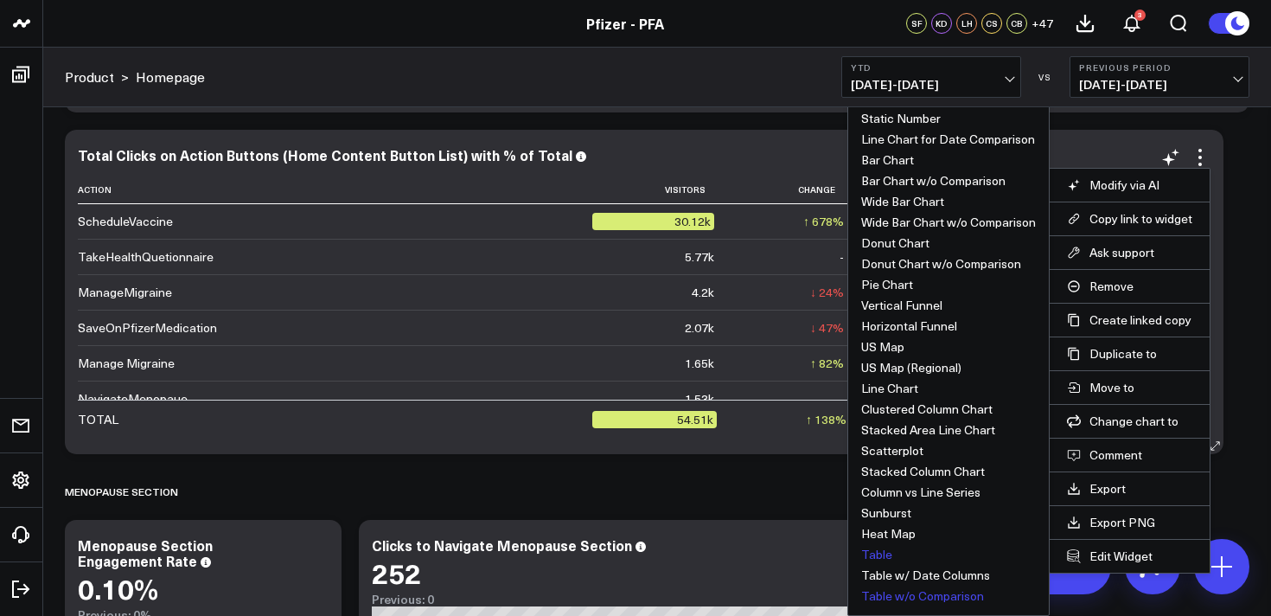
click at [925, 598] on button "Table w/o Comparison" at bounding box center [922, 596] width 123 height 12
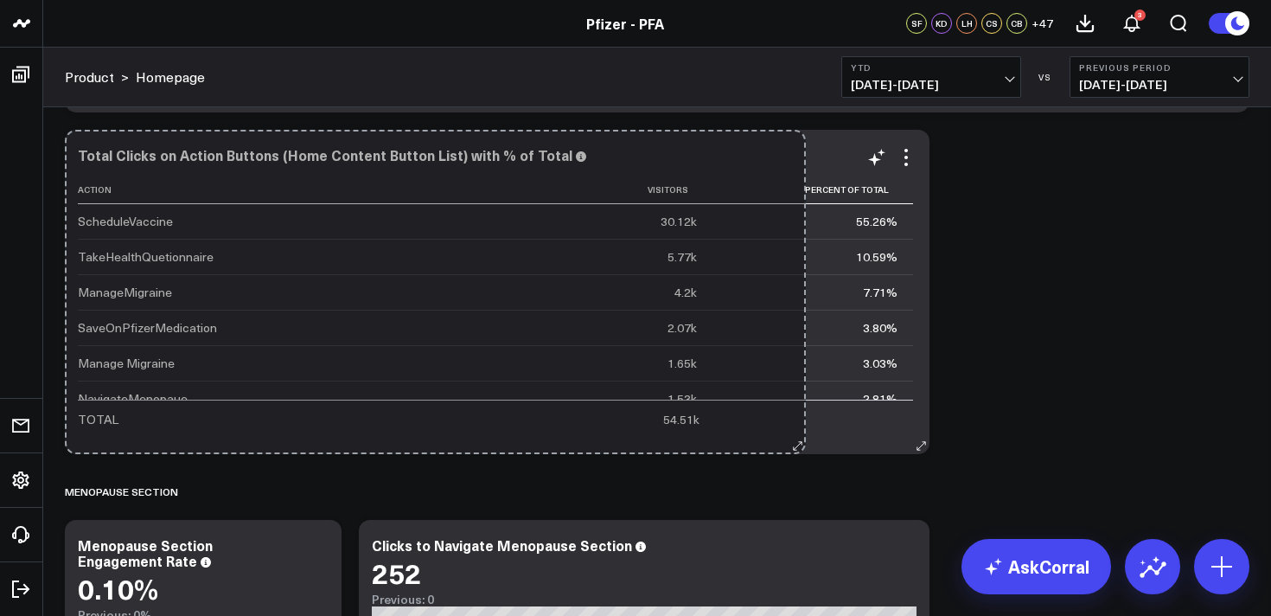
drag, startPoint x: 1213, startPoint y: 447, endPoint x: 796, endPoint y: 443, distance: 417.8
click at [796, 443] on div "Total Clicks on Action Buttons (Home Content Button List) with % of Total Actio…" at bounding box center [497, 292] width 865 height 324
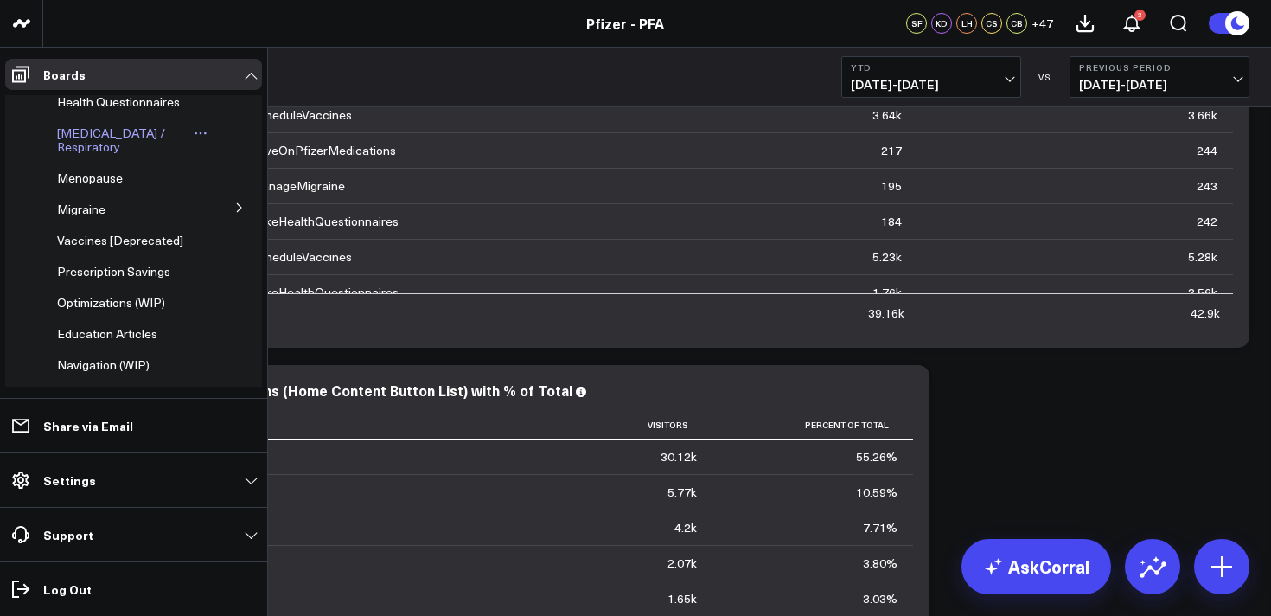
scroll to position [200, 0]
click at [126, 278] on span "Prescription Savings" at bounding box center [113, 269] width 113 height 16
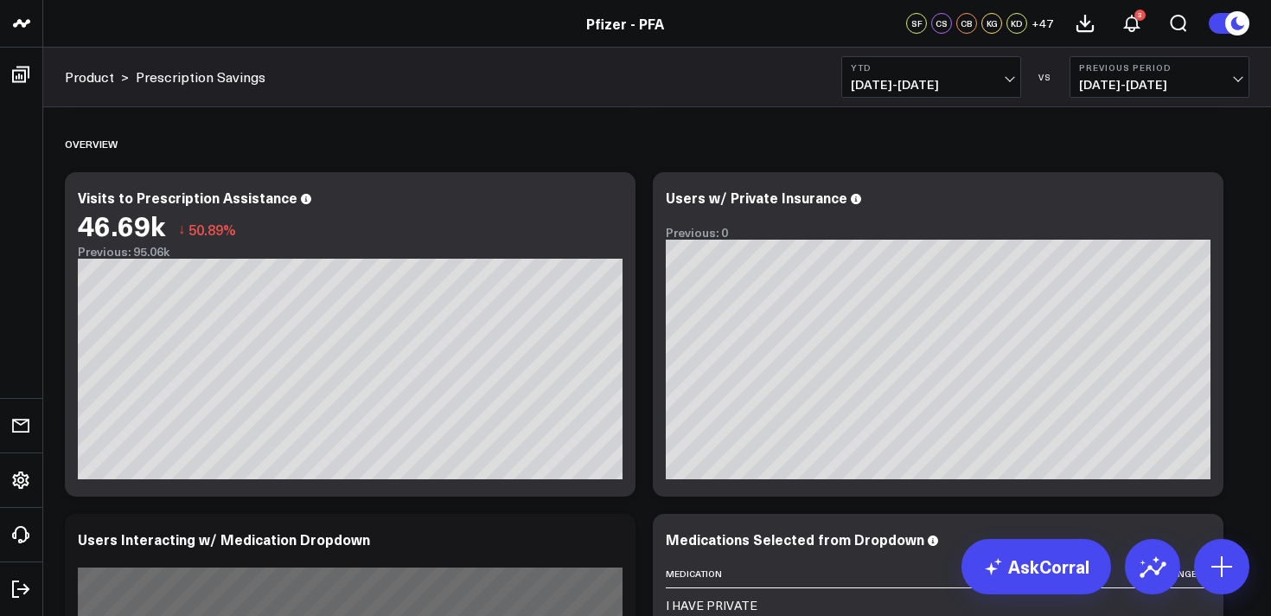
scroll to position [417, 0]
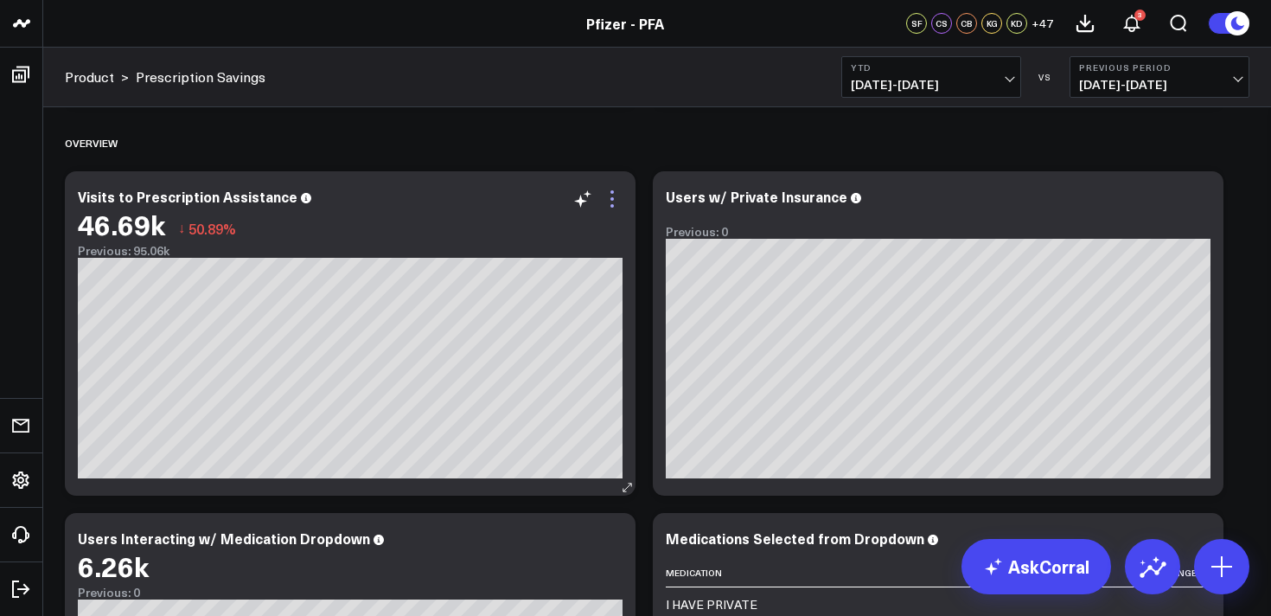
click at [608, 202] on icon at bounding box center [612, 199] width 21 height 21
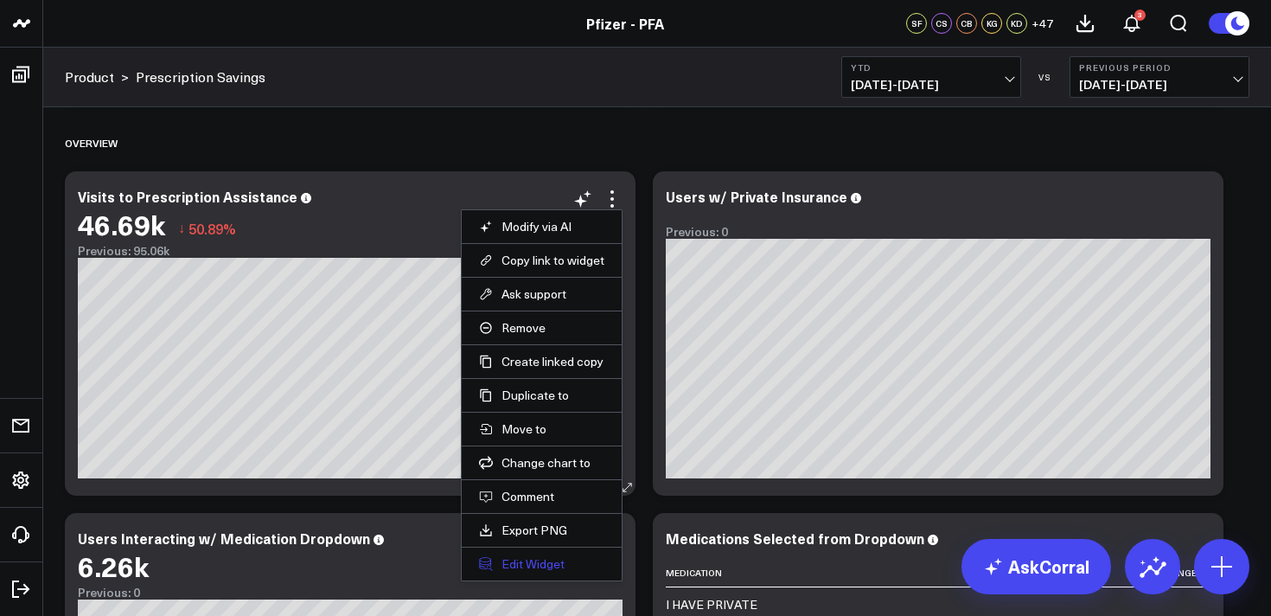
click at [534, 564] on button "Edit Widget" at bounding box center [541, 564] width 125 height 16
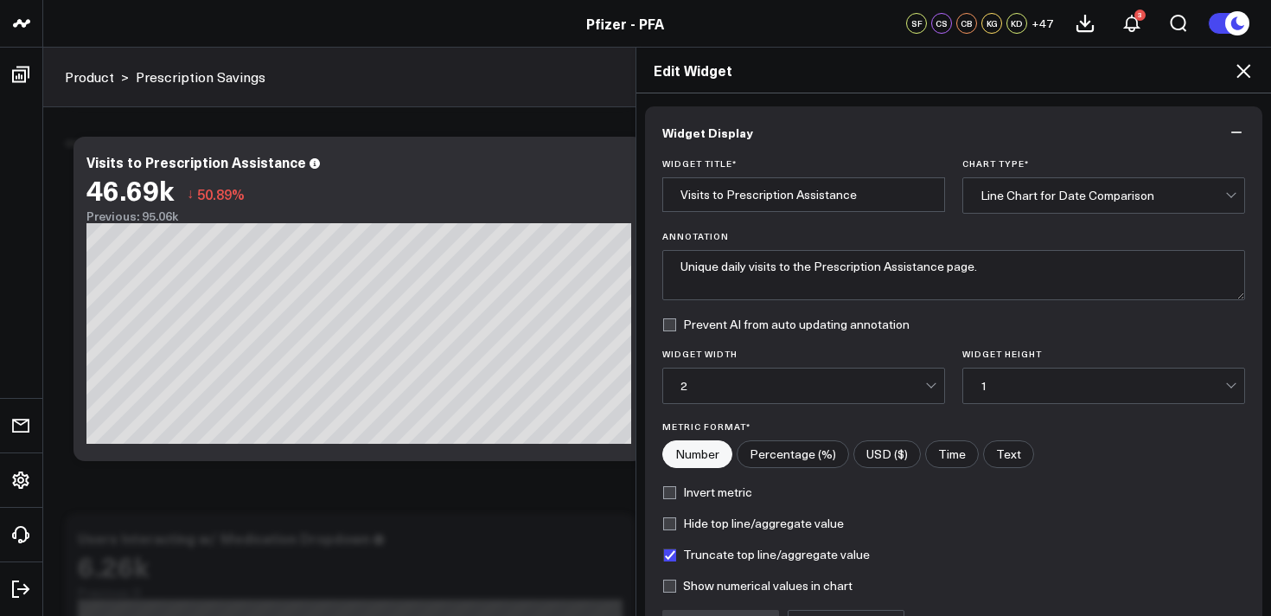
scroll to position [188, 0]
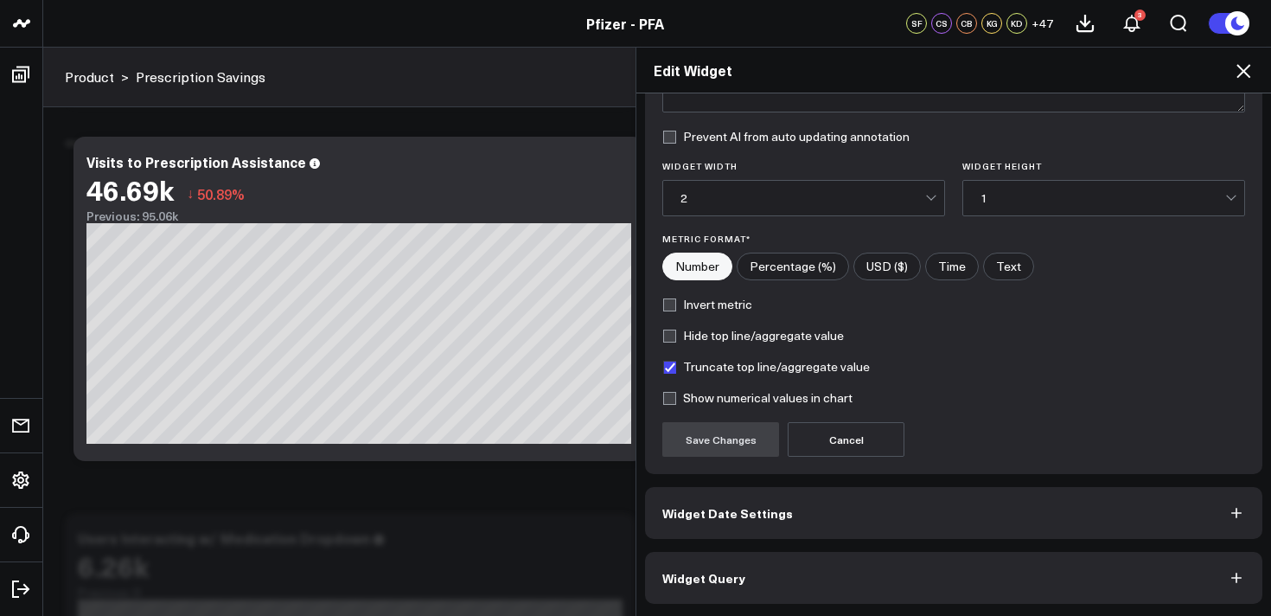
click at [1003, 569] on button "Widget Query" at bounding box center [954, 578] width 618 height 52
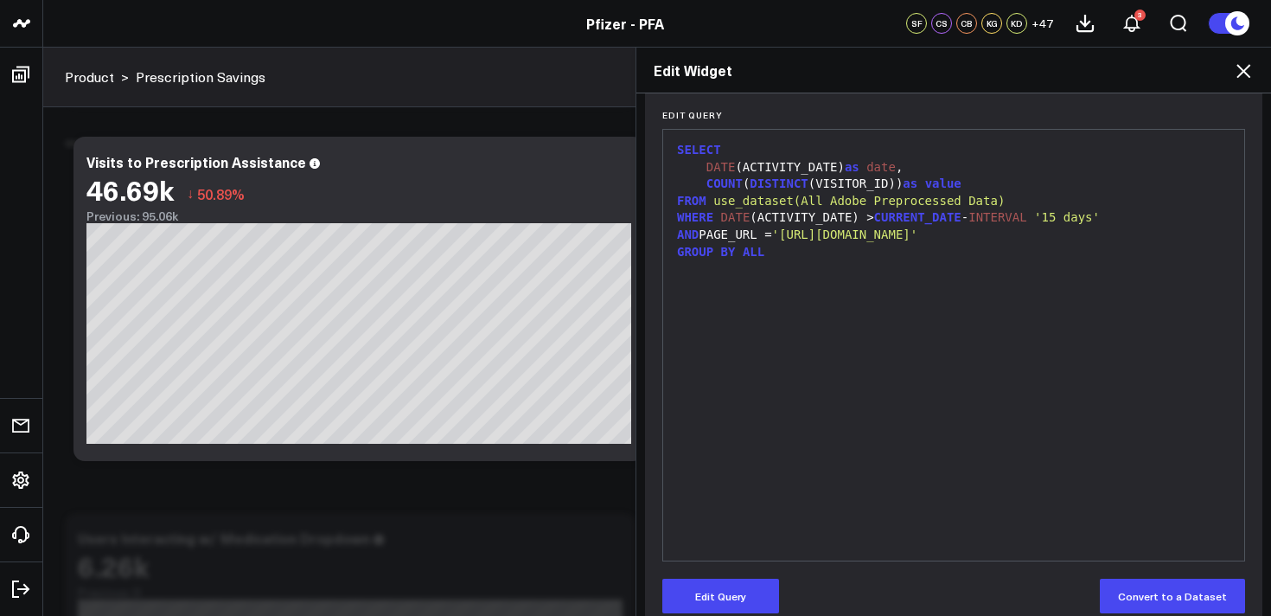
scroll to position [221, 0]
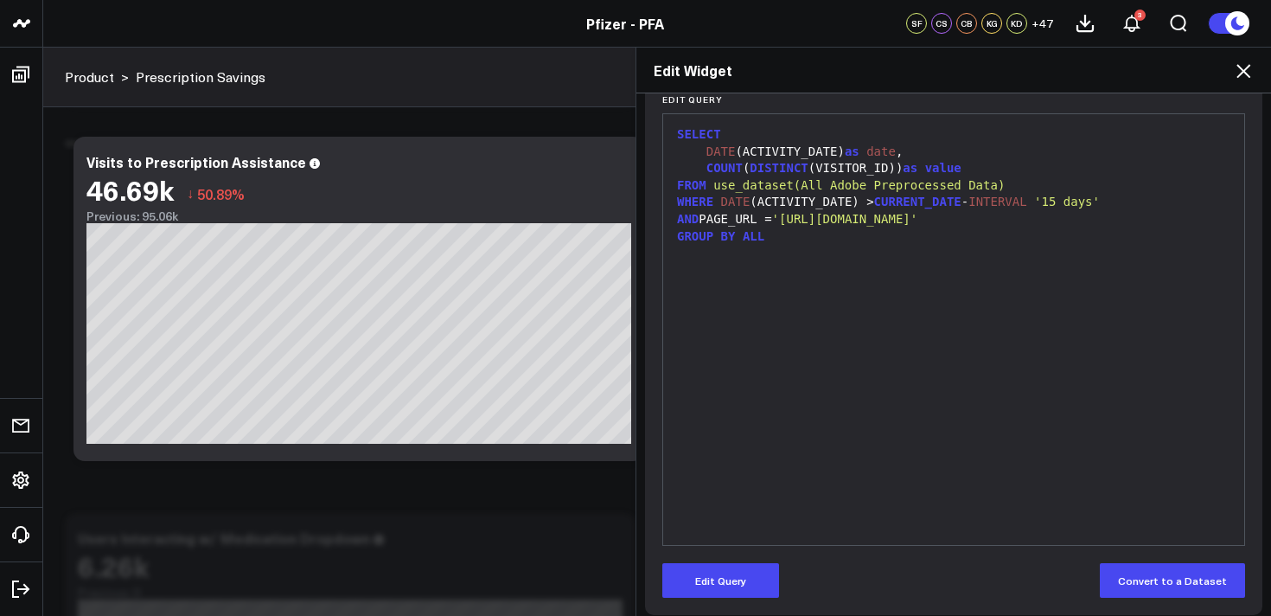
drag, startPoint x: 1253, startPoint y: 59, endPoint x: 1249, endPoint y: 67, distance: 8.9
click at [1252, 63] on div "Edit Widget" at bounding box center [954, 71] width 635 height 46
click at [1249, 67] on icon at bounding box center [1243, 71] width 21 height 21
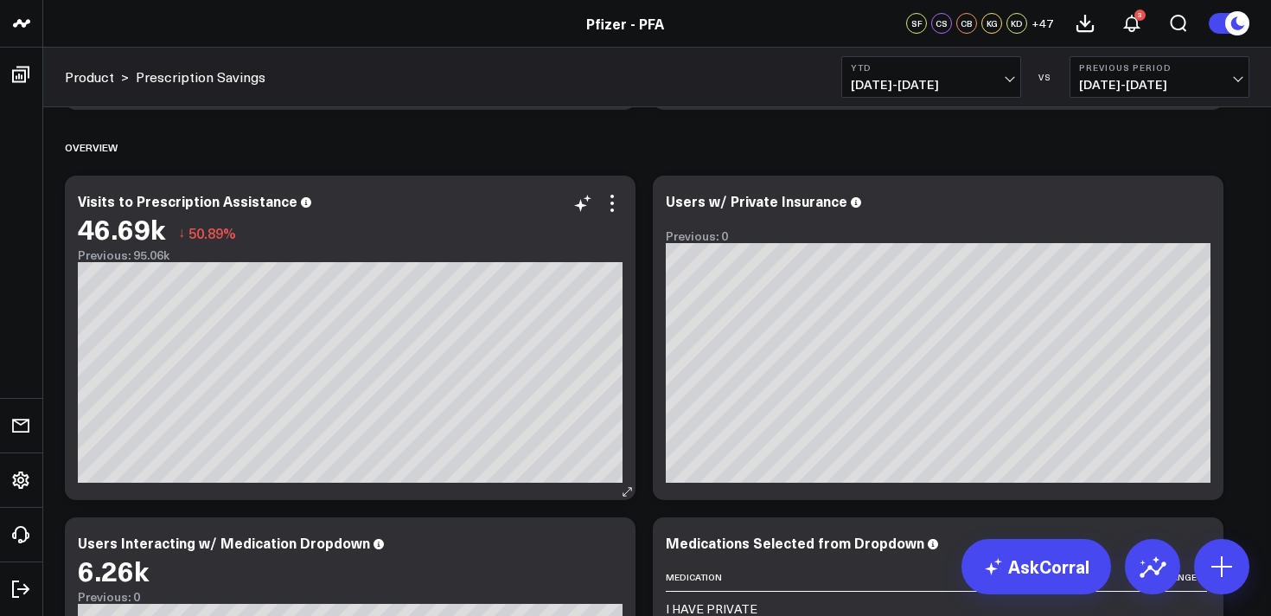
scroll to position [414, 0]
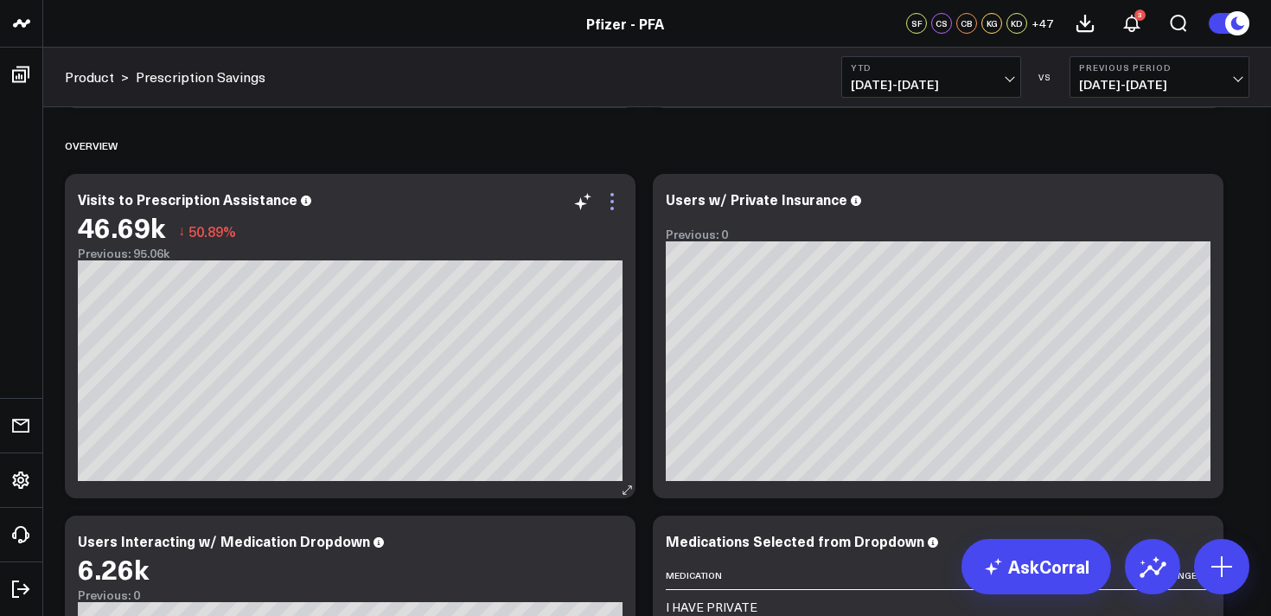
click at [613, 200] on icon at bounding box center [612, 201] width 21 height 21
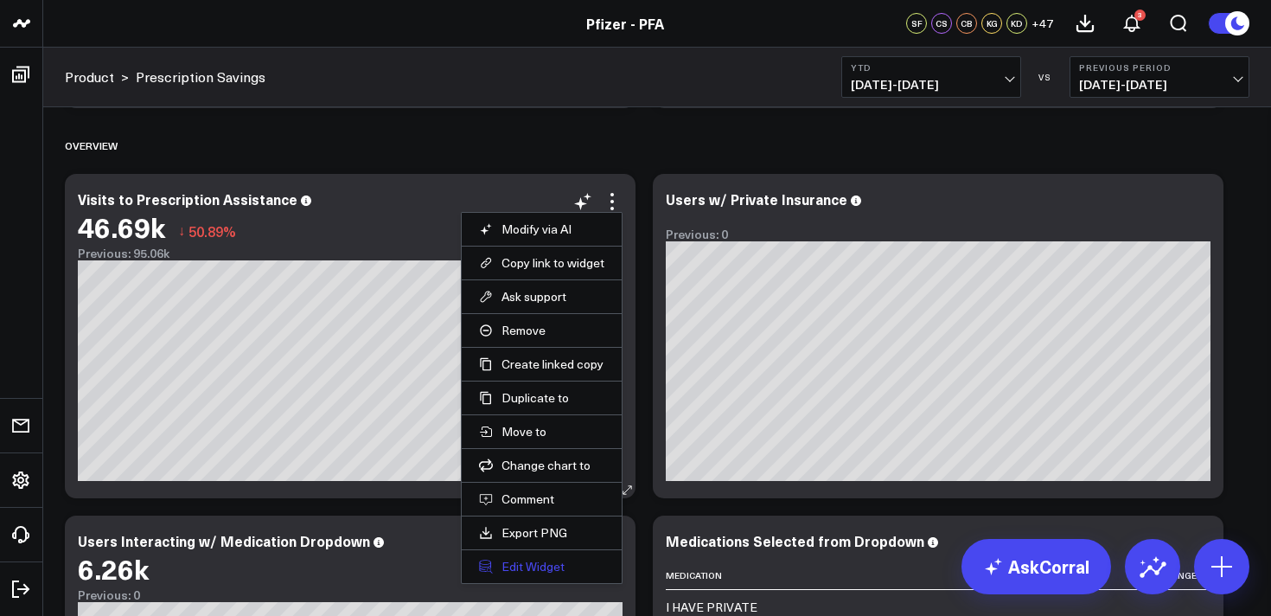
click at [548, 564] on button "Edit Widget" at bounding box center [541, 567] width 125 height 16
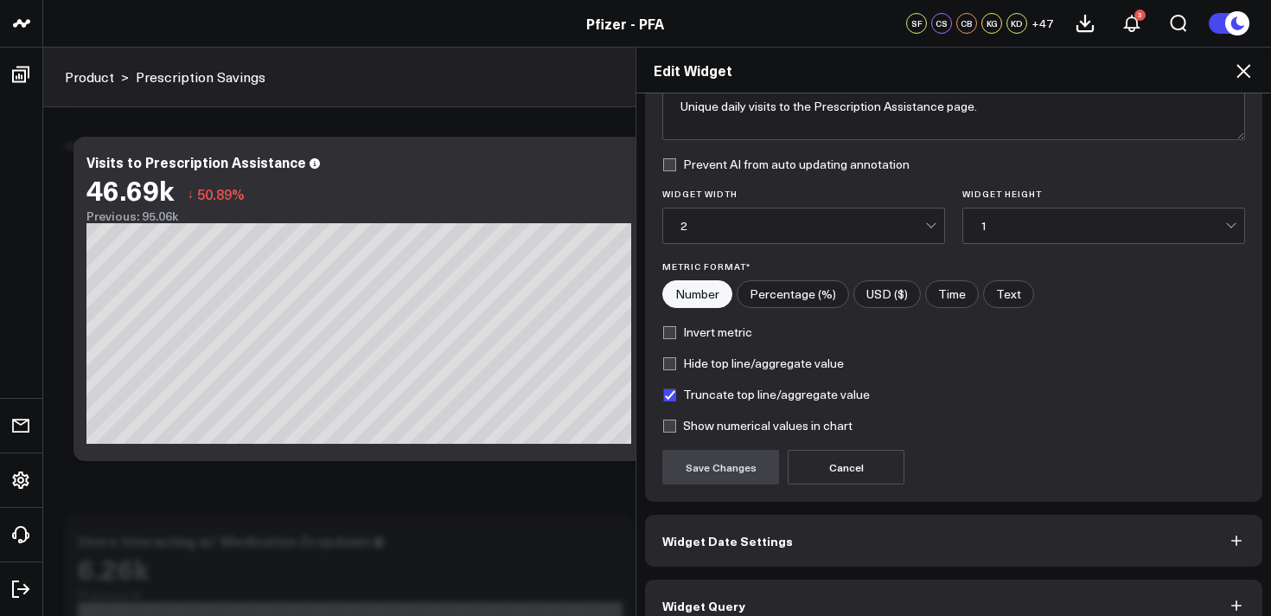
scroll to position [188, 0]
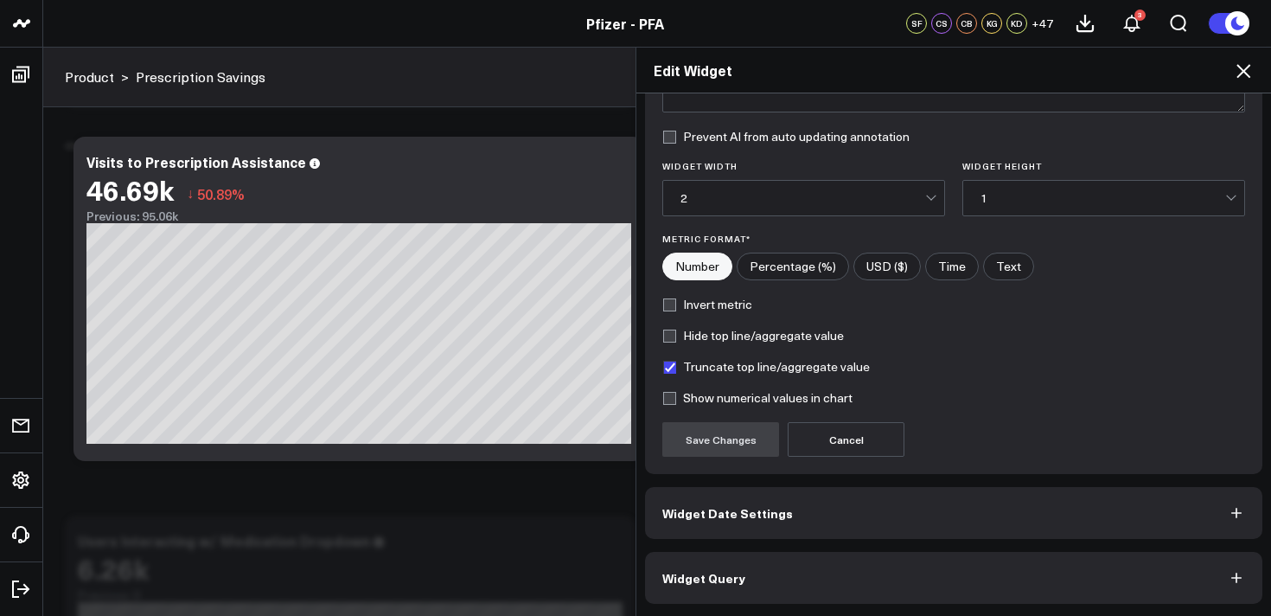
drag, startPoint x: 980, startPoint y: 593, endPoint x: 976, endPoint y: 579, distance: 15.3
click at [979, 592] on button "Widget Query" at bounding box center [954, 578] width 618 height 52
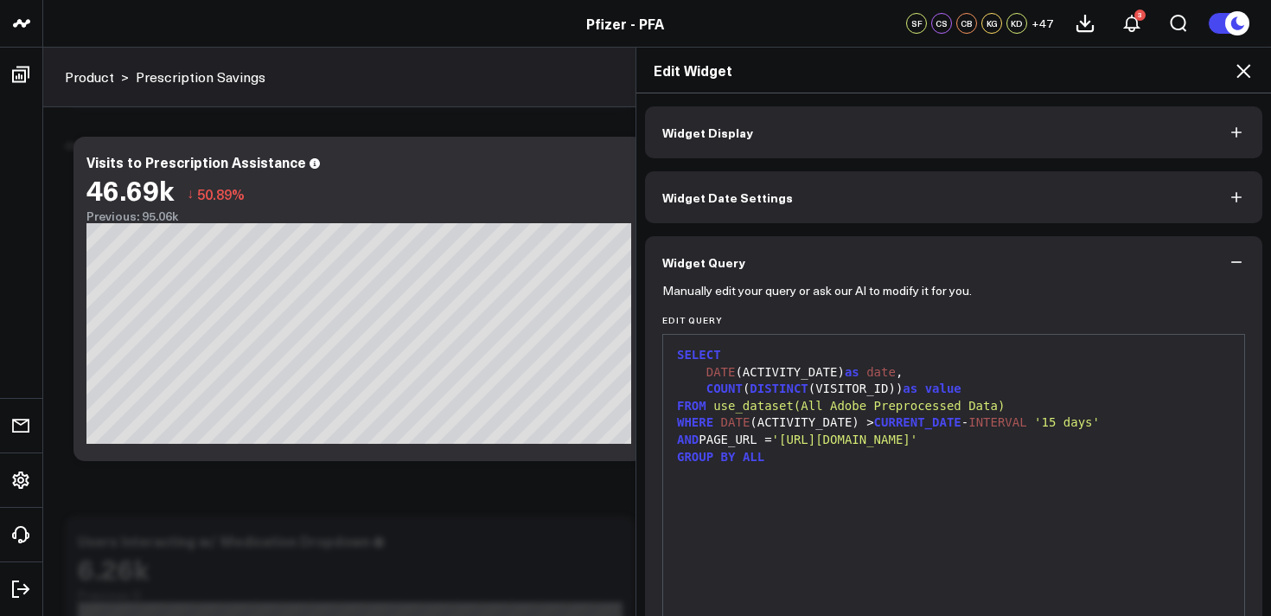
drag, startPoint x: 1241, startPoint y: 69, endPoint x: 1255, endPoint y: 85, distance: 20.8
click at [1242, 69] on icon at bounding box center [1244, 71] width 14 height 14
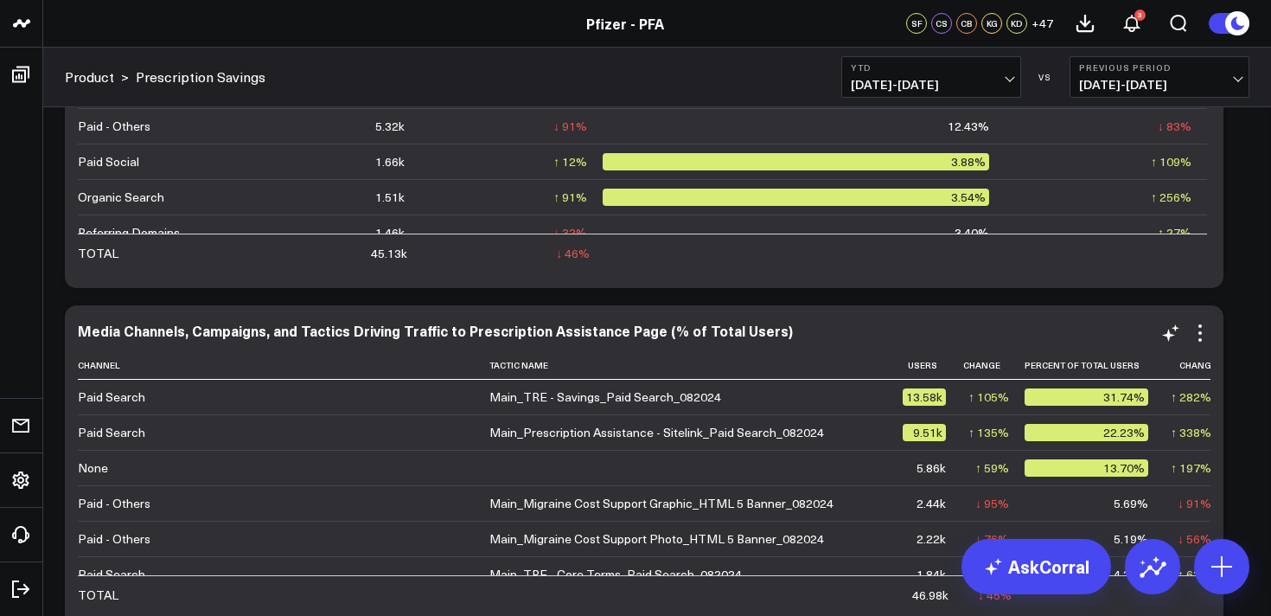
scroll to position [3151, 0]
